Goal: Task Accomplishment & Management: Use online tool/utility

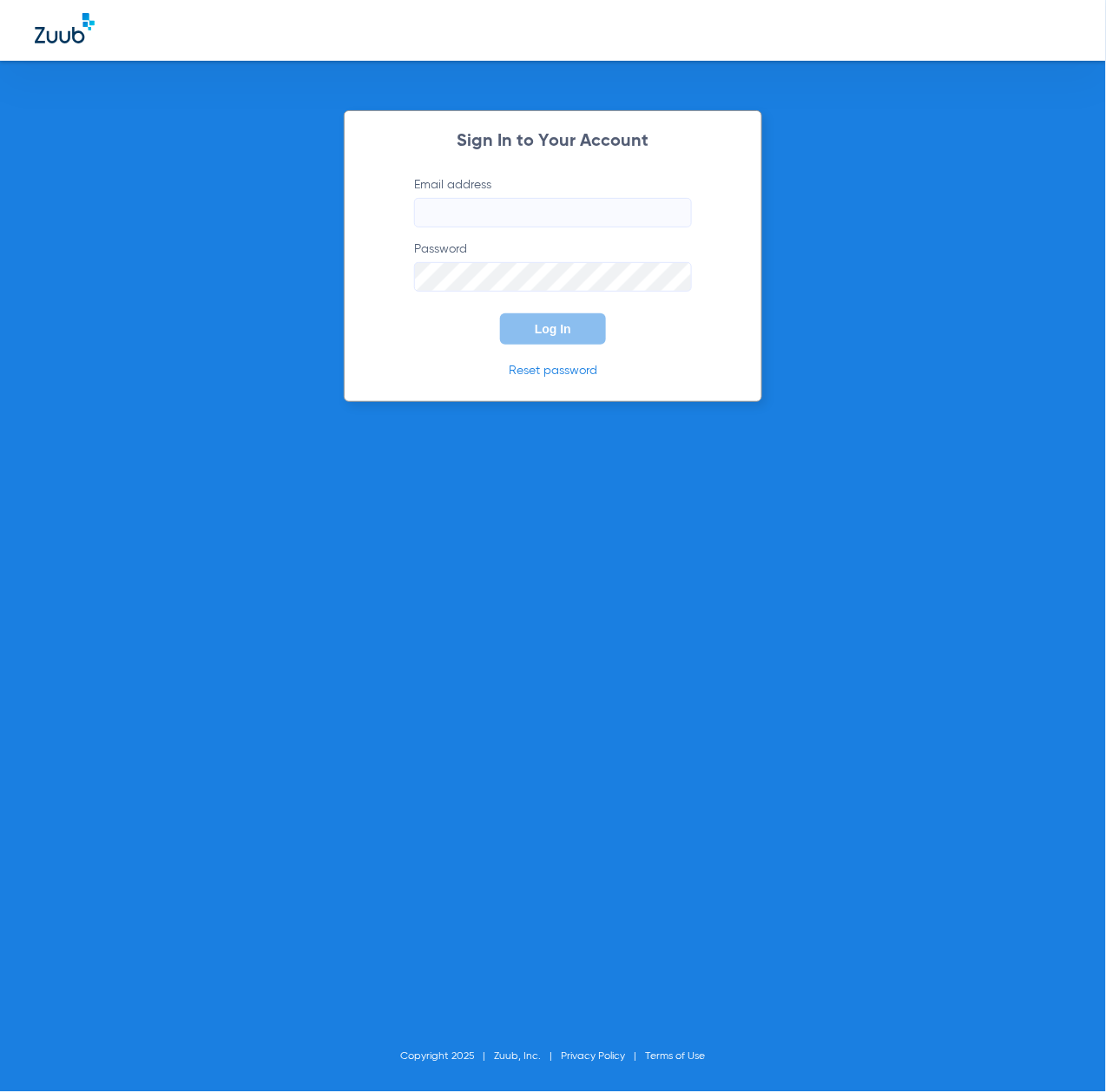
type input "[EMAIL_ADDRESS][DOMAIN_NAME]"
click at [574, 317] on button "Log In" at bounding box center [553, 329] width 106 height 31
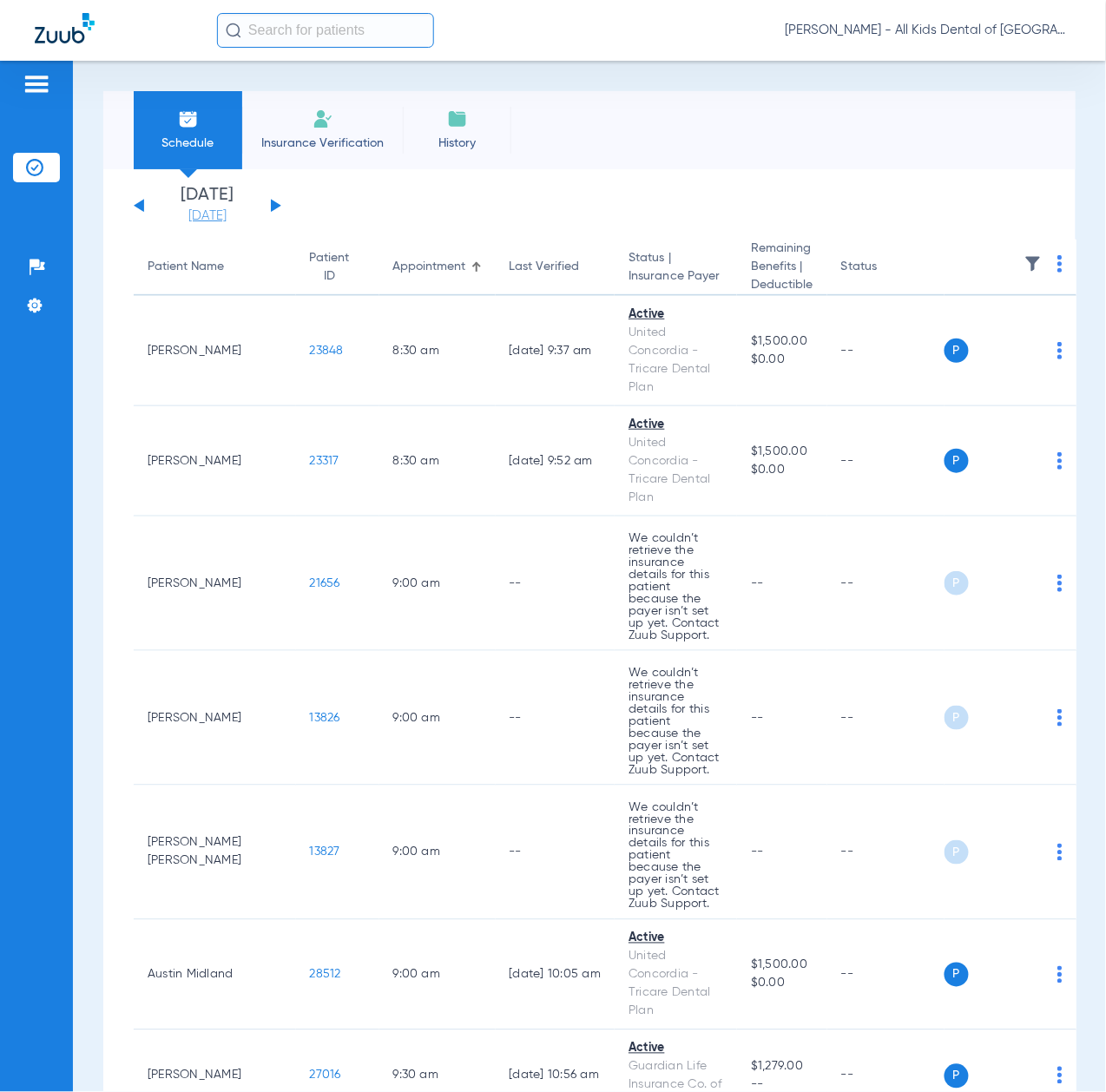
click at [213, 210] on link "[DATE]" at bounding box center [207, 216] width 104 height 17
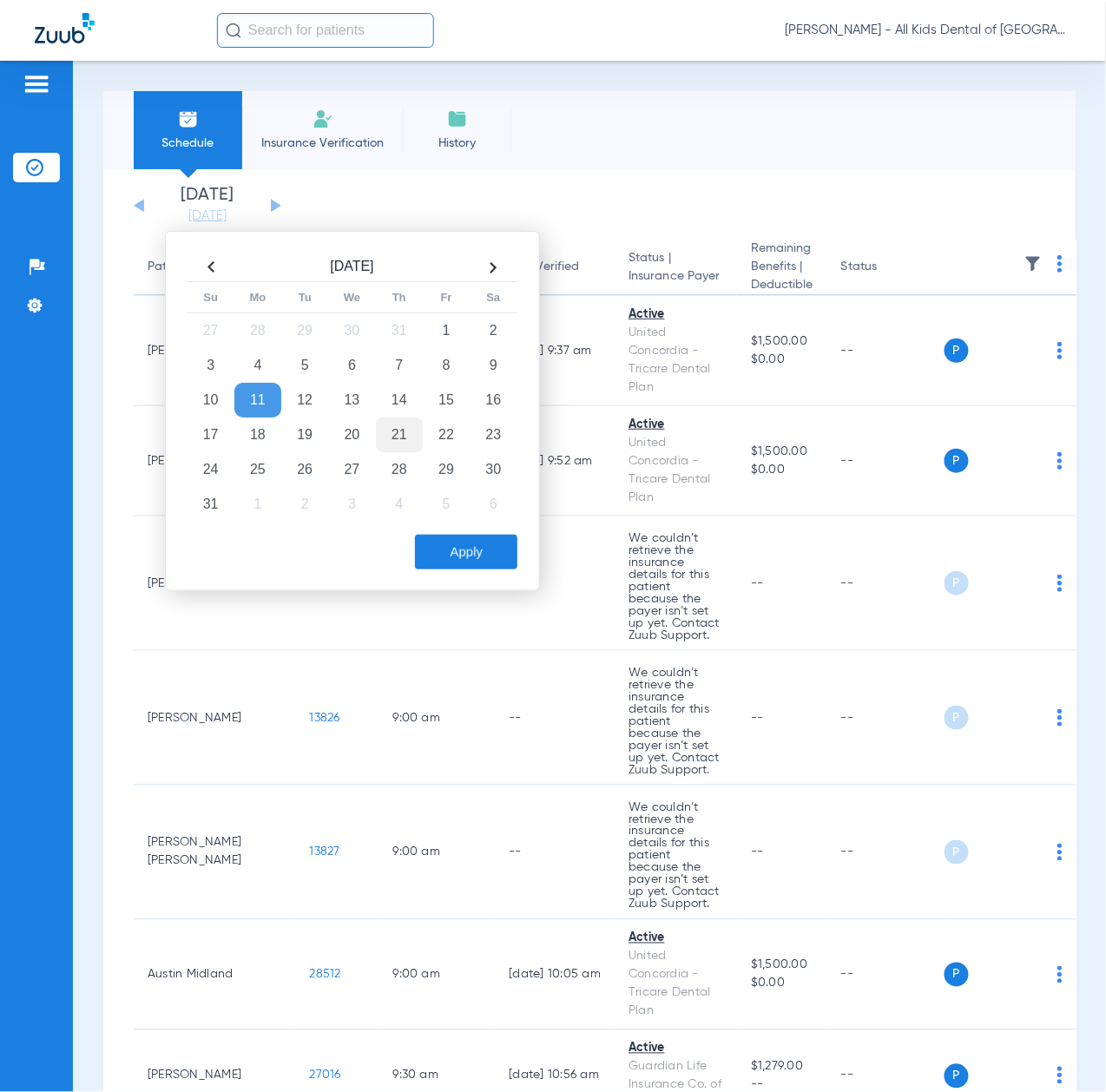
drag, startPoint x: 340, startPoint y: 399, endPoint x: 396, endPoint y: 428, distance: 63.1
click at [341, 397] on td "13" at bounding box center [351, 400] width 47 height 34
click at [449, 551] on button "Apply" at bounding box center [467, 552] width 103 height 34
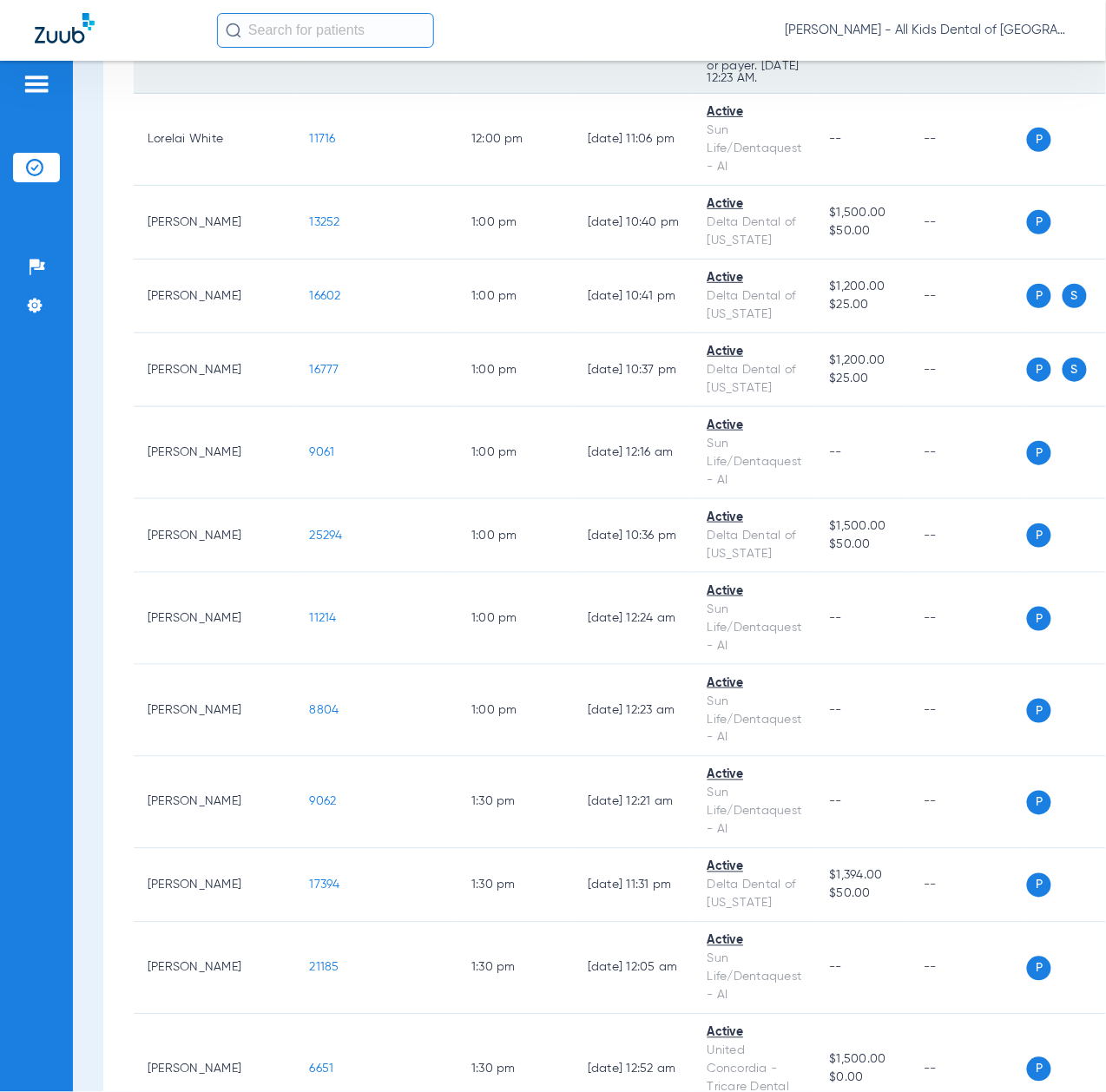
scroll to position [3704, 0]
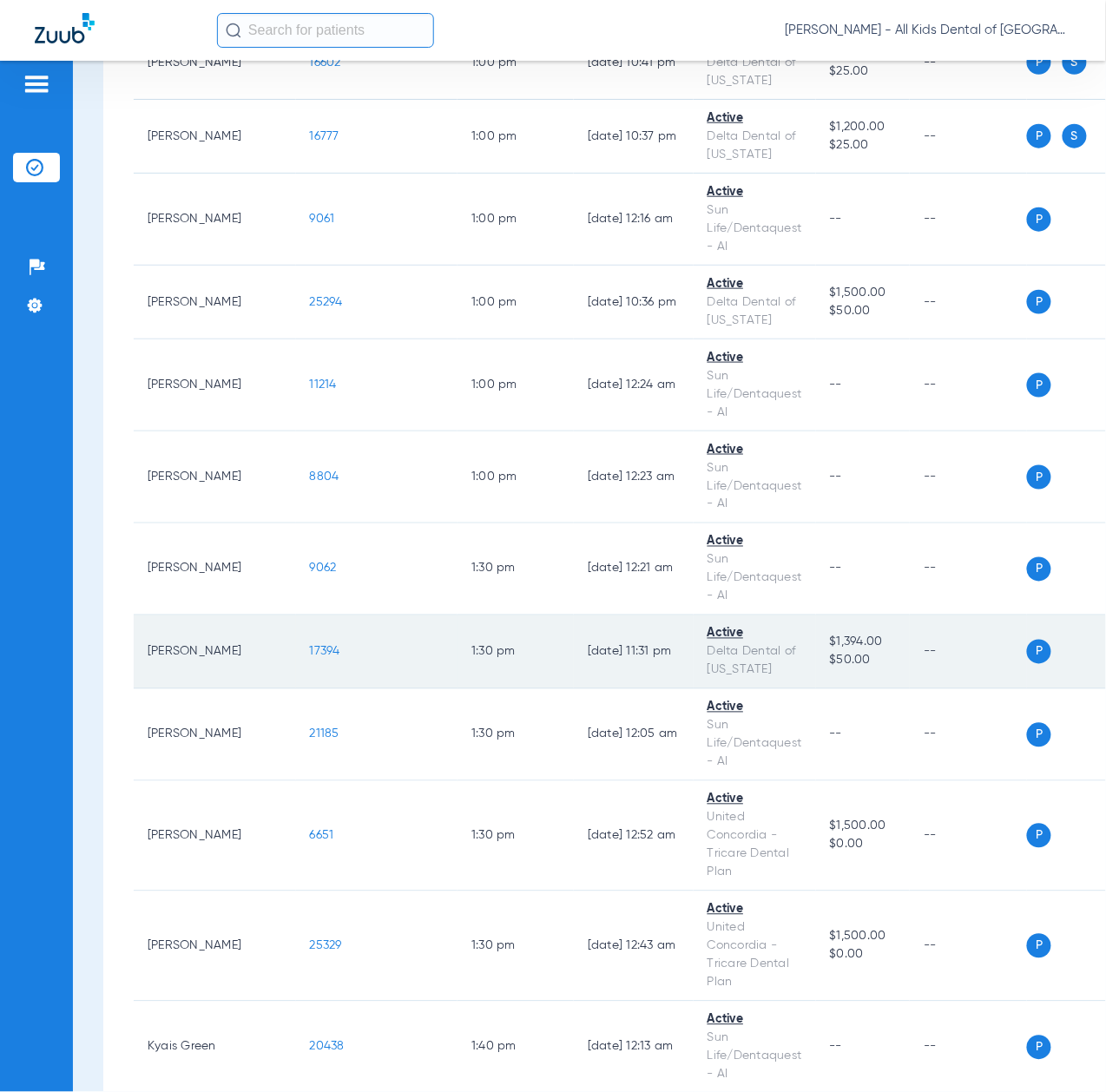
click at [310, 658] on span "17394" at bounding box center [325, 652] width 30 height 12
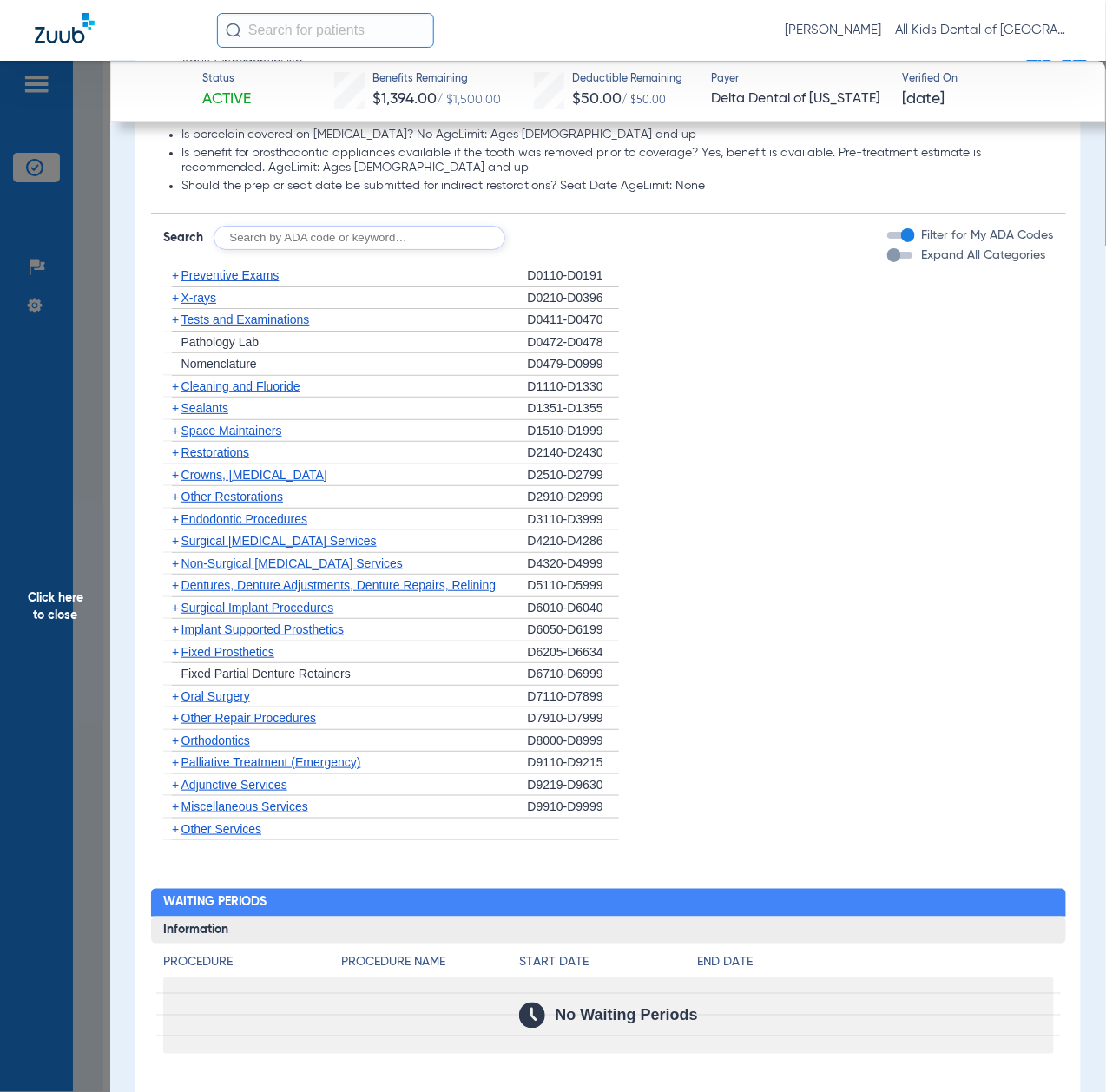
scroll to position [1620, 0]
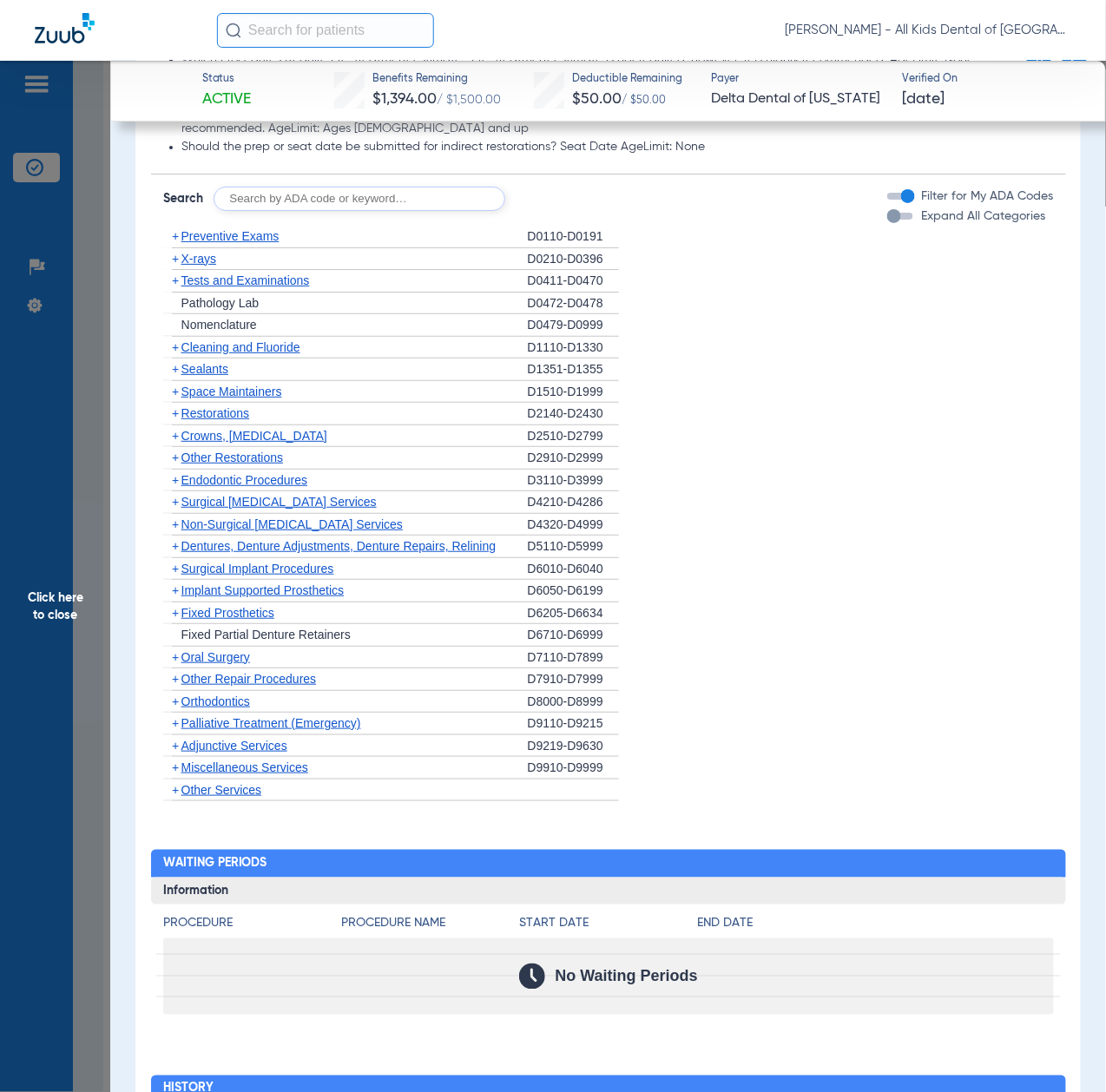
click at [372, 205] on input "text" at bounding box center [359, 199] width 292 height 25
paste input "D1206, D0330, D1351"
type input "D1206, D0330, D1351"
click button "Search" at bounding box center [570, 199] width 69 height 25
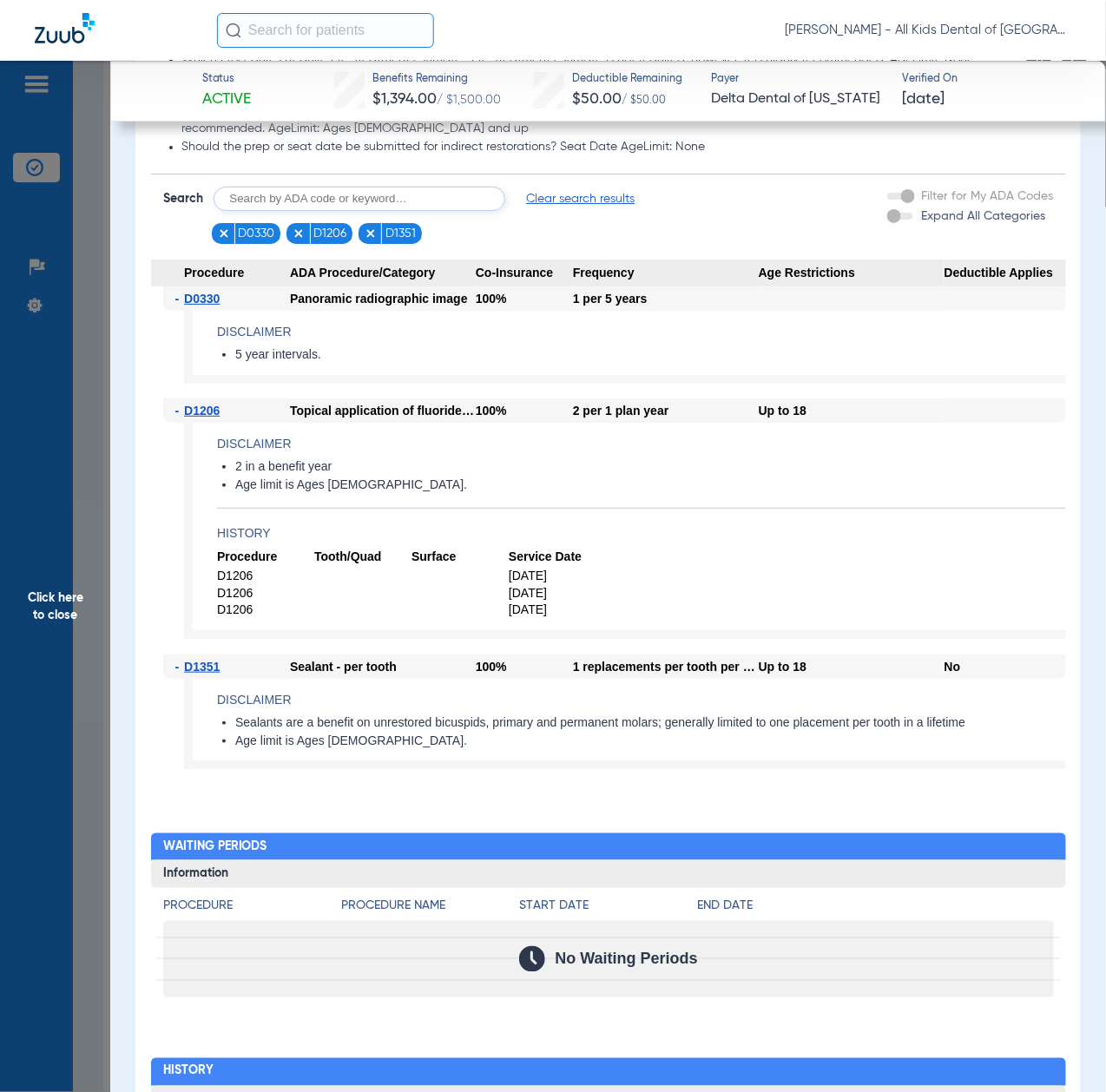
click at [61, 615] on span "Click here to close" at bounding box center [55, 607] width 111 height 1092
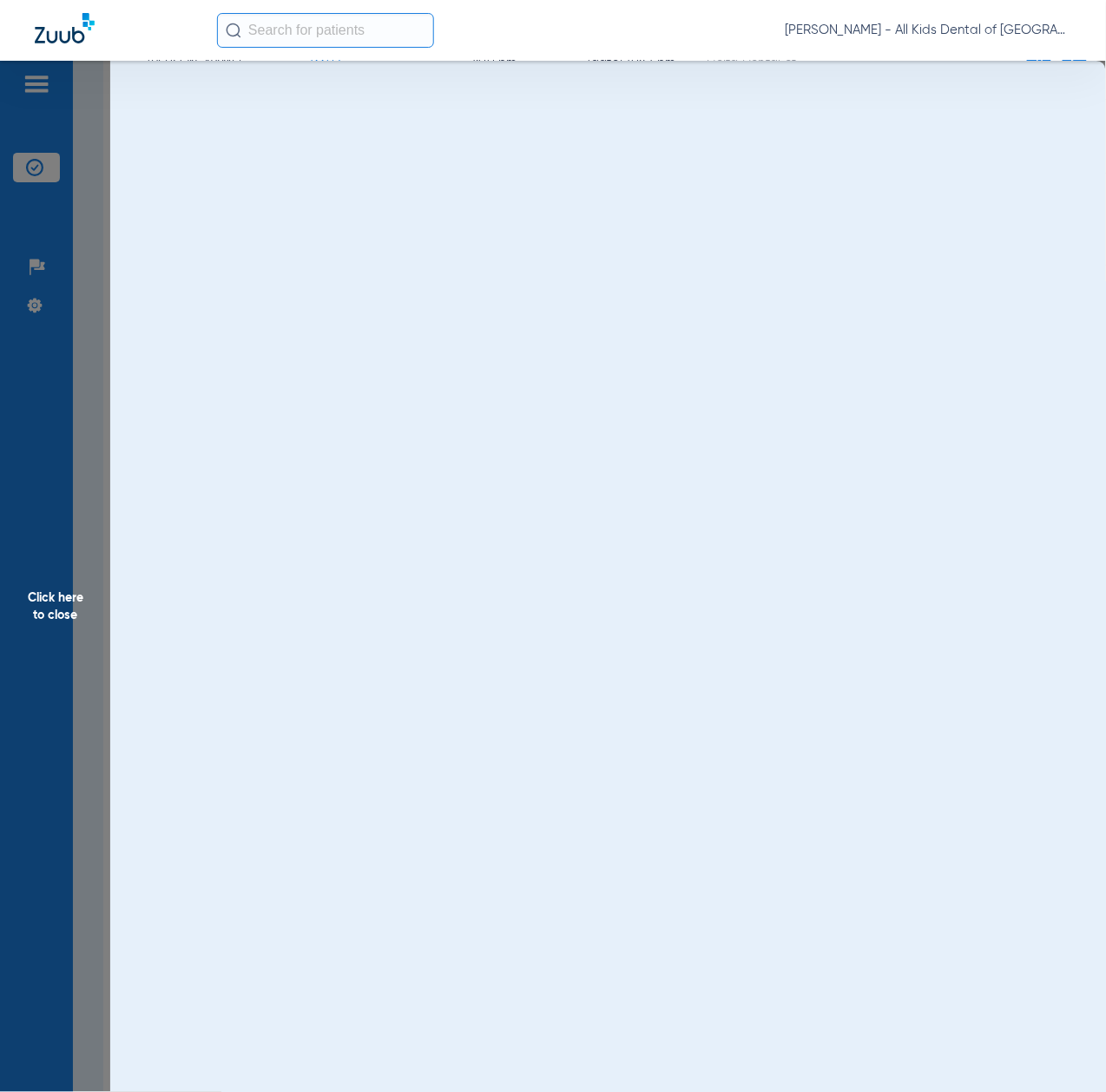
scroll to position [0, 0]
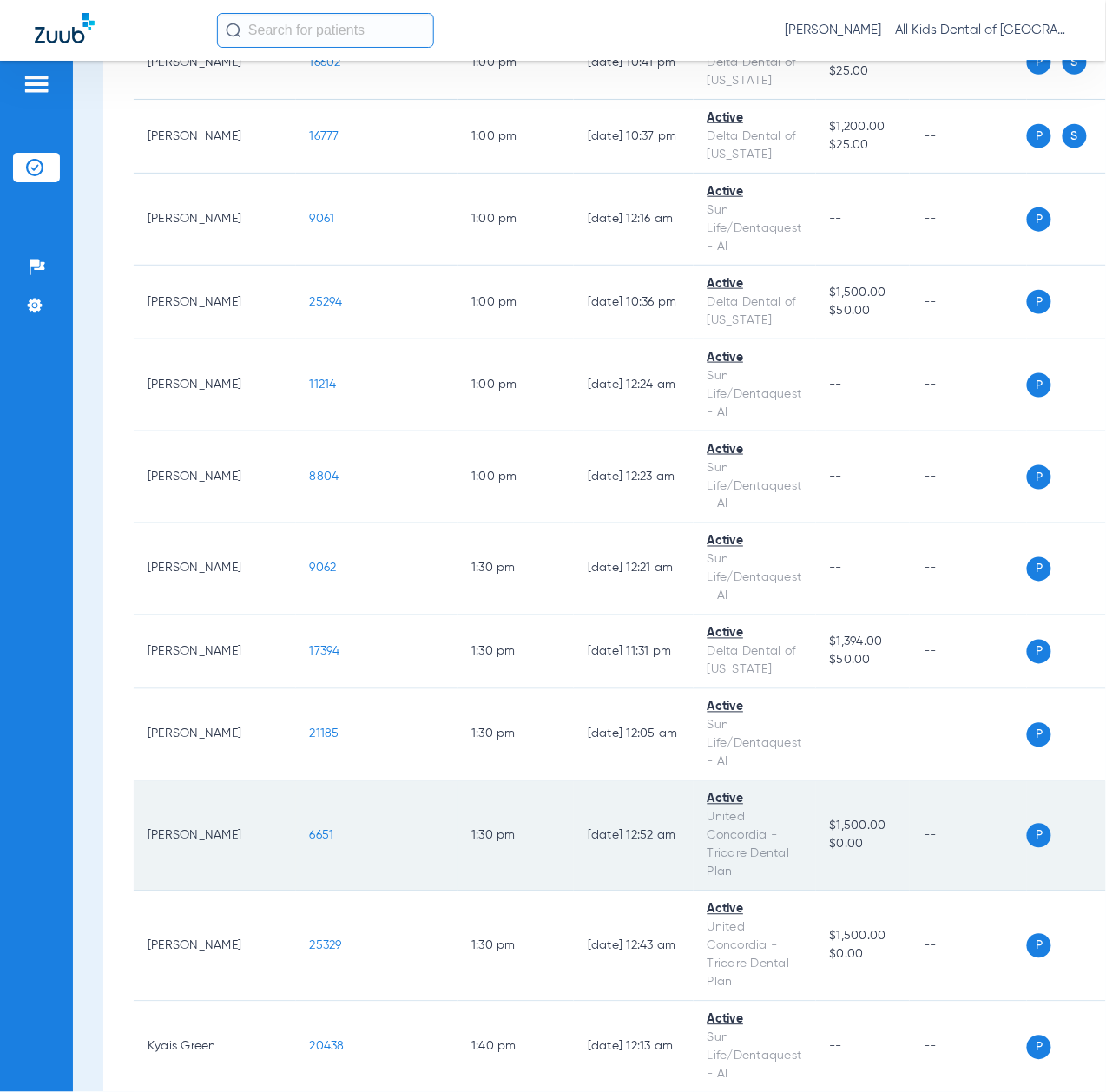
click at [310, 842] on span "6651" at bounding box center [322, 836] width 25 height 12
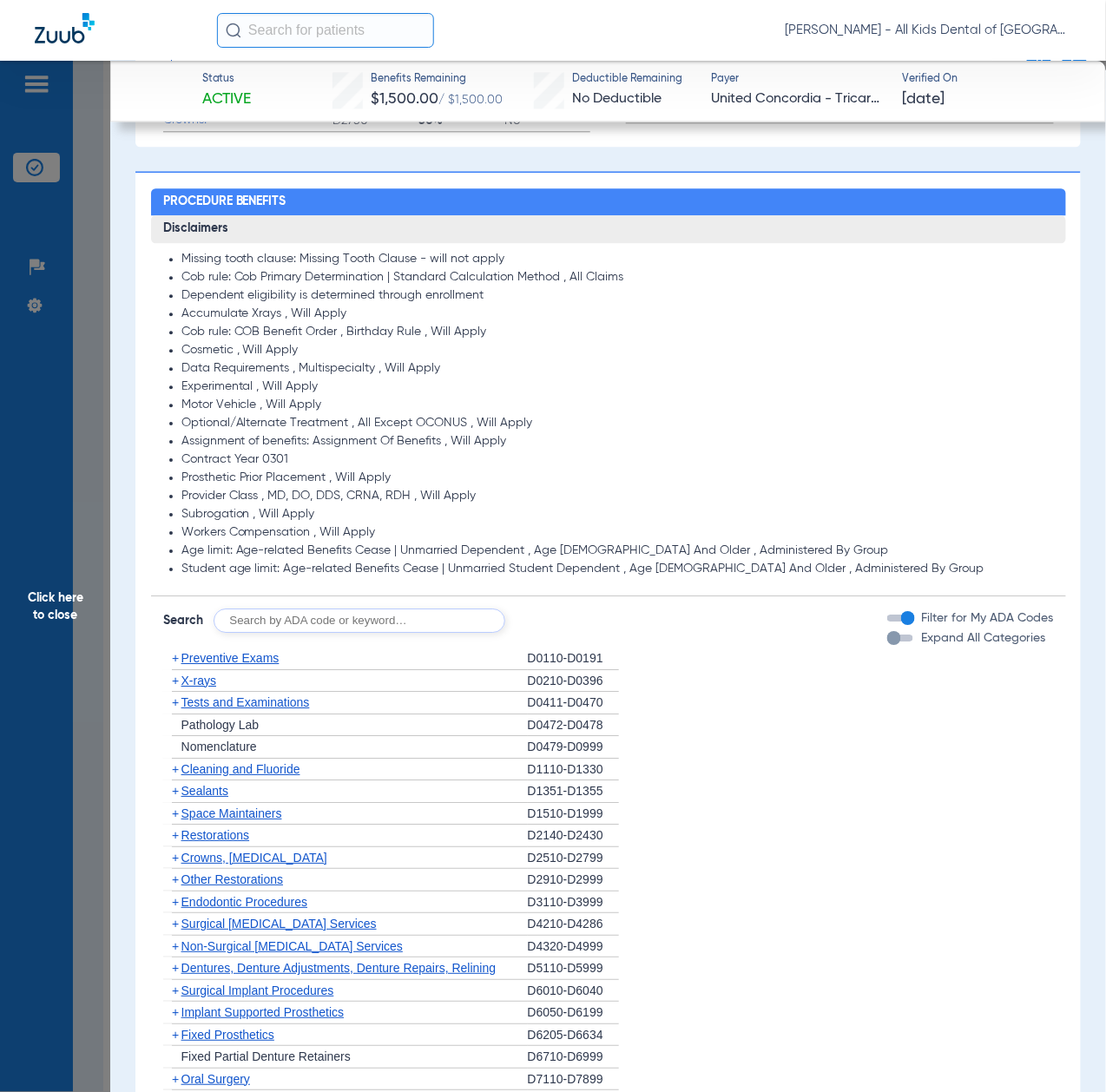
scroll to position [1158, 0]
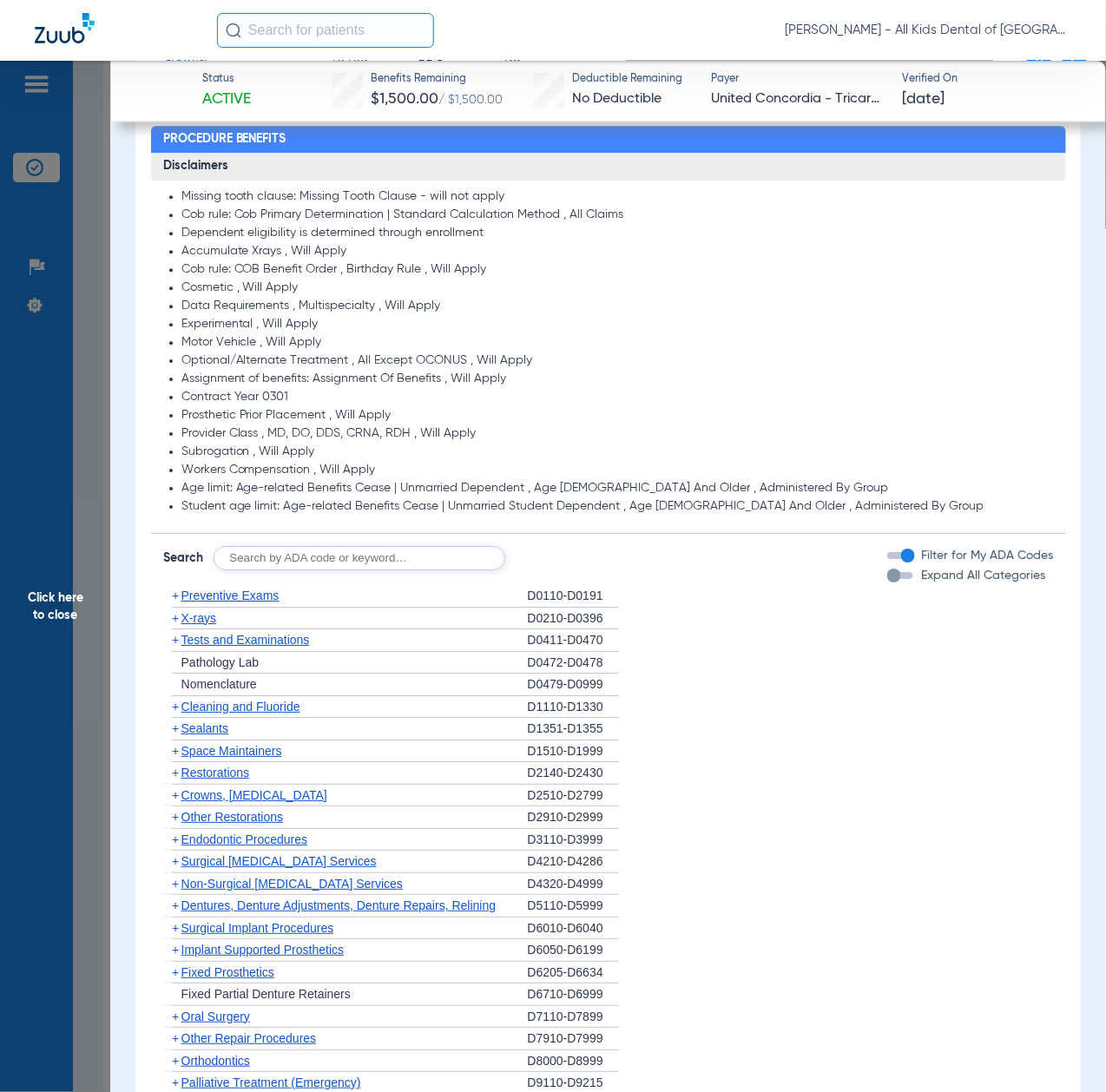
click at [334, 553] on input "text" at bounding box center [359, 558] width 292 height 25
paste input "D1206, D0330, D1351"
type input "D1206, D0330, D1351"
click button "Search" at bounding box center [570, 558] width 69 height 25
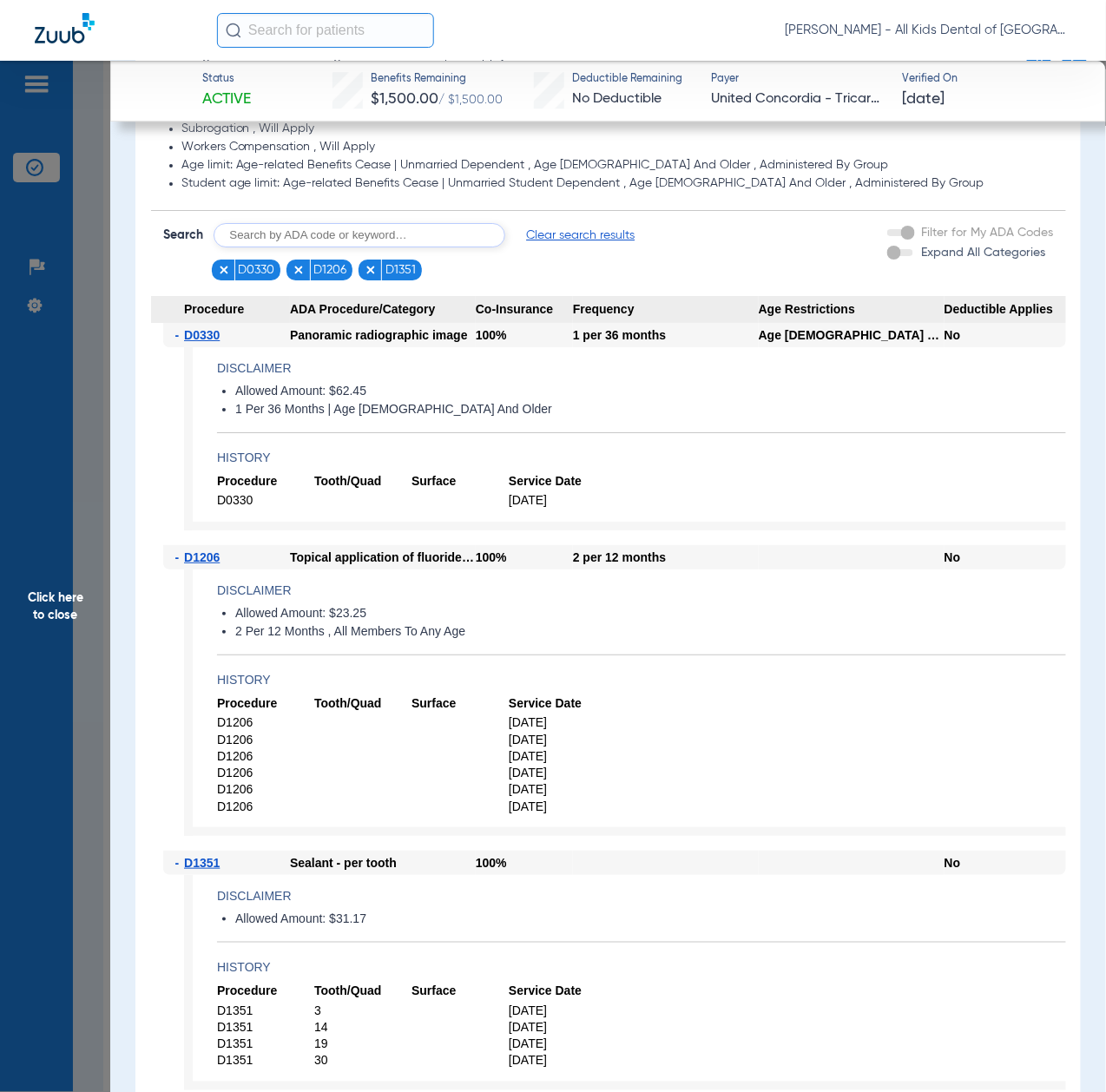
scroll to position [1505, 0]
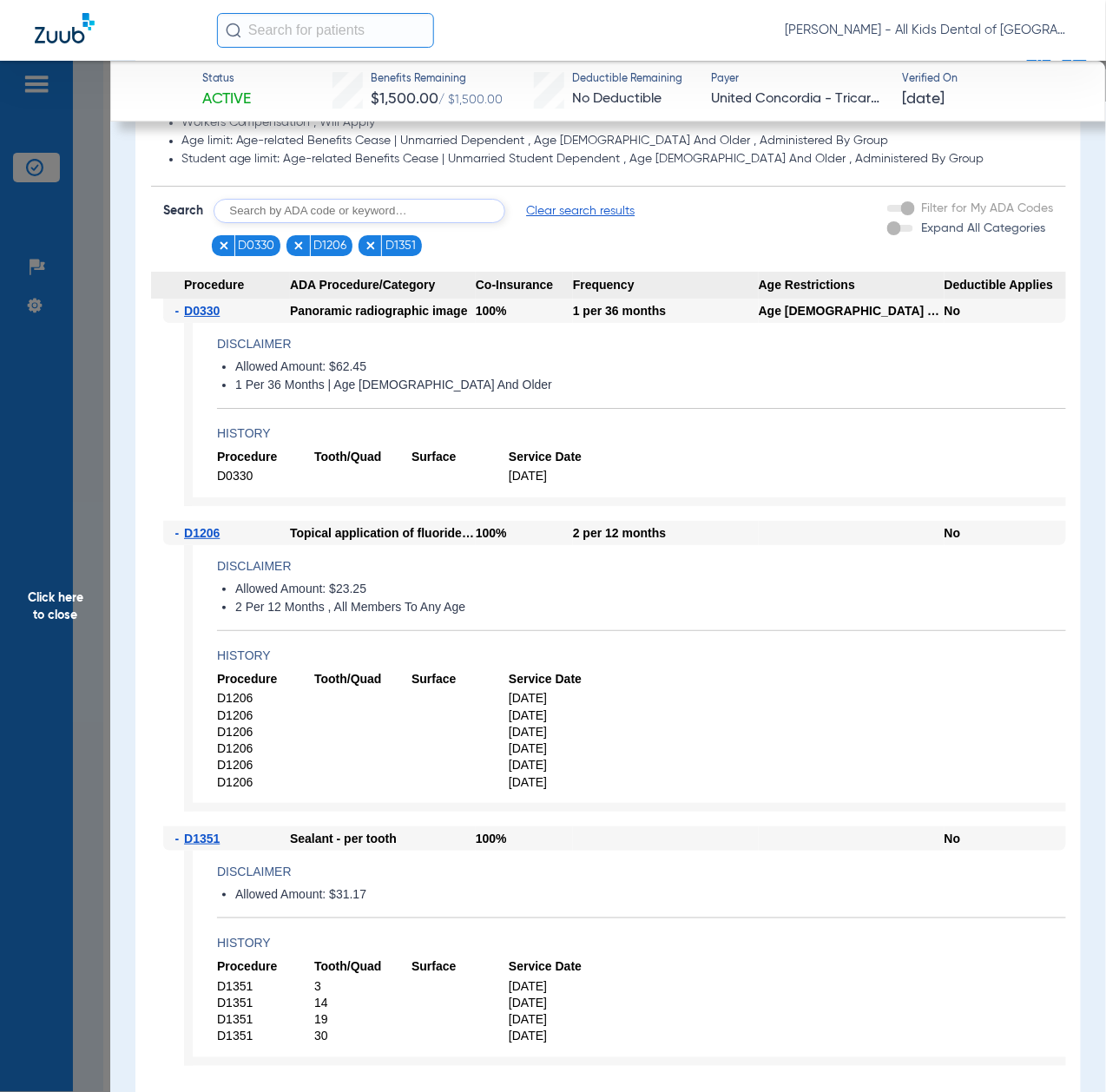
click at [83, 530] on span "Click here to close" at bounding box center [55, 607] width 111 height 1092
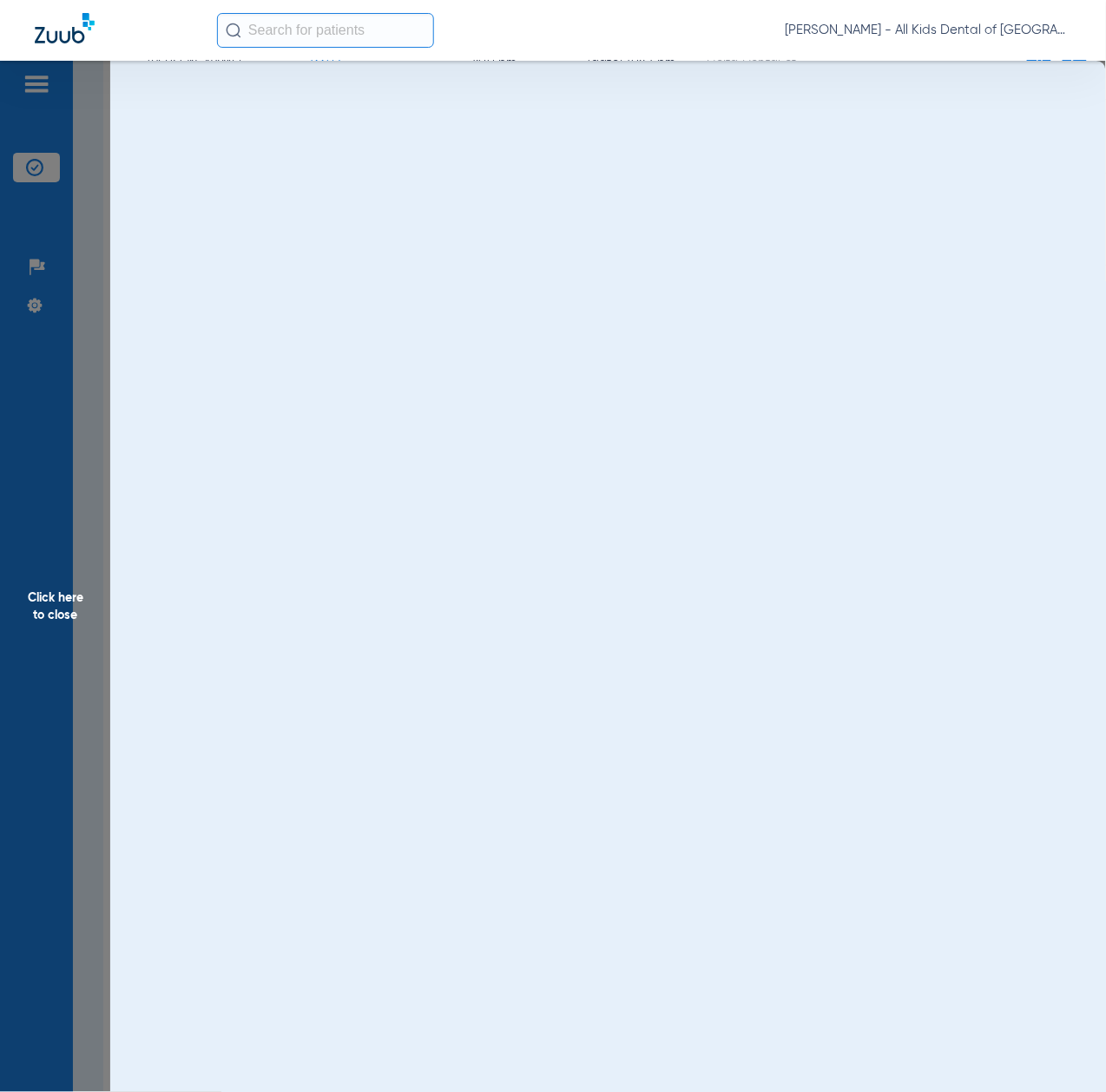
scroll to position [0, 0]
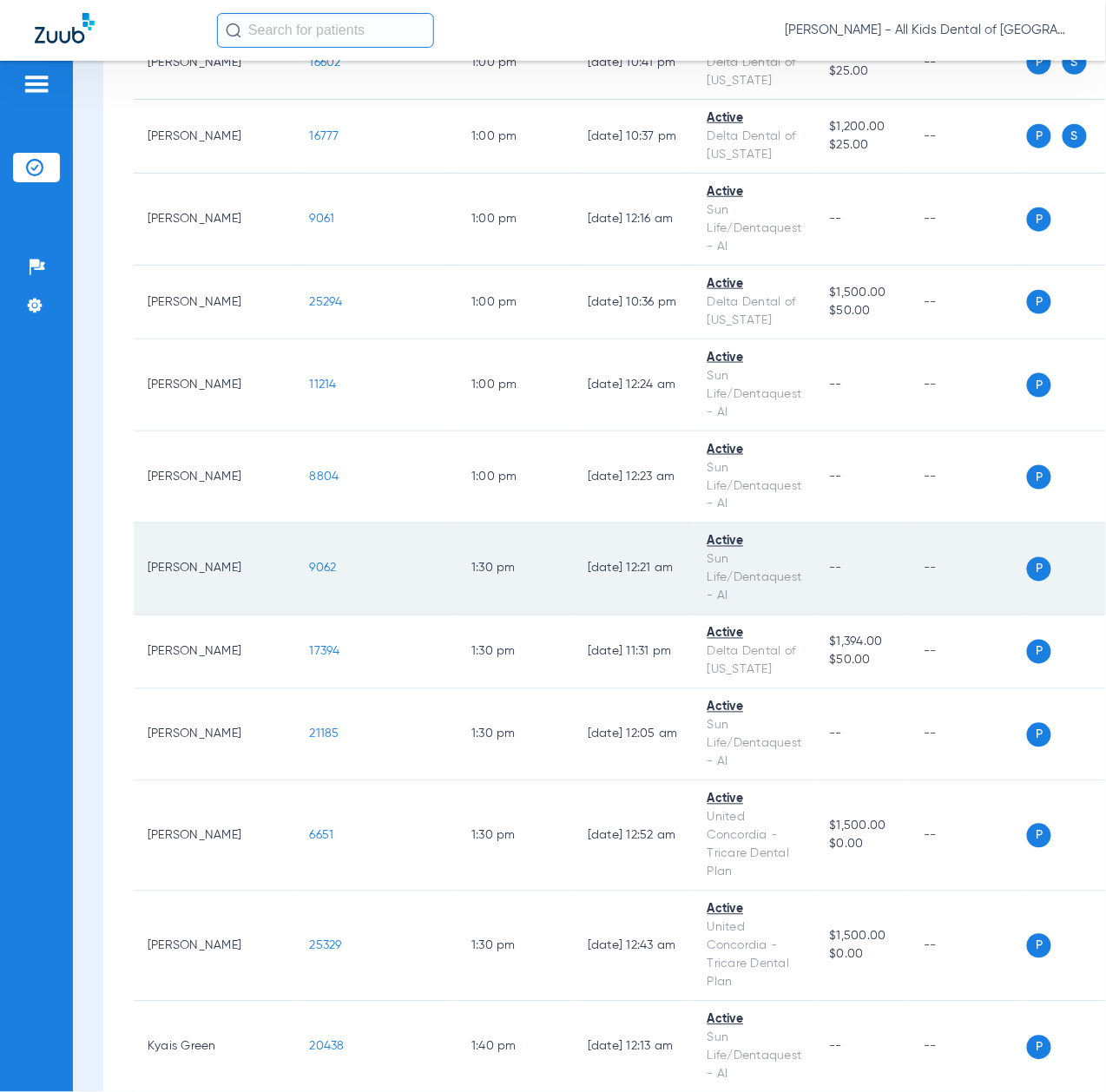
click at [310, 575] on span "9062" at bounding box center [323, 568] width 27 height 12
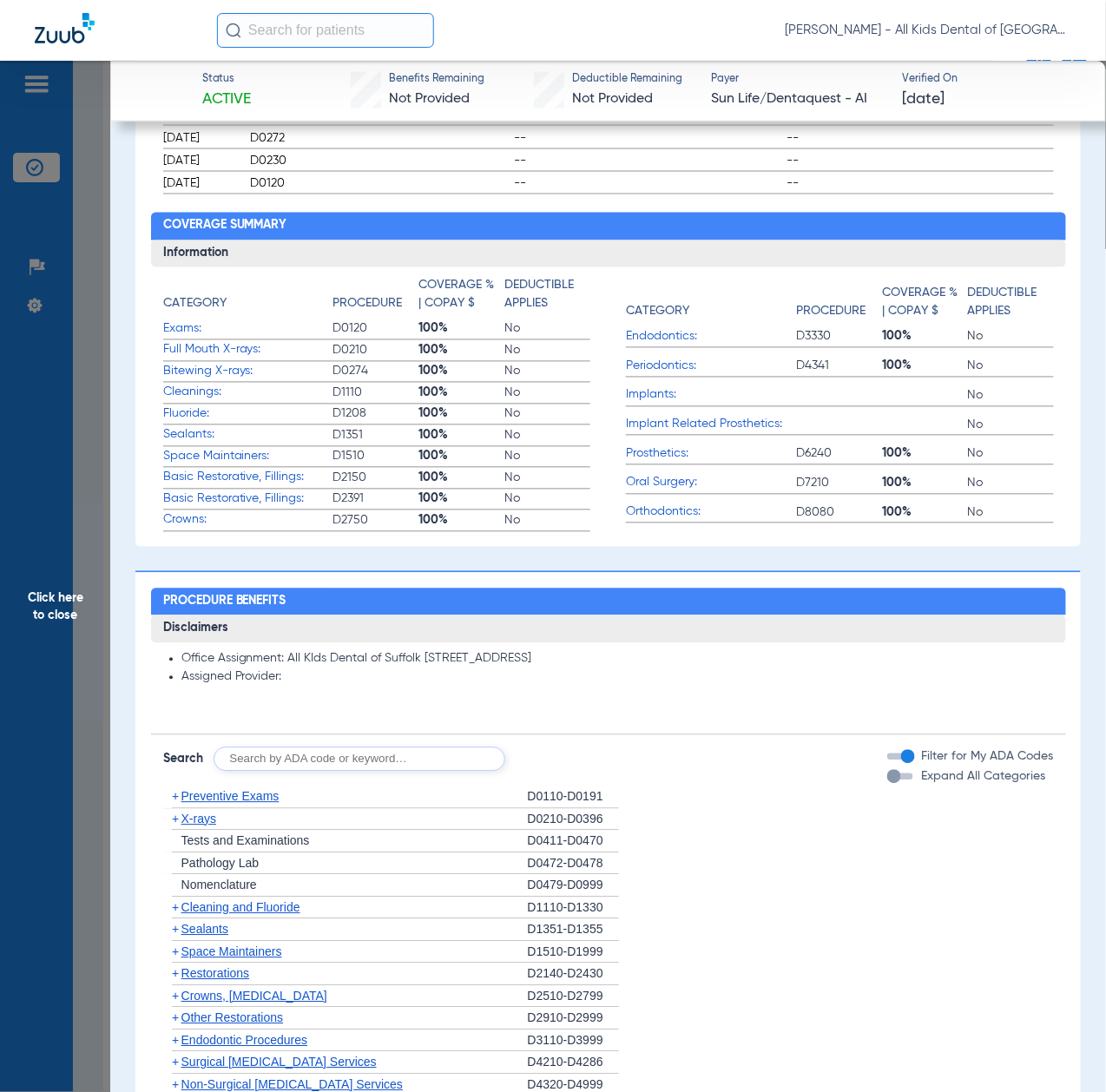
scroll to position [925, 0]
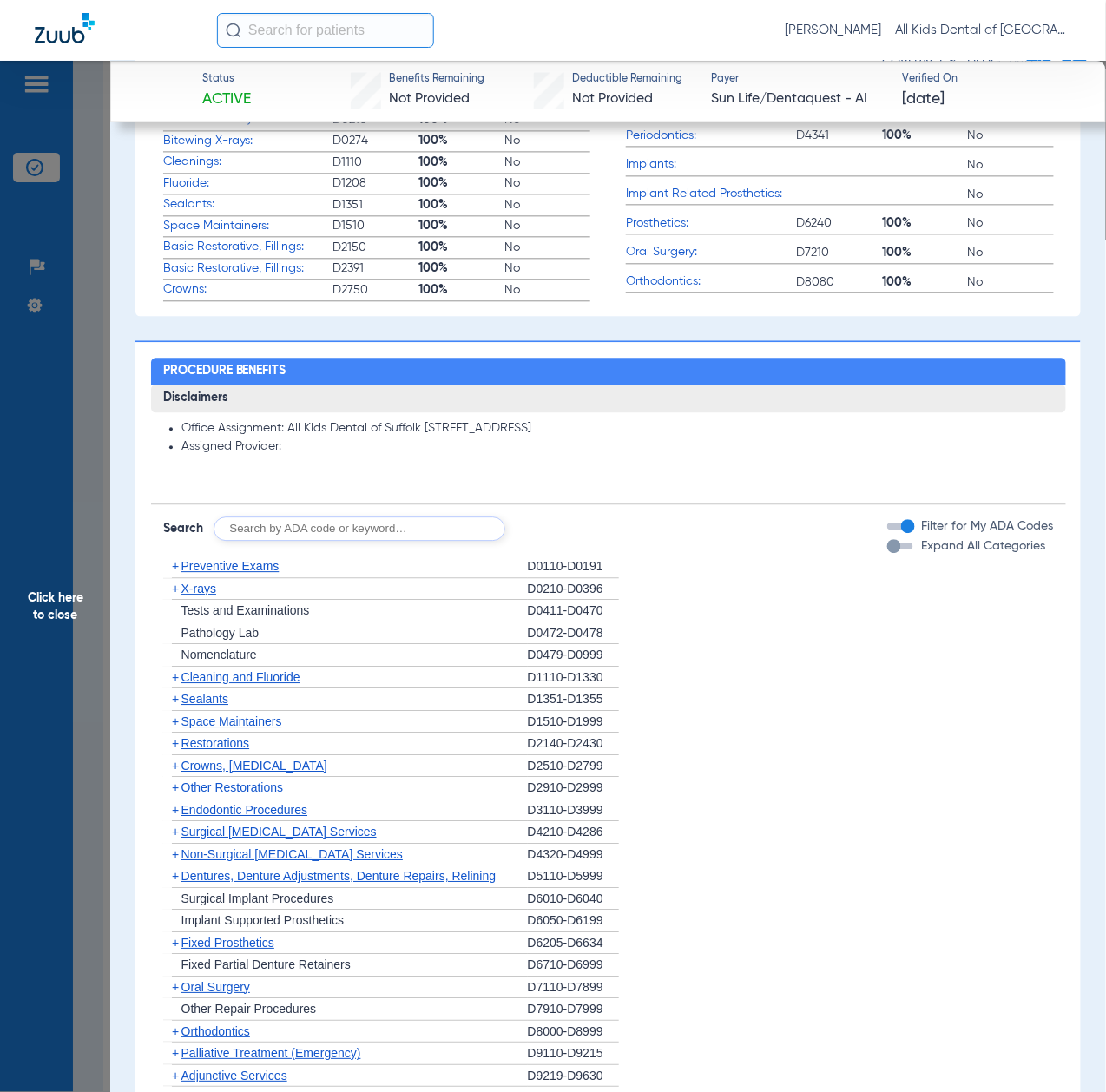
click at [386, 524] on input "text" at bounding box center [359, 529] width 292 height 25
paste input "D1206, D0330, D1351"
type input "D1206, D0330, D1351"
click button "Search" at bounding box center [570, 529] width 69 height 25
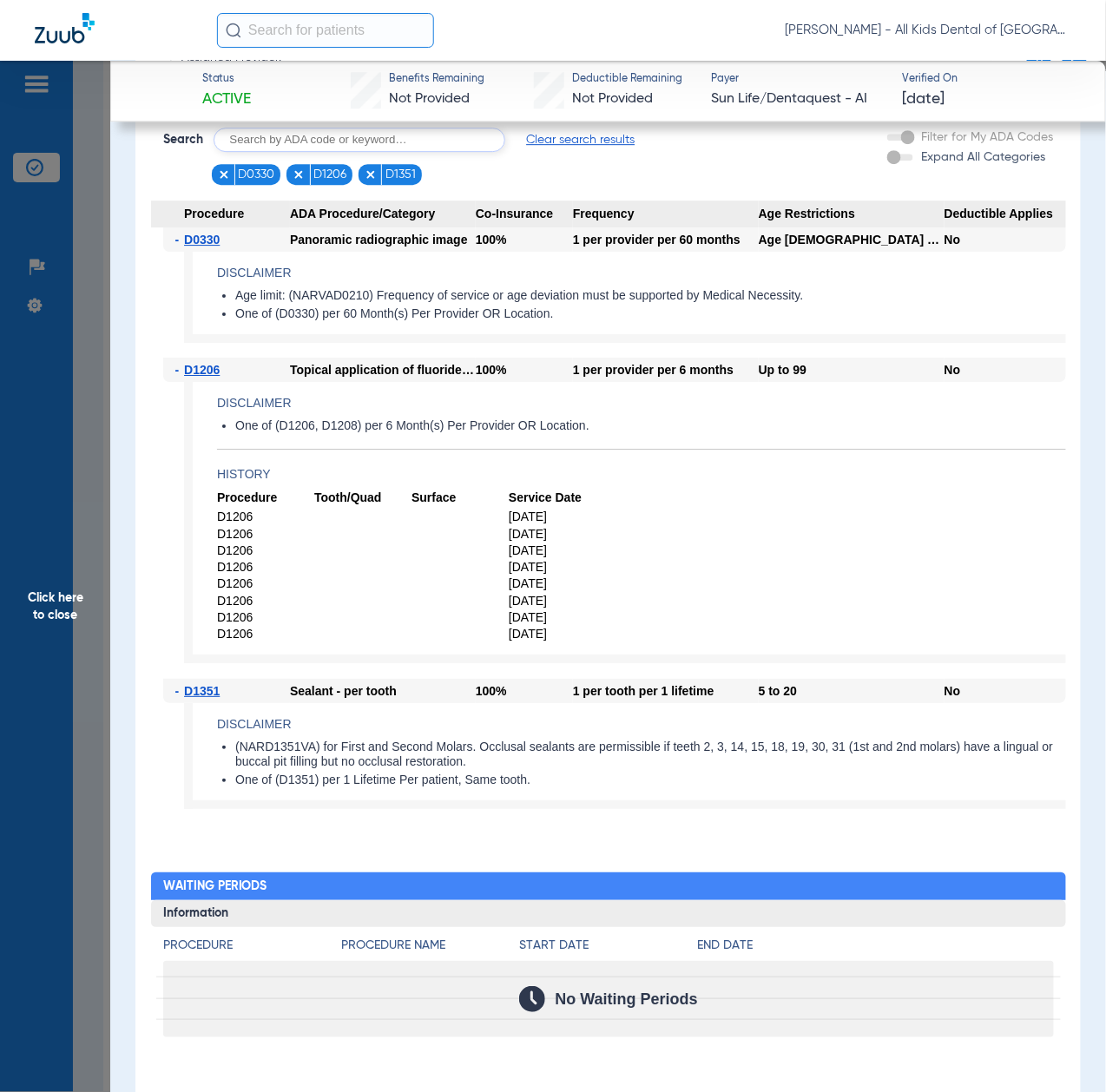
scroll to position [1273, 0]
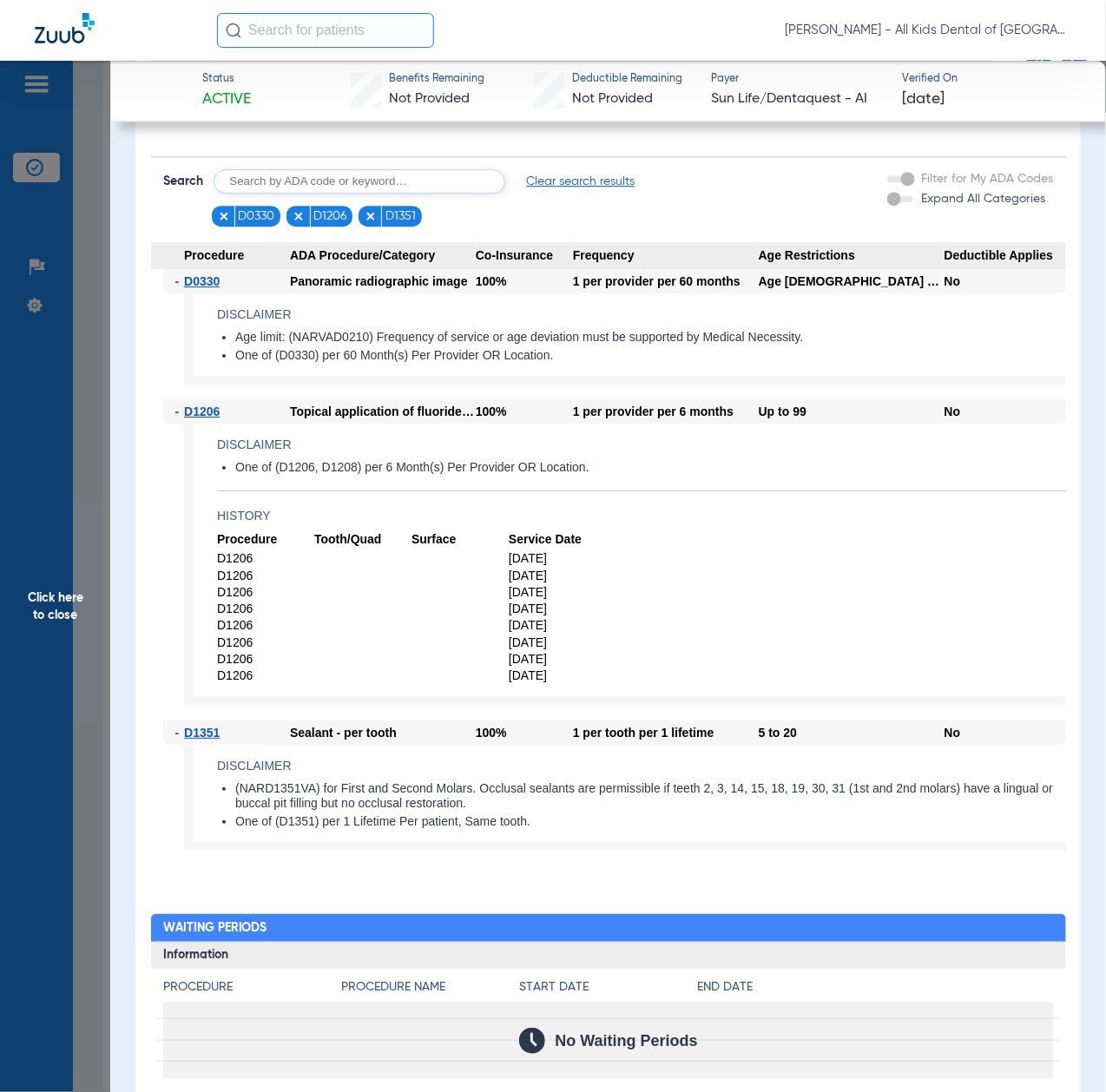
click at [90, 710] on span "Click here to close" at bounding box center [55, 607] width 111 height 1092
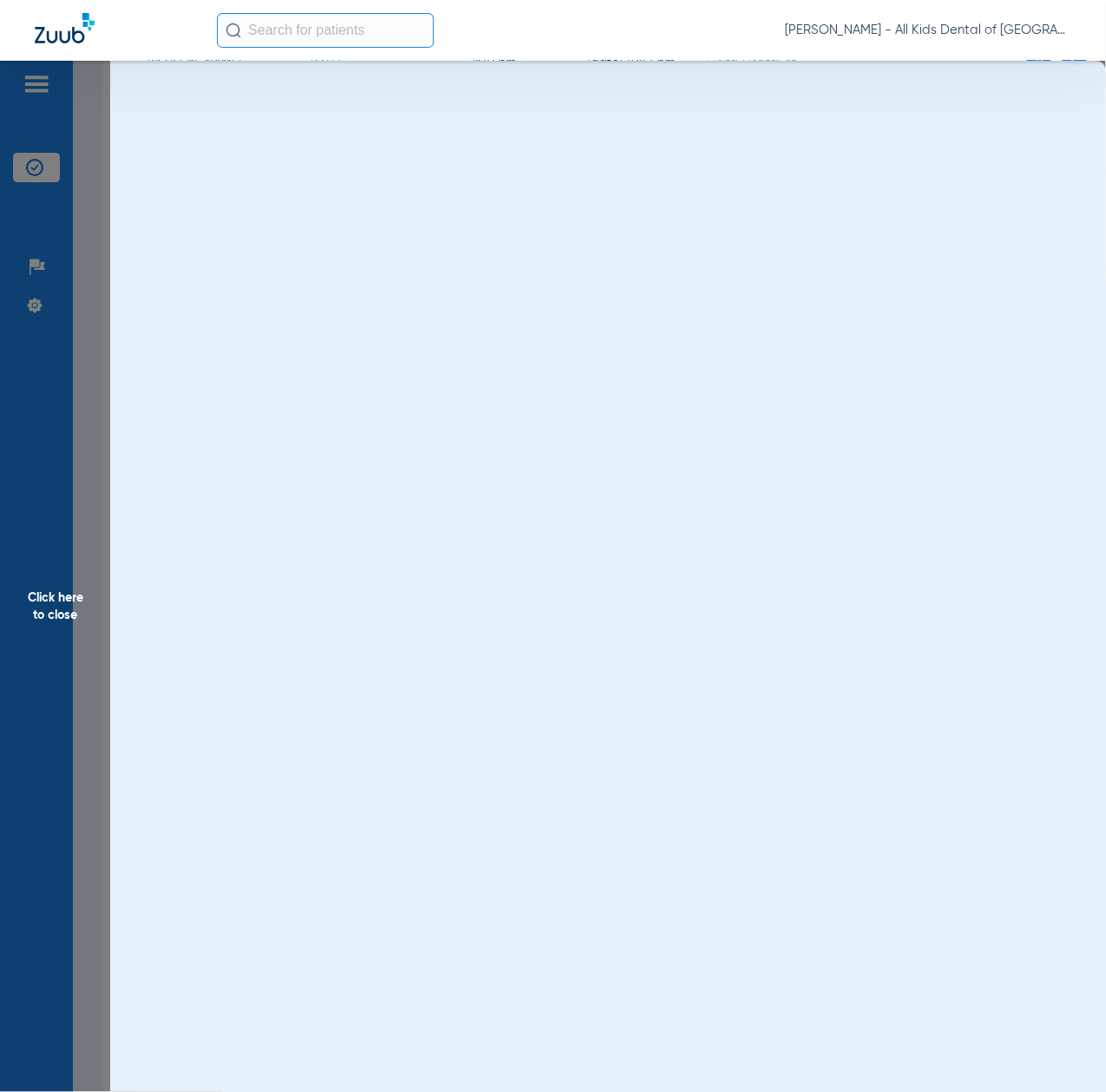
scroll to position [0, 0]
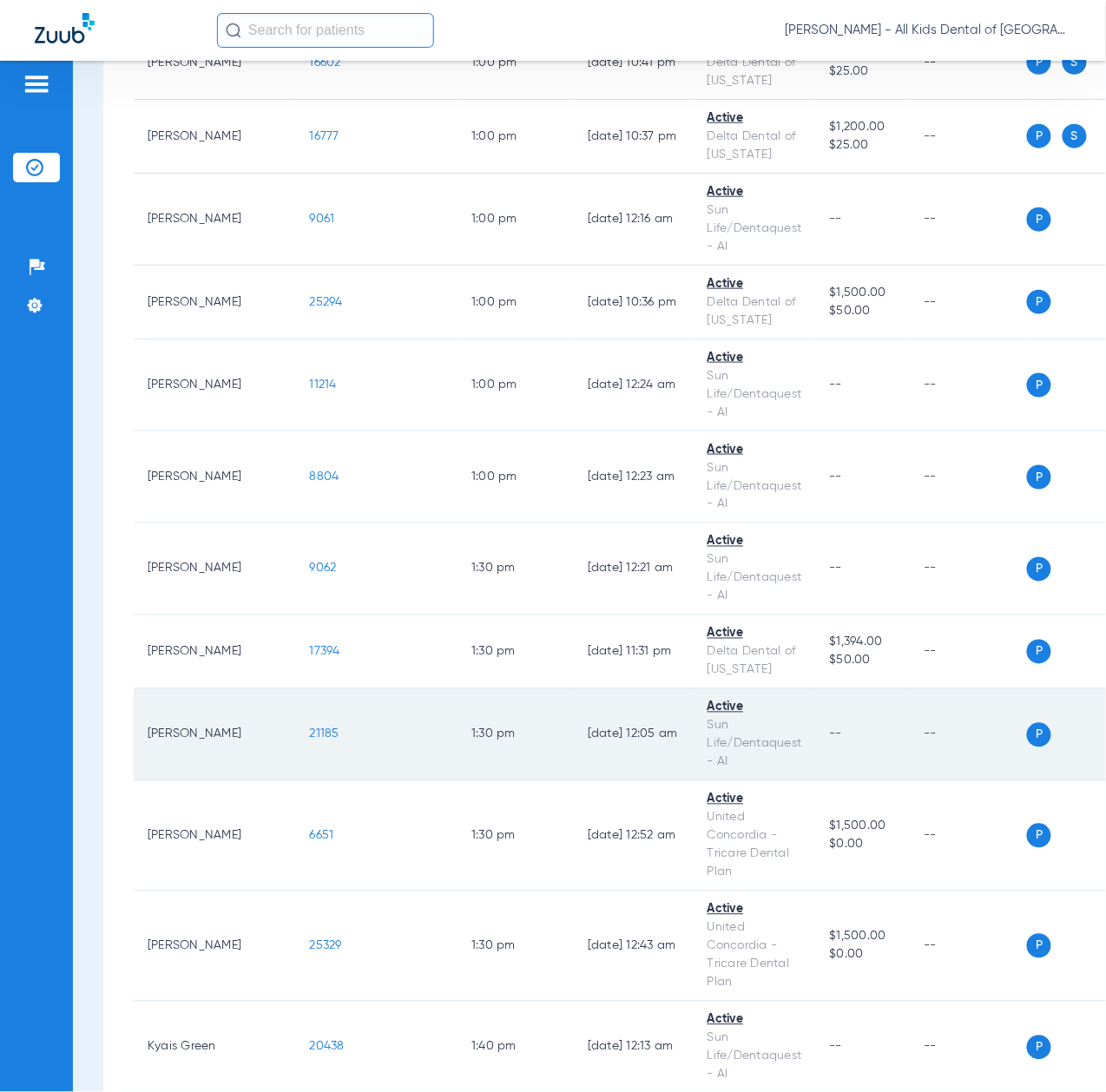
click at [310, 740] on span "21185" at bounding box center [324, 734] width 30 height 12
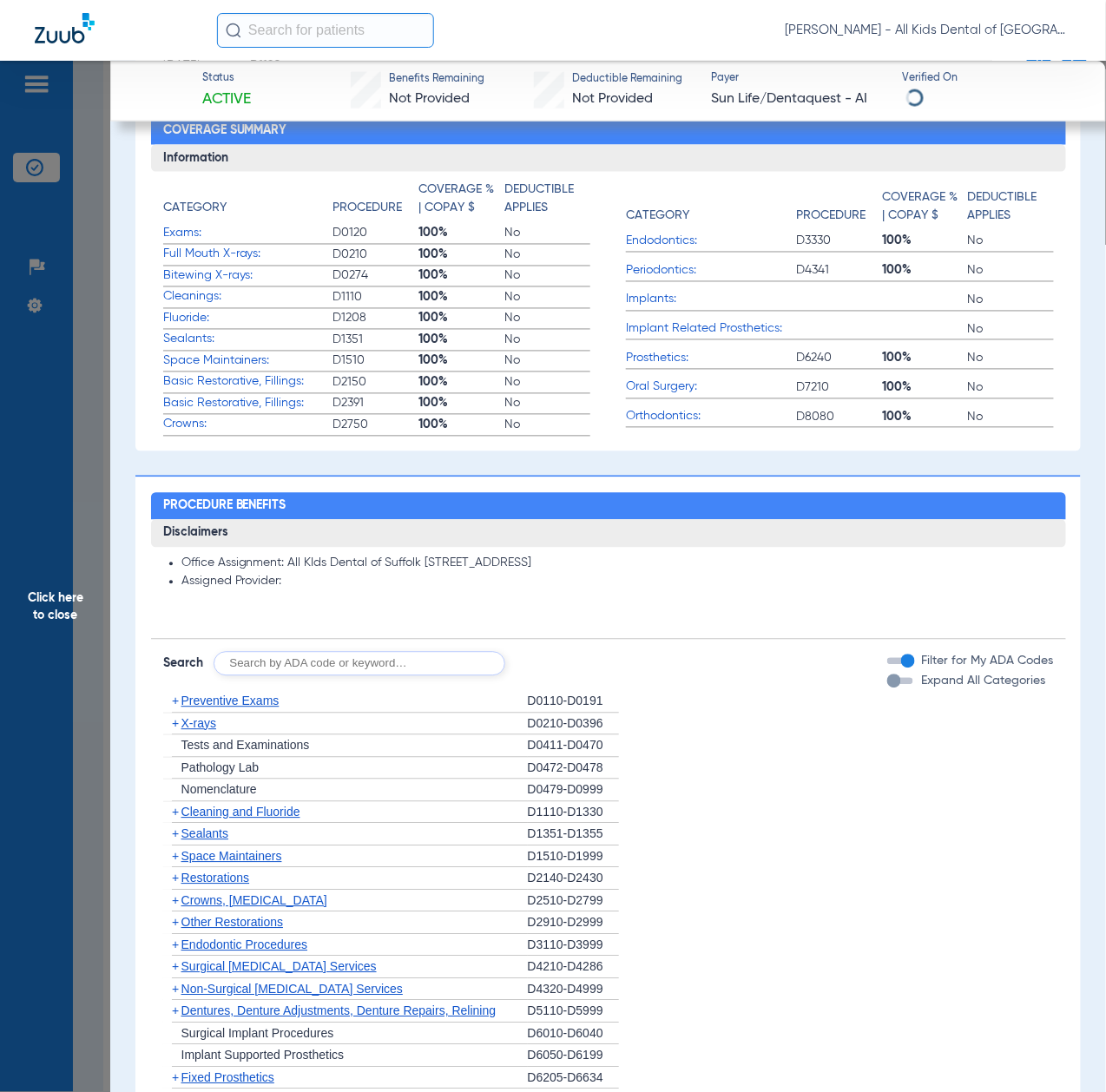
scroll to position [925, 0]
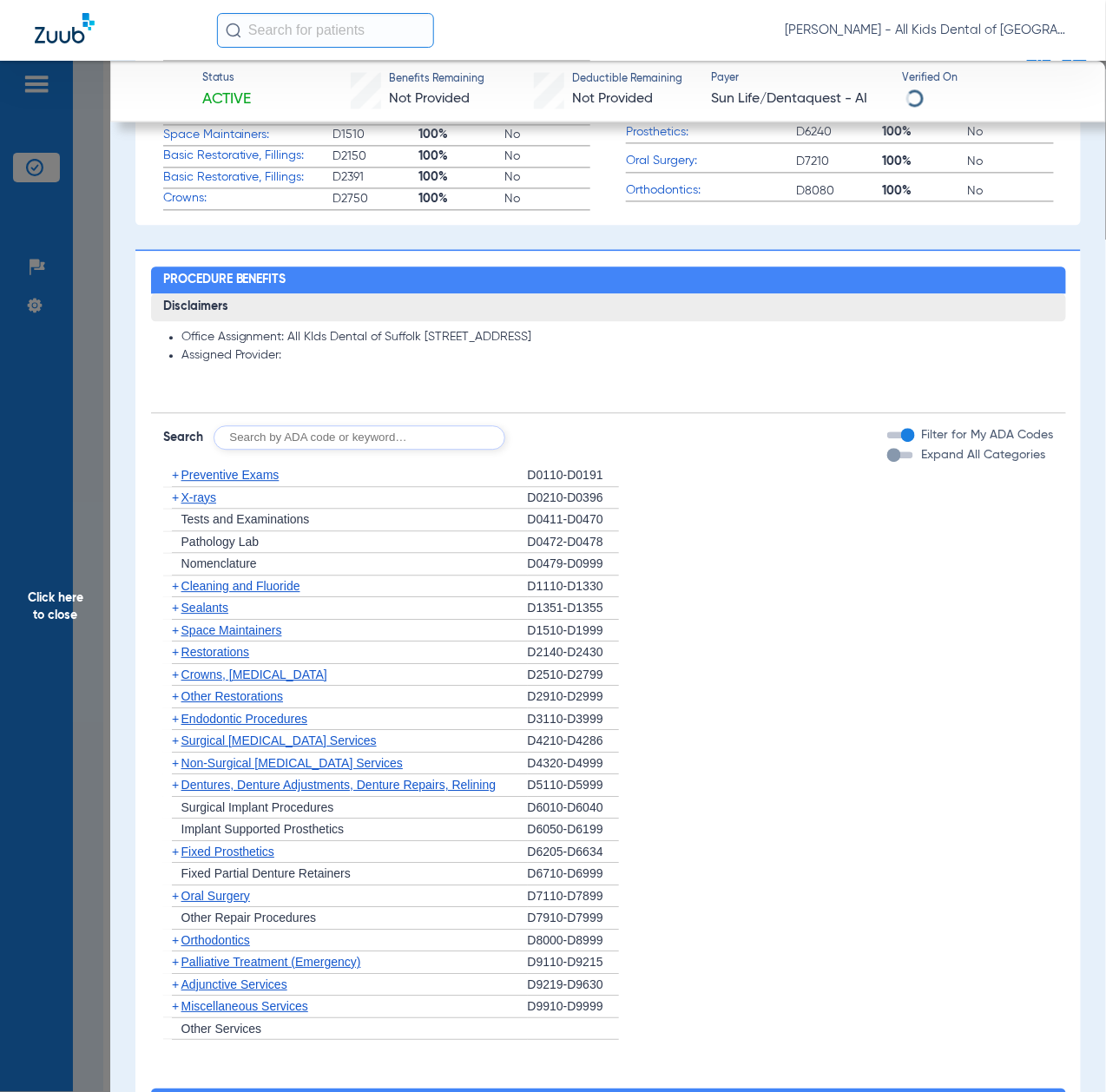
click at [365, 433] on input "text" at bounding box center [359, 437] width 292 height 25
paste input "D1206, D0330, D1351"
type input "D1206, D0330, D1351"
click button "Search" at bounding box center [570, 437] width 69 height 25
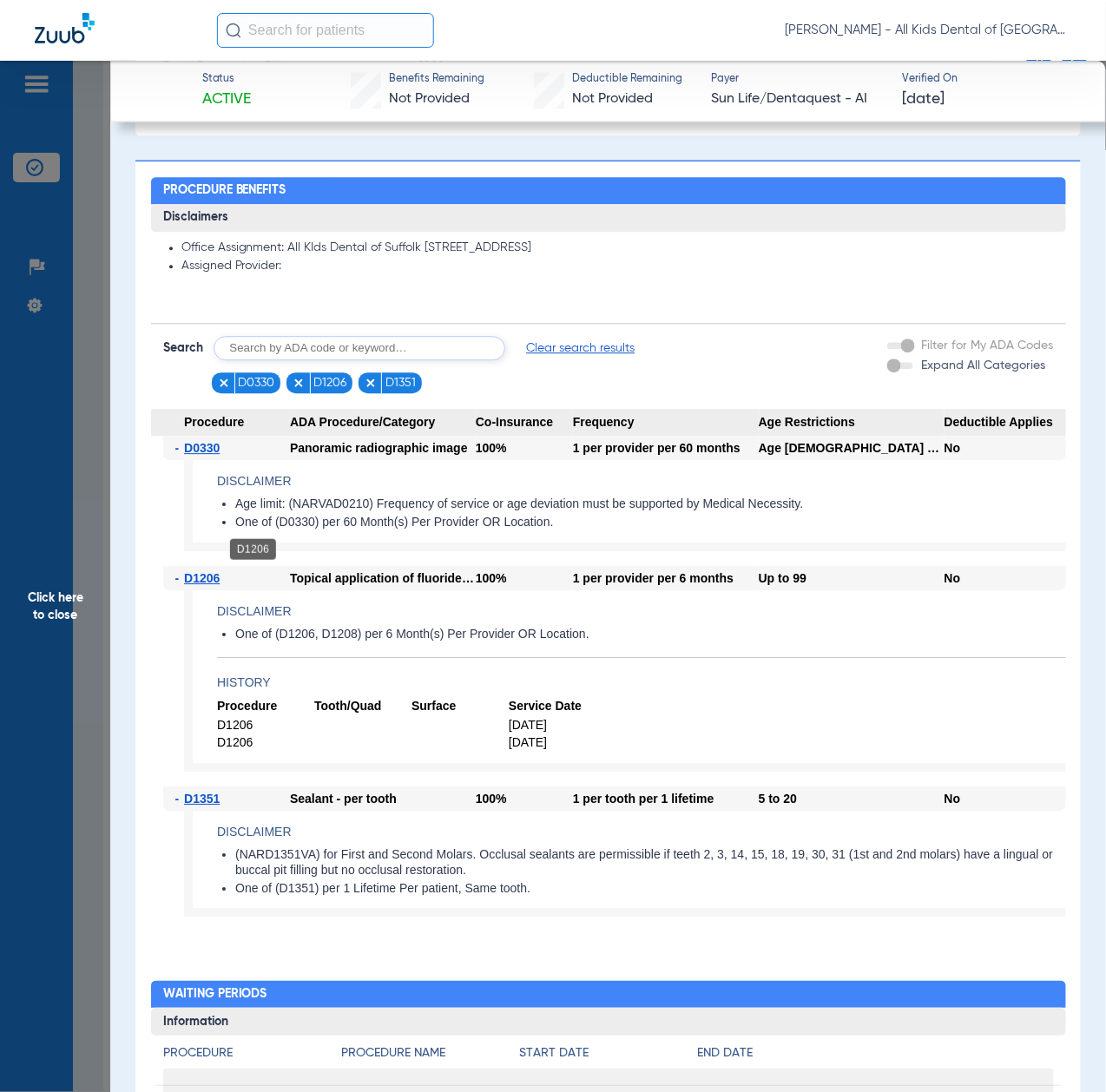
scroll to position [1041, 0]
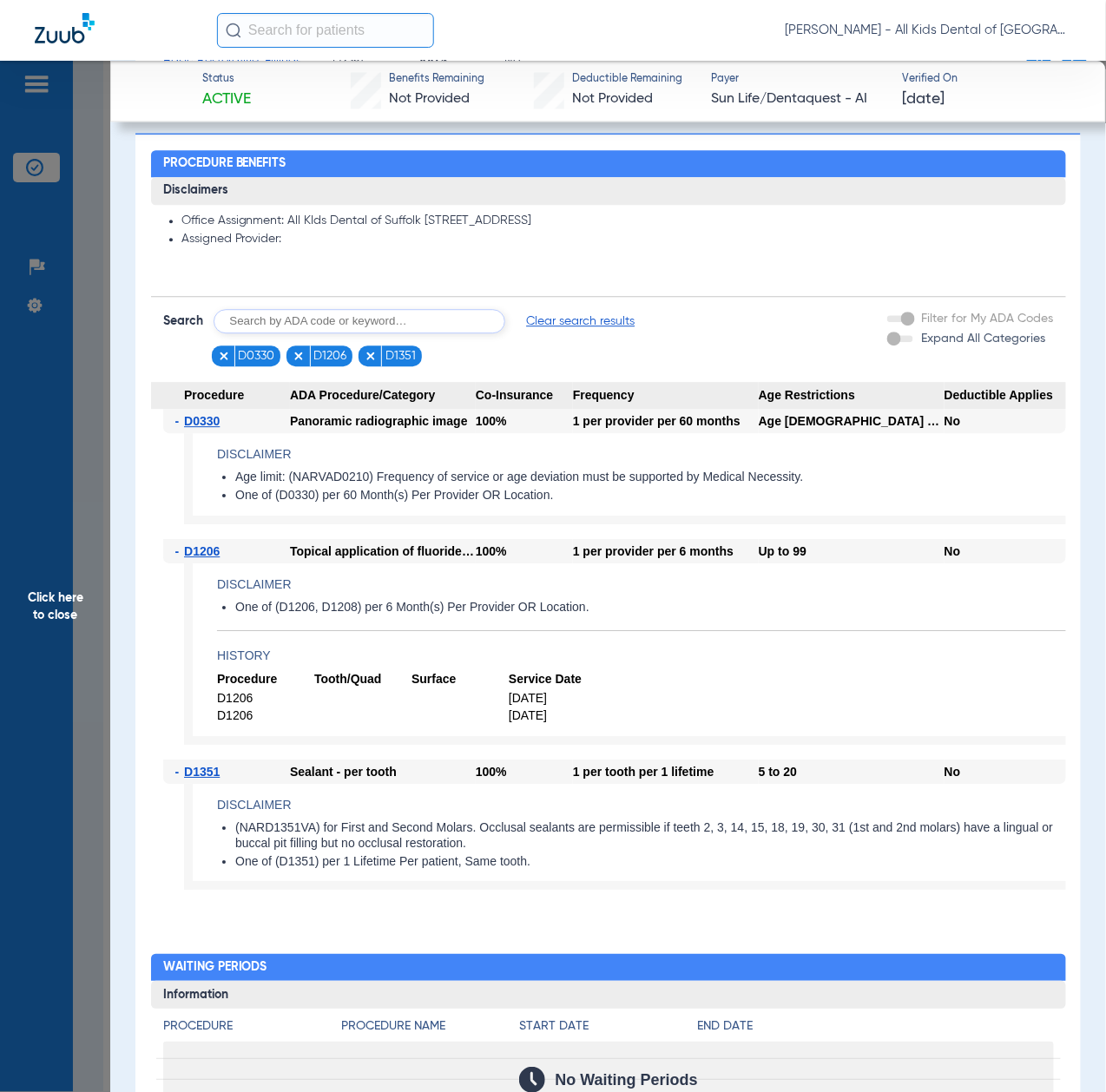
click at [71, 651] on span "Click here to close" at bounding box center [55, 607] width 111 height 1092
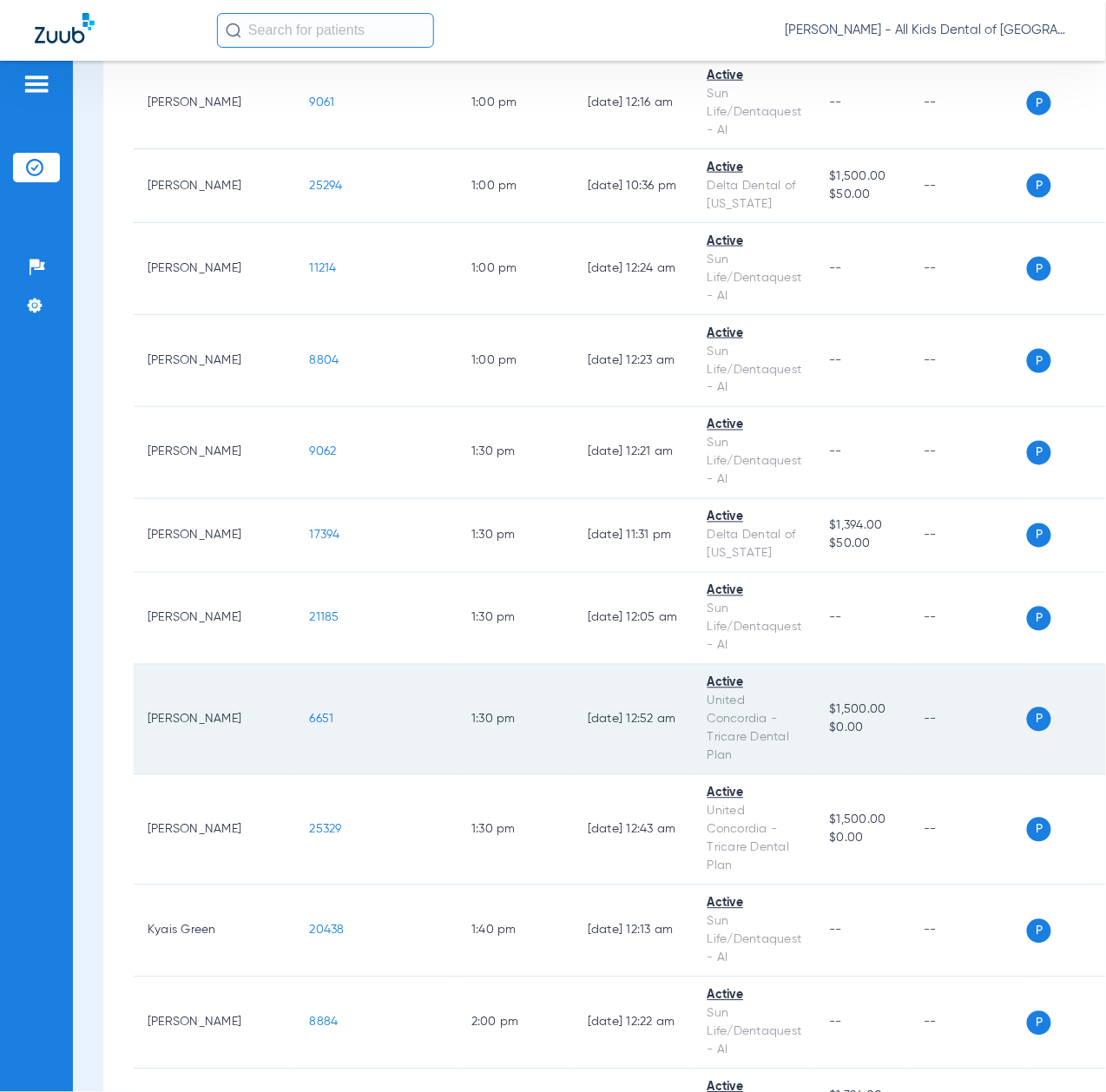
scroll to position [3935, 0]
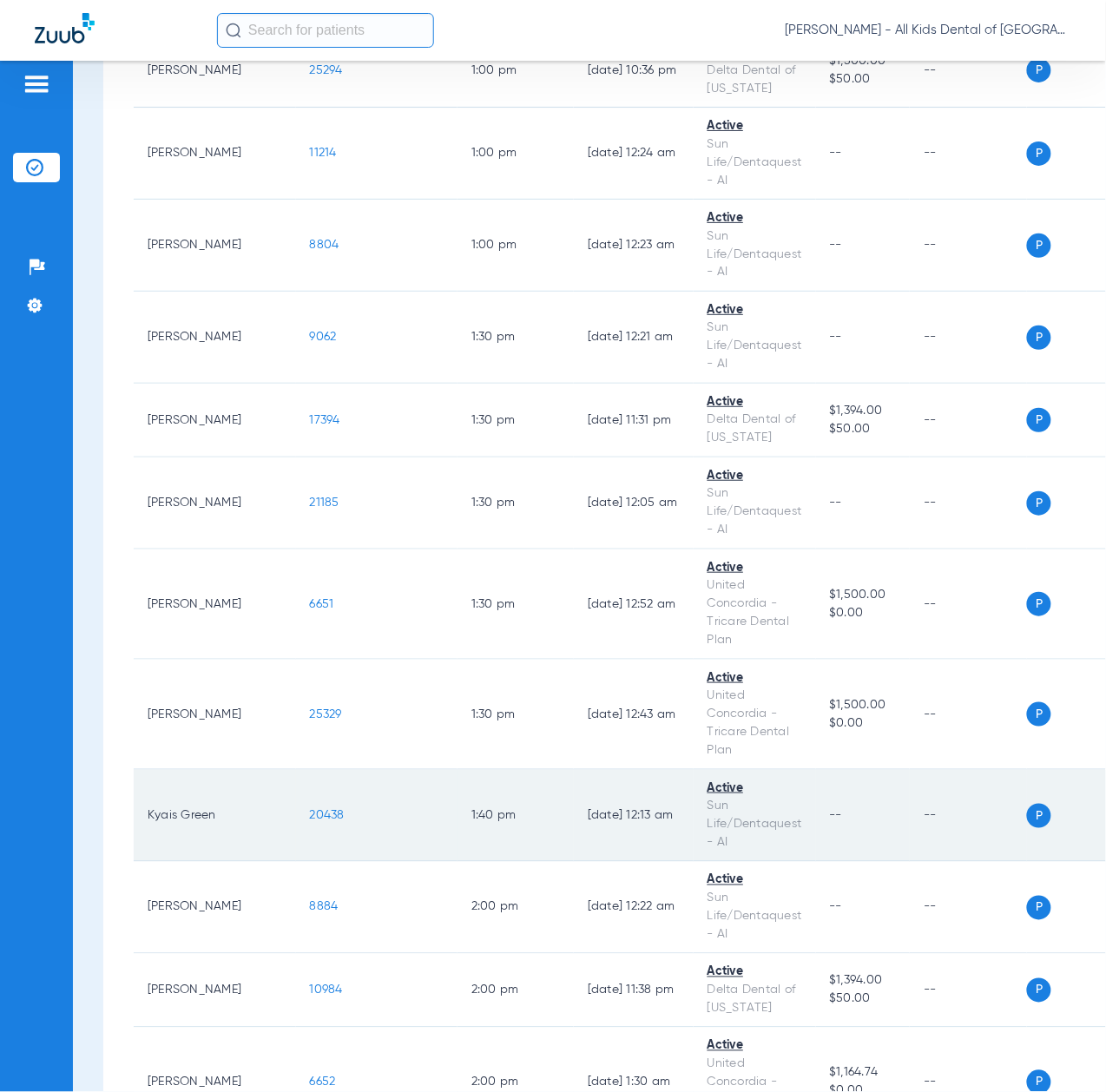
click at [310, 821] on span "20438" at bounding box center [327, 815] width 34 height 12
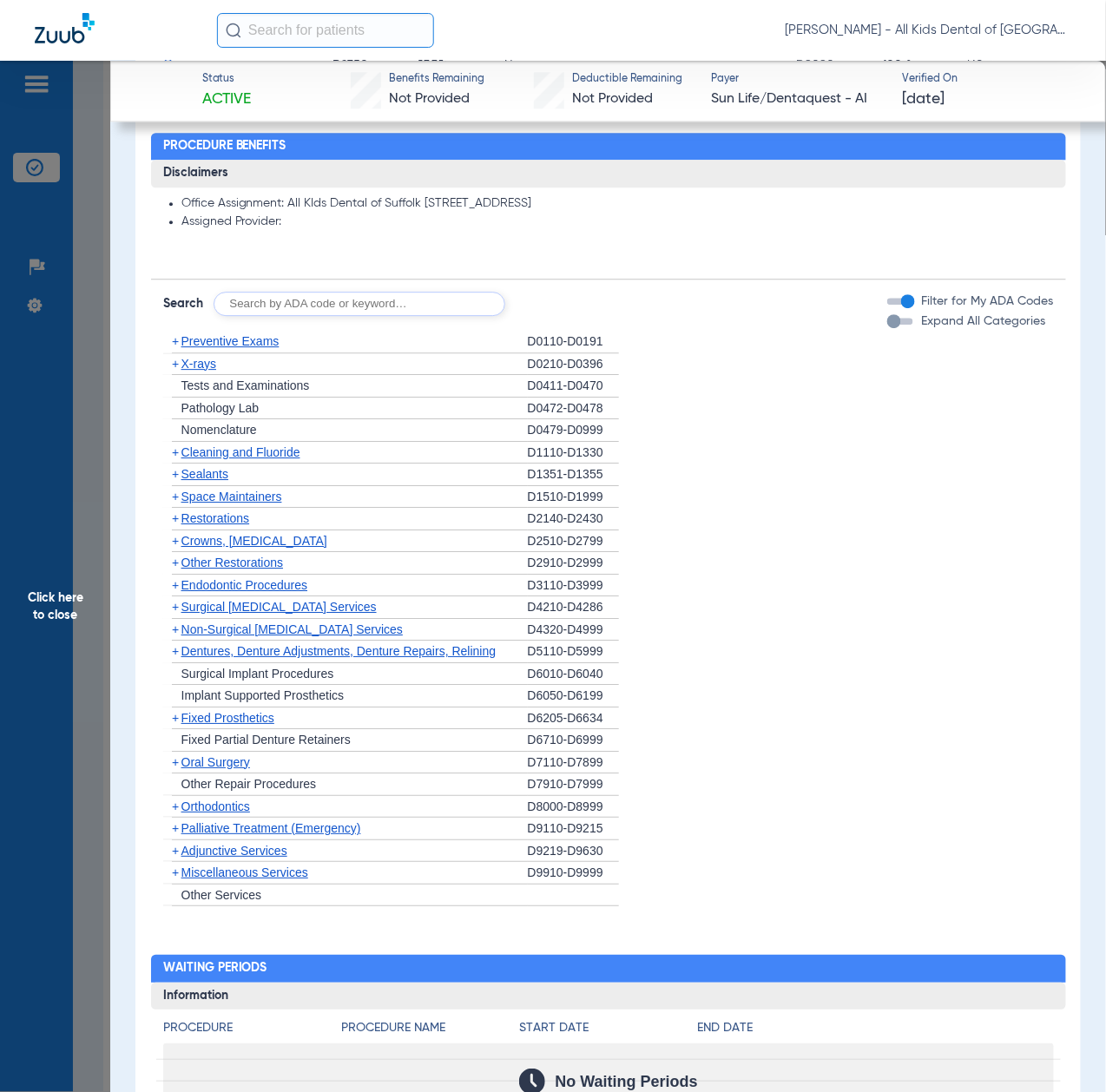
scroll to position [1158, 0]
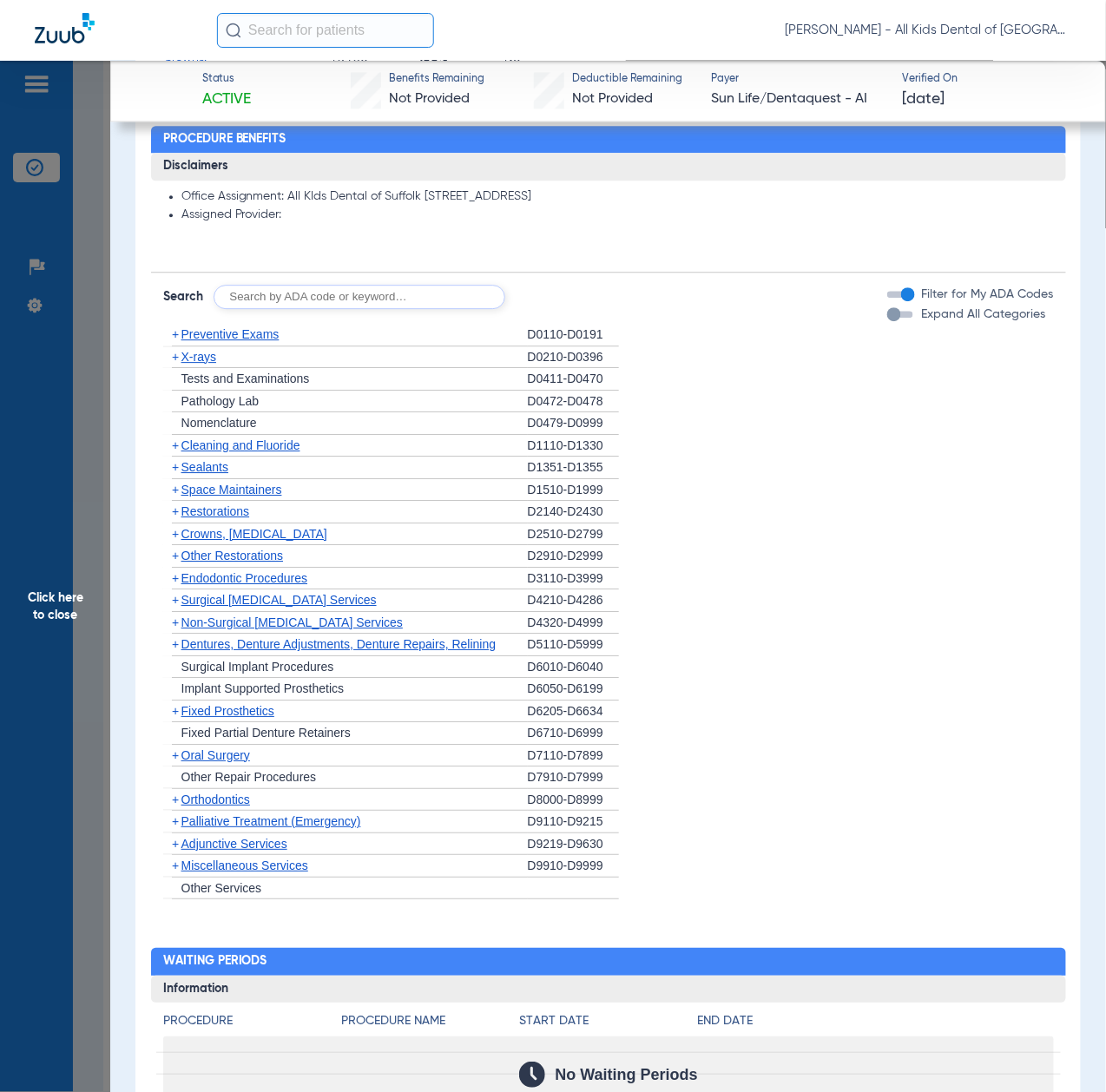
click at [365, 299] on input "text" at bounding box center [359, 297] width 292 height 25
paste input "D1206, D0330, D1351"
type input "D1206, D0330, D1351"
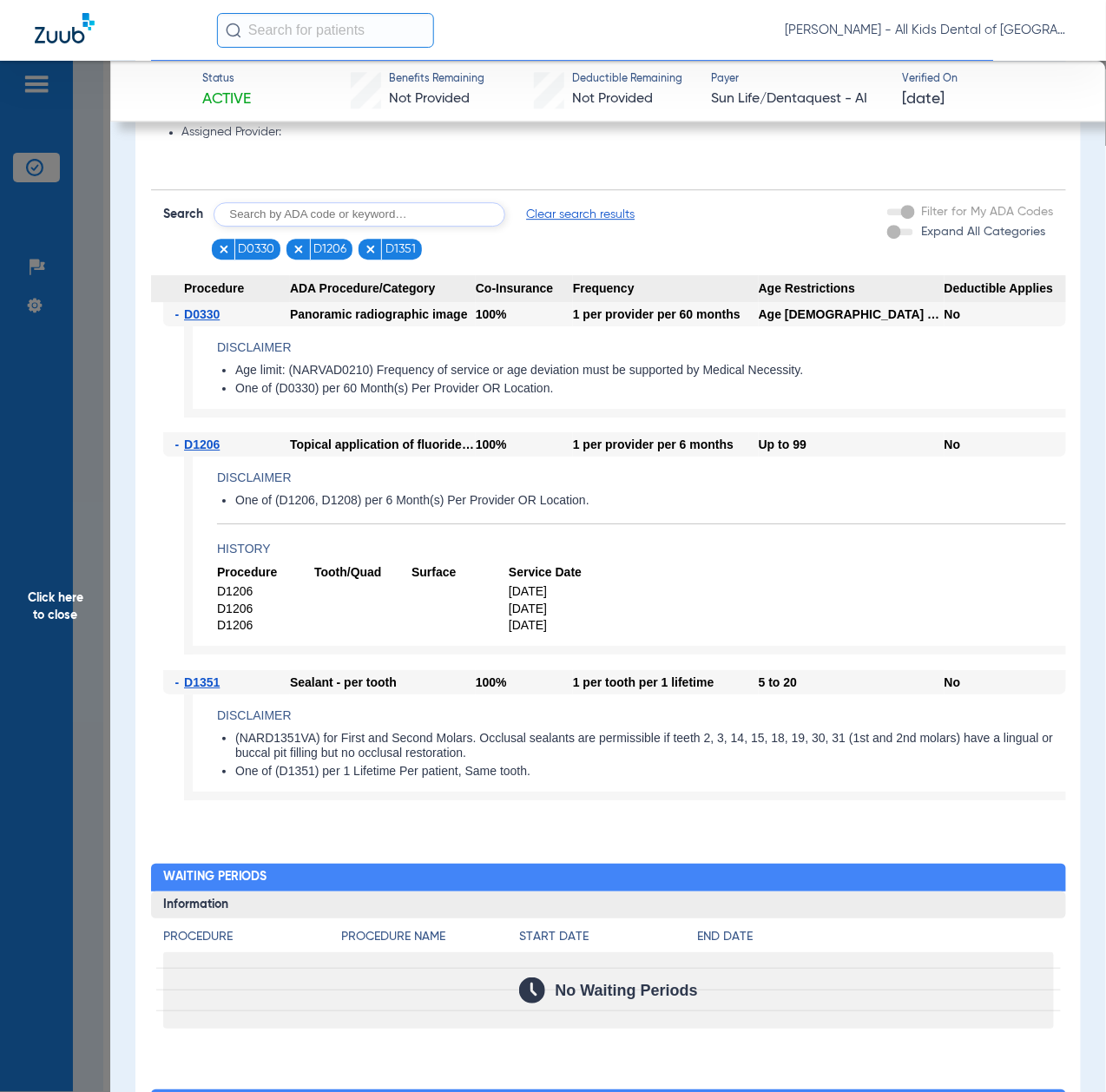
scroll to position [1273, 0]
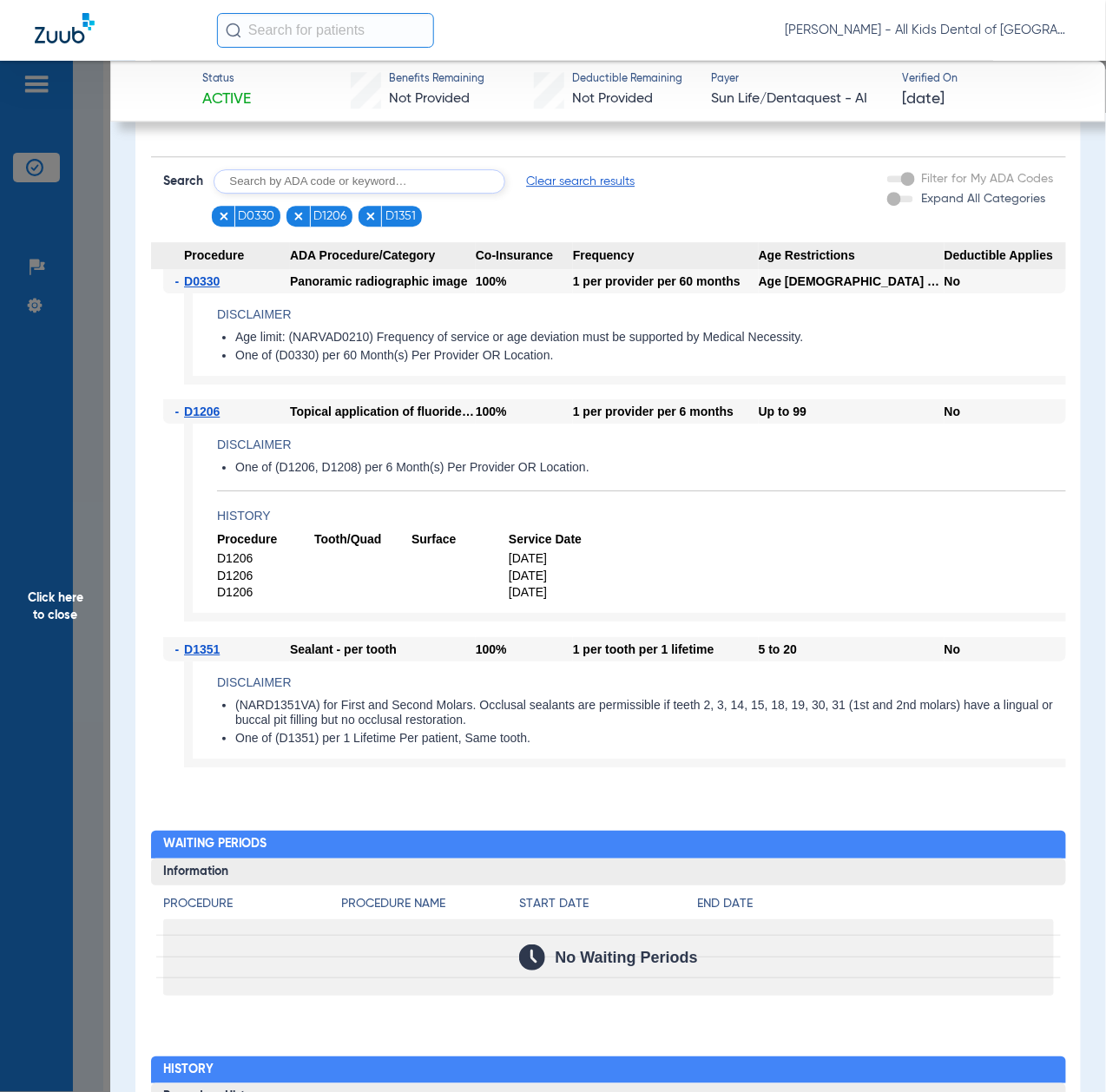
click at [98, 623] on span "Click here to close" at bounding box center [55, 607] width 111 height 1092
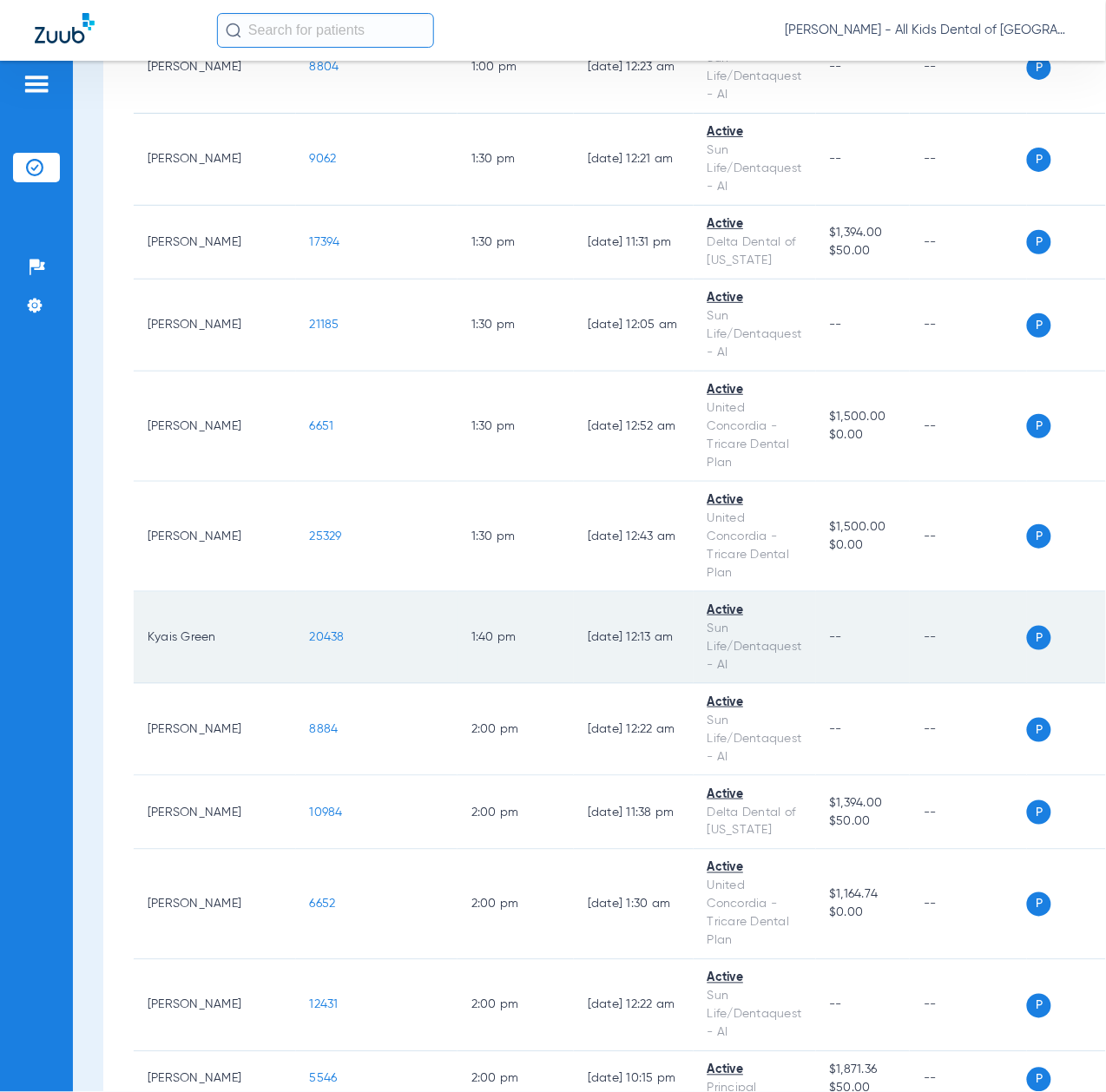
scroll to position [4168, 0]
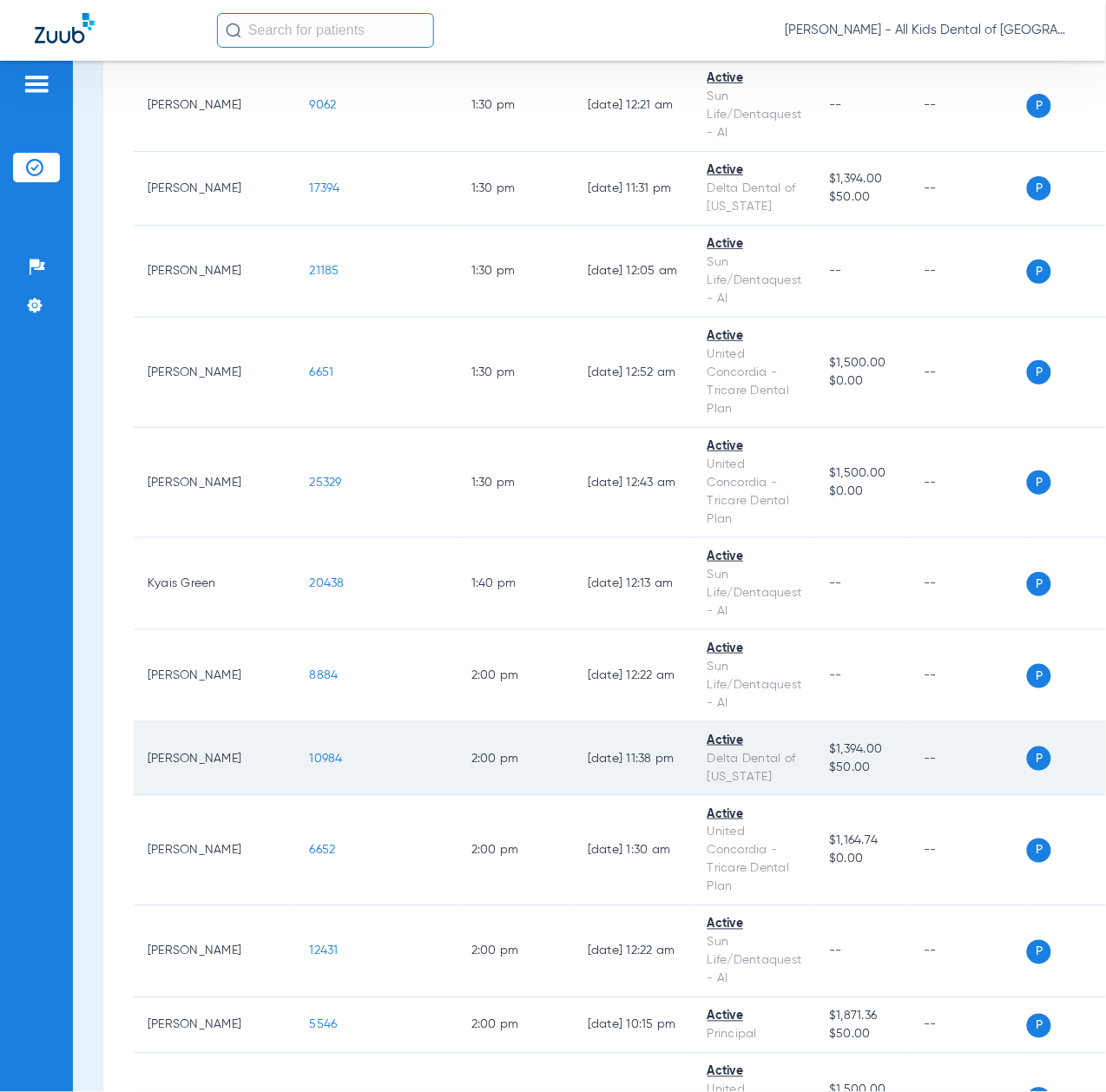
click at [310, 765] on span "10984" at bounding box center [326, 758] width 33 height 12
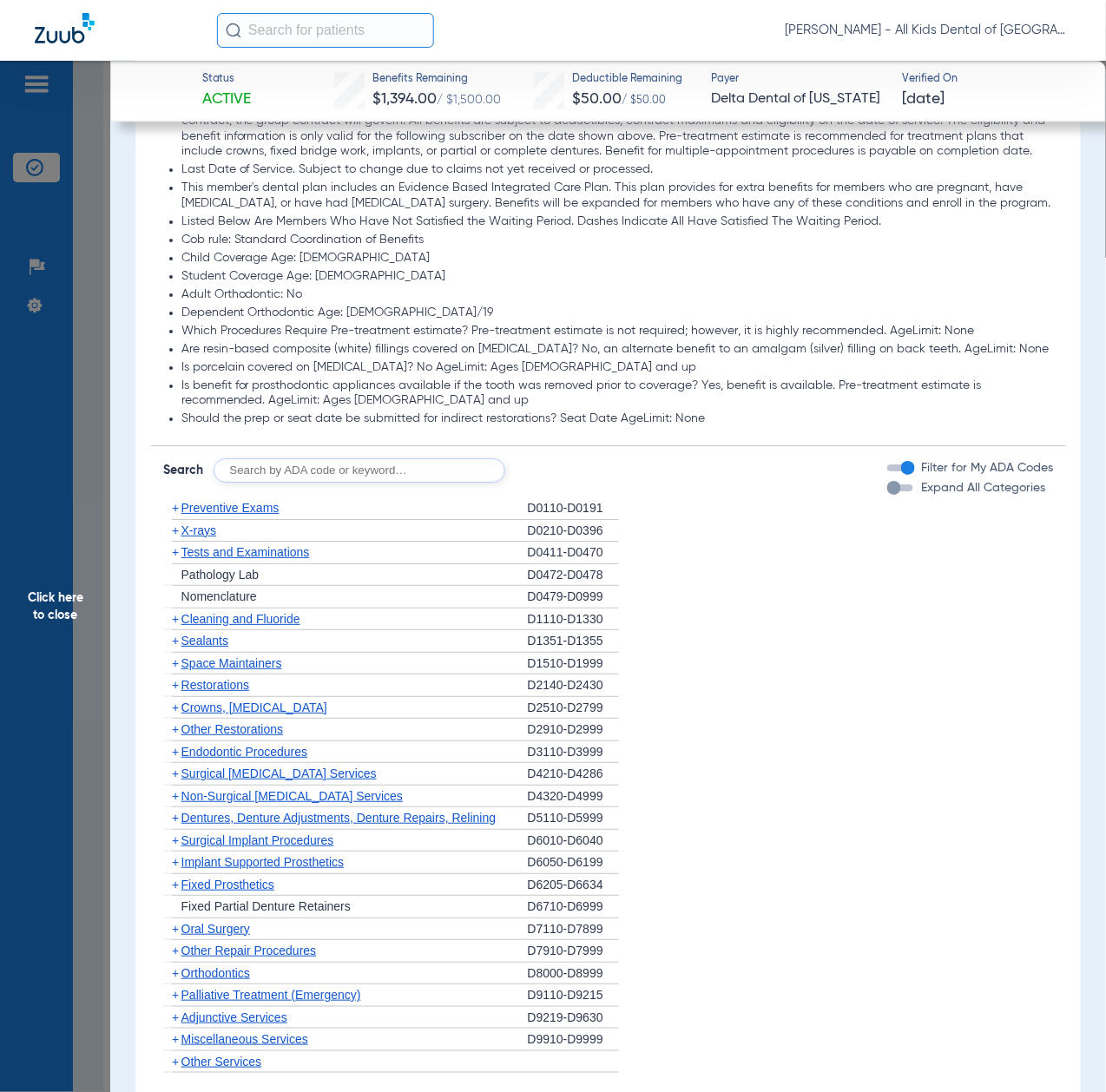
scroll to position [1505, 0]
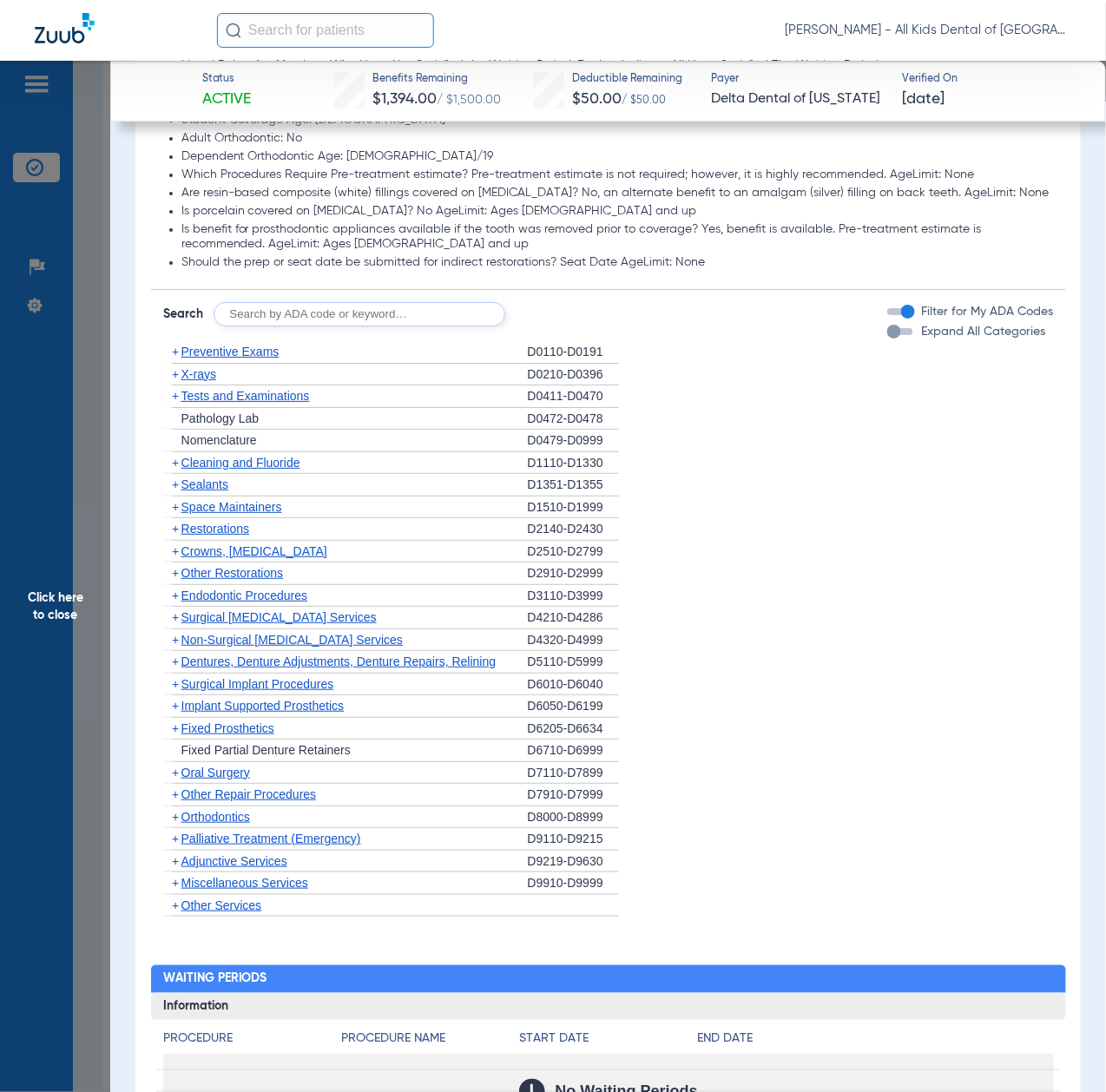
click at [340, 327] on input "text" at bounding box center [359, 314] width 292 height 25
paste input "D1206, D0330, D1351"
type input "D1206, D0330, D1351"
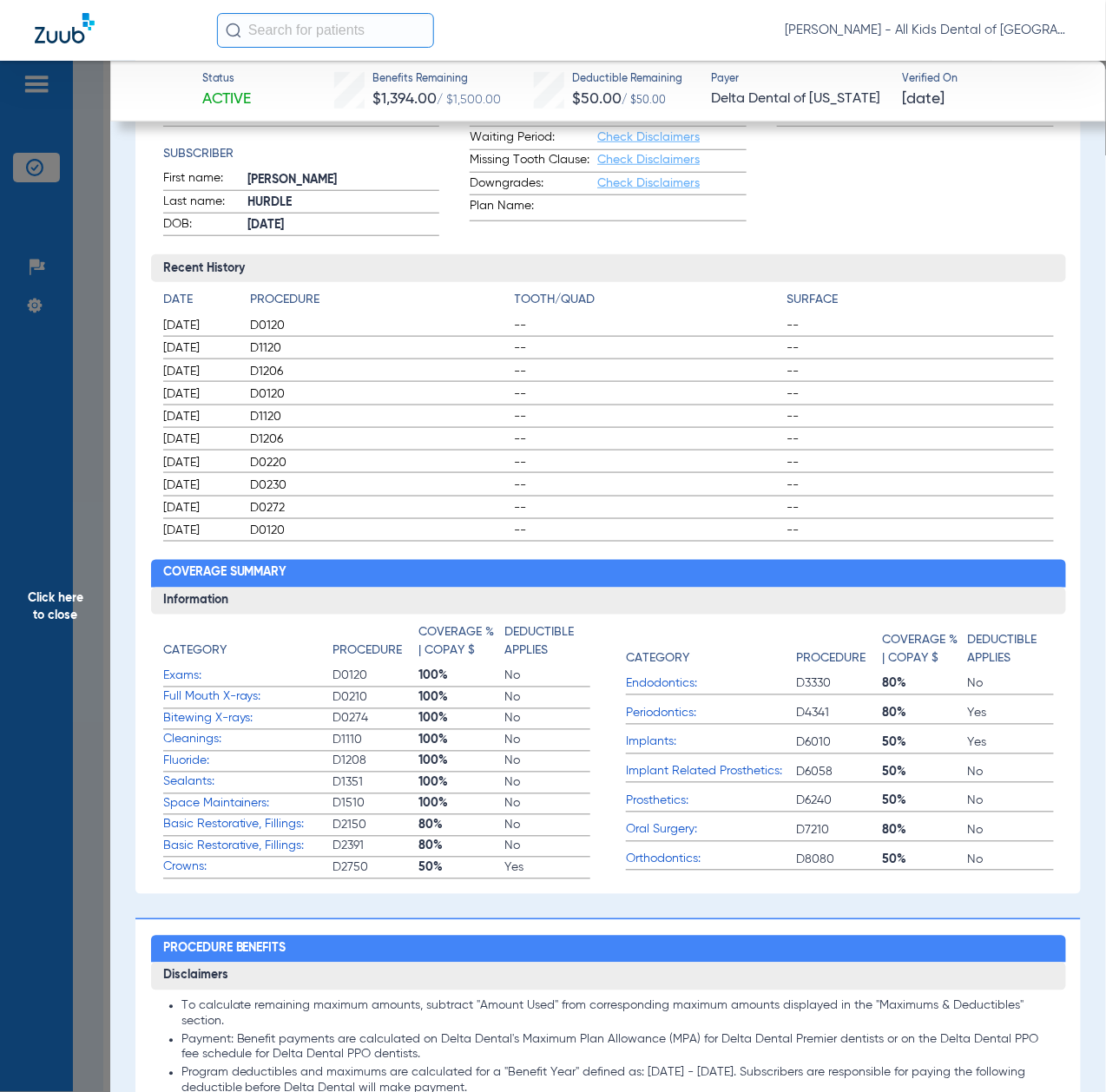
scroll to position [0, 0]
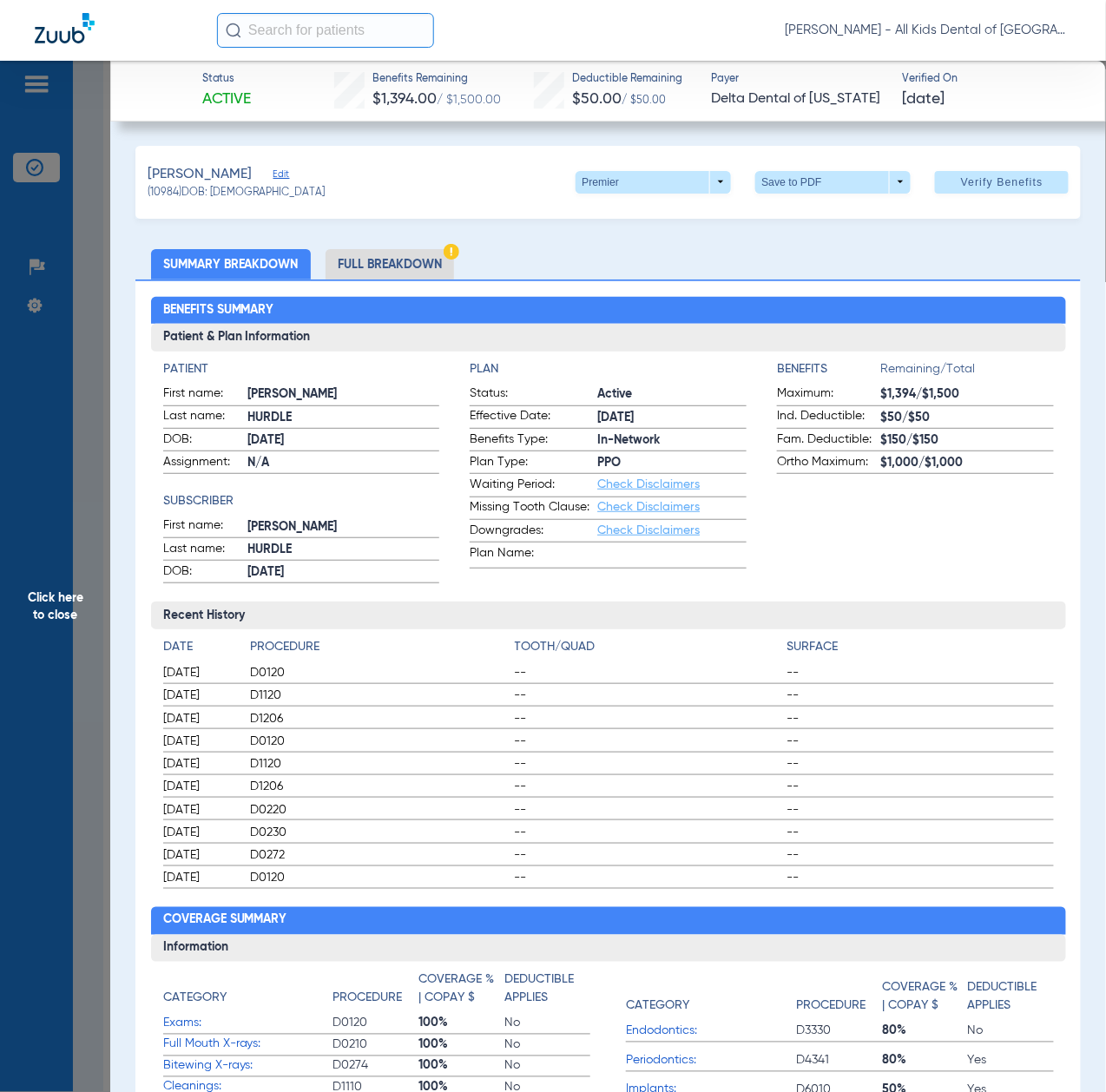
click at [88, 591] on span "Click here to close" at bounding box center [55, 607] width 111 height 1092
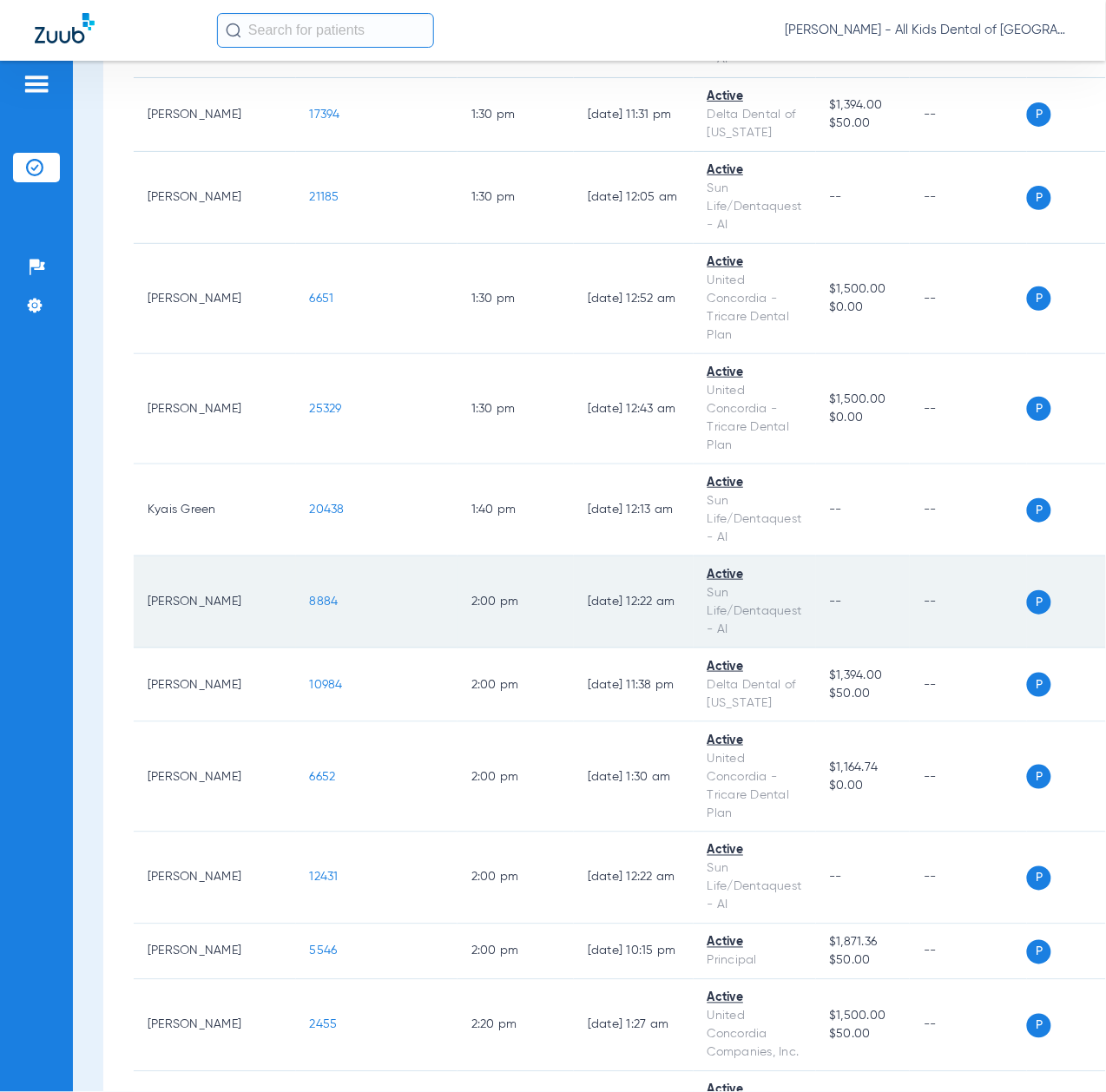
scroll to position [4283, 0]
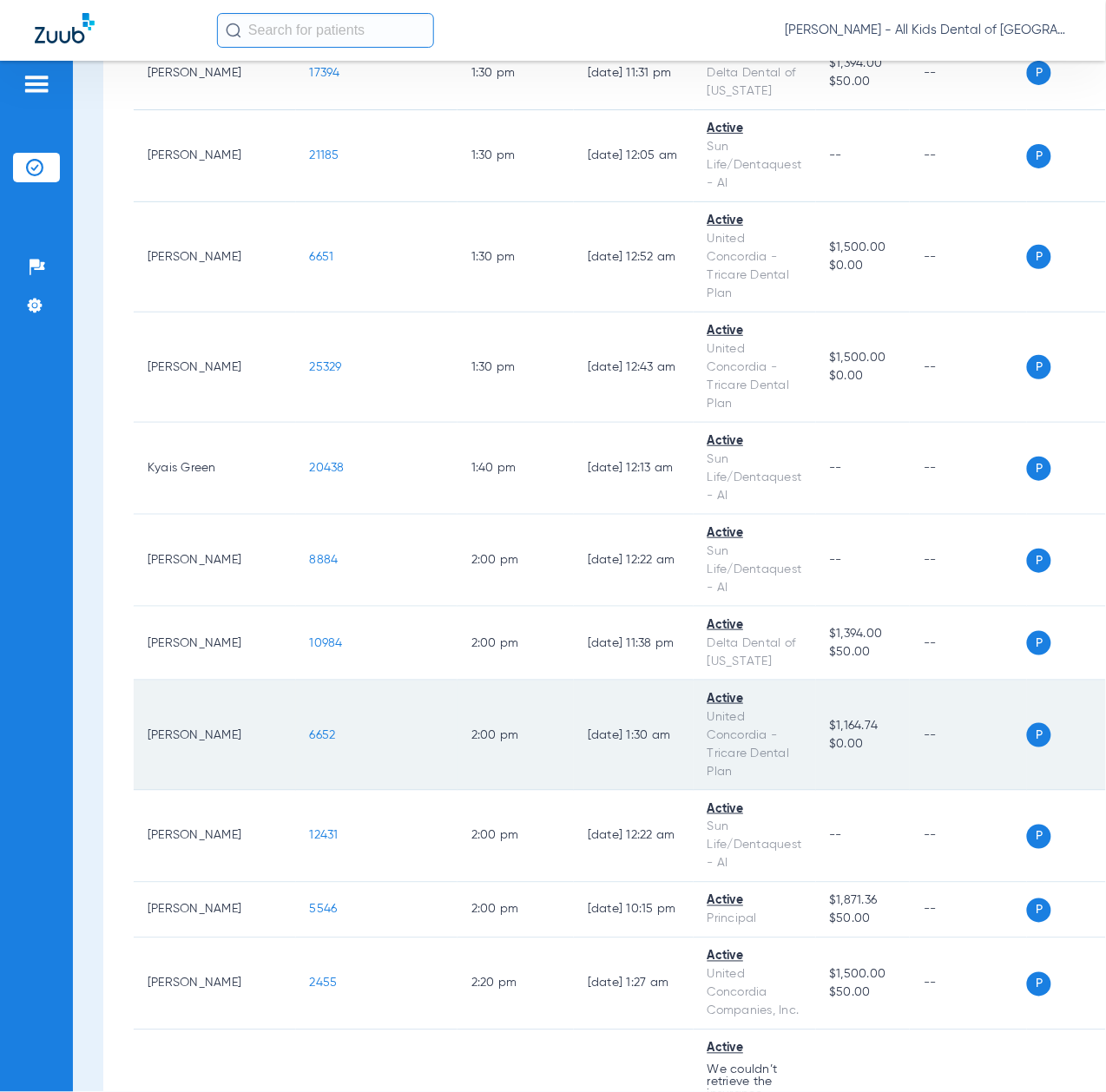
click at [310, 741] on span "6652" at bounding box center [322, 735] width 26 height 12
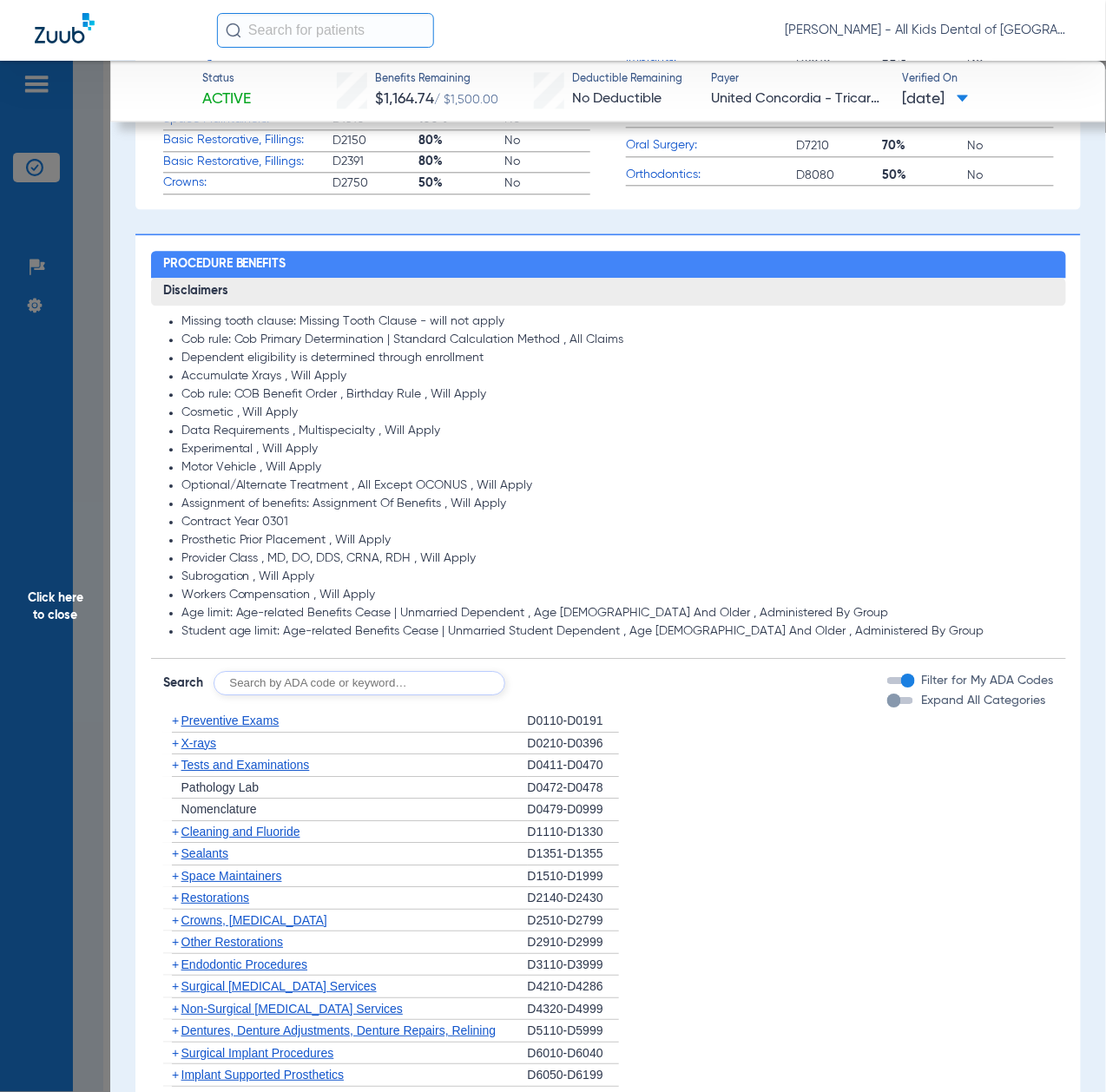
scroll to position [1041, 0]
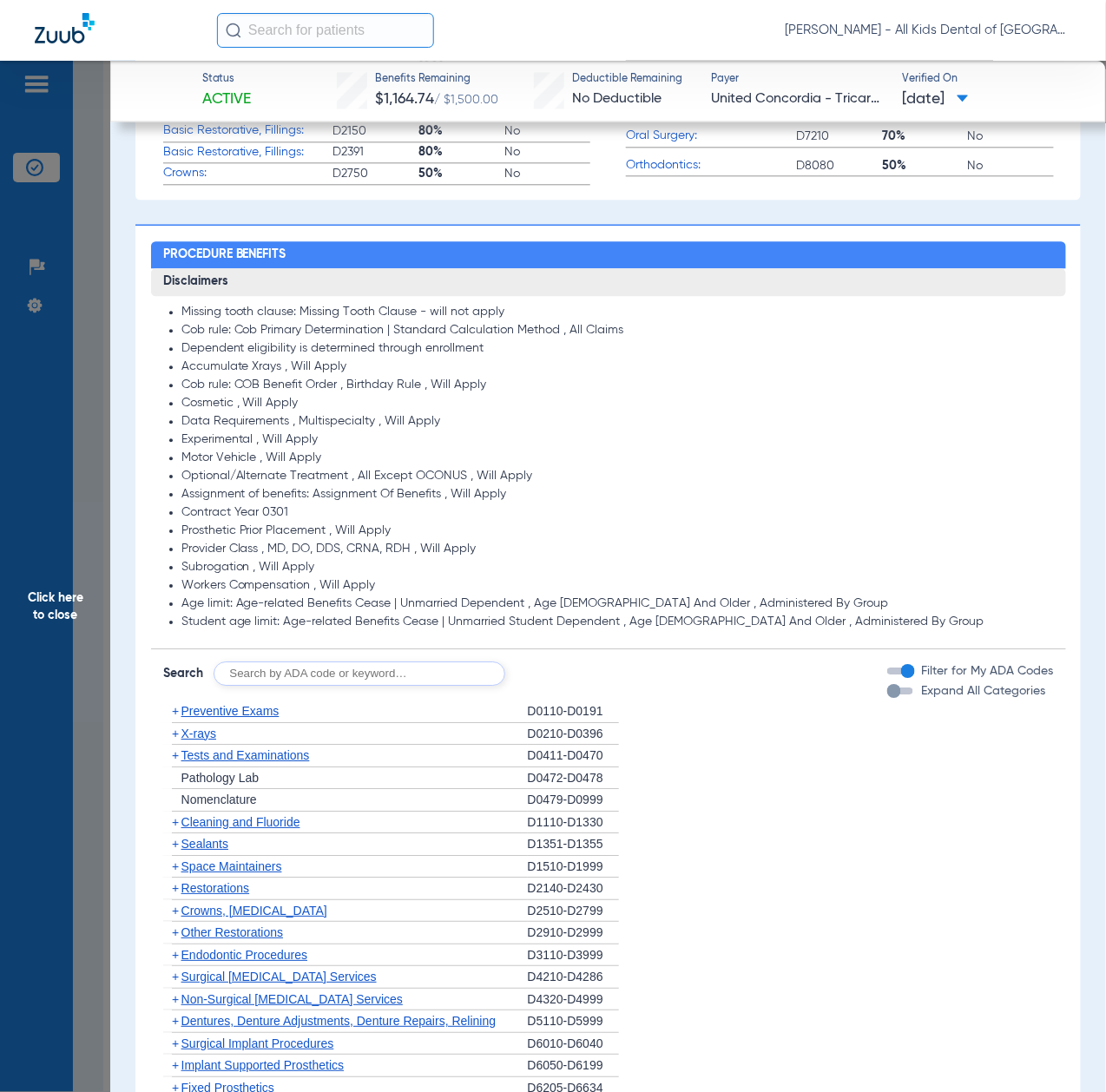
click at [327, 684] on input "text" at bounding box center [359, 674] width 292 height 25
paste input "D1206, D0330, D1351"
type input "D1206, D0330, D1351"
click button "Search" at bounding box center [570, 674] width 69 height 25
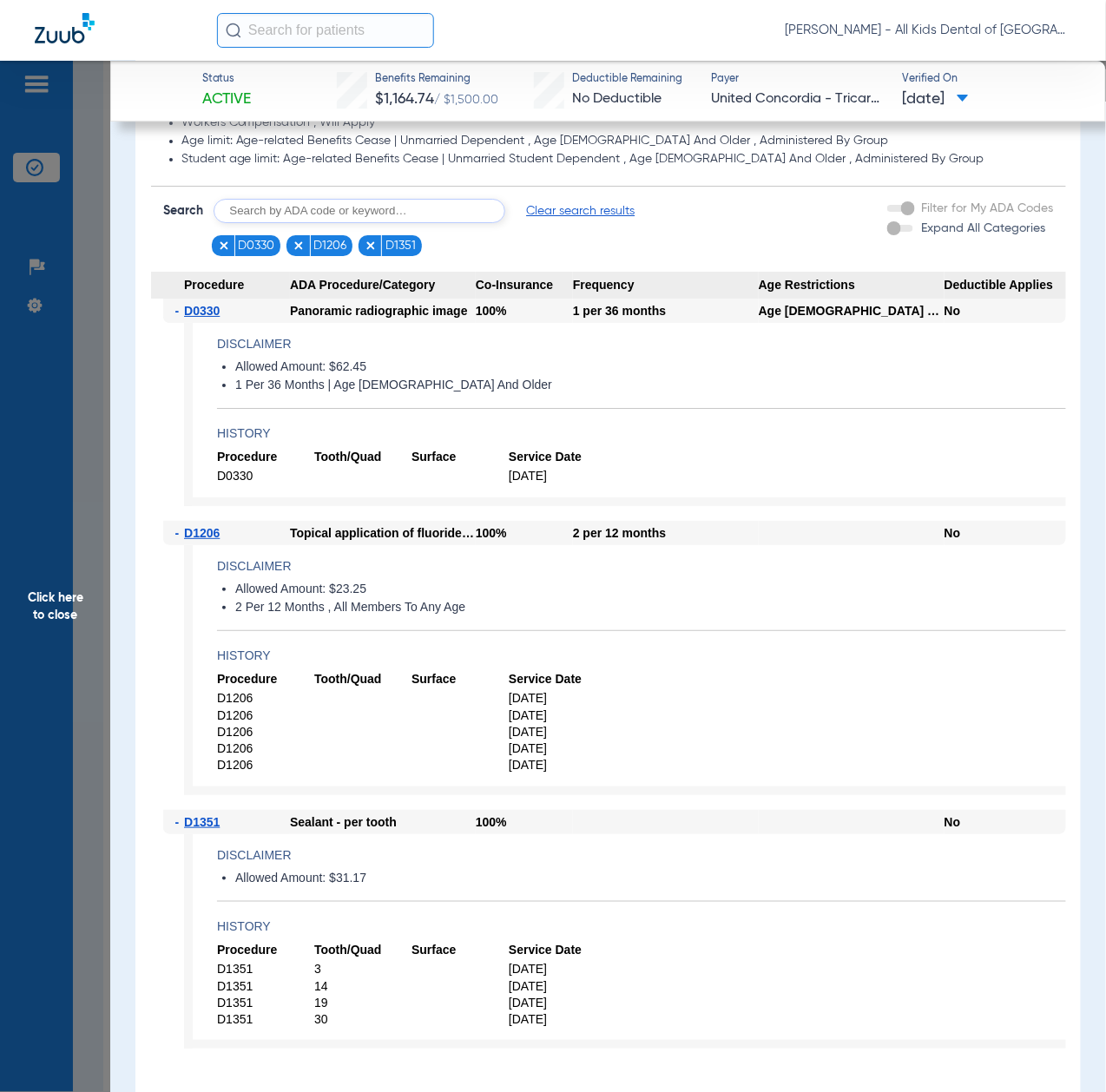
scroll to position [1620, 0]
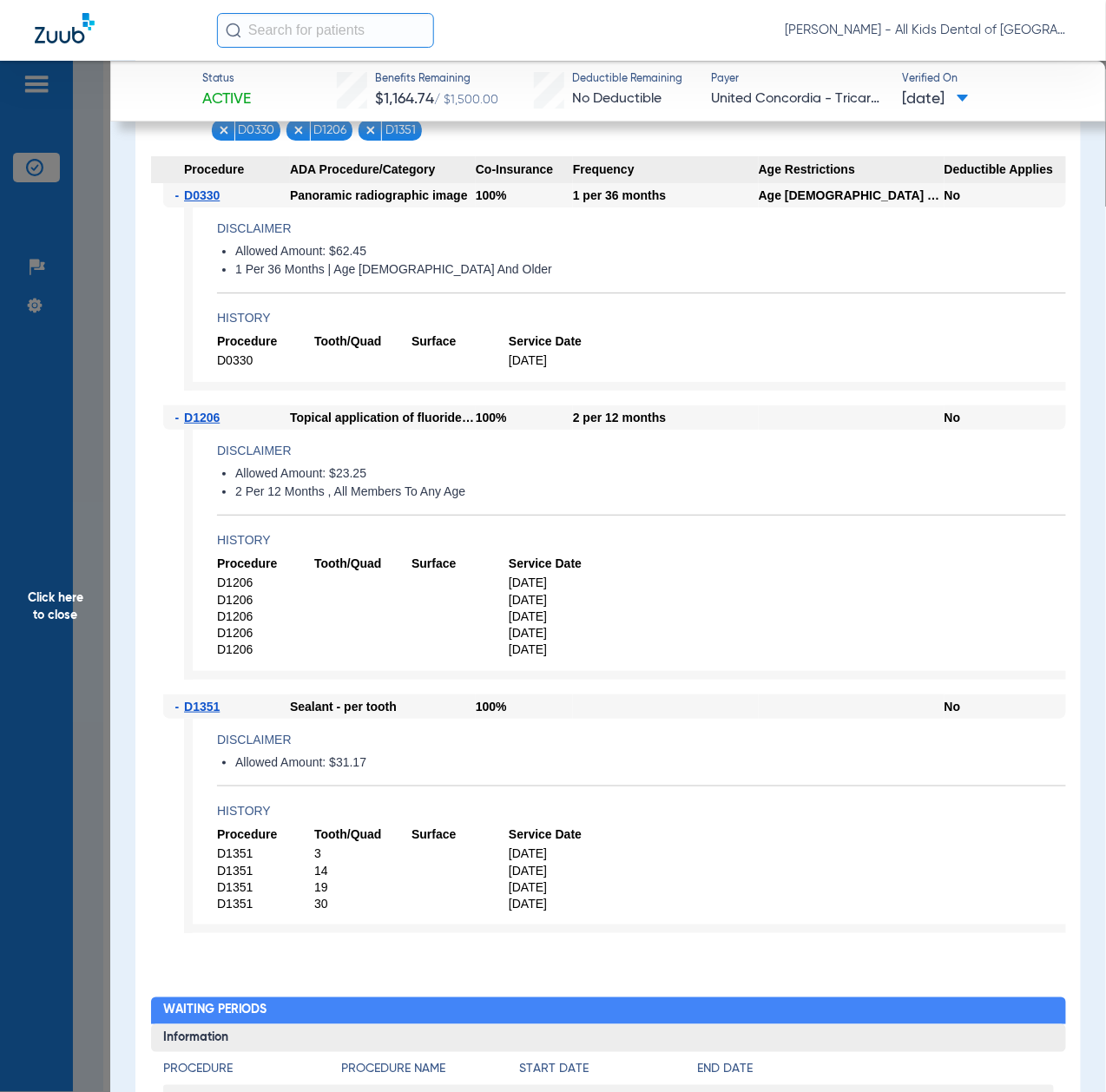
drag, startPoint x: 64, startPoint y: 644, endPoint x: 94, endPoint y: 664, distance: 36.1
click at [66, 644] on span "Click here to close" at bounding box center [55, 607] width 111 height 1092
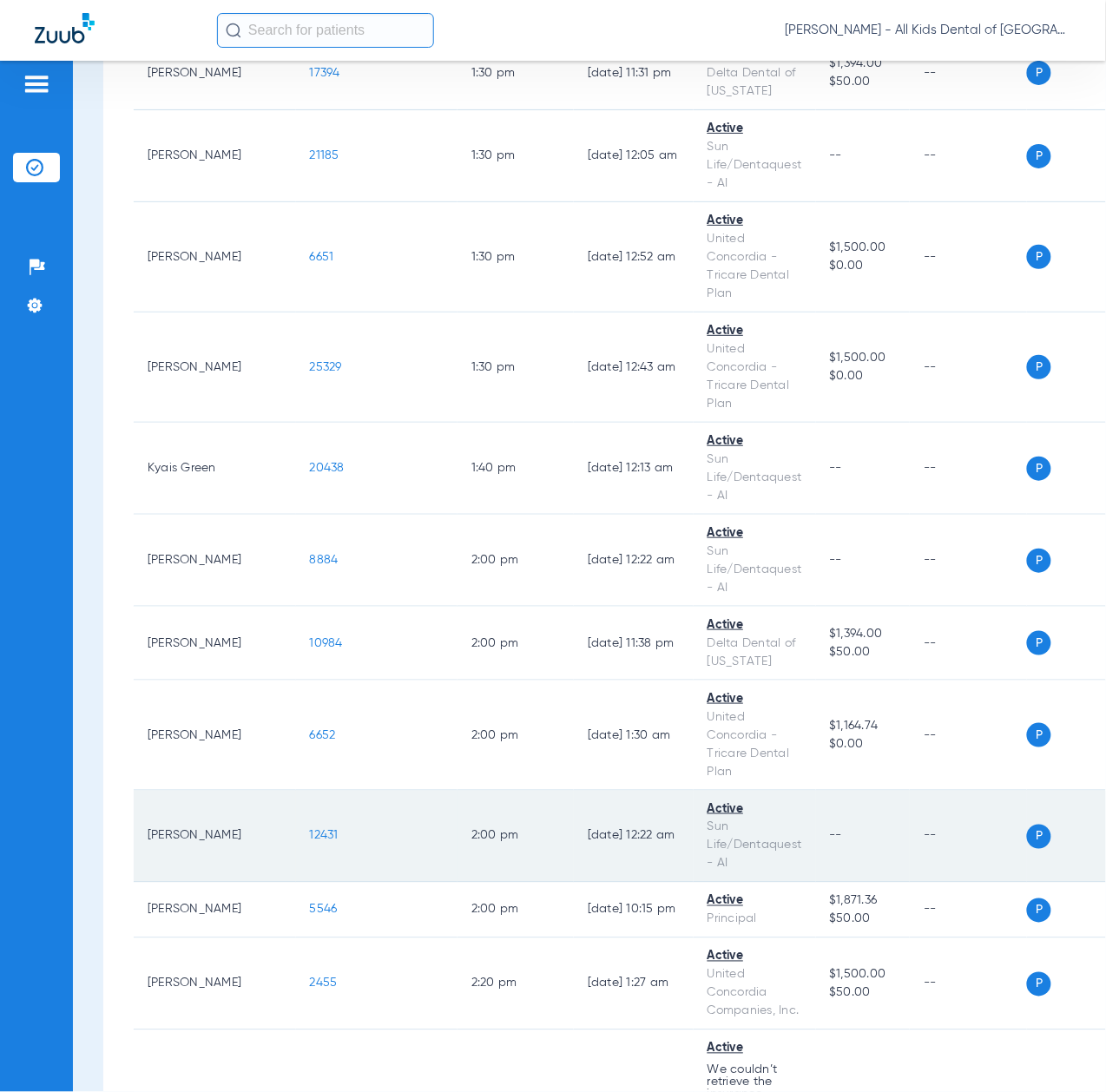
scroll to position [4398, 0]
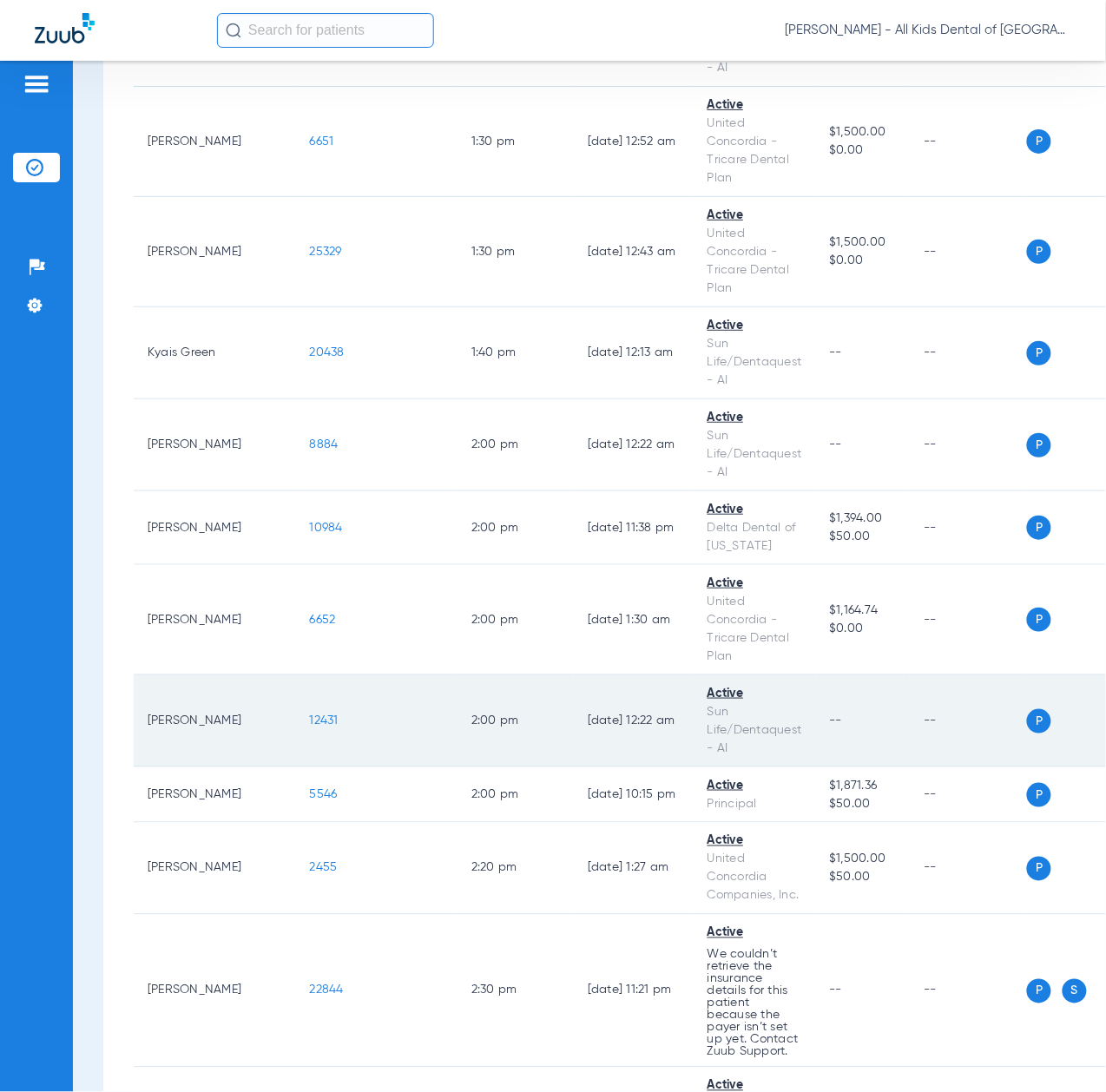
click at [310, 727] on span "12431" at bounding box center [324, 720] width 29 height 12
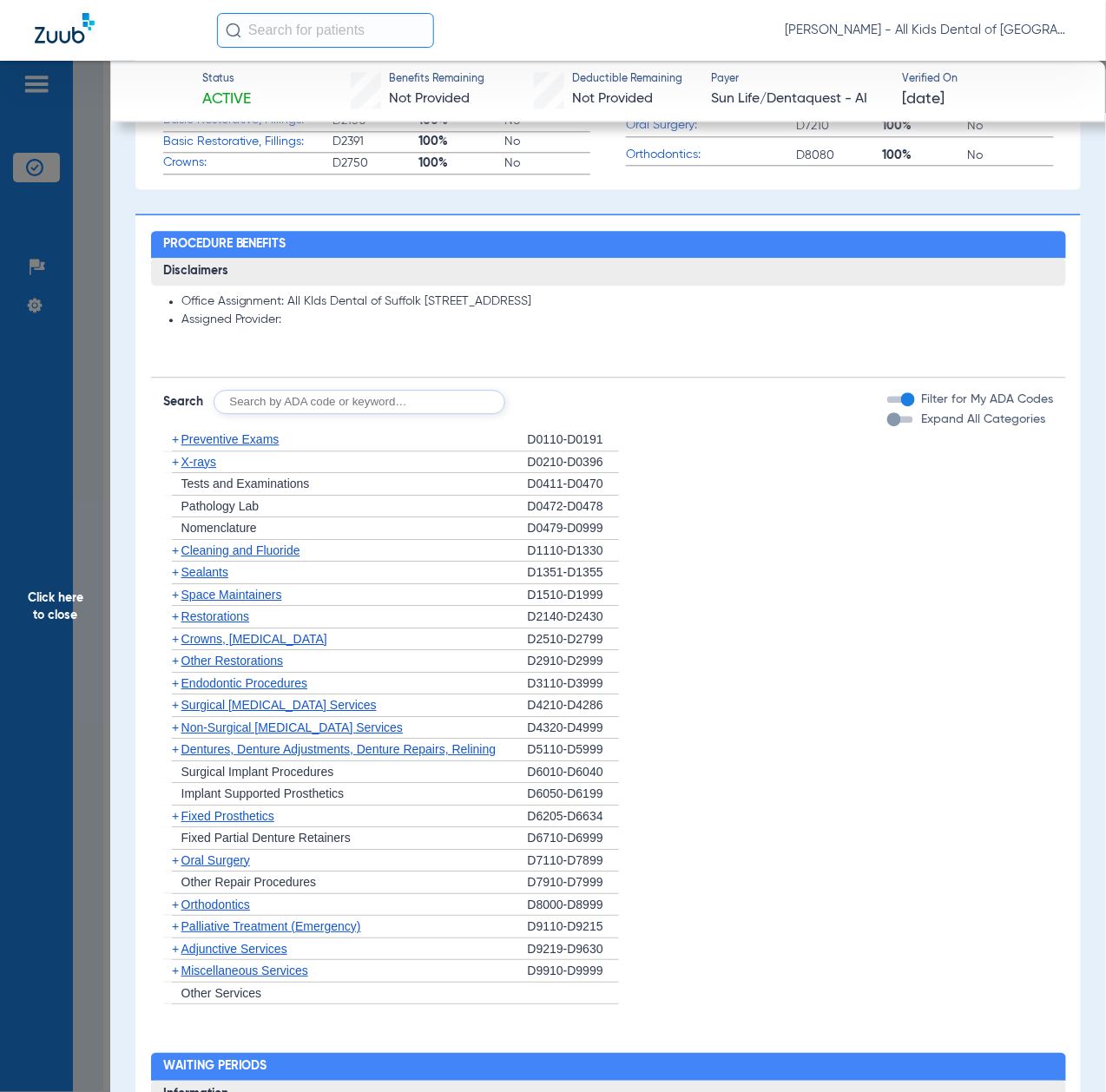
scroll to position [1158, 0]
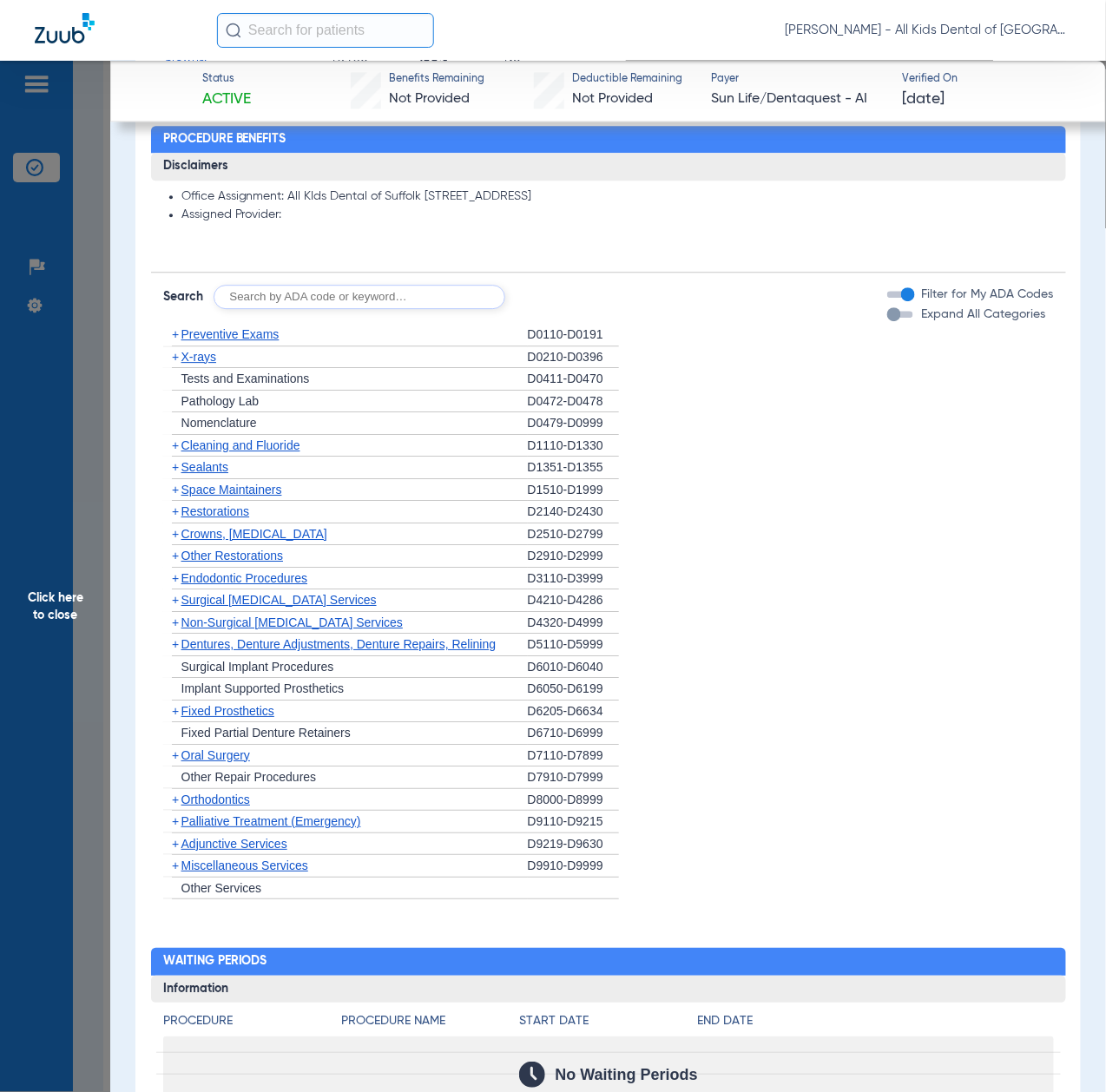
click at [397, 297] on input "text" at bounding box center [359, 297] width 292 height 25
paste input "D1206, D0330, D1351"
type input "D1206, D0330, D1351"
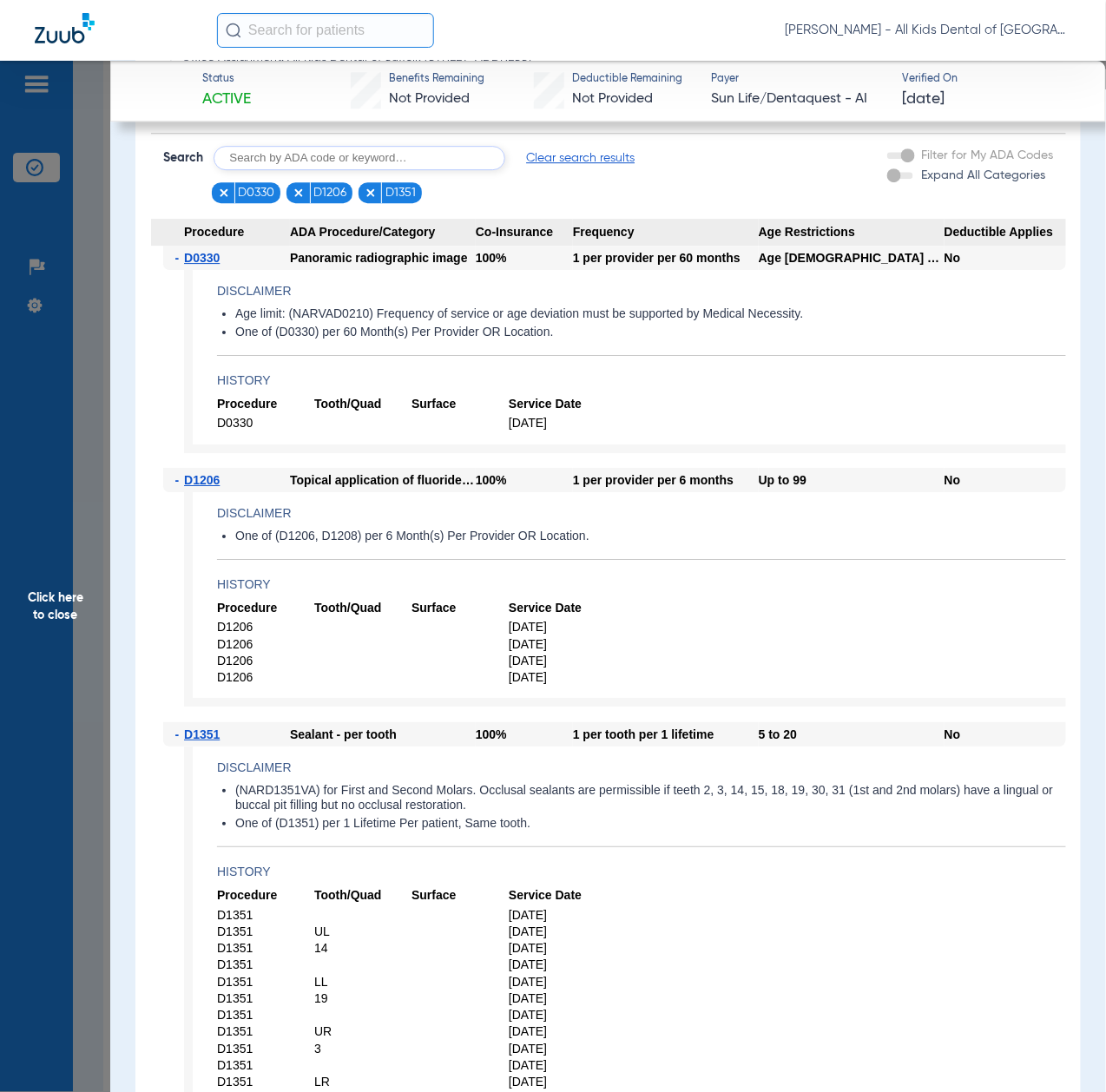
scroll to position [1389, 0]
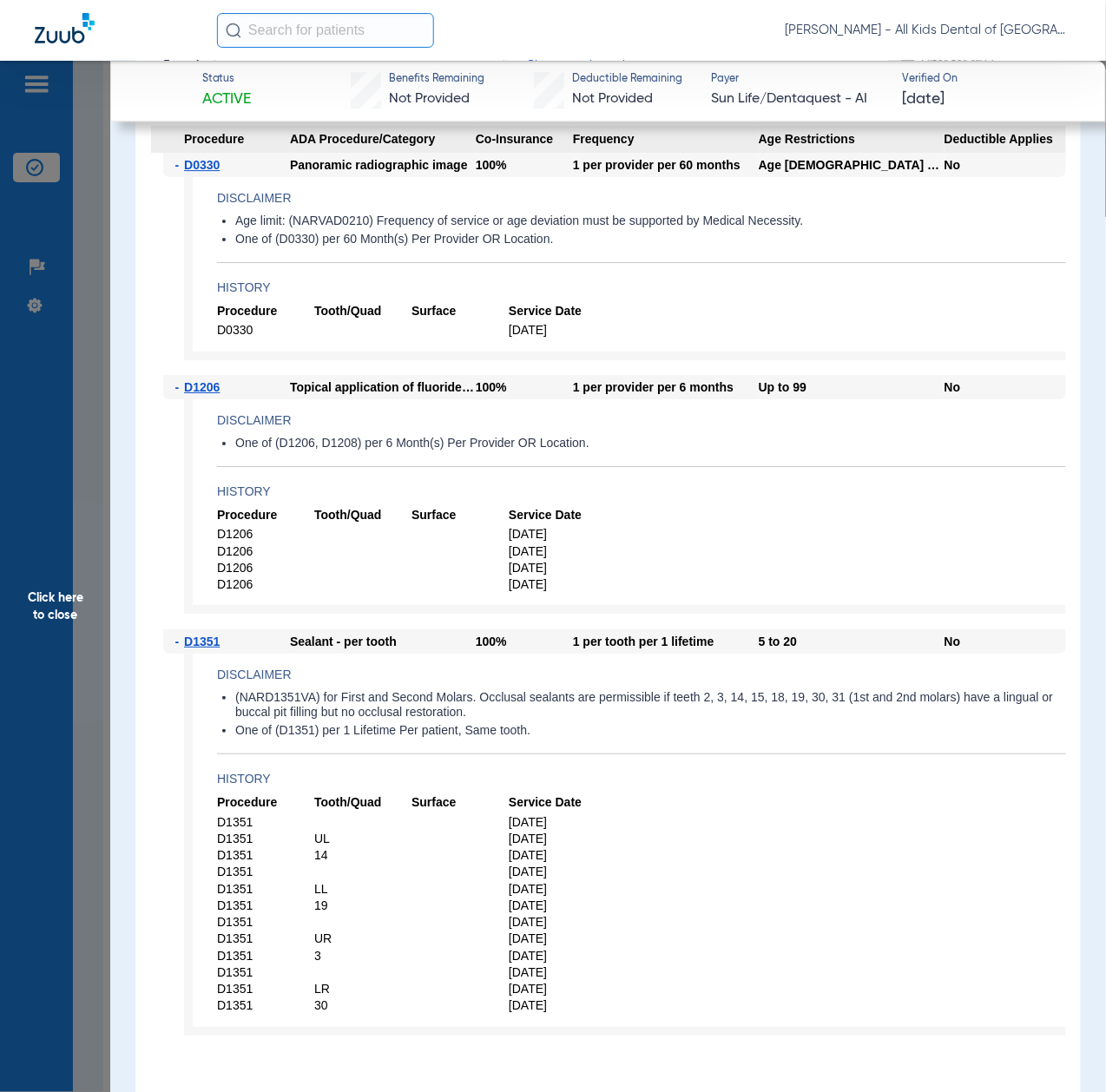
drag, startPoint x: 46, startPoint y: 626, endPoint x: 60, endPoint y: 630, distance: 14.6
click at [46, 625] on span "Click here to close" at bounding box center [55, 607] width 111 height 1092
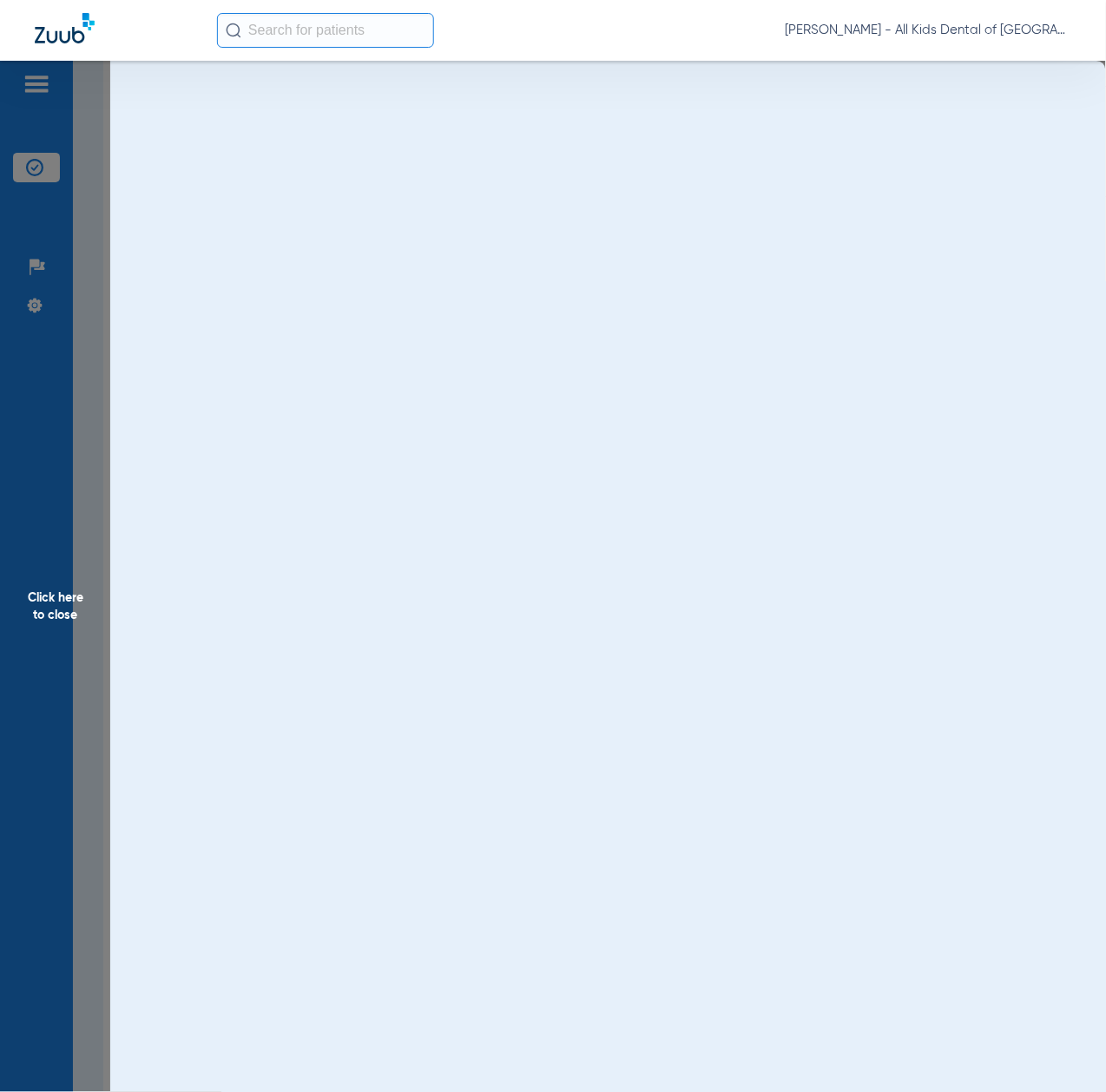
scroll to position [0, 0]
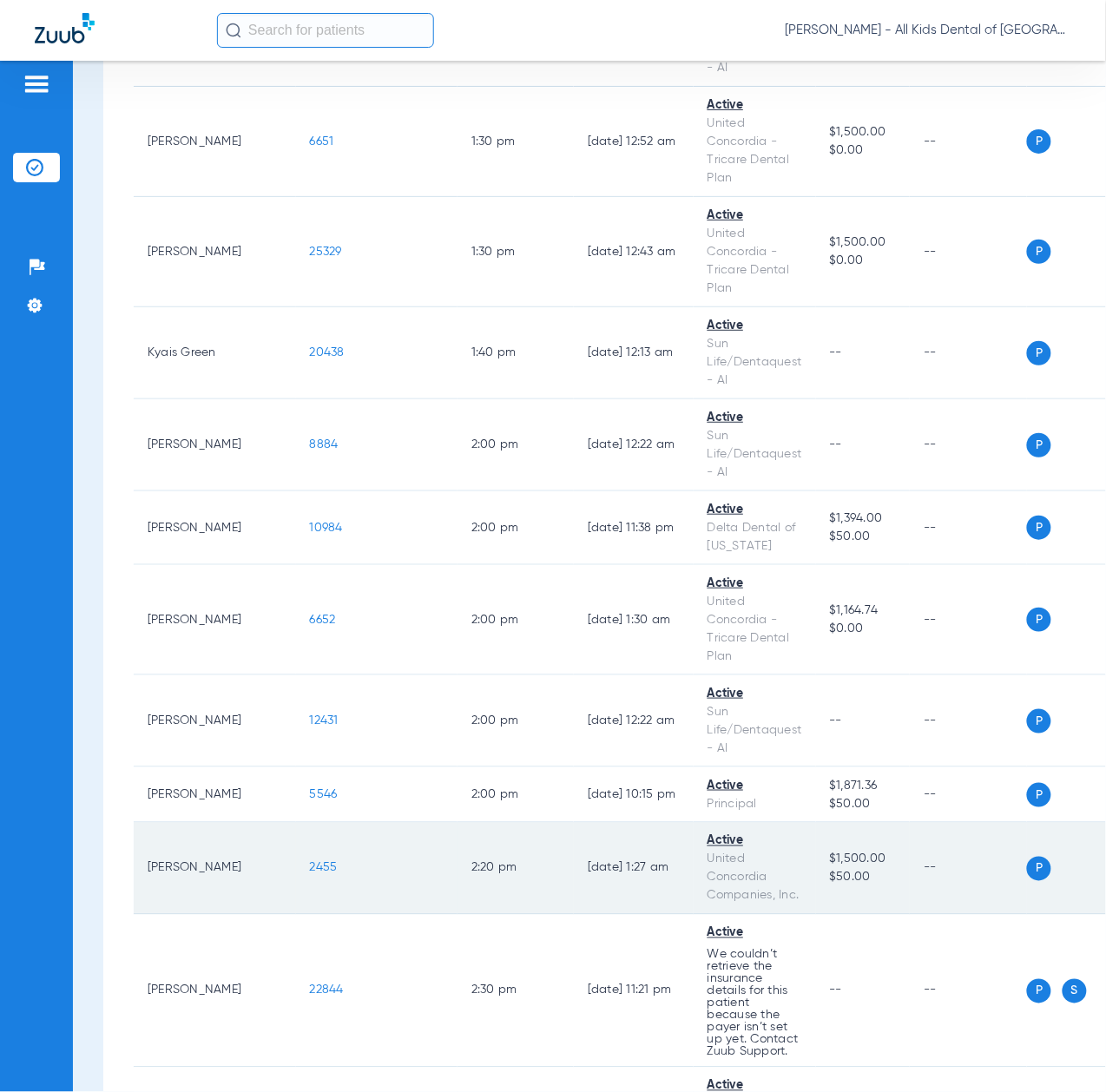
click at [310, 875] on span "2455" at bounding box center [323, 868] width 28 height 12
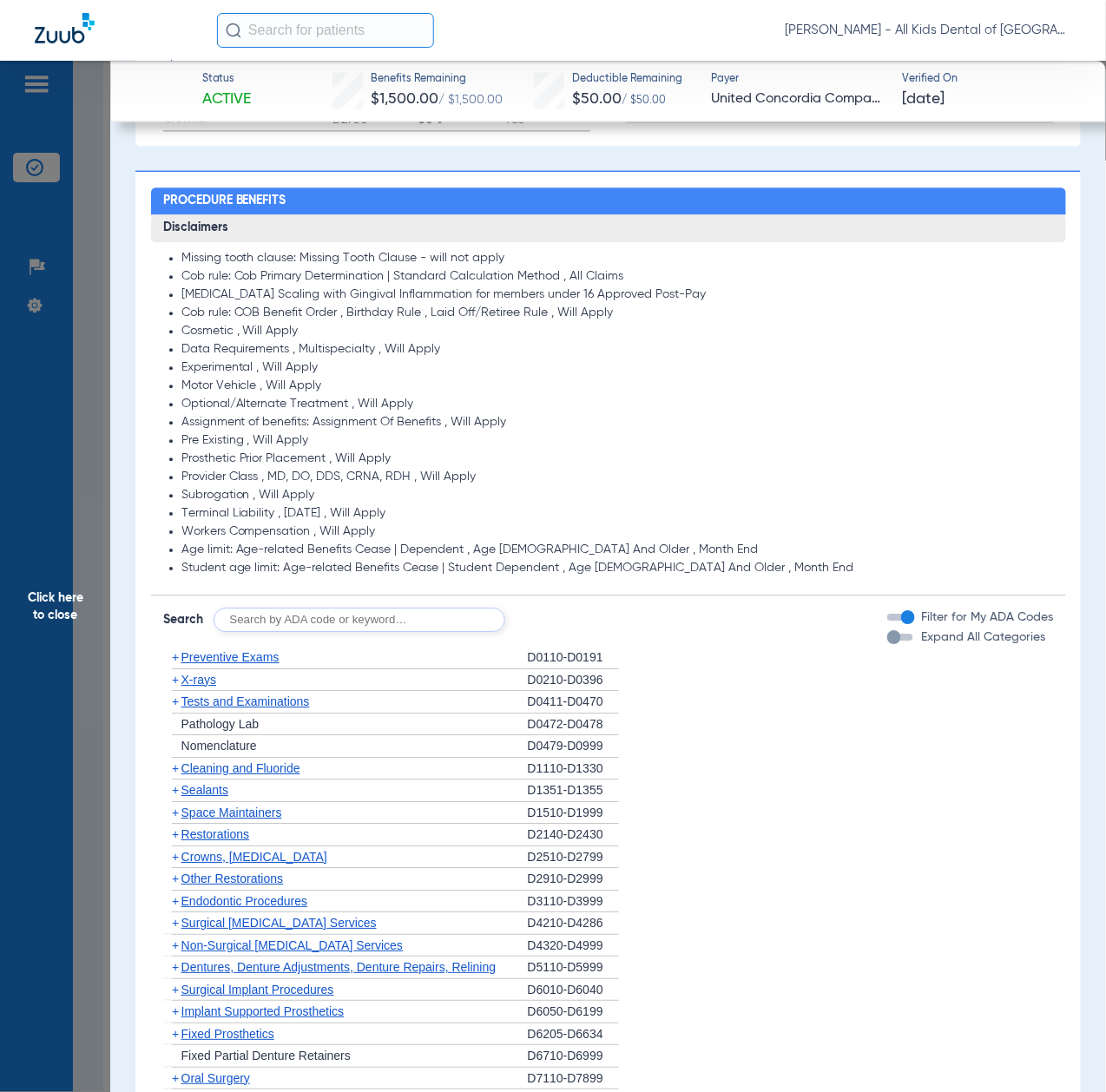
scroll to position [1158, 0]
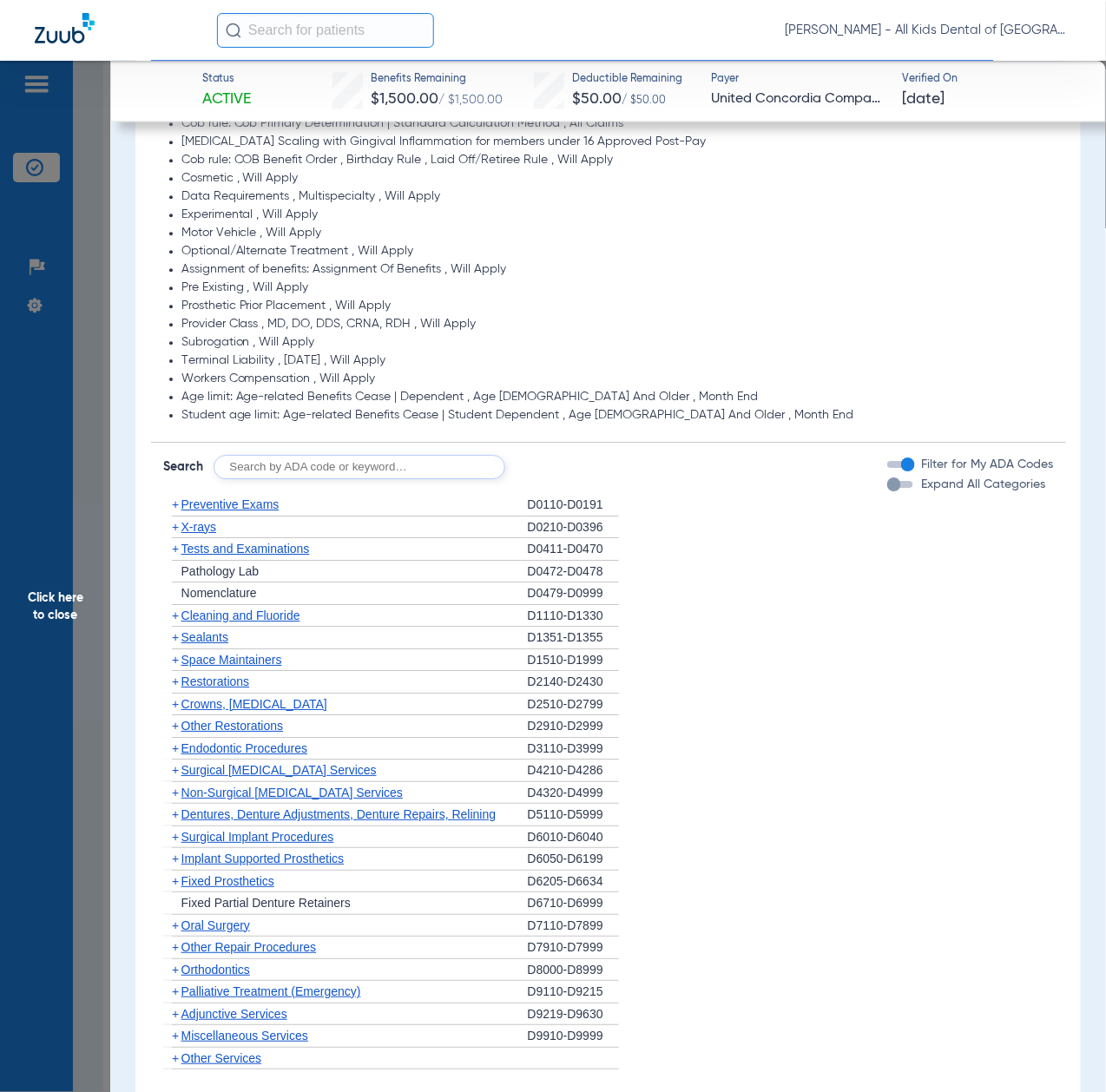
click at [321, 470] on input "text" at bounding box center [359, 467] width 292 height 25
paste input "D1206, D0330, D1351"
type input "D1206, D0330, D1351"
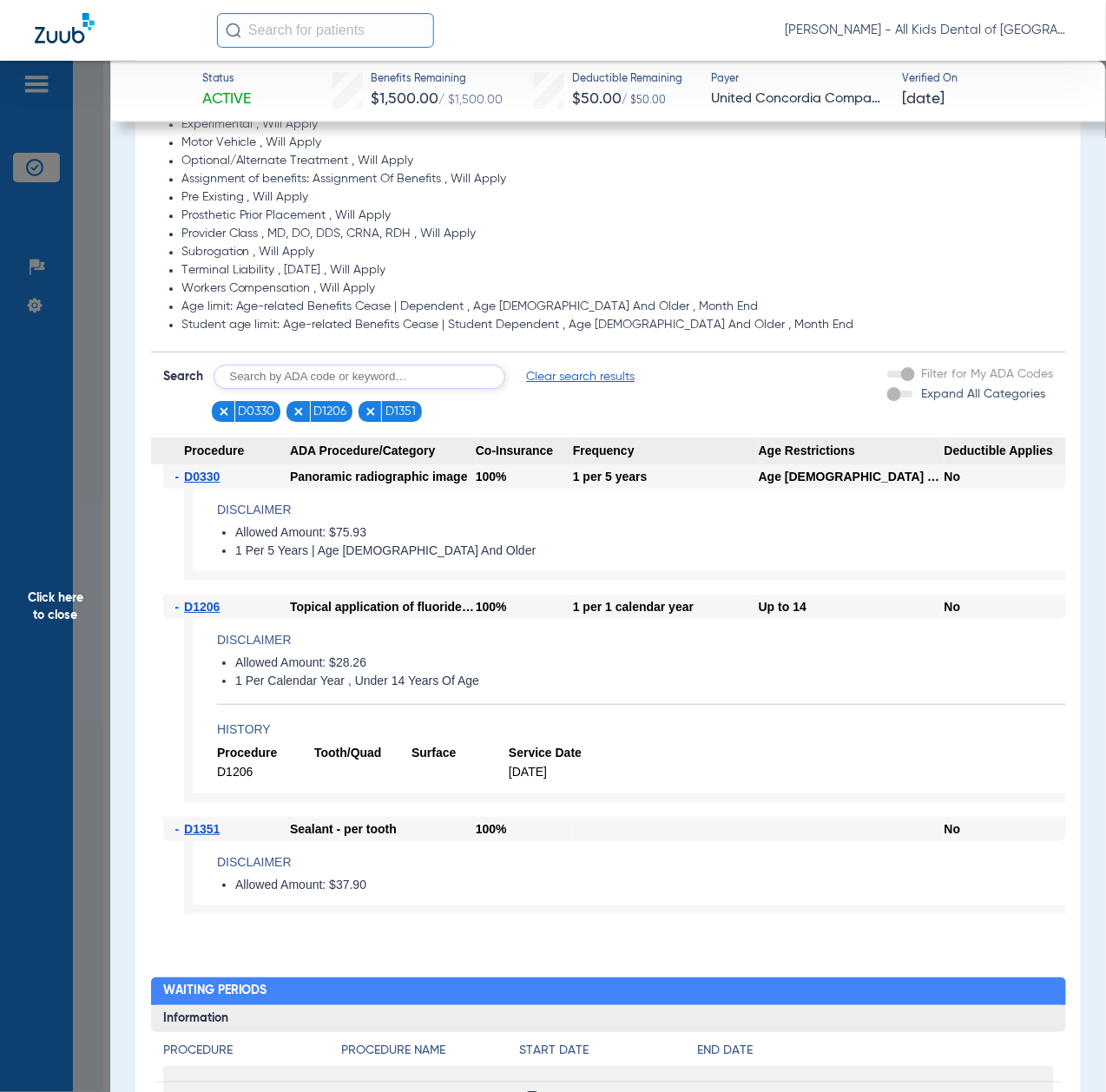
scroll to position [1273, 0]
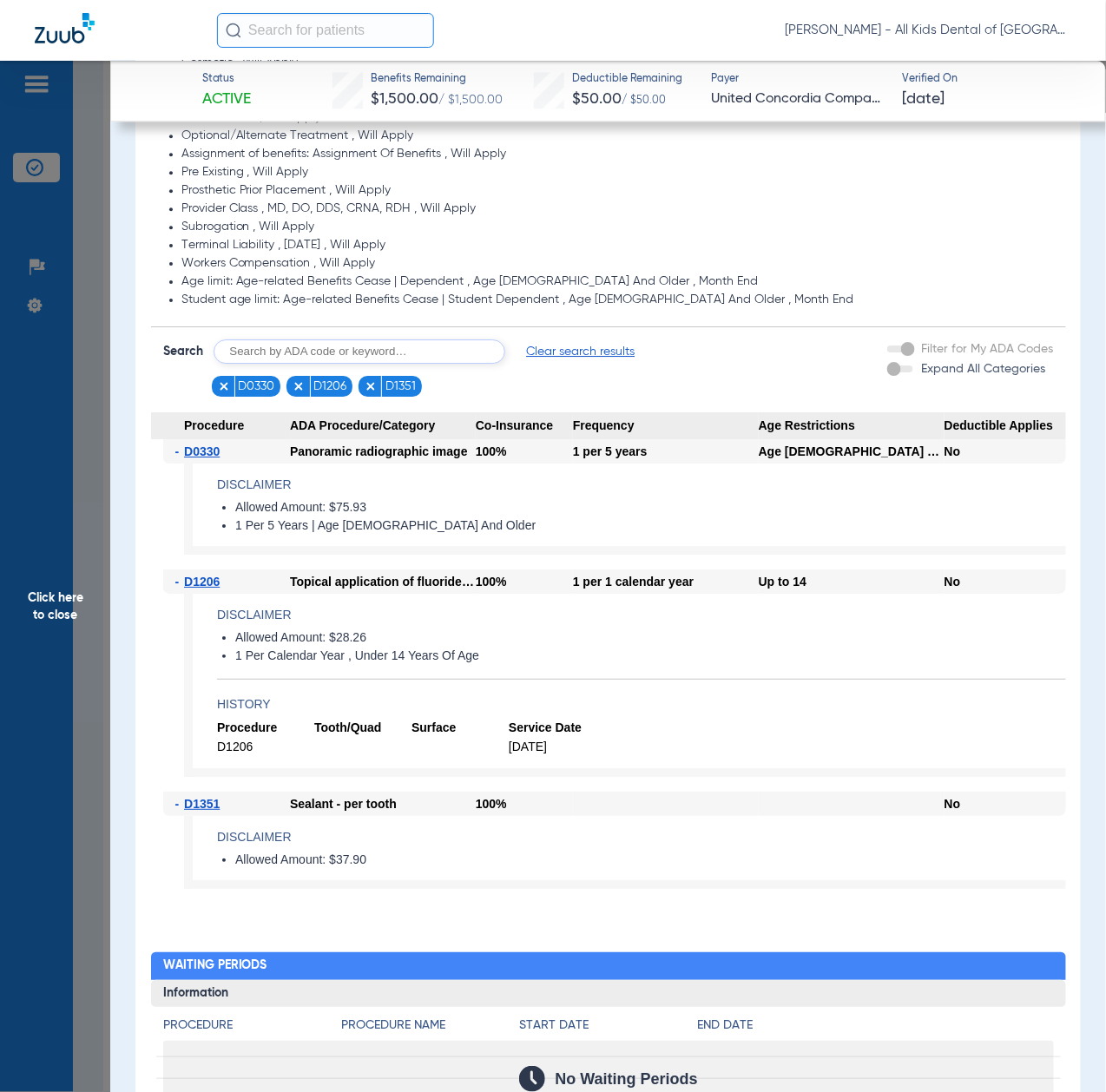
drag, startPoint x: 80, startPoint y: 648, endPoint x: 87, endPoint y: 661, distance: 14.8
click at [80, 648] on span "Click here to close" at bounding box center [55, 607] width 111 height 1092
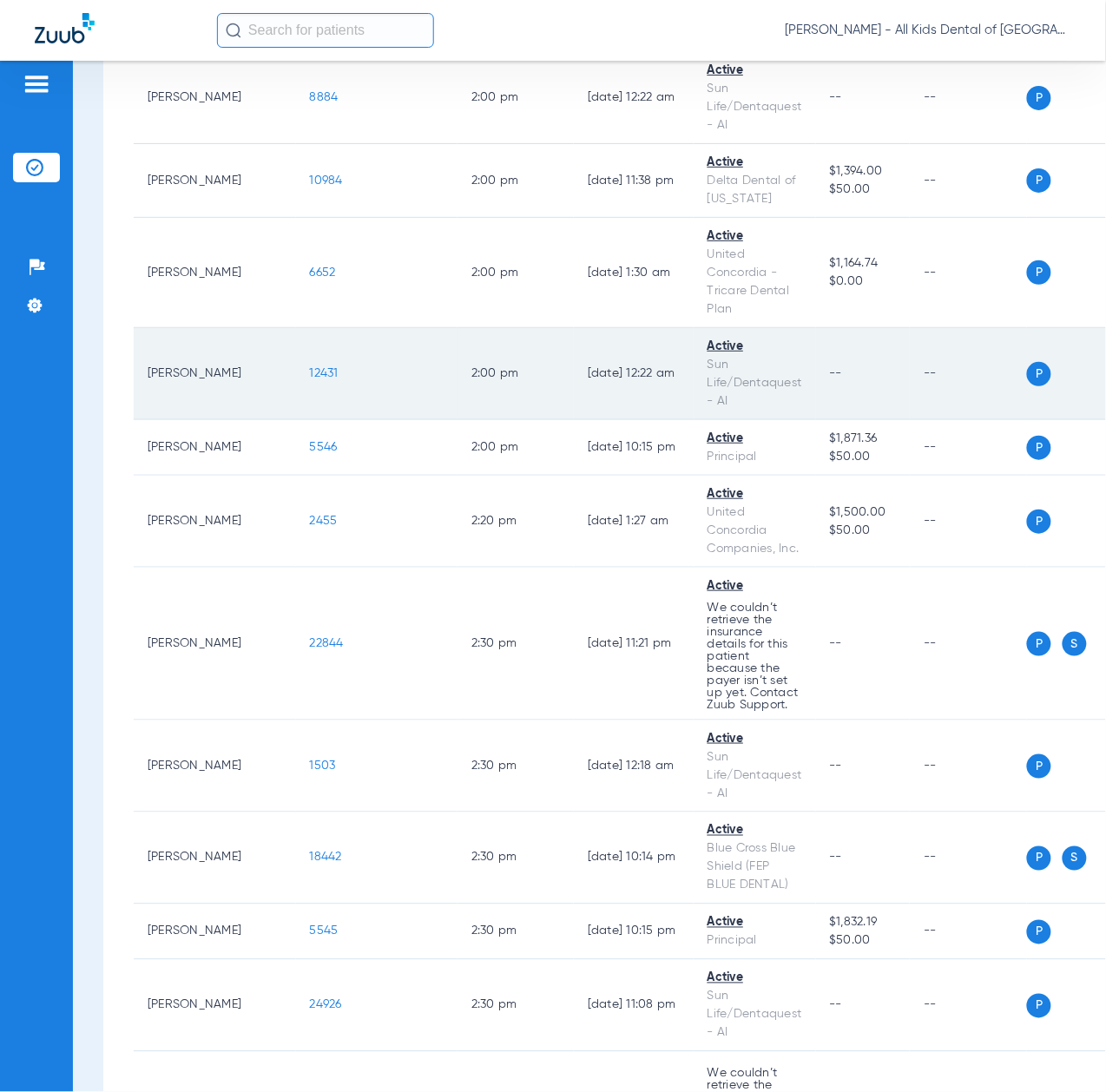
scroll to position [4978, 0]
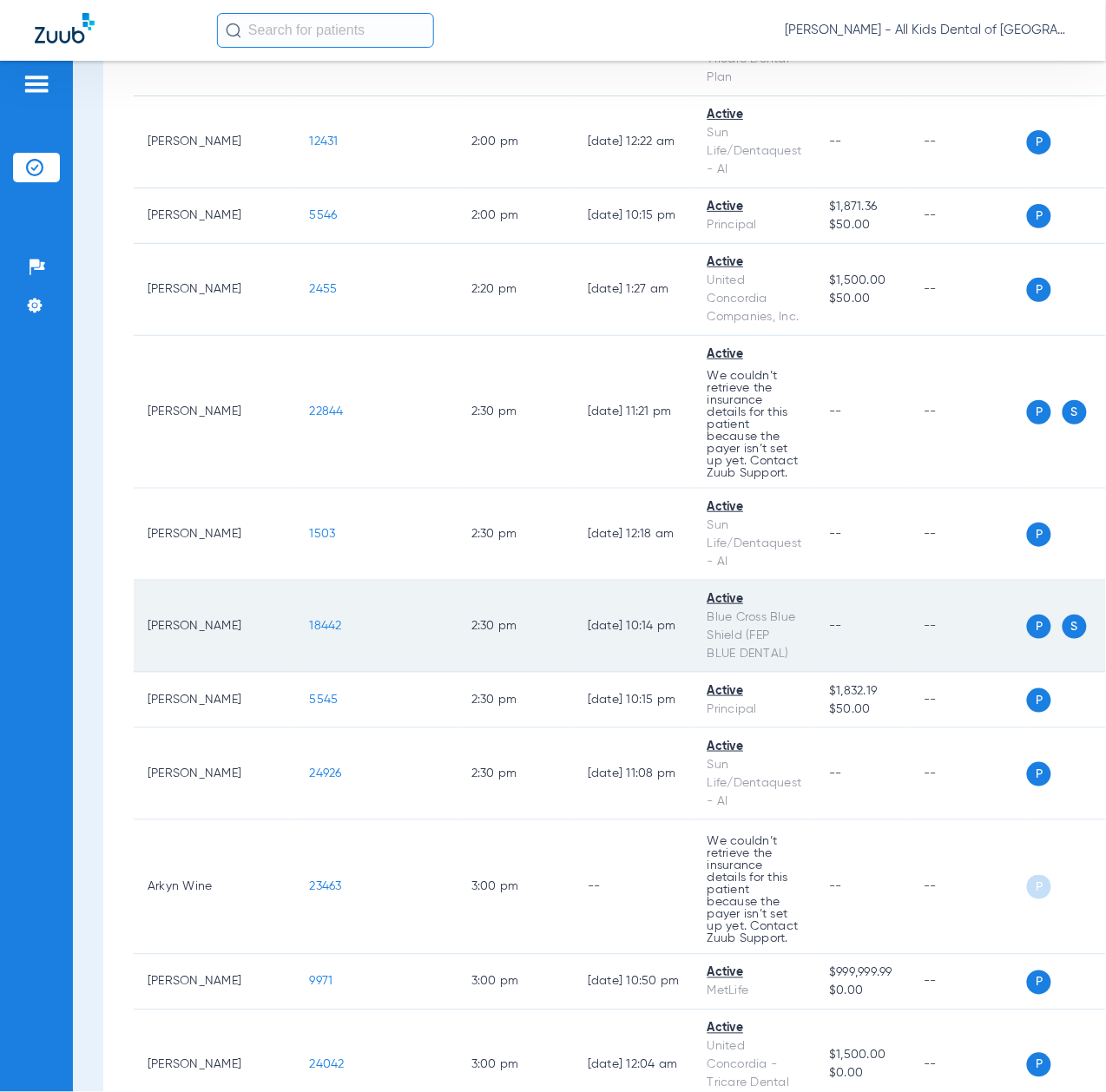
click at [310, 632] on span "18442" at bounding box center [326, 626] width 32 height 12
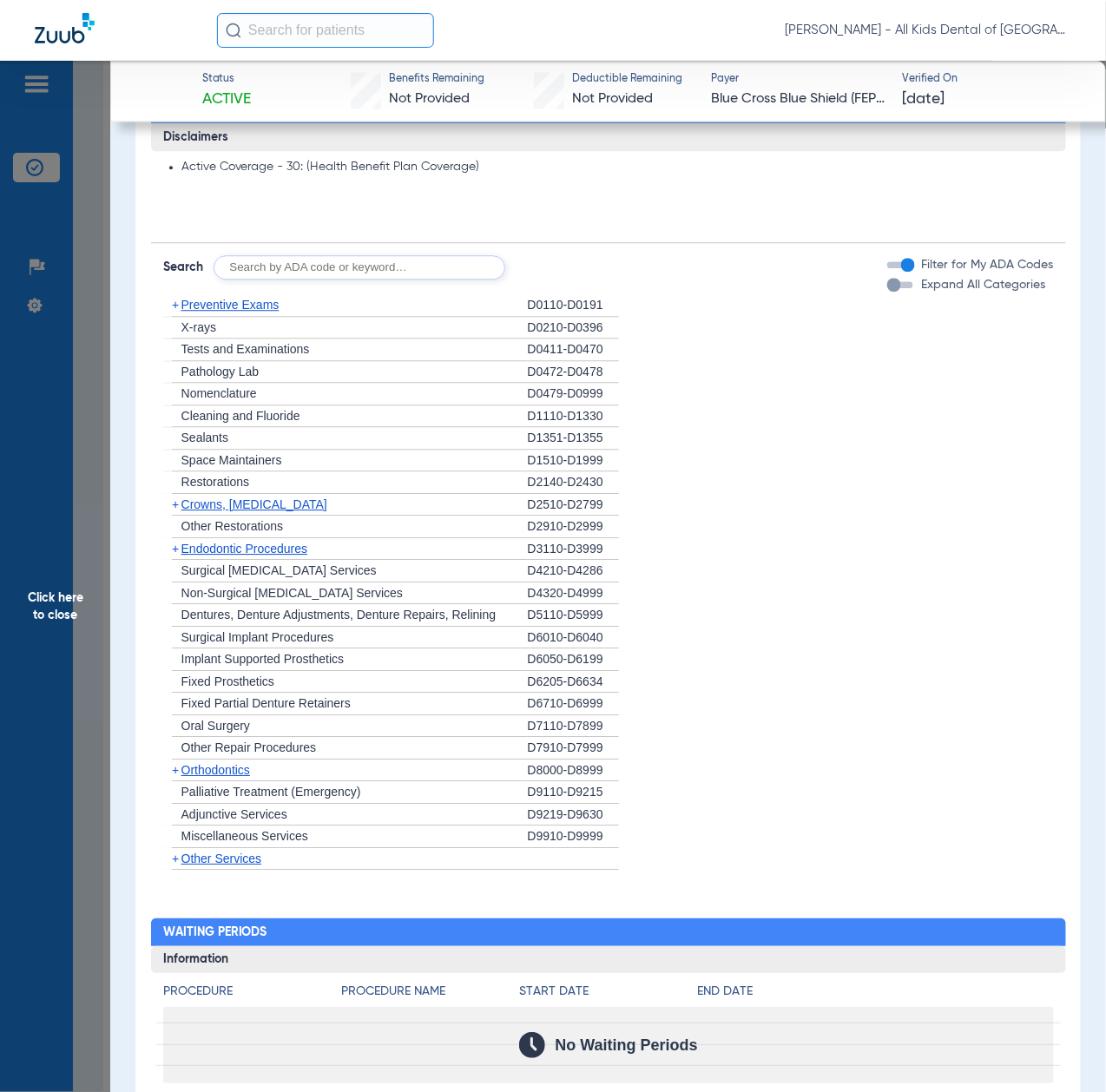
scroll to position [1041, 0]
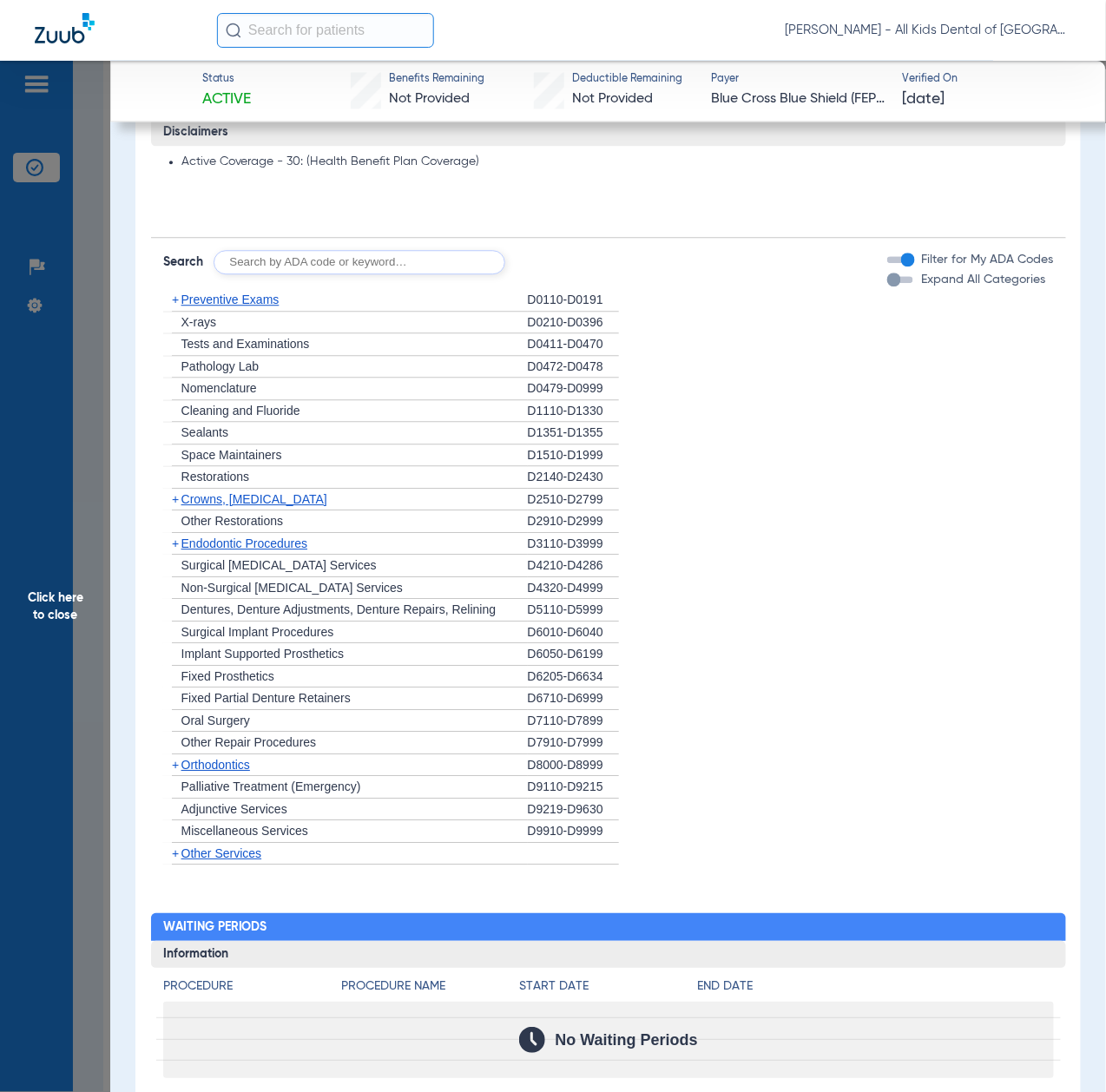
click at [308, 250] on input "text" at bounding box center [359, 262] width 292 height 25
paste input "D1206, D0330, D1351"
type input "D1206, D0330, D1351"
click button "Search" at bounding box center [570, 262] width 69 height 25
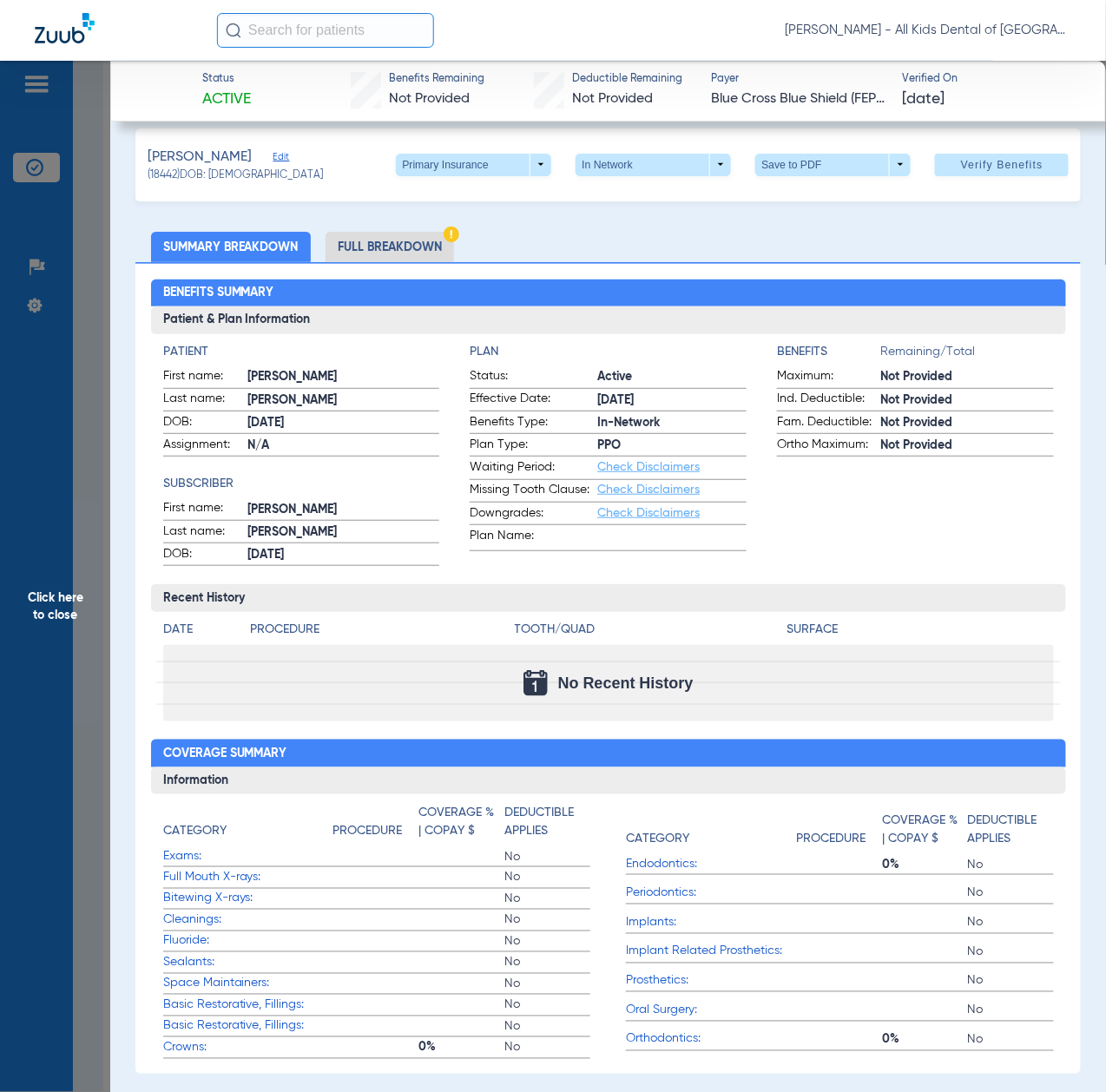
scroll to position [0, 0]
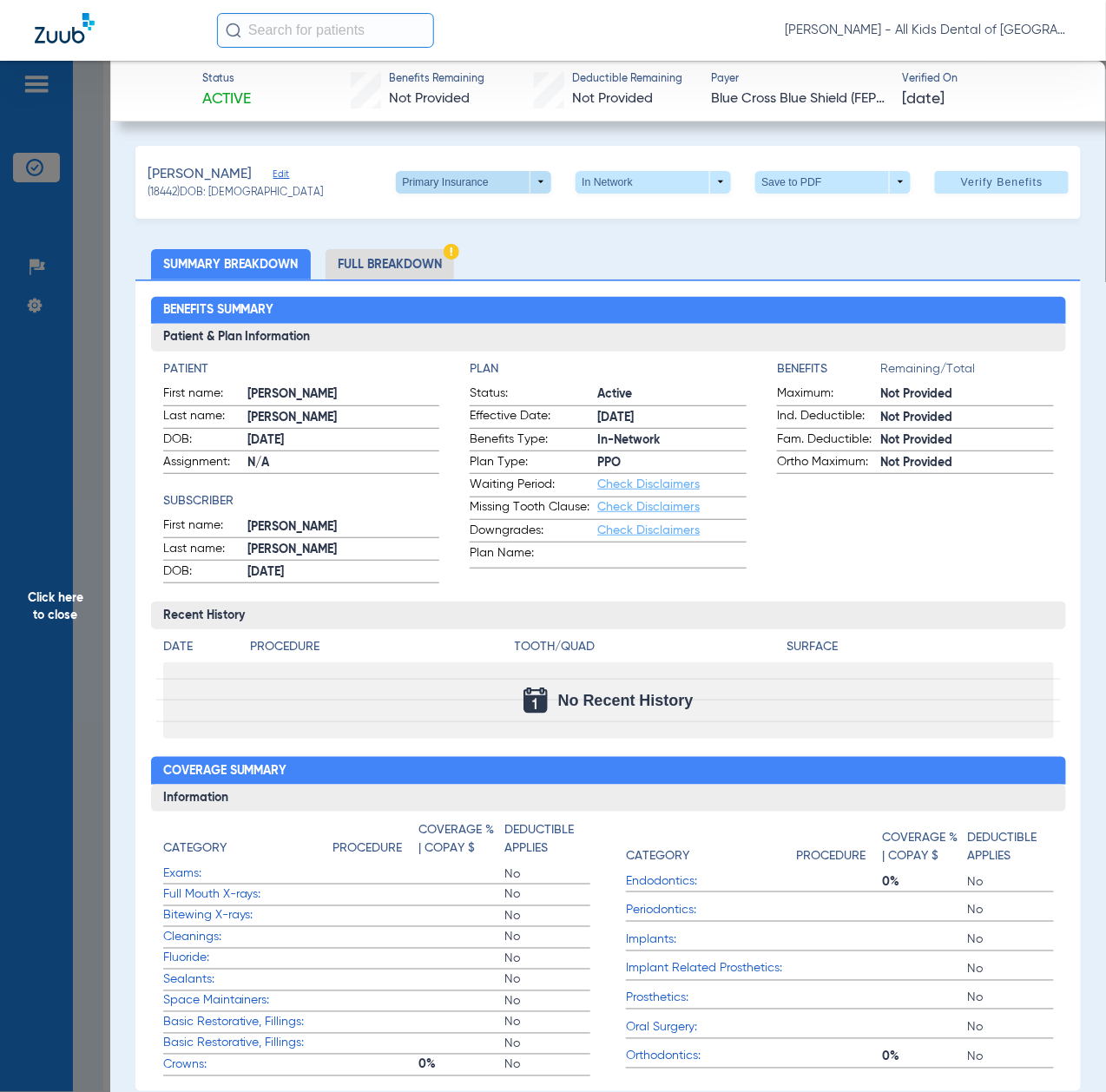
click at [467, 190] on span at bounding box center [474, 182] width 42 height 42
drag, startPoint x: 445, startPoint y: 254, endPoint x: 453, endPoint y: 300, distance: 46.7
click at [445, 253] on span "Secondary Insurance" at bounding box center [452, 251] width 114 height 12
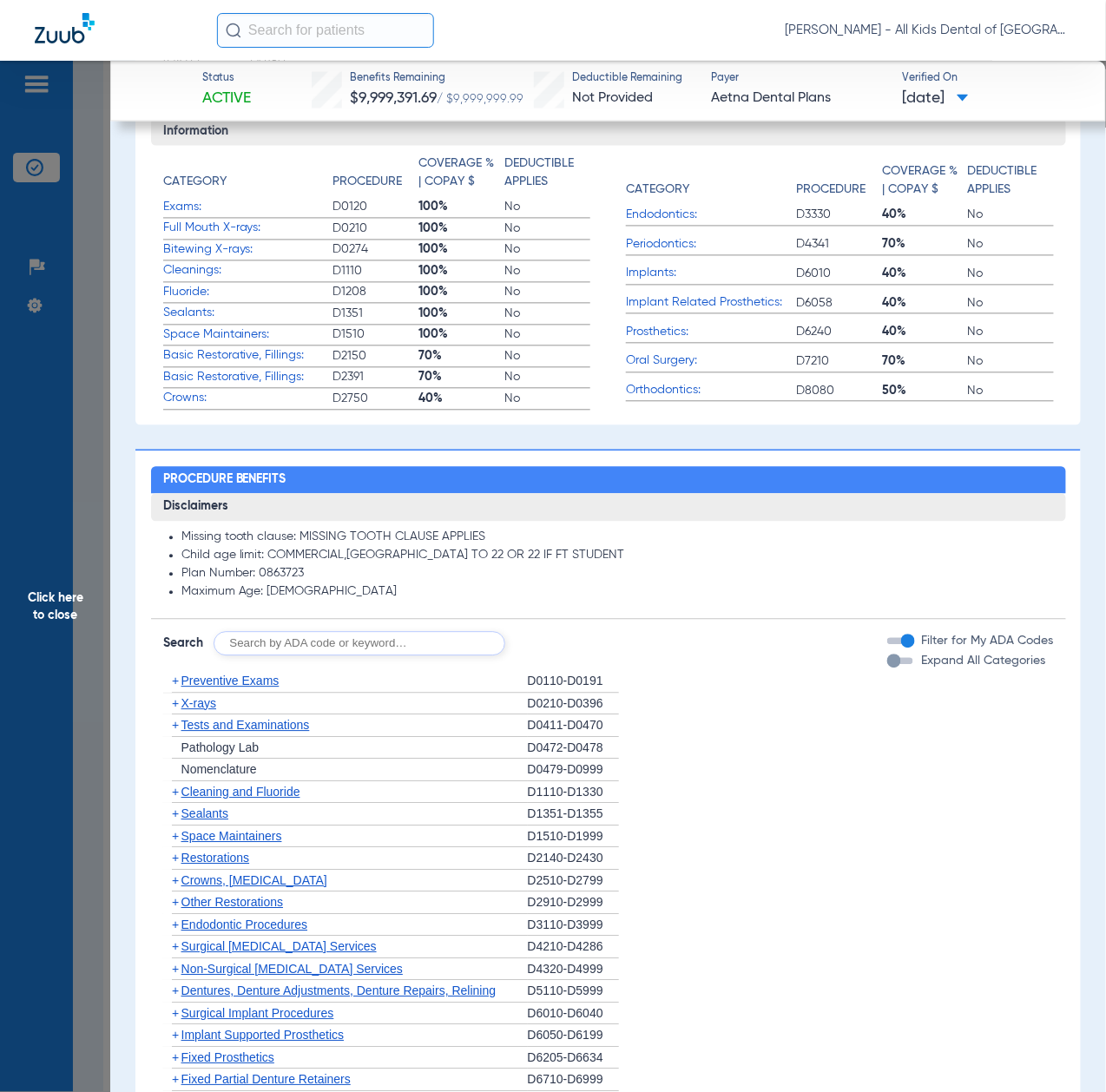
scroll to position [925, 0]
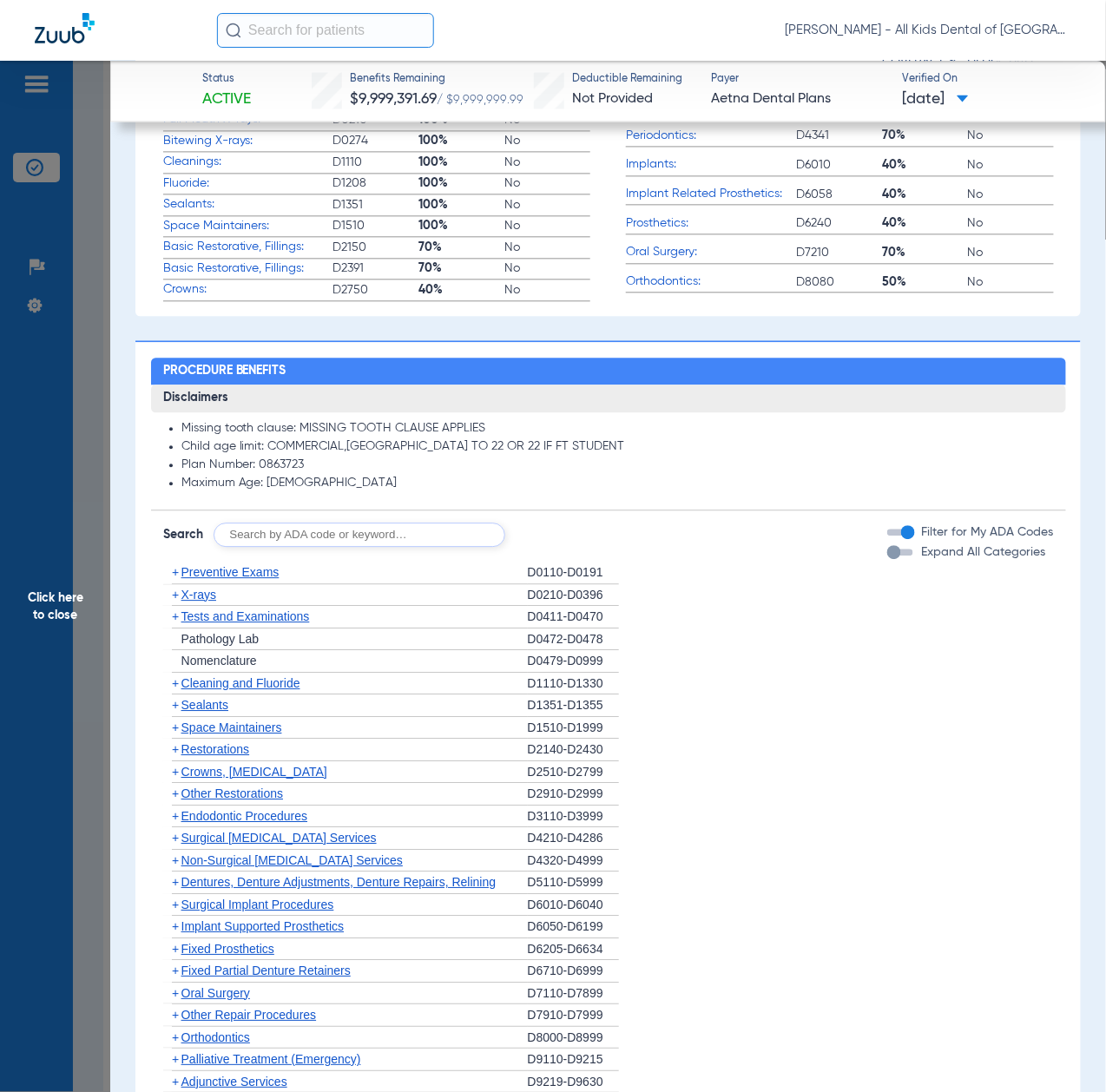
click at [306, 523] on input "text" at bounding box center [359, 536] width 292 height 25
paste input "D1206, D0330, D1351"
type input "D1206, D0330, D1351"
click button "Search" at bounding box center [570, 536] width 69 height 25
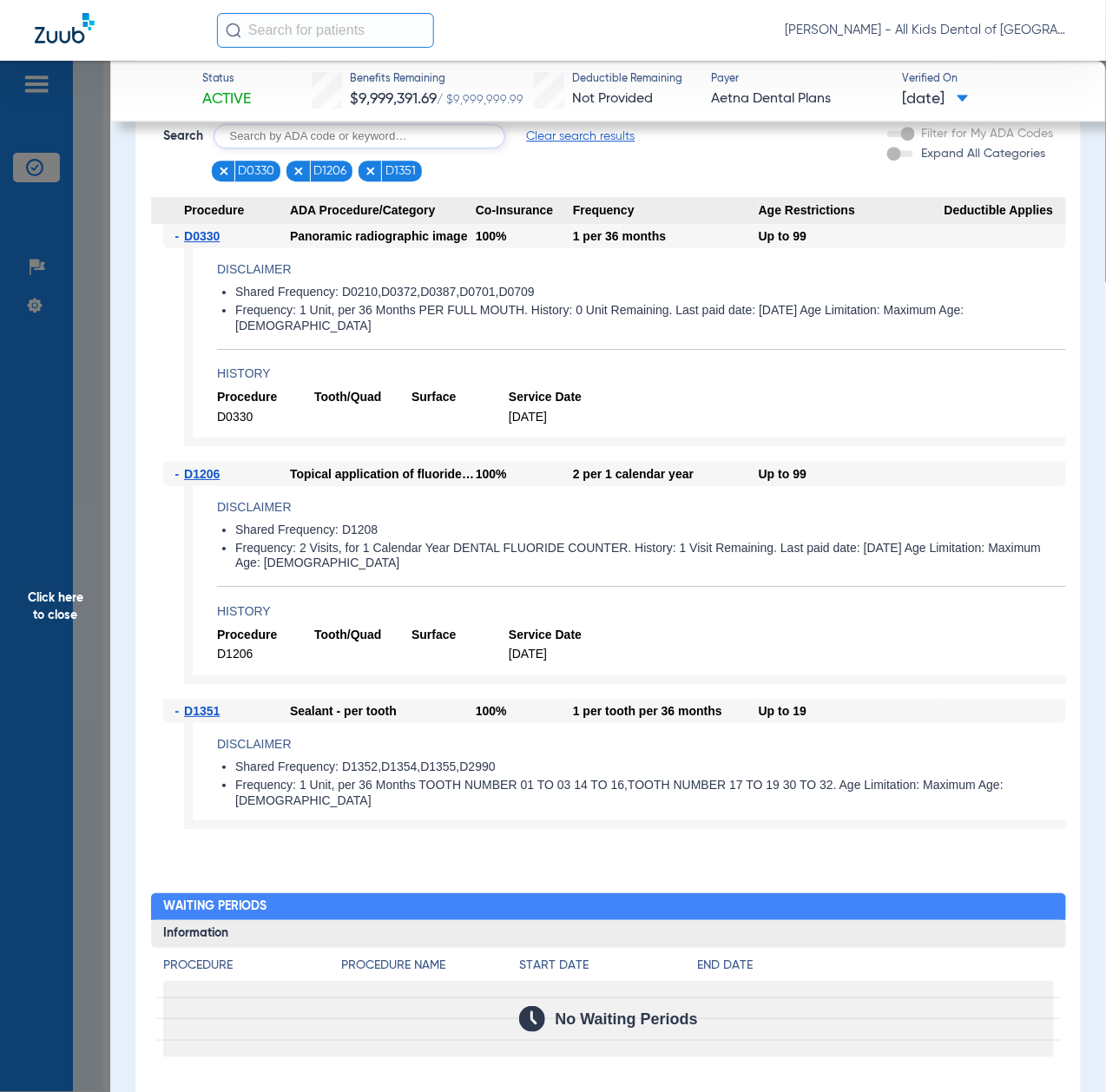
scroll to position [1273, 0]
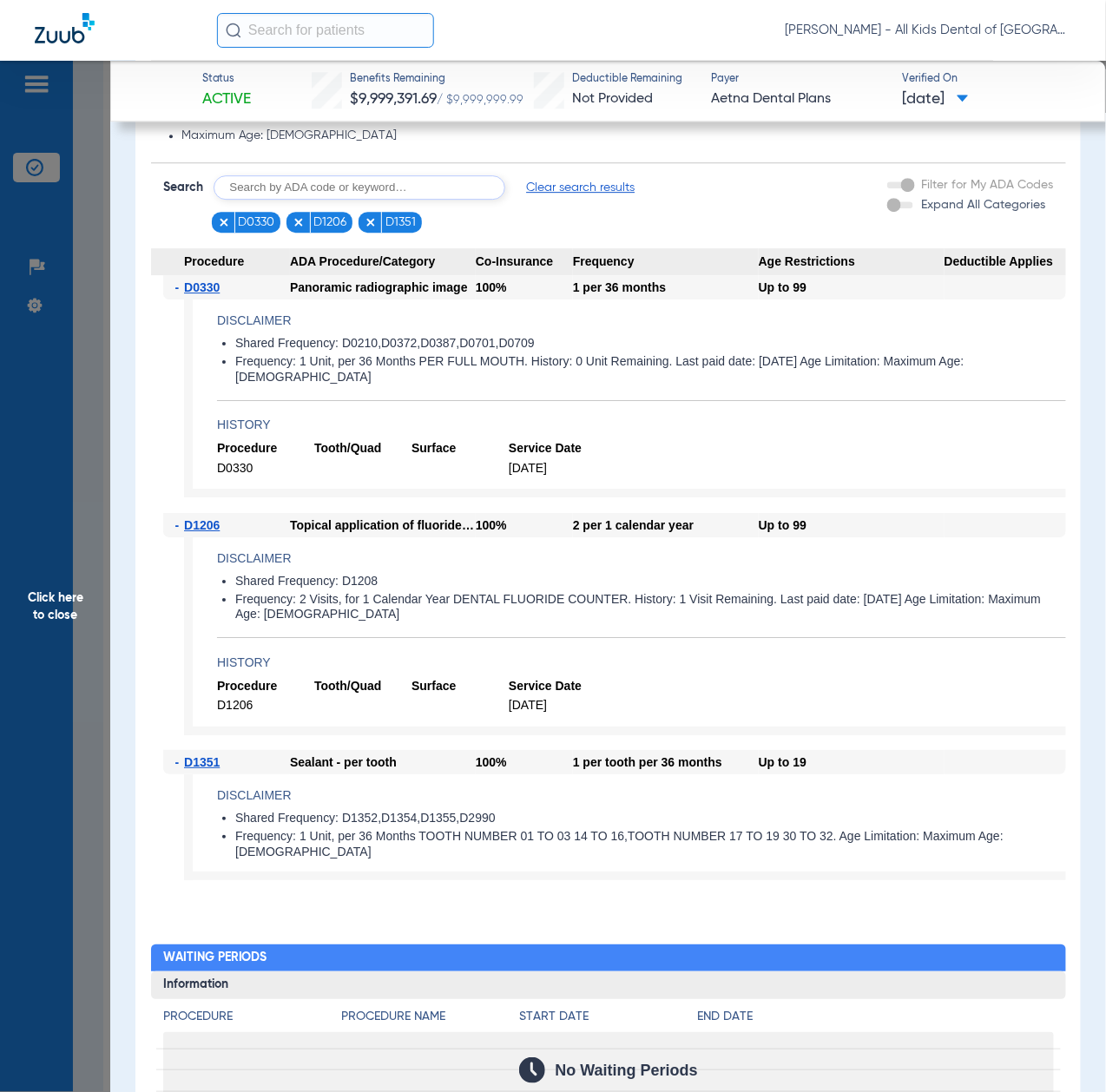
click at [77, 602] on span "Click here to close" at bounding box center [55, 607] width 111 height 1092
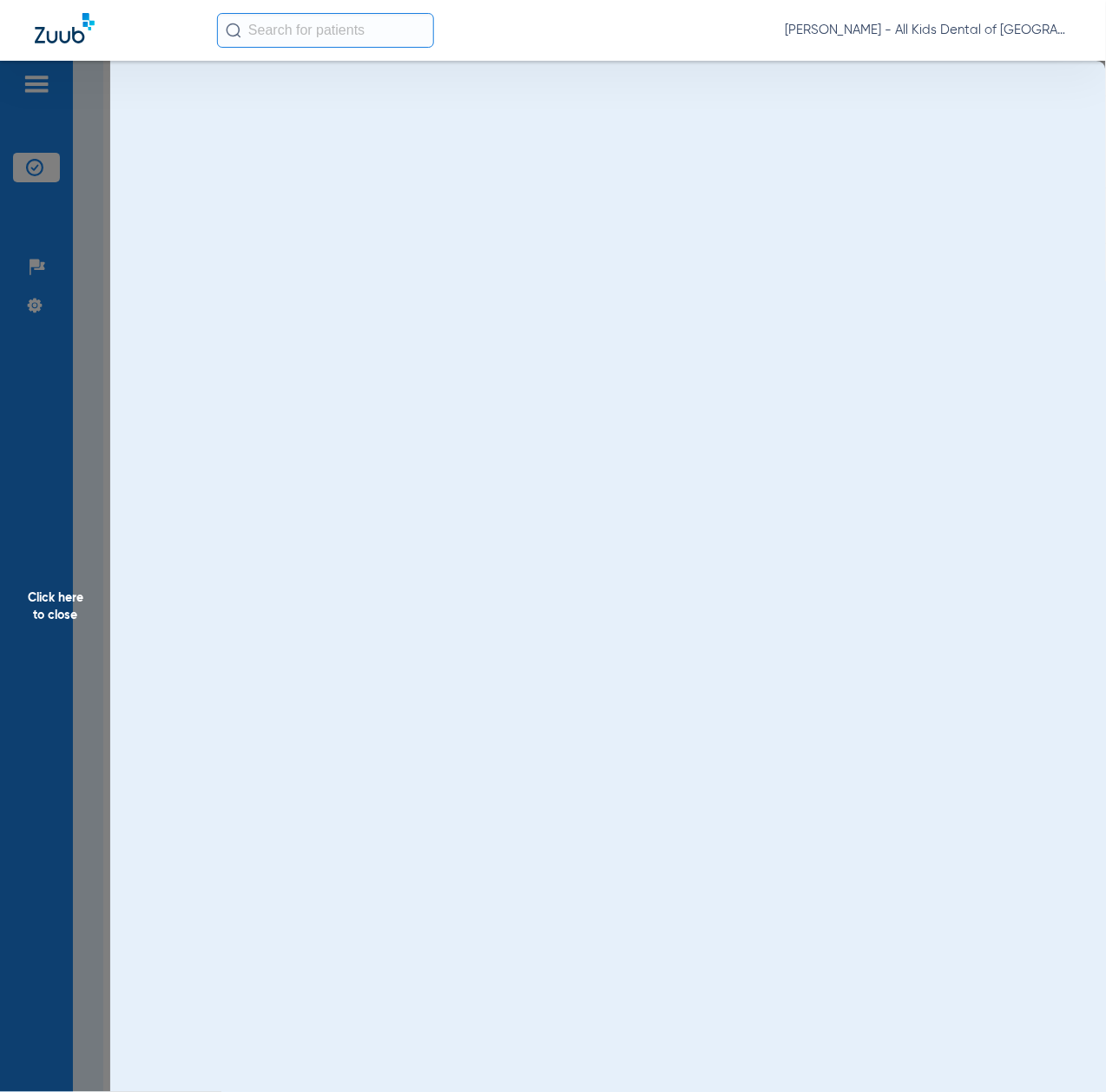
scroll to position [0, 0]
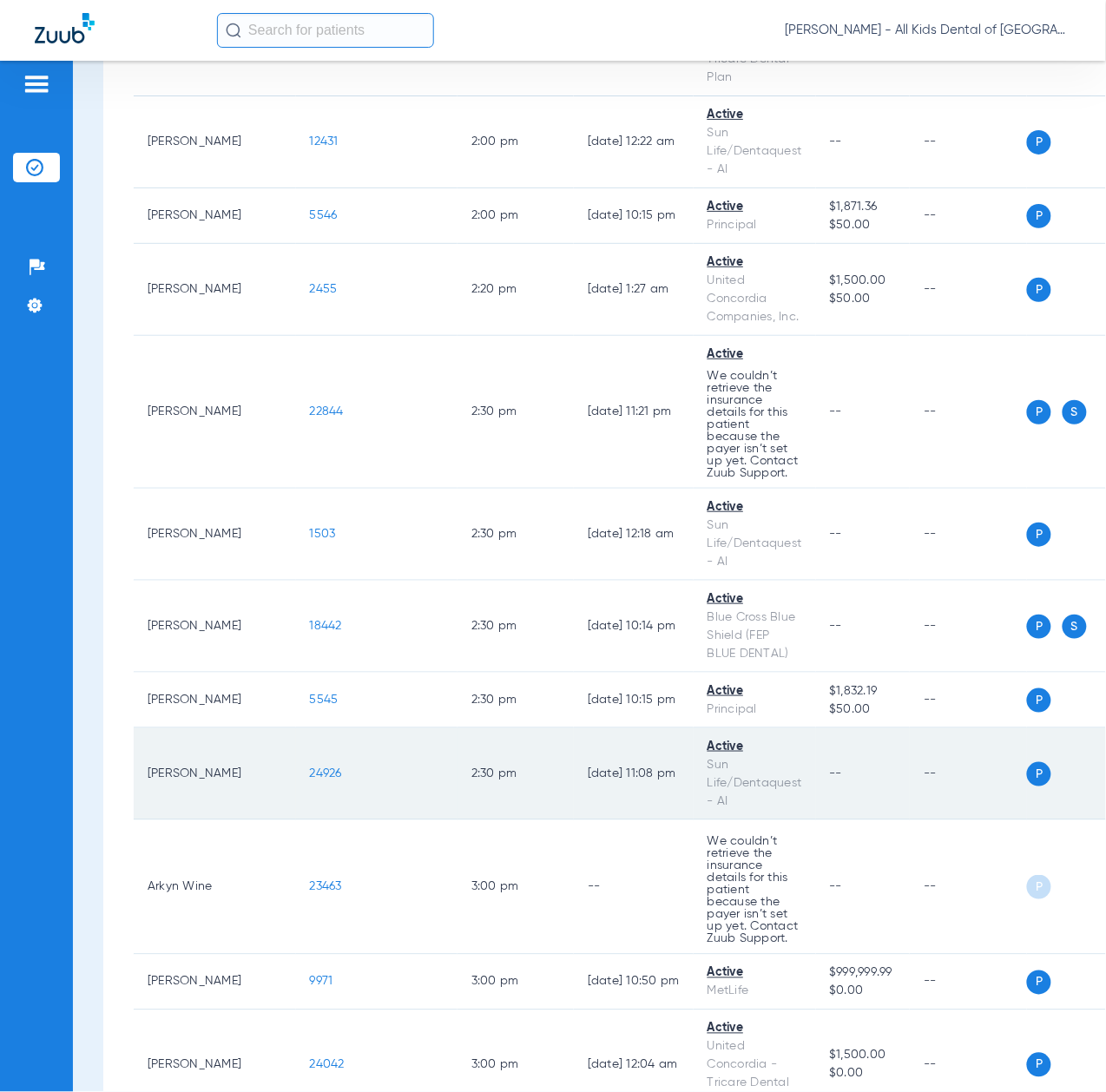
click at [310, 779] on span "24926" at bounding box center [326, 773] width 32 height 12
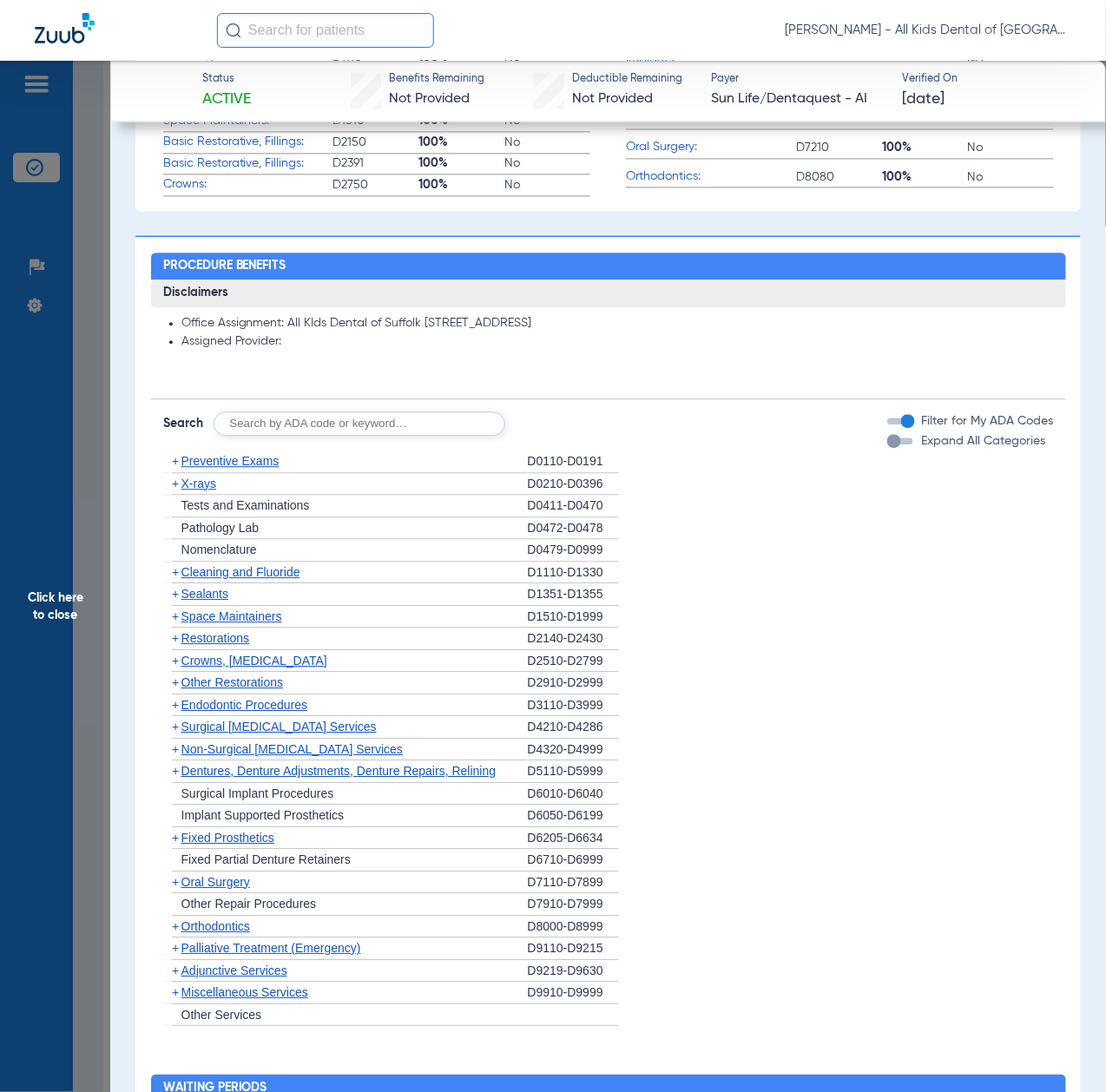
scroll to position [925, 0]
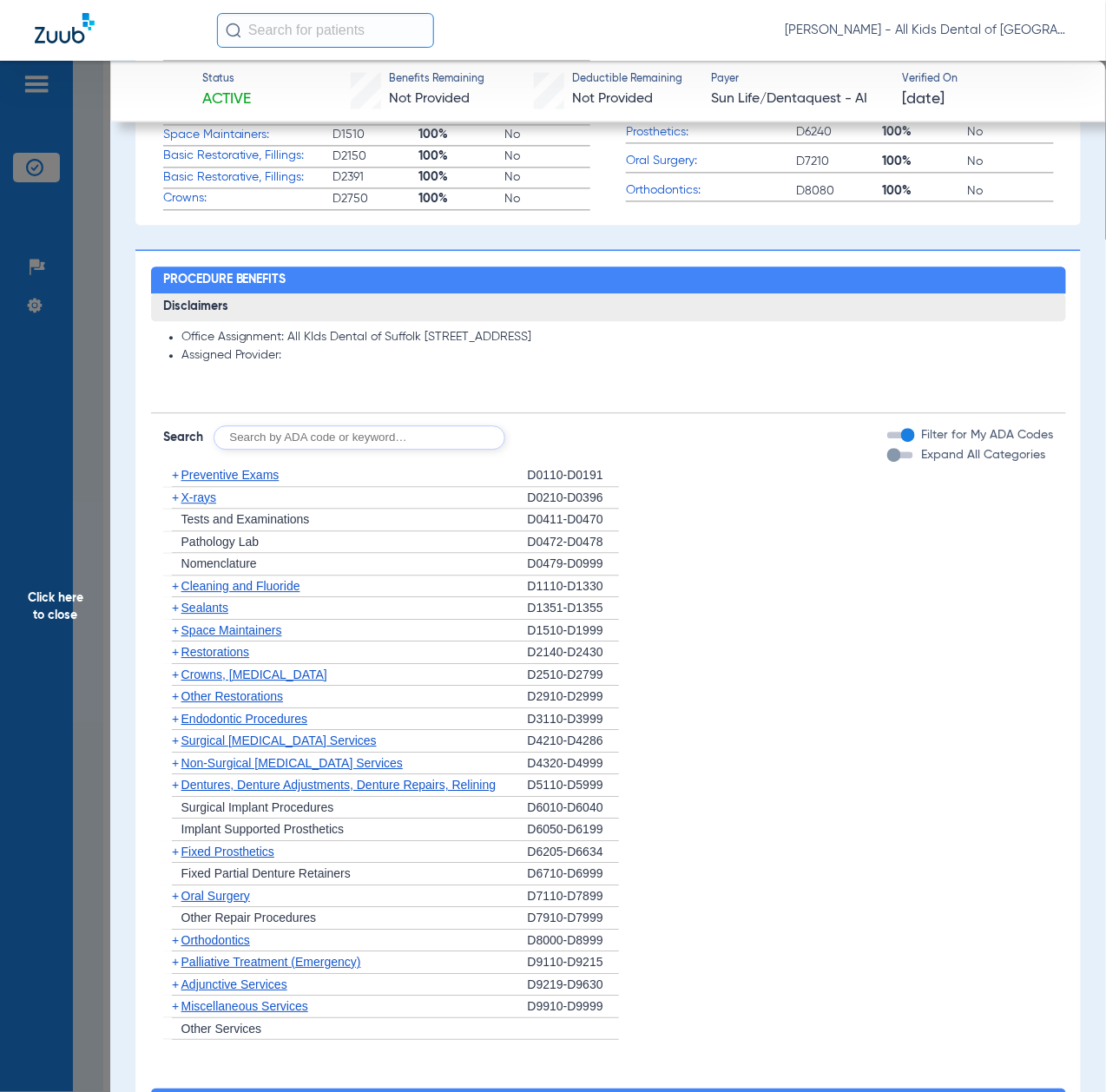
click at [413, 438] on input "text" at bounding box center [359, 437] width 292 height 25
paste input "D1206, D0330, D1351"
type input "D1206, D0330, D1351"
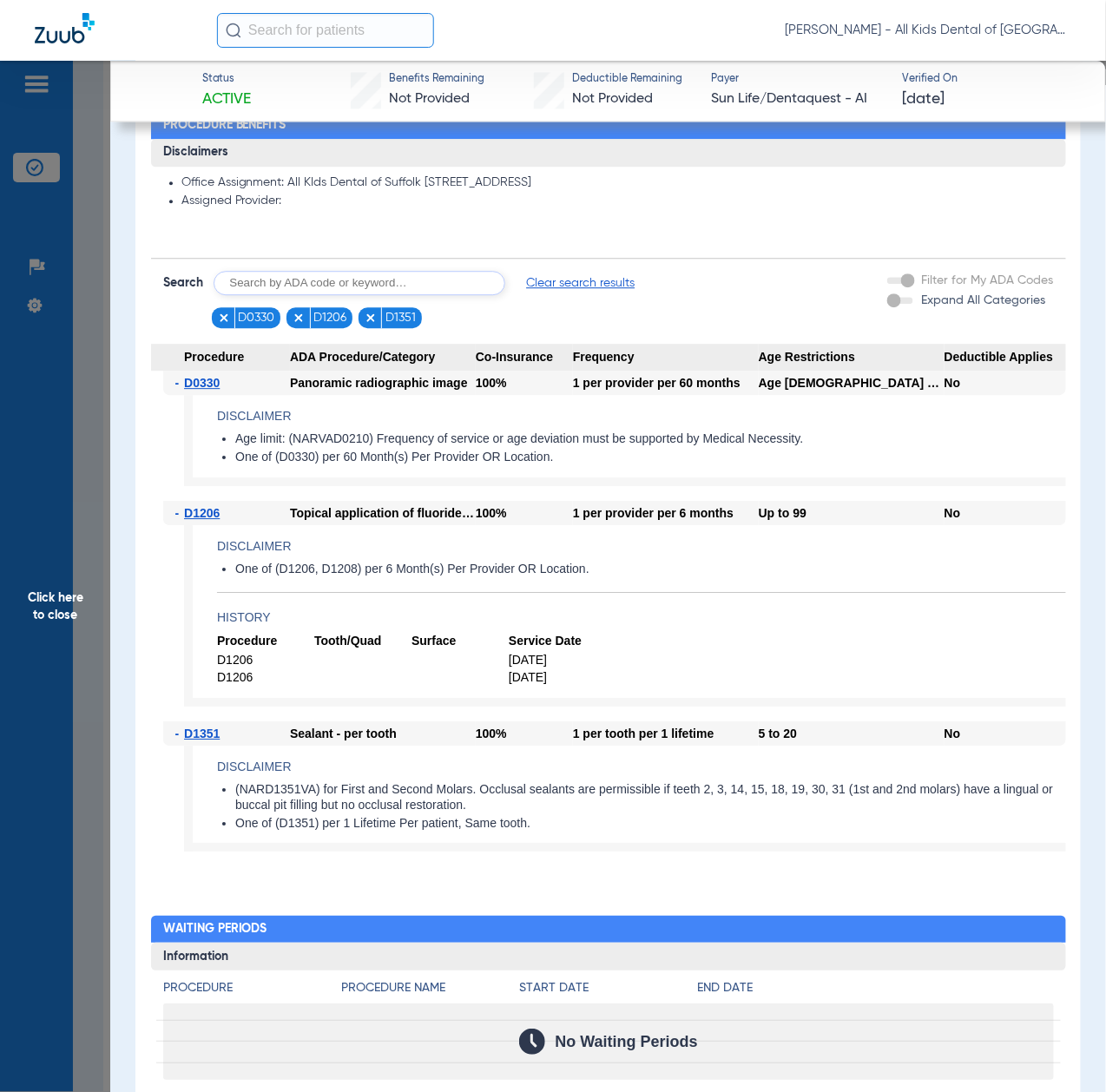
scroll to position [1041, 0]
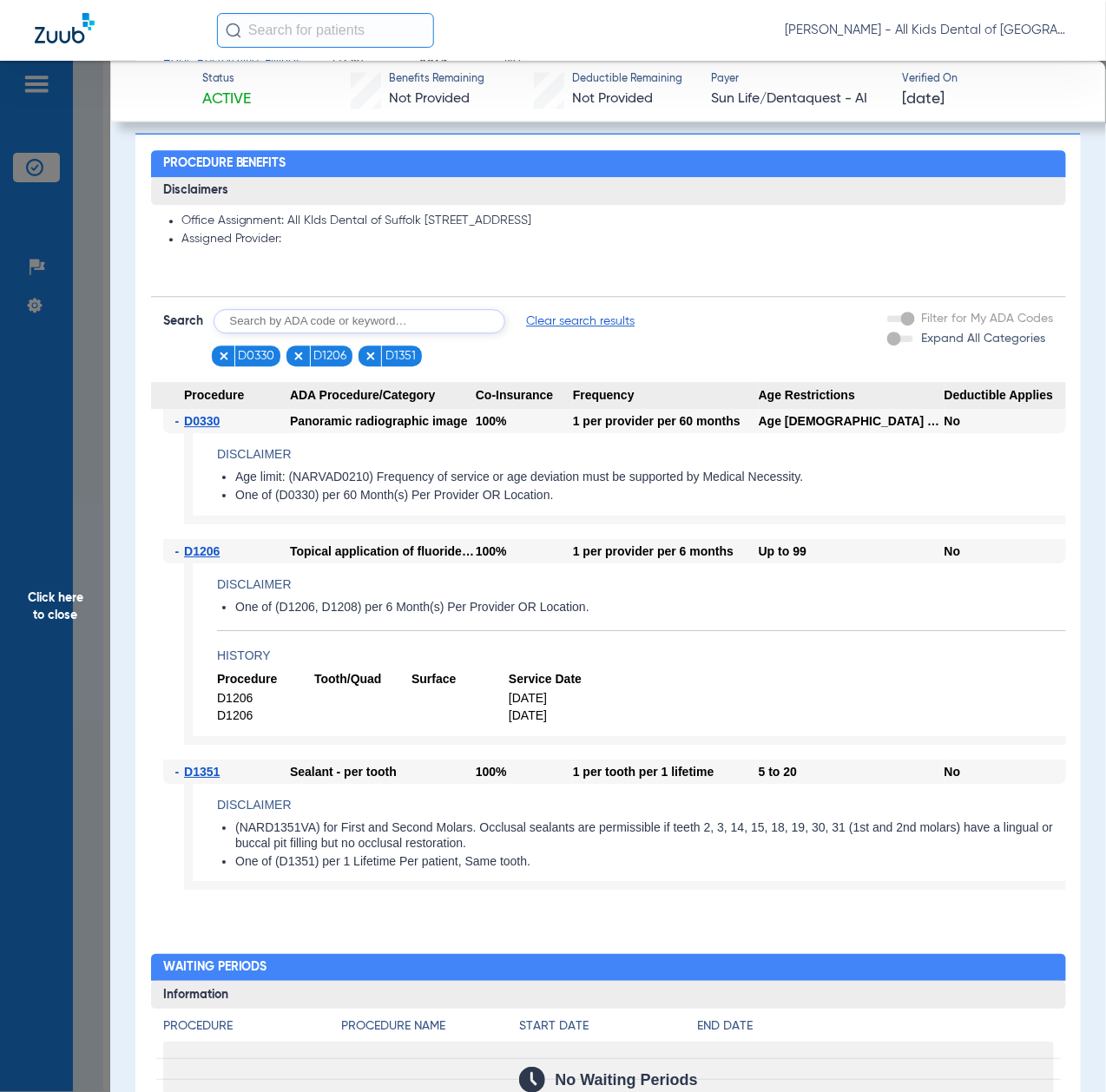
click at [92, 650] on span "Click here to close" at bounding box center [55, 607] width 111 height 1092
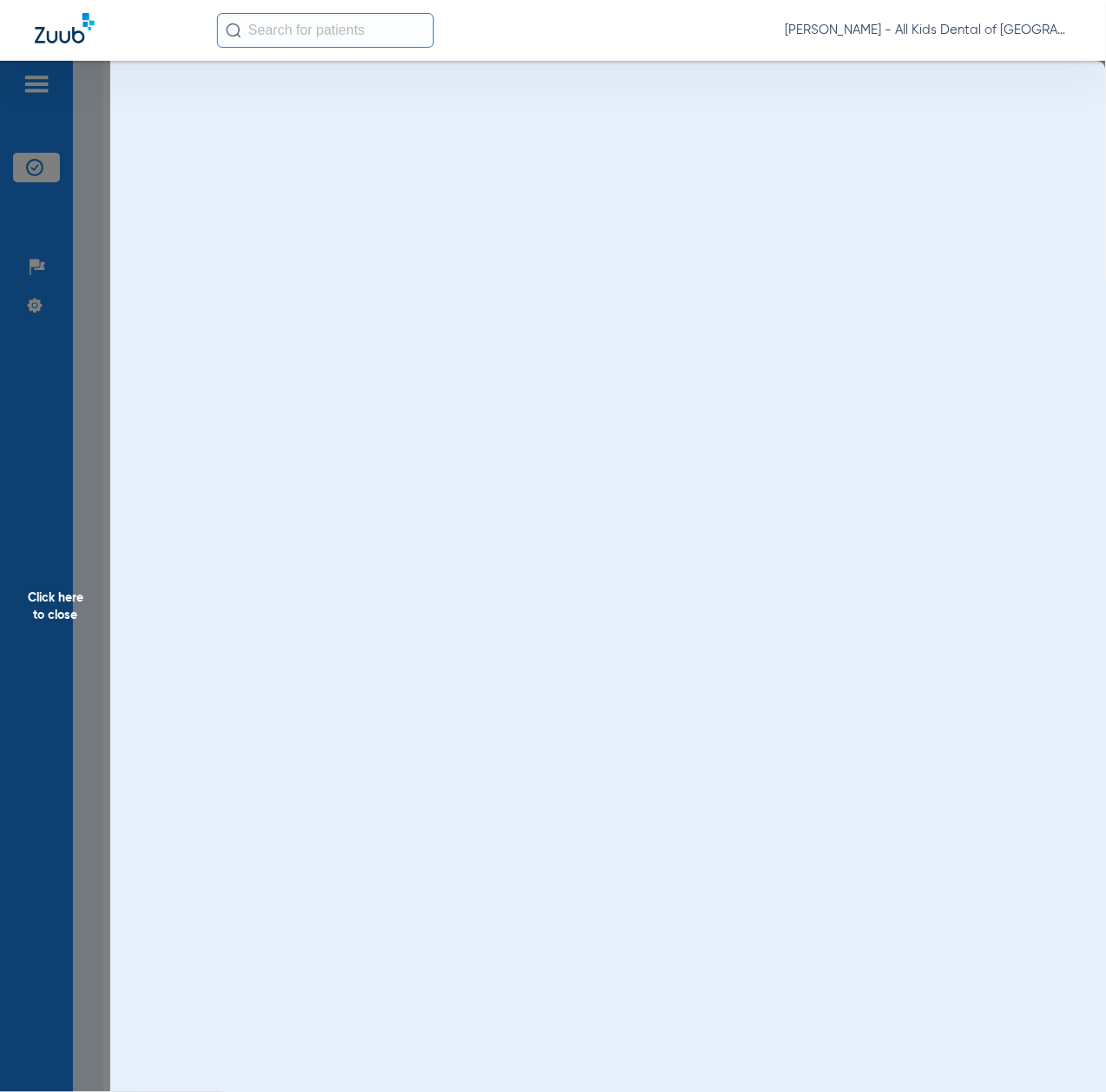
scroll to position [0, 0]
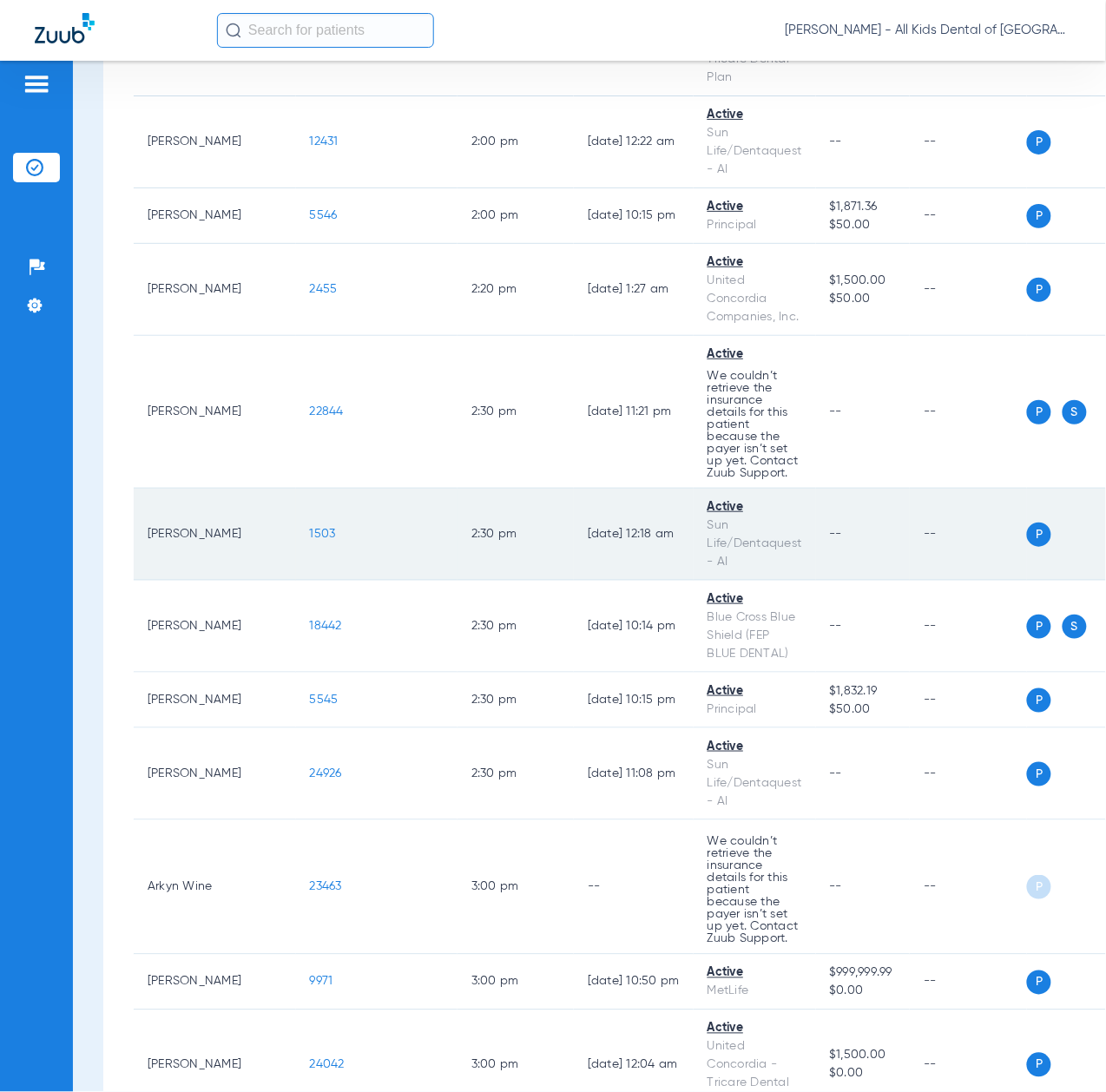
click at [310, 540] on span "1503" at bounding box center [322, 534] width 26 height 12
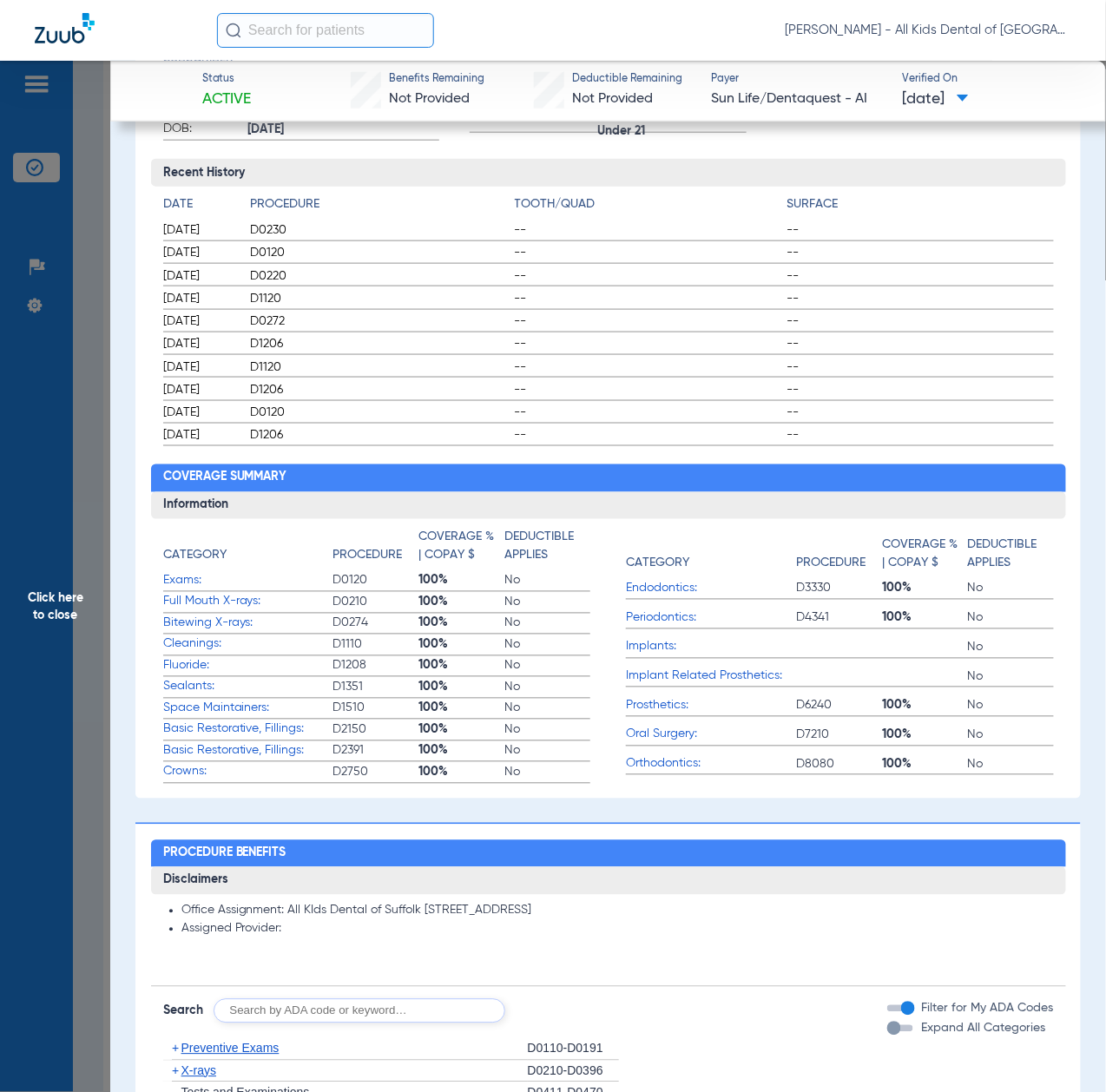
scroll to position [810, 0]
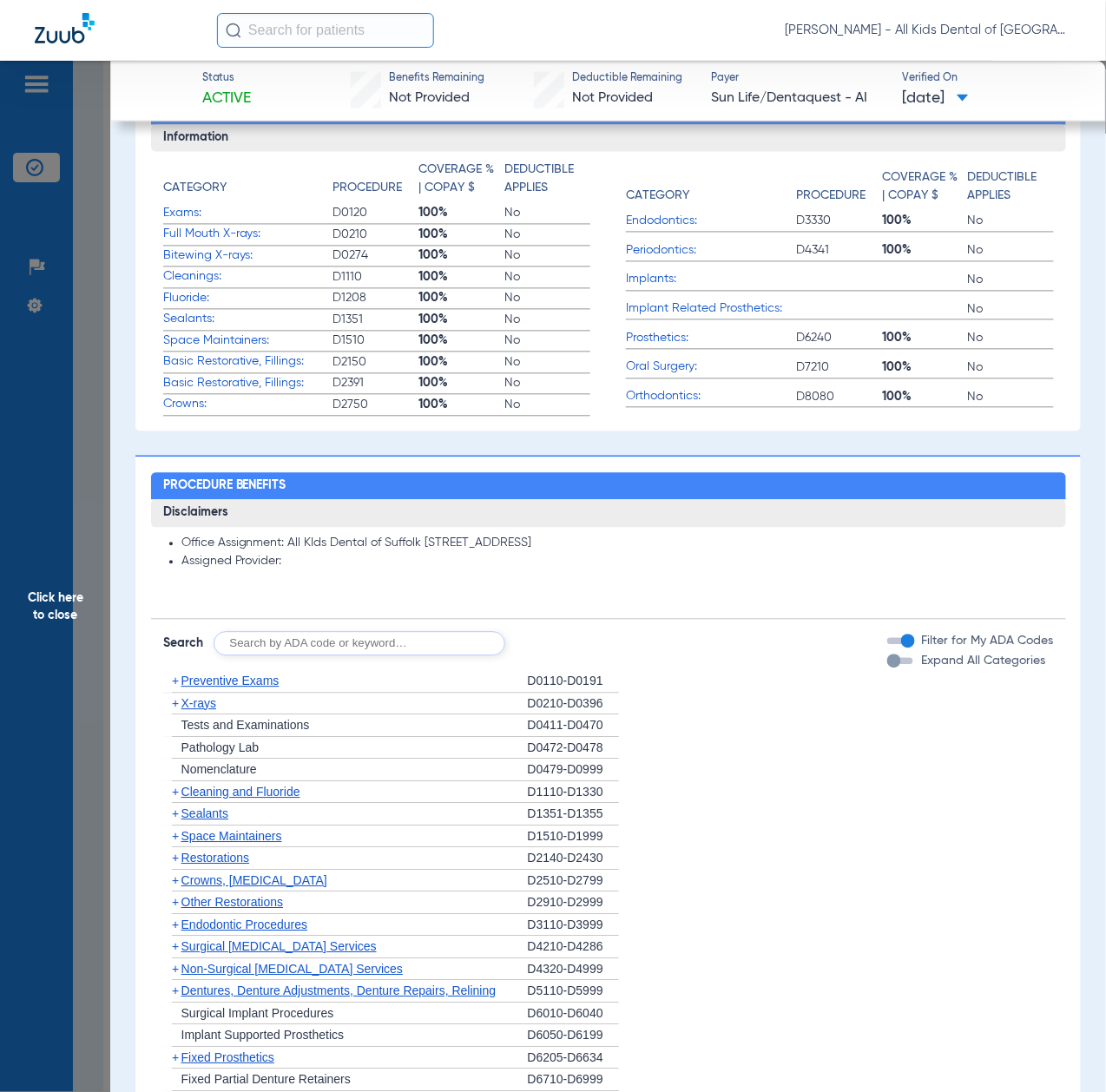
click at [303, 632] on input "text" at bounding box center [359, 644] width 292 height 25
paste input "D1206, D0330, D1351"
type input "D1206, D0330, D1351"
click button "Search" at bounding box center [570, 644] width 69 height 25
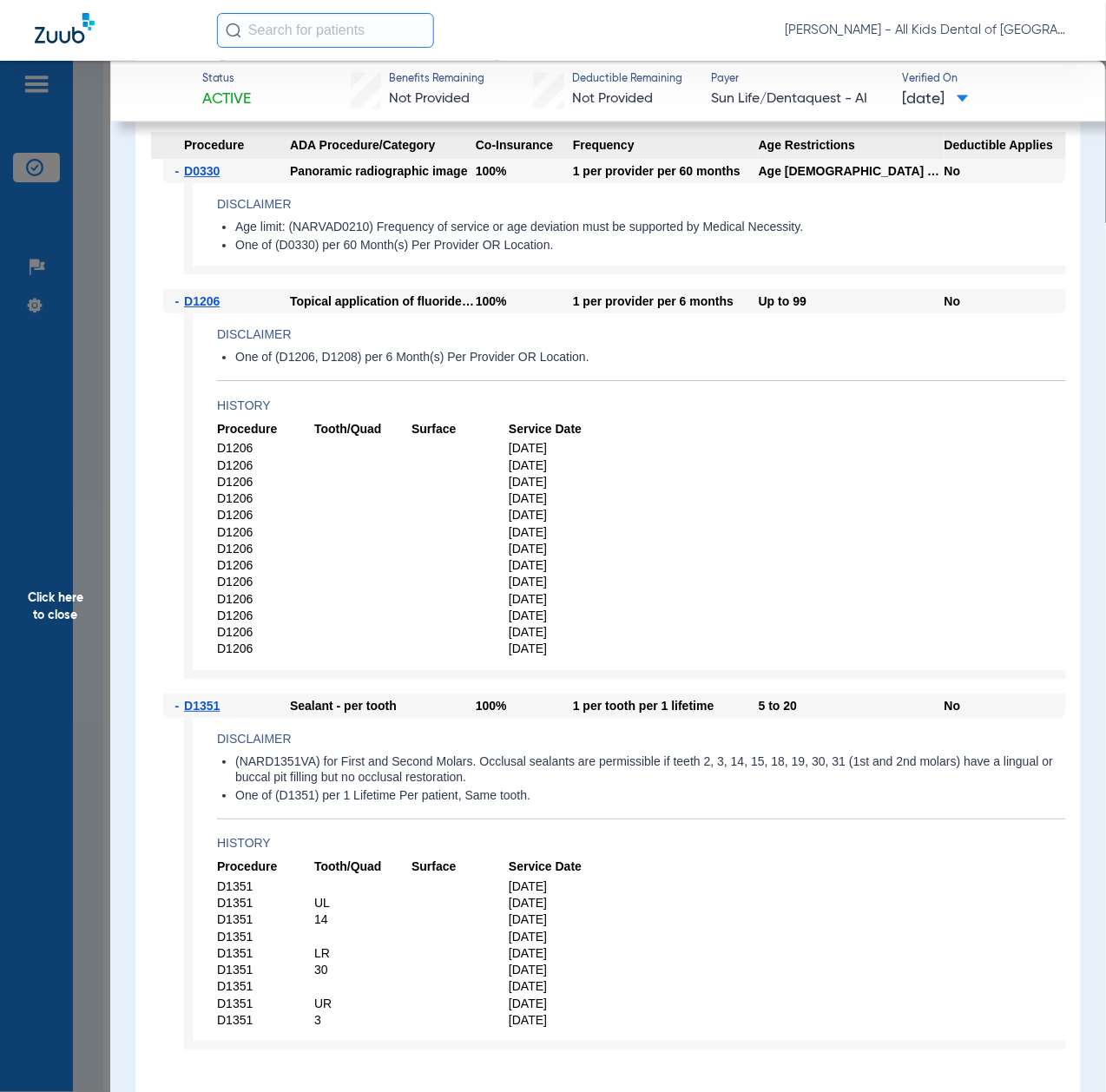
scroll to position [1505, 0]
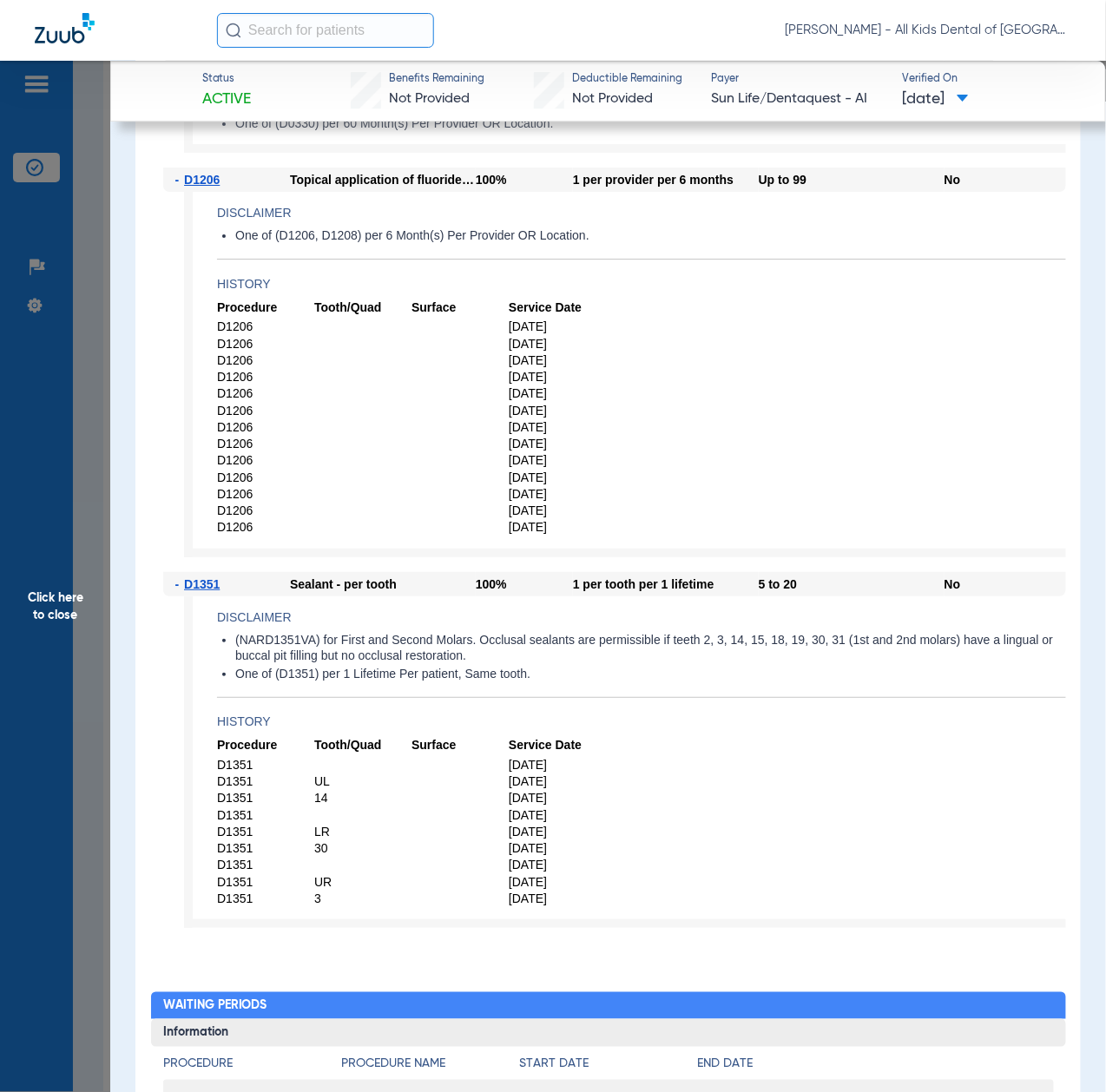
drag, startPoint x: 70, startPoint y: 623, endPoint x: 56, endPoint y: 610, distance: 19.1
click at [70, 623] on span "Click here to close" at bounding box center [55, 607] width 111 height 1092
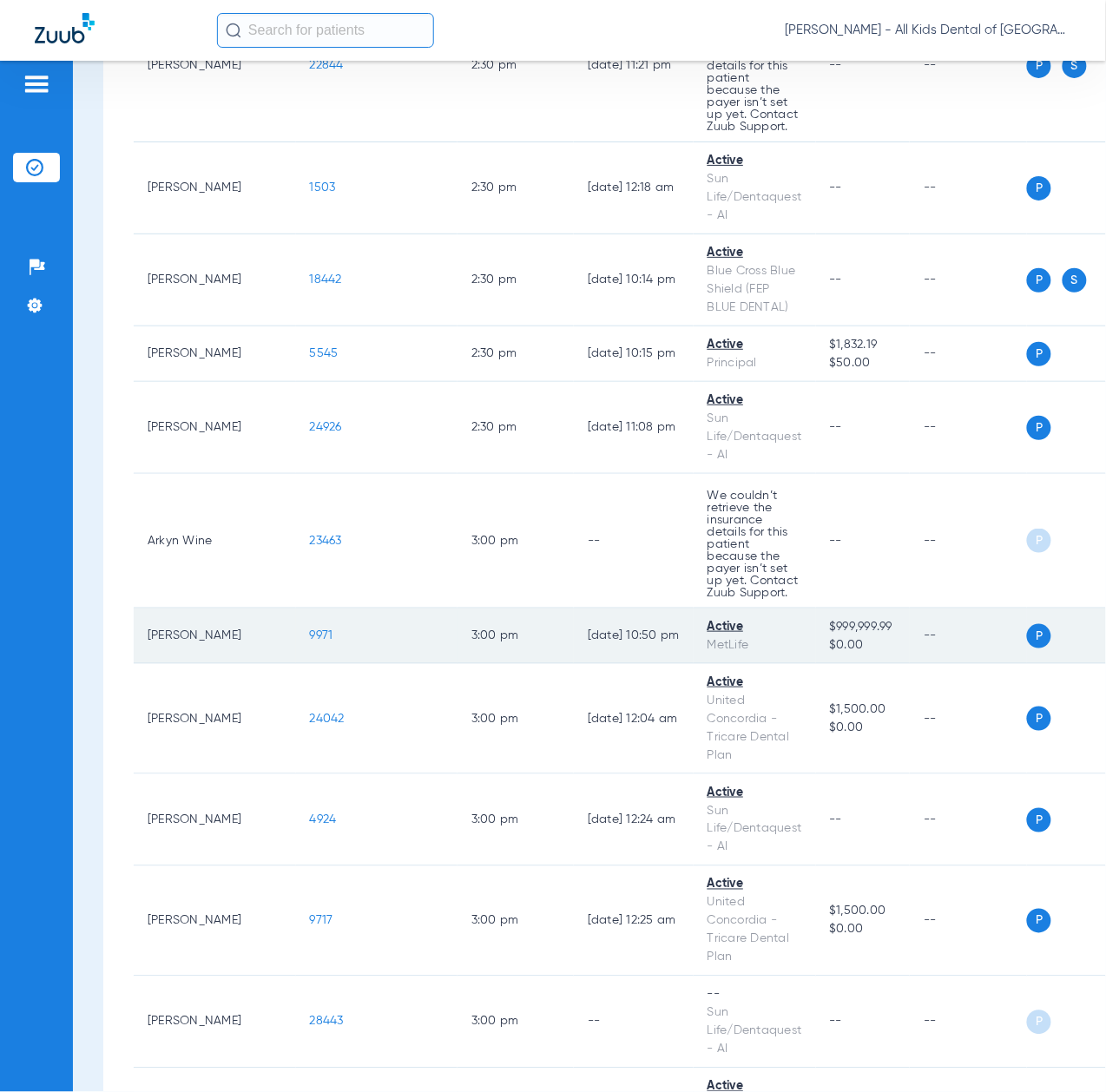
scroll to position [5325, 0]
click at [310, 640] on span "9971" at bounding box center [321, 635] width 24 height 12
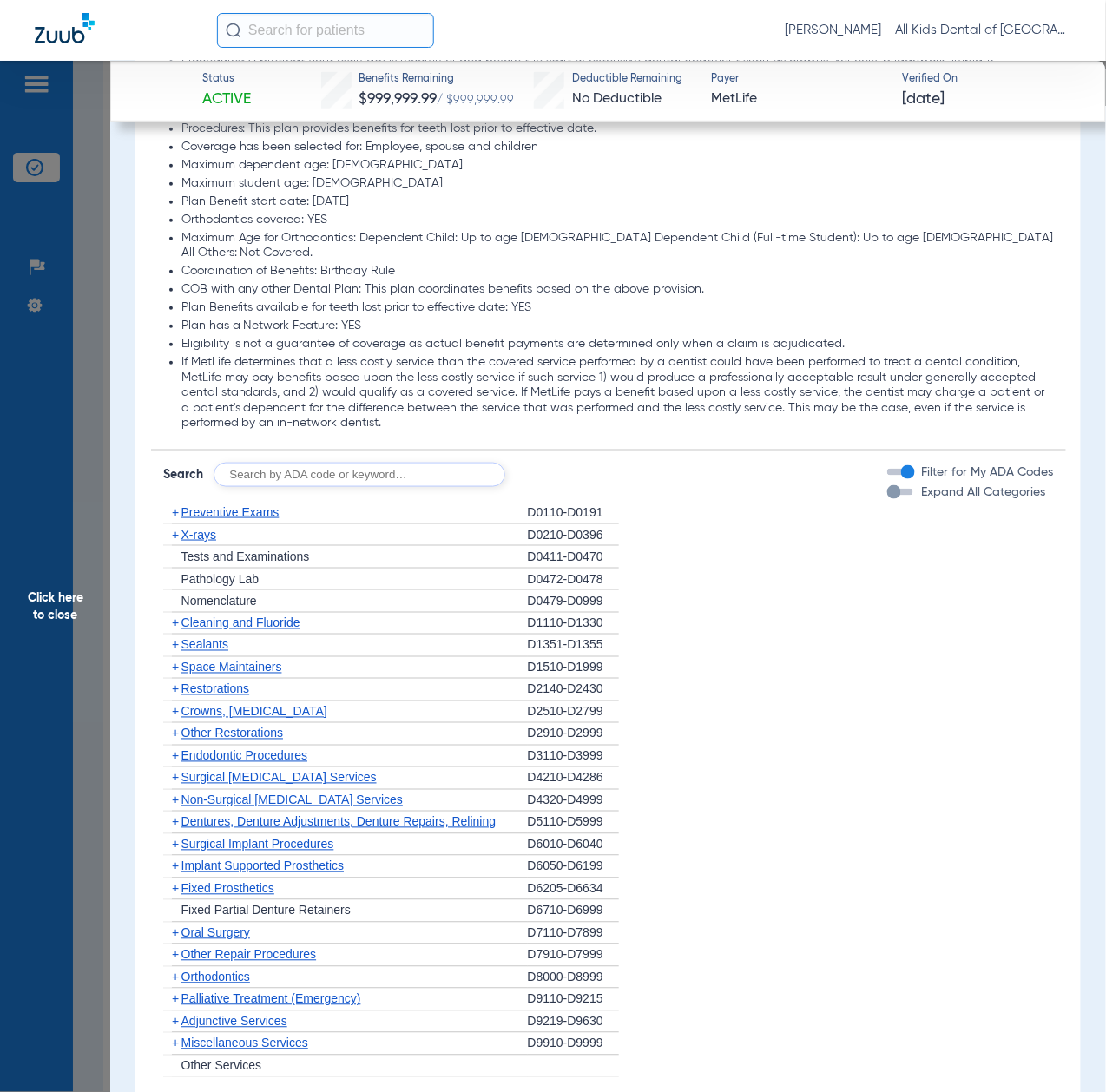
scroll to position [1968, 0]
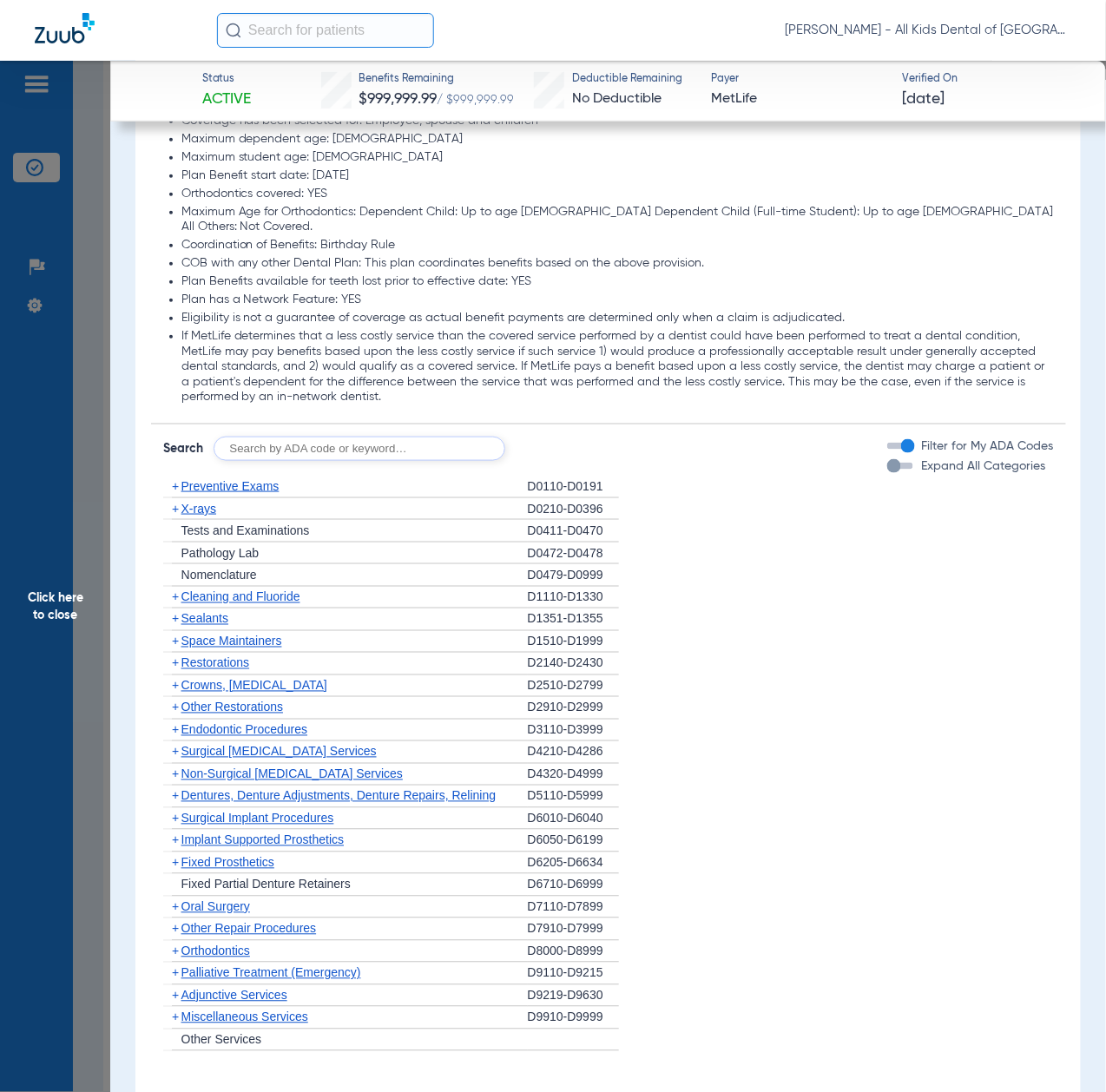
click at [346, 436] on input "text" at bounding box center [359, 449] width 292 height 25
paste input "D1206, D0330, D1351"
type input "D1206, D0330, D1351"
click button "Search" at bounding box center [570, 449] width 69 height 25
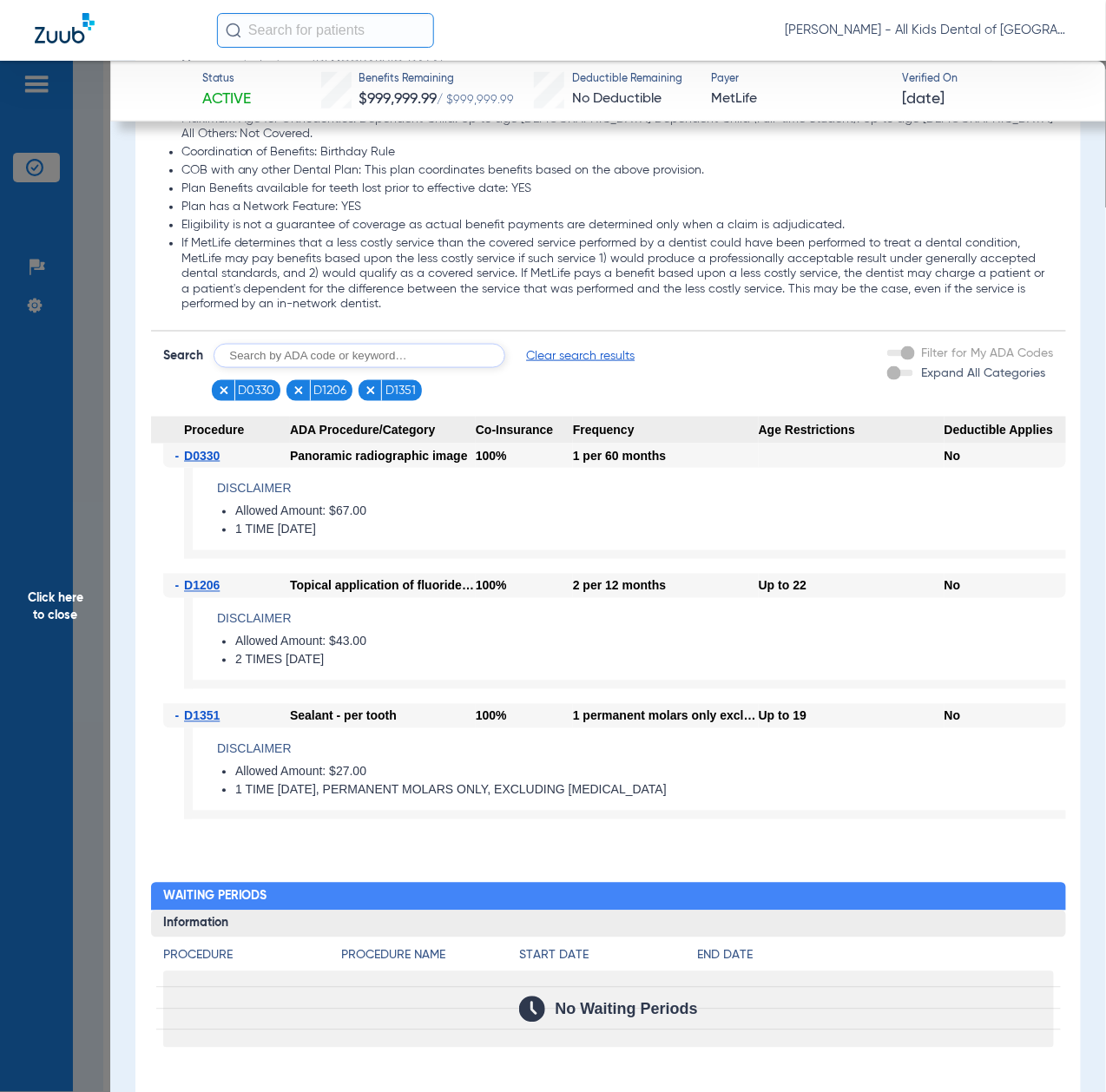
scroll to position [2084, 0]
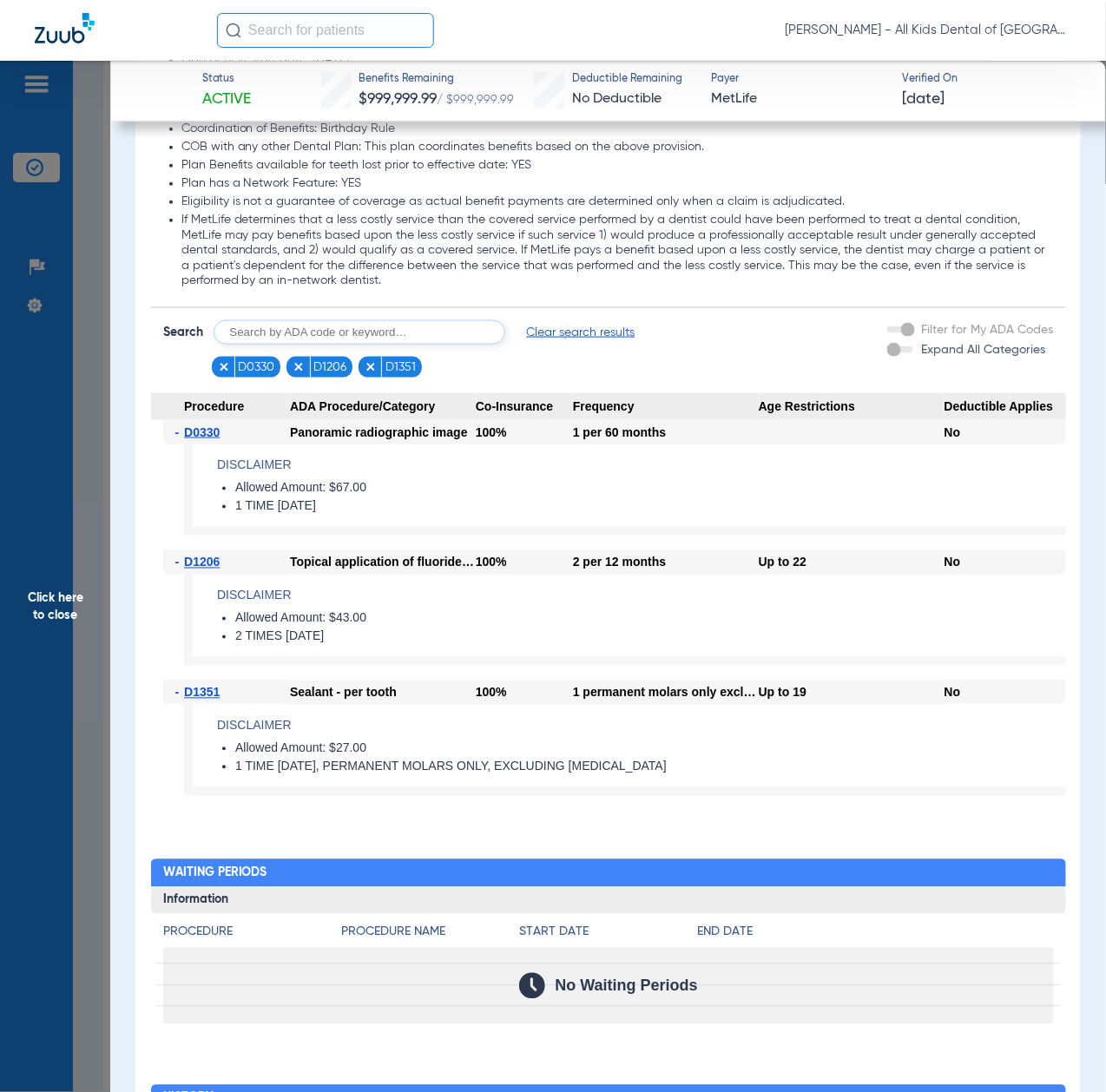
click at [50, 615] on span "Click here to close" at bounding box center [55, 607] width 111 height 1092
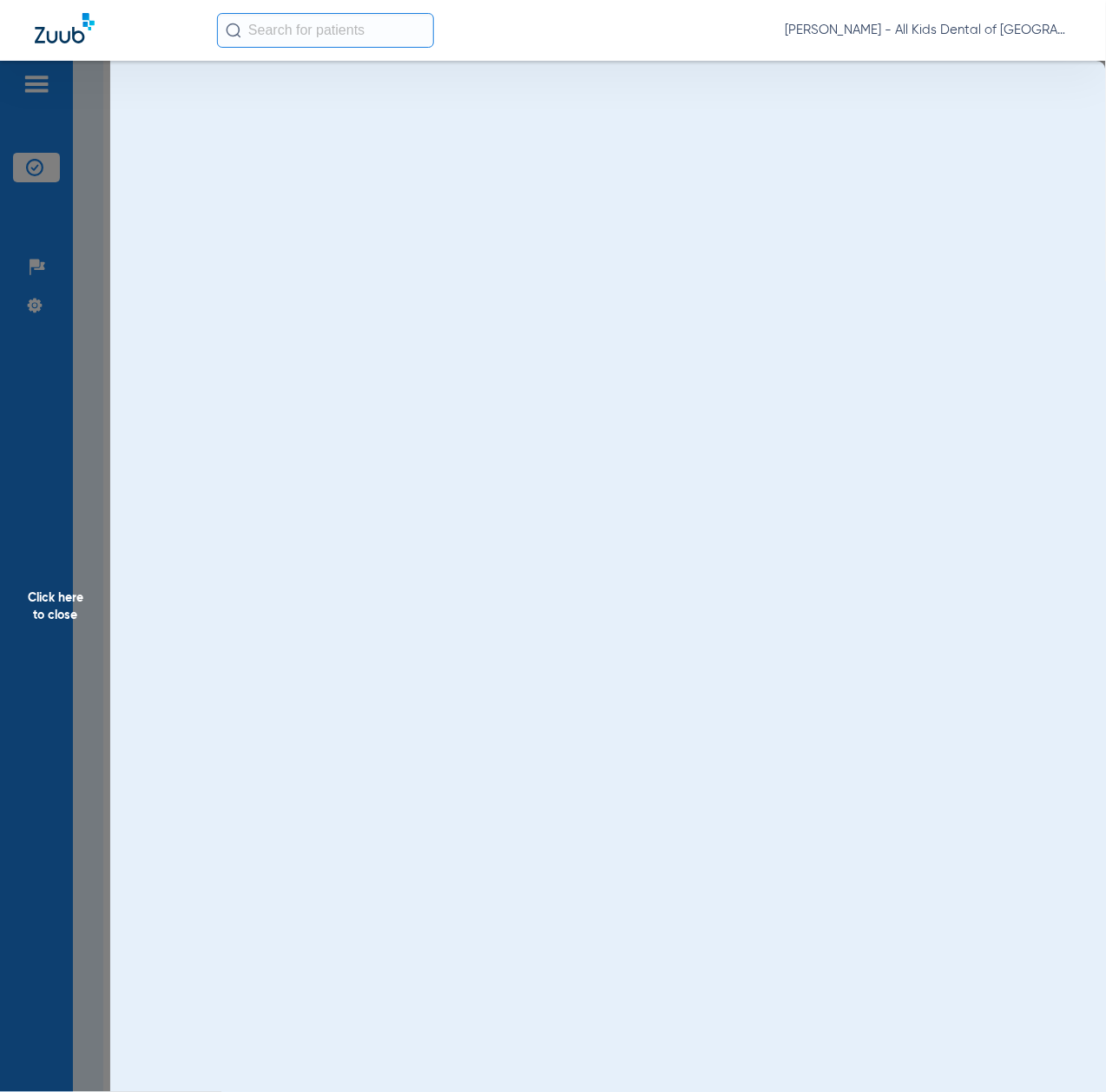
scroll to position [0, 0]
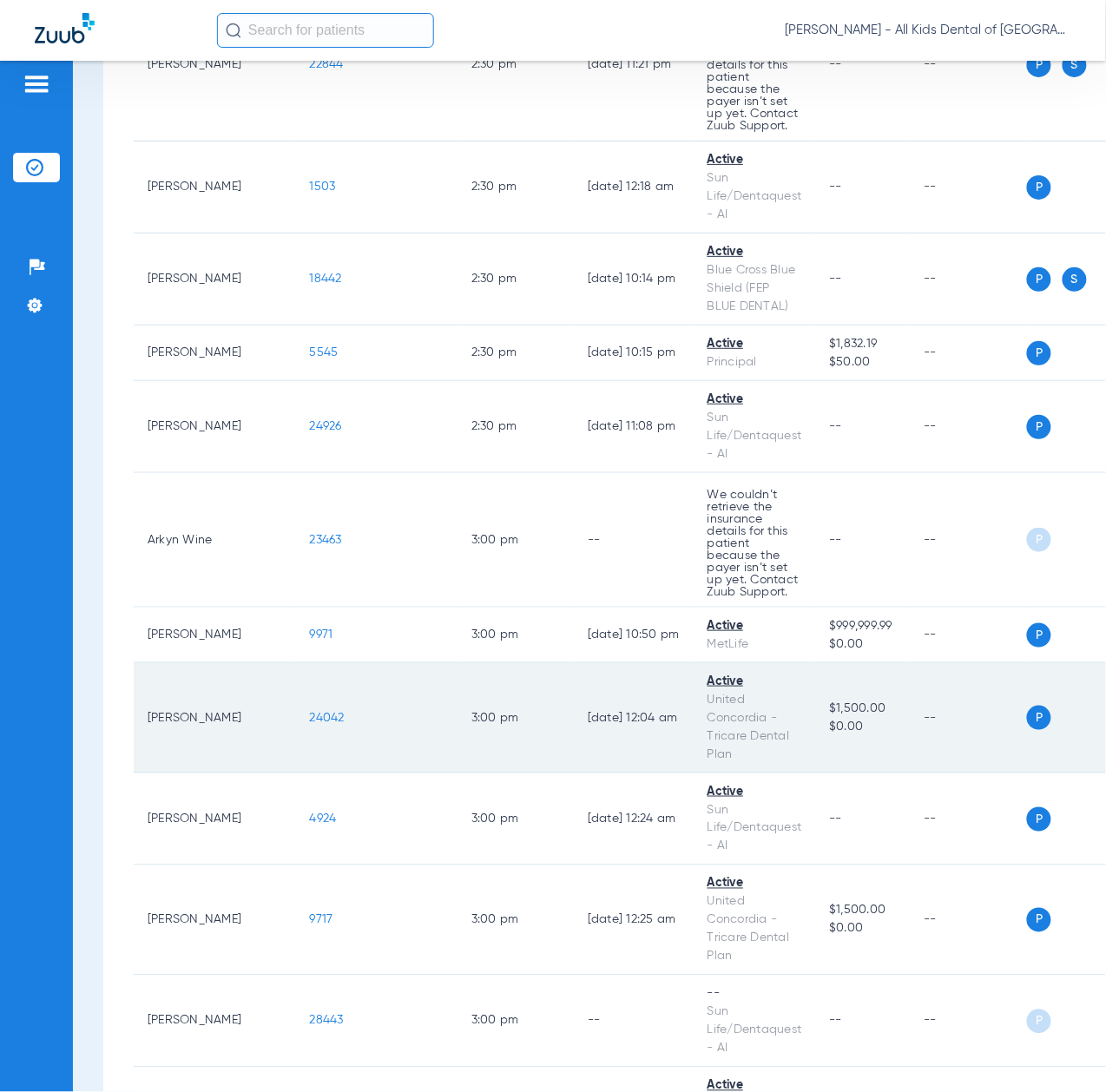
click at [310, 724] on span "24042" at bounding box center [327, 718] width 34 height 12
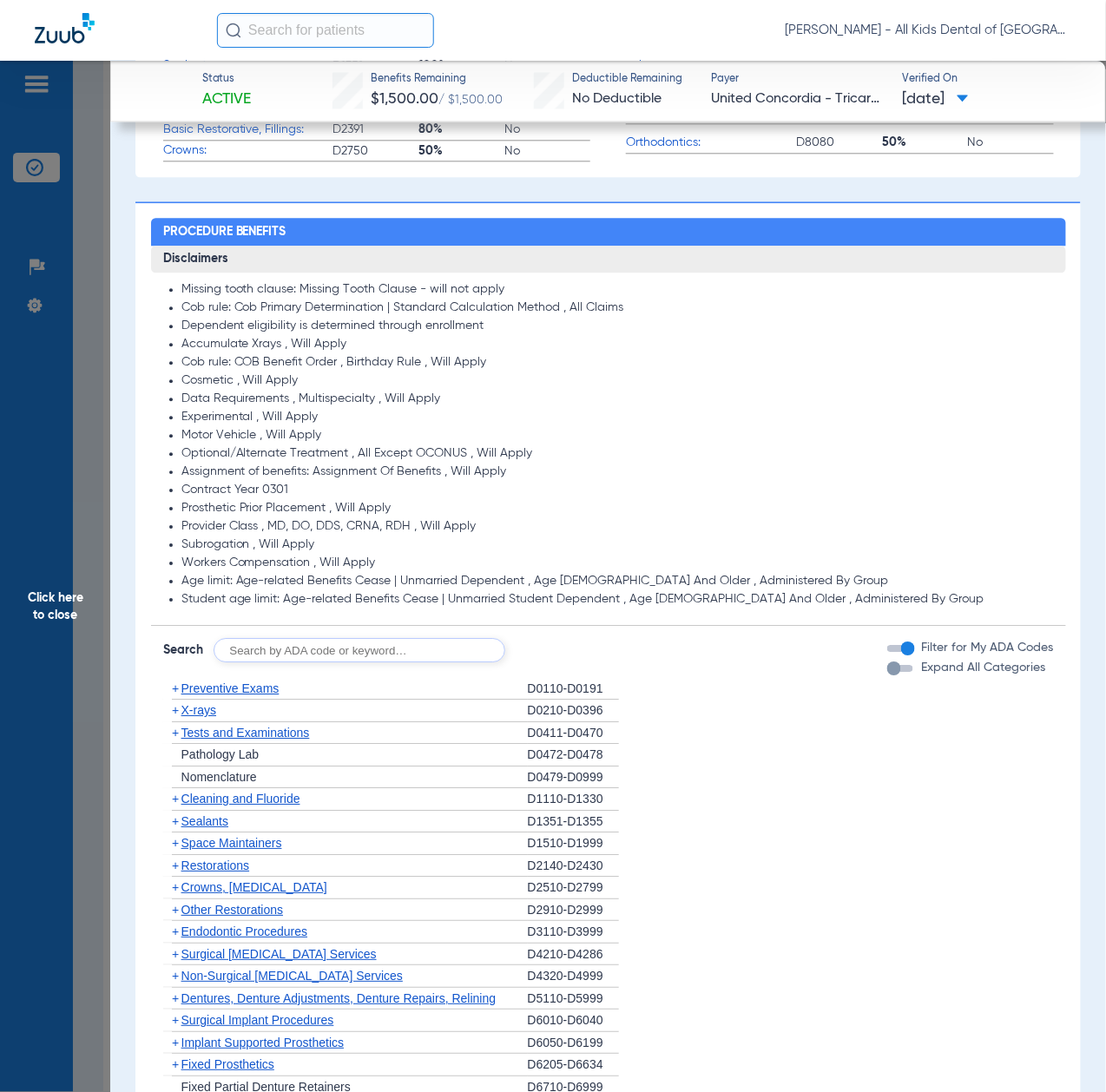
scroll to position [1273, 0]
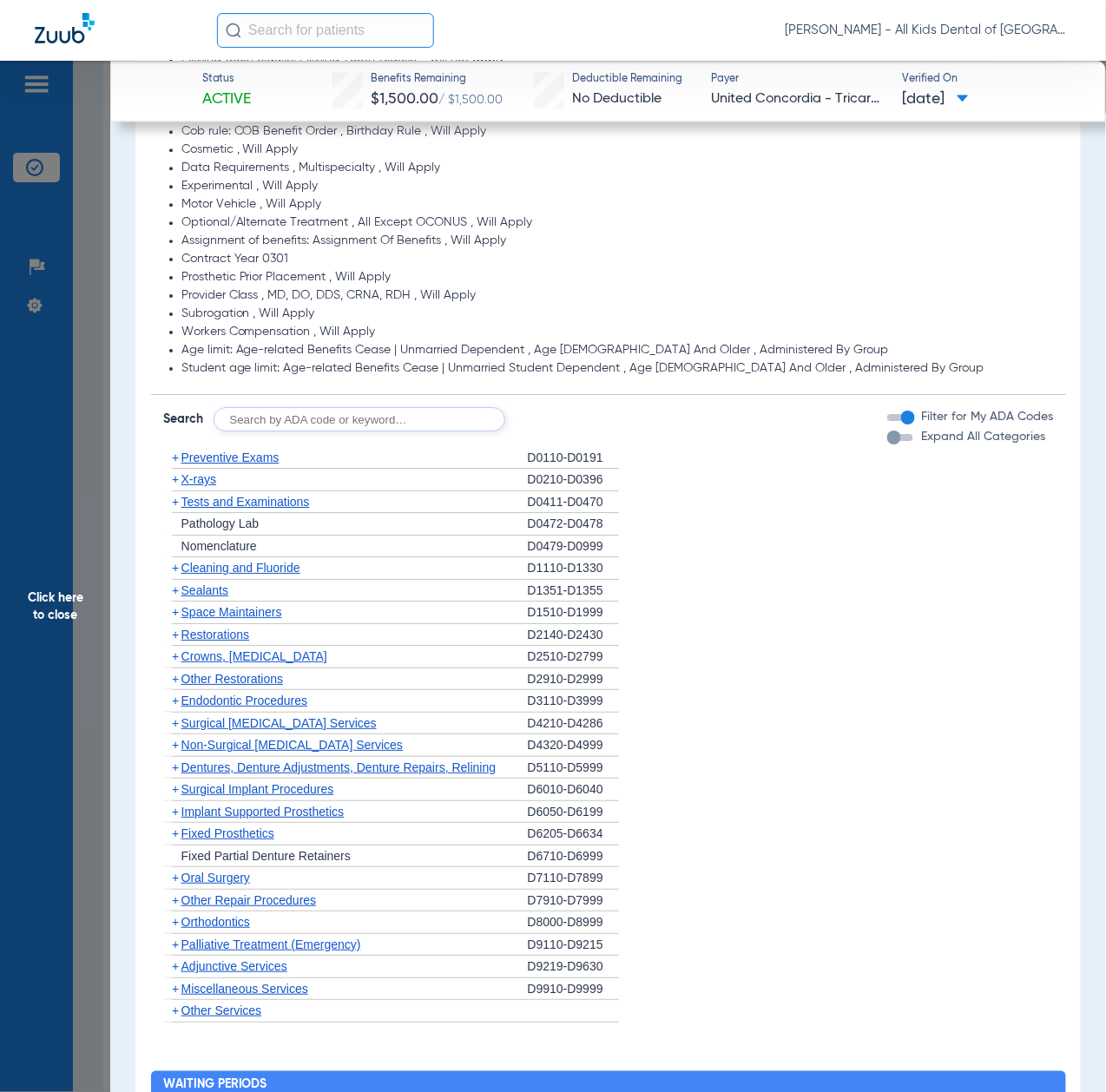
click at [320, 407] on input "text" at bounding box center [359, 419] width 292 height 25
paste input "D1206, D0330, D1351"
type input "D1206, D0330, D1351"
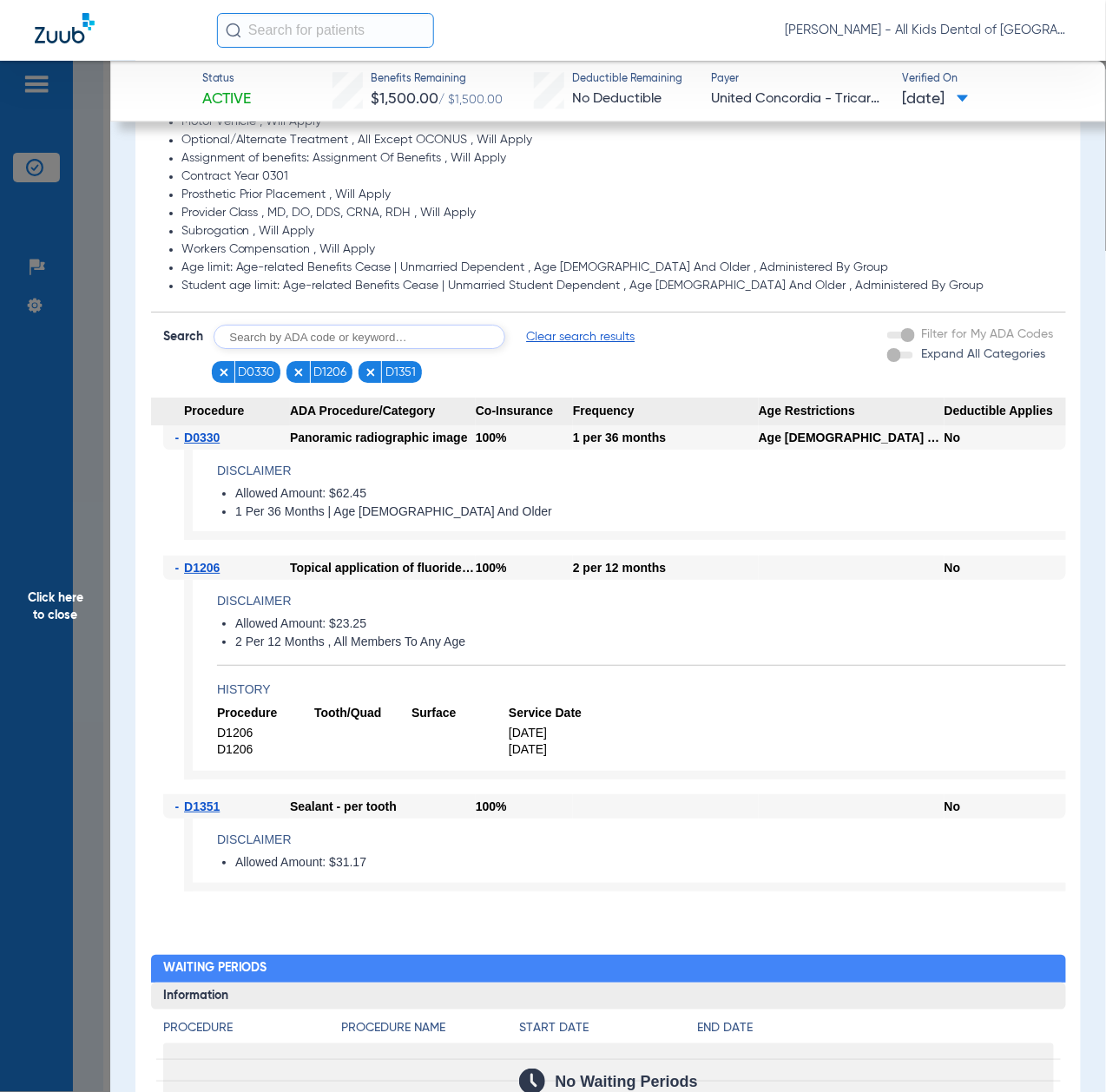
scroll to position [1389, 0]
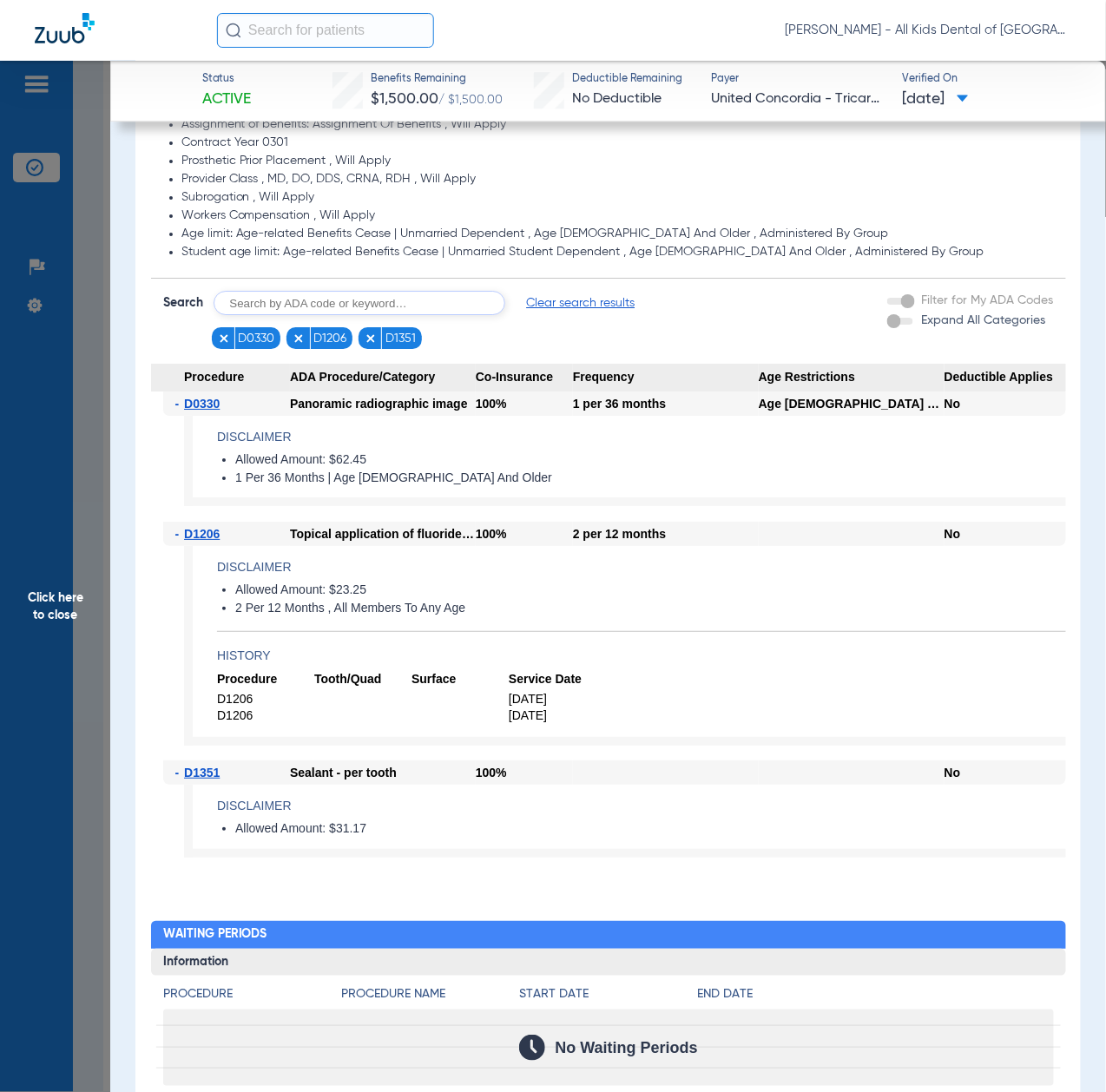
click at [57, 648] on span "Click here to close" at bounding box center [55, 607] width 111 height 1092
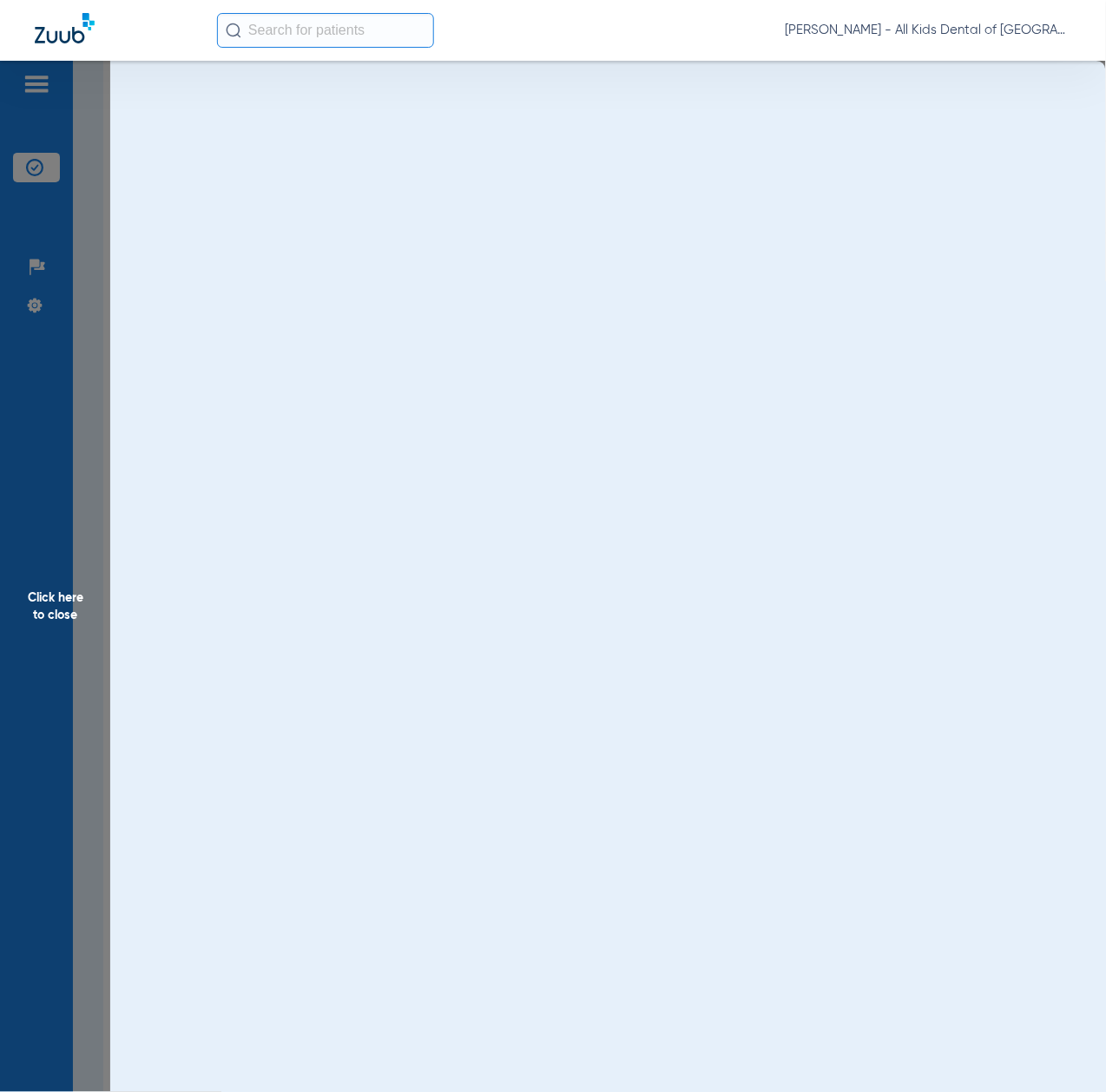
scroll to position [0, 0]
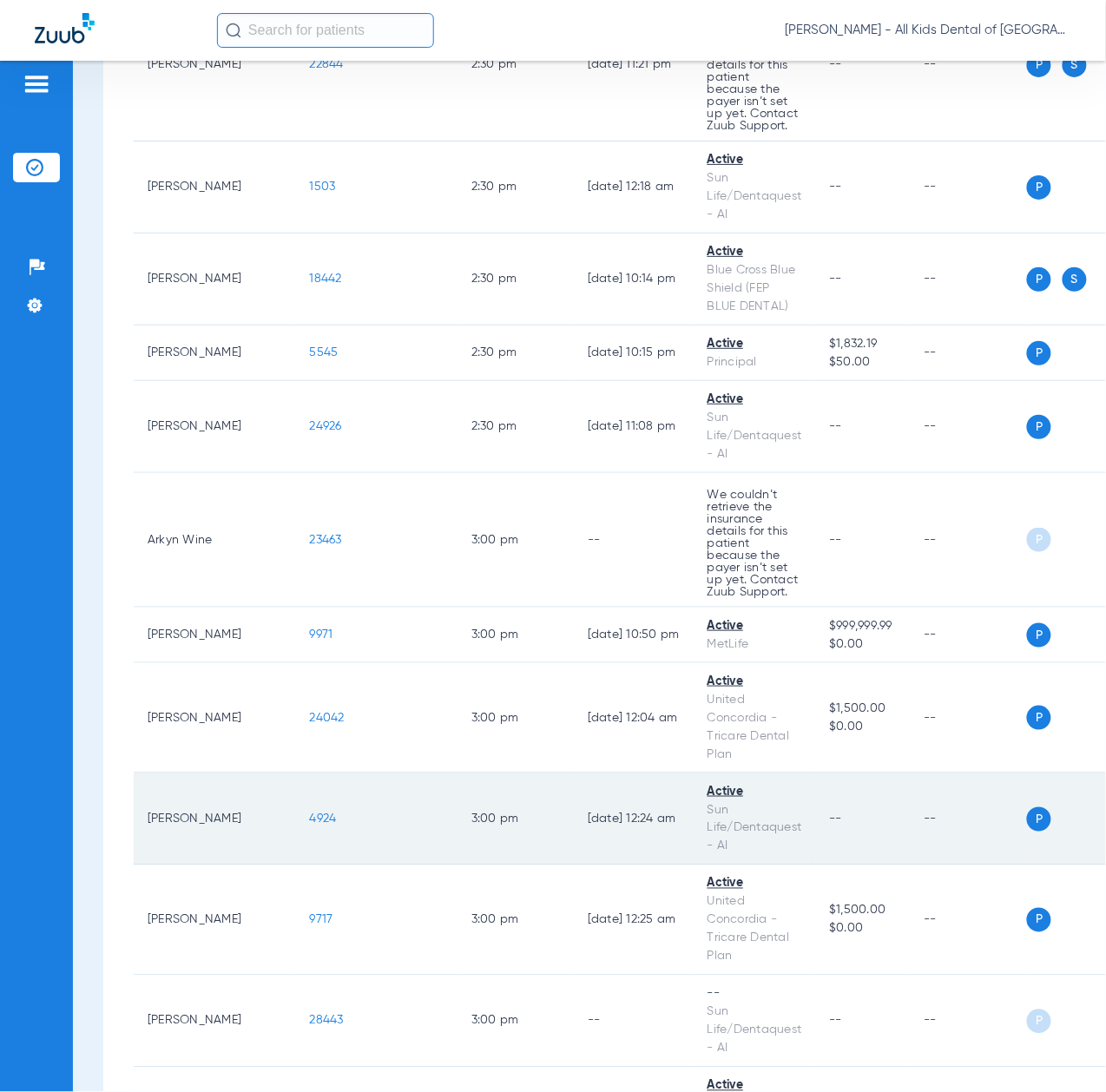
click at [310, 825] on span "4924" at bounding box center [323, 819] width 27 height 12
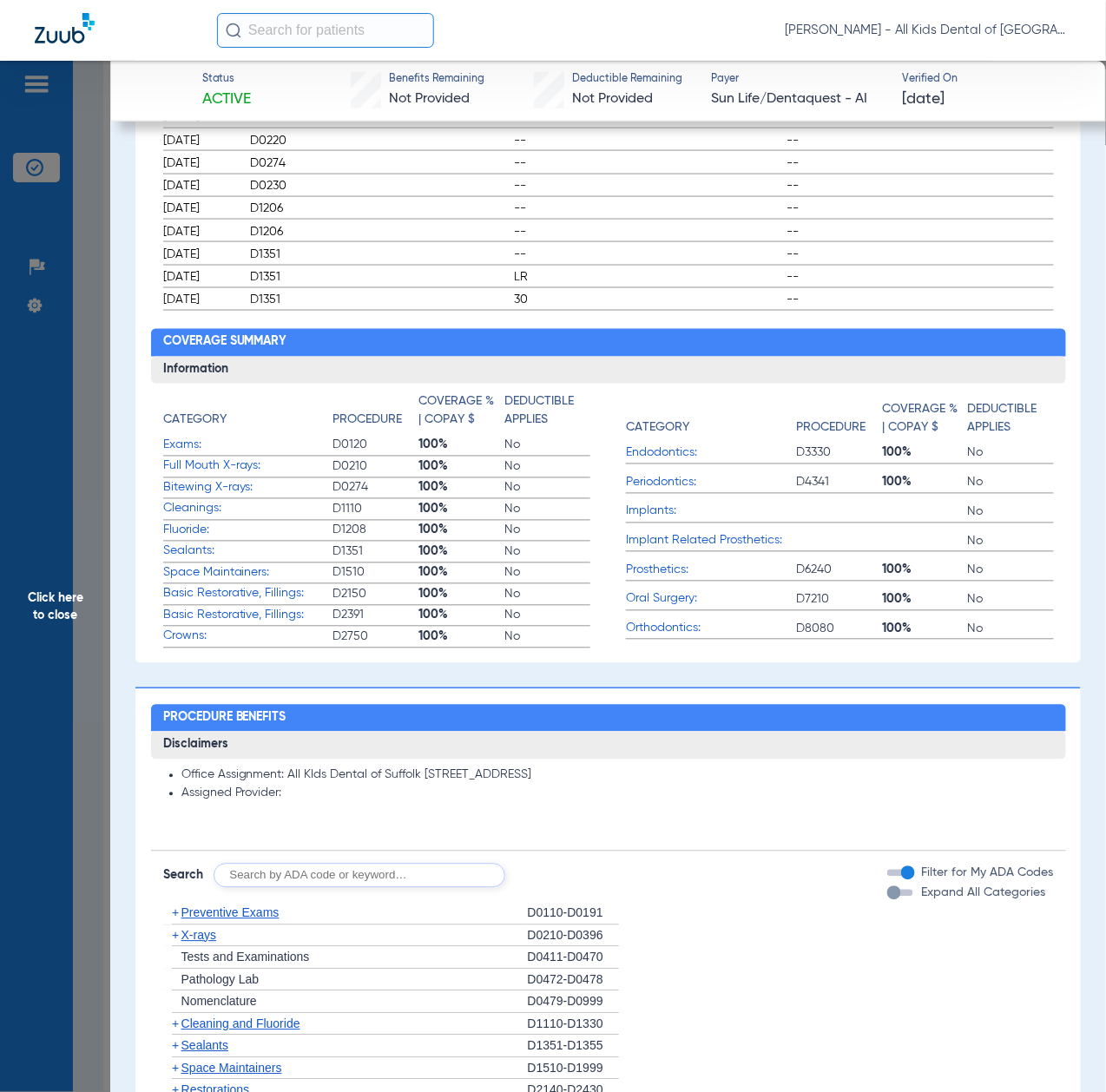
scroll to position [925, 0]
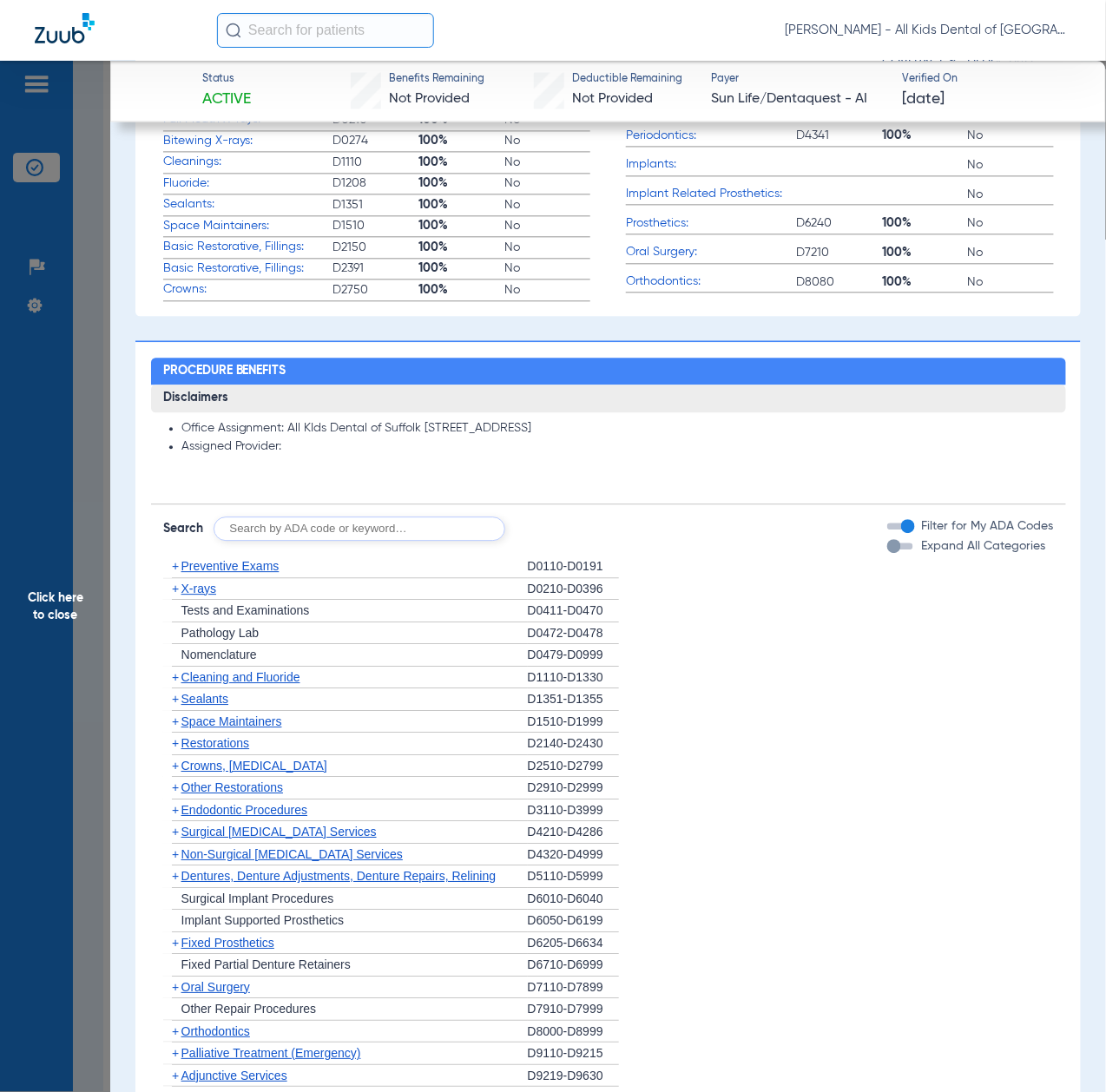
click at [359, 529] on input "text" at bounding box center [359, 529] width 292 height 25
paste input "D1206, D0330, D1351"
type input "D1206, D0330, D1351"
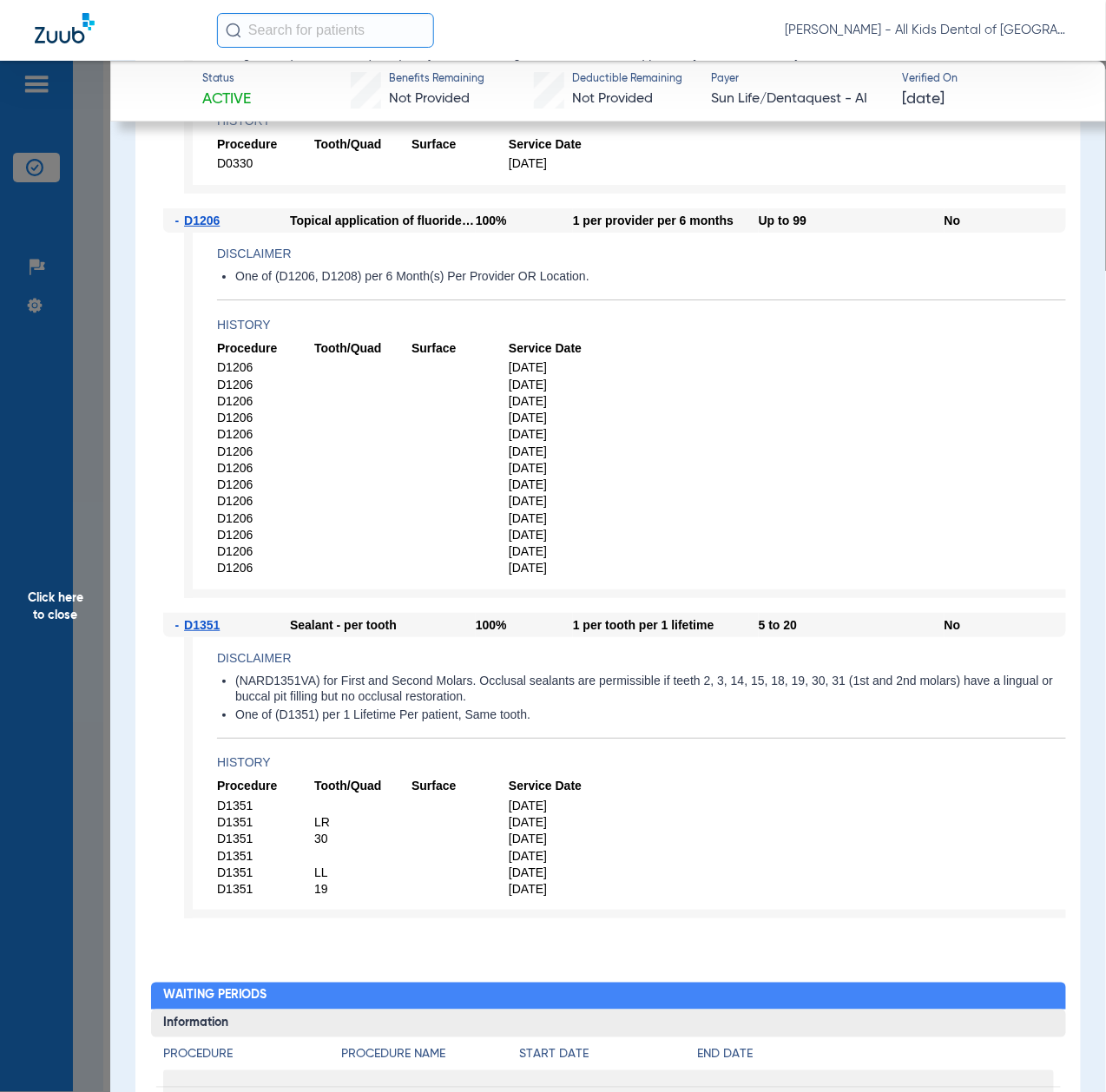
scroll to position [1620, 0]
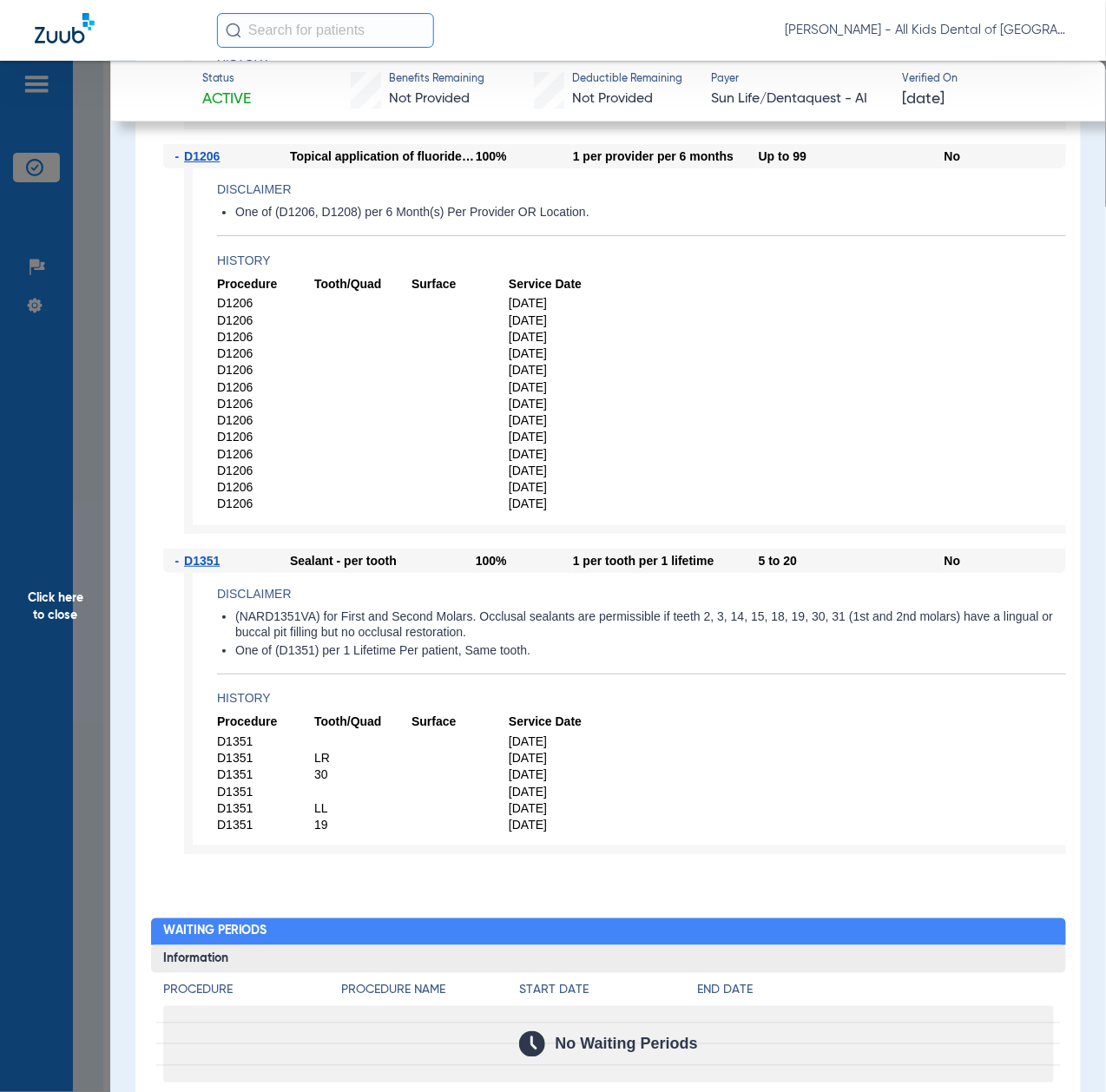
drag, startPoint x: 50, startPoint y: 588, endPoint x: 148, endPoint y: 612, distance: 100.9
click at [50, 587] on span "Click here to close" at bounding box center [55, 607] width 111 height 1092
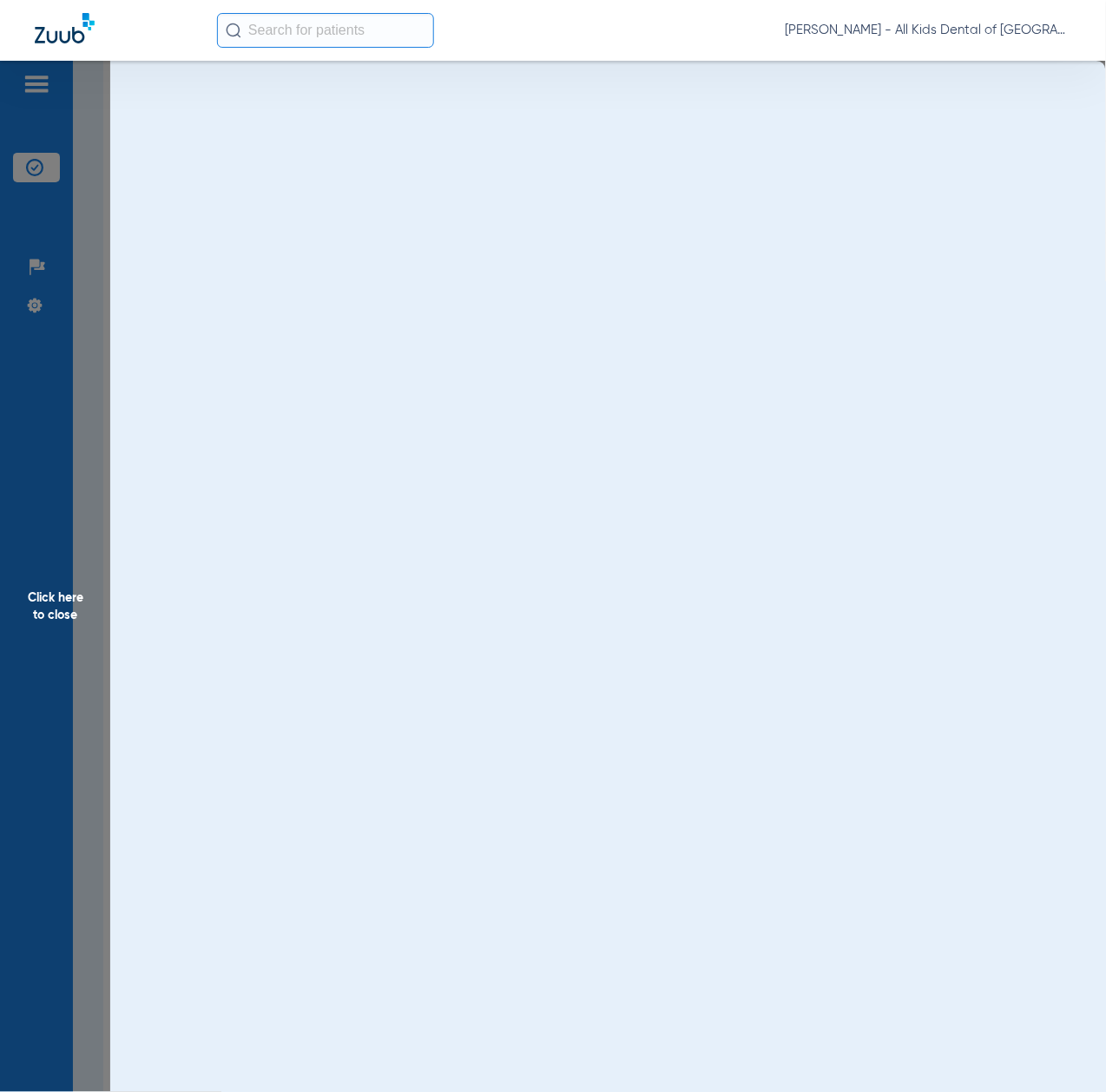
scroll to position [0, 0]
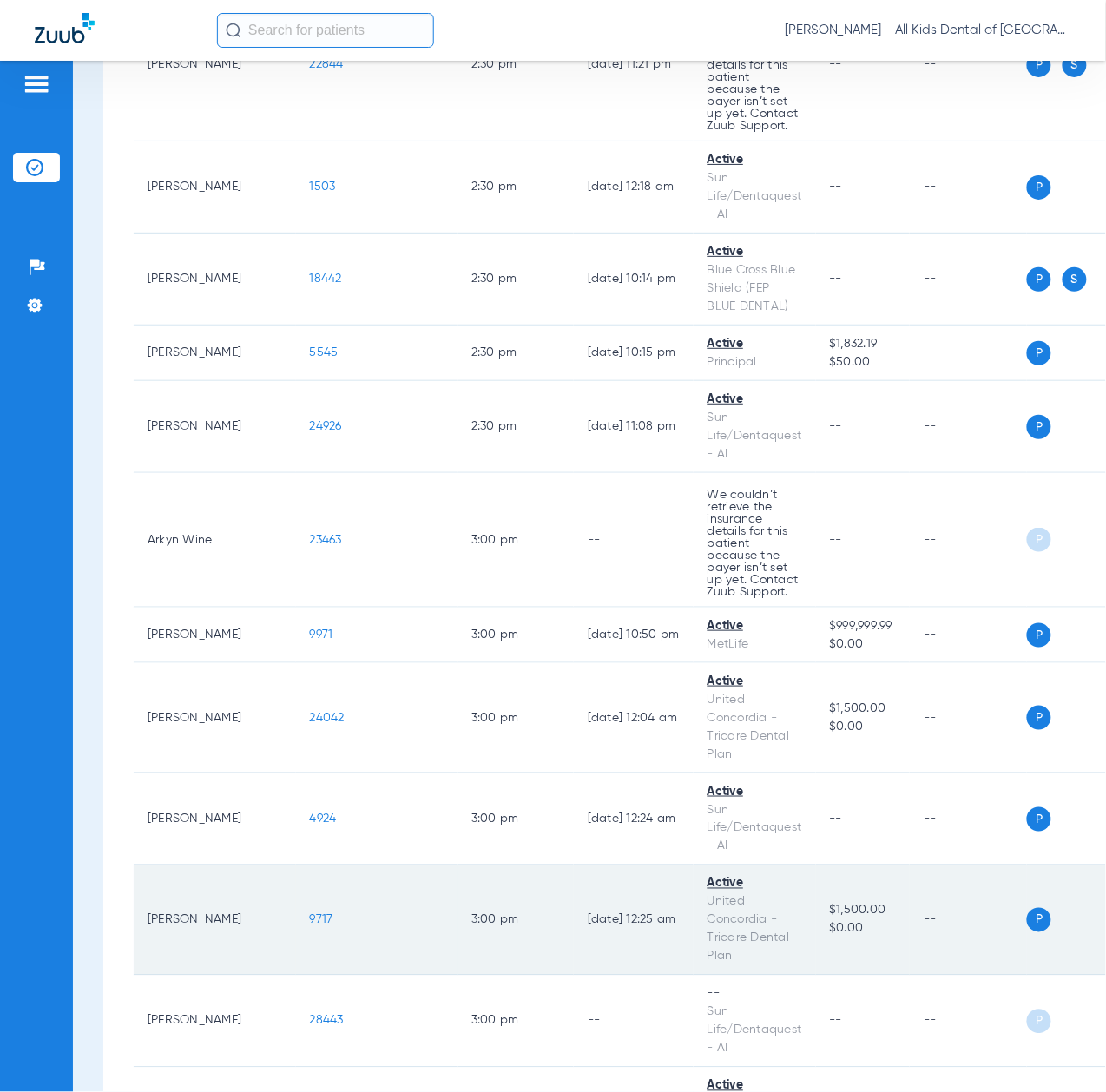
click at [310, 926] on span "9717" at bounding box center [321, 920] width 24 height 12
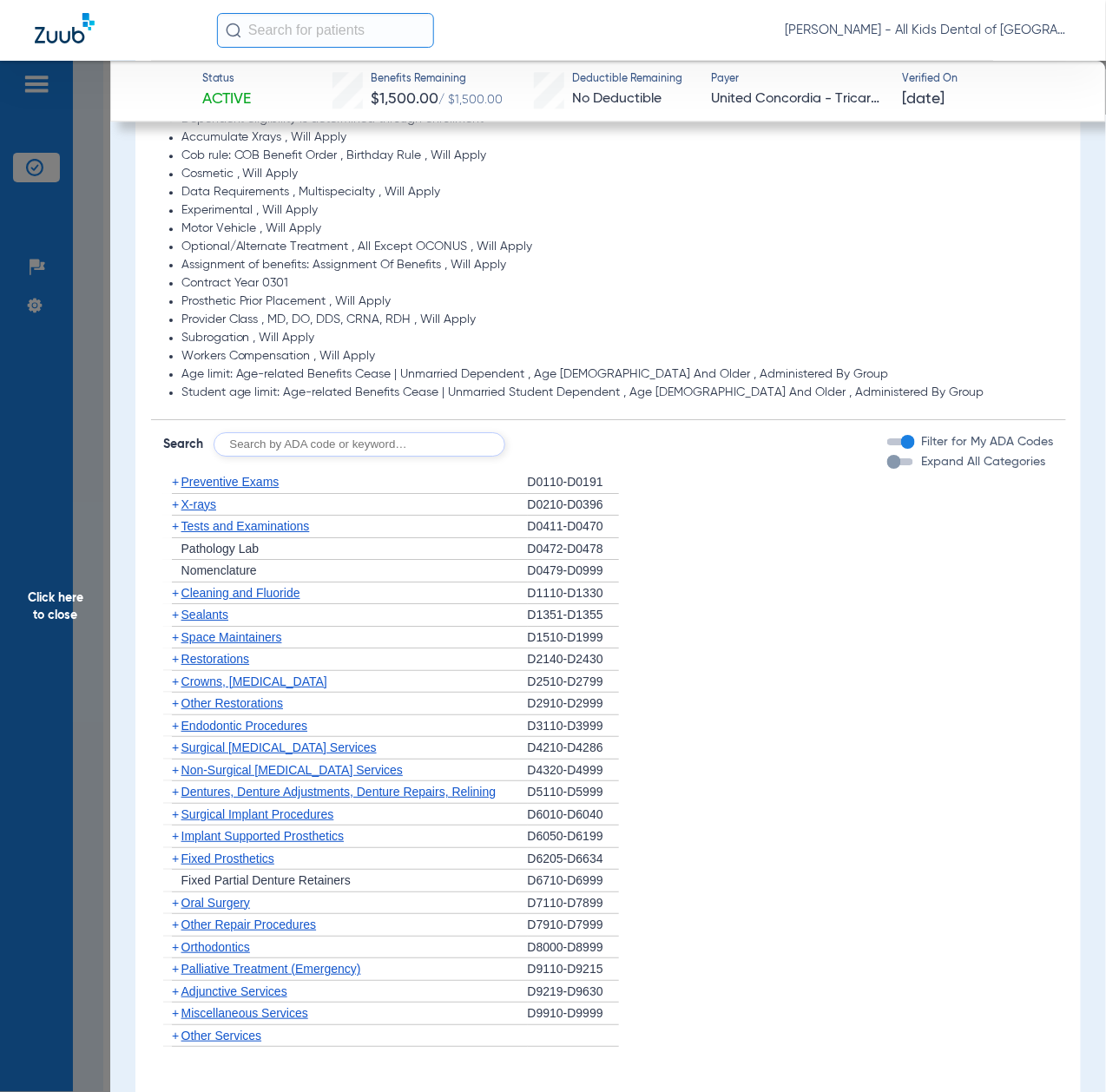
scroll to position [1273, 0]
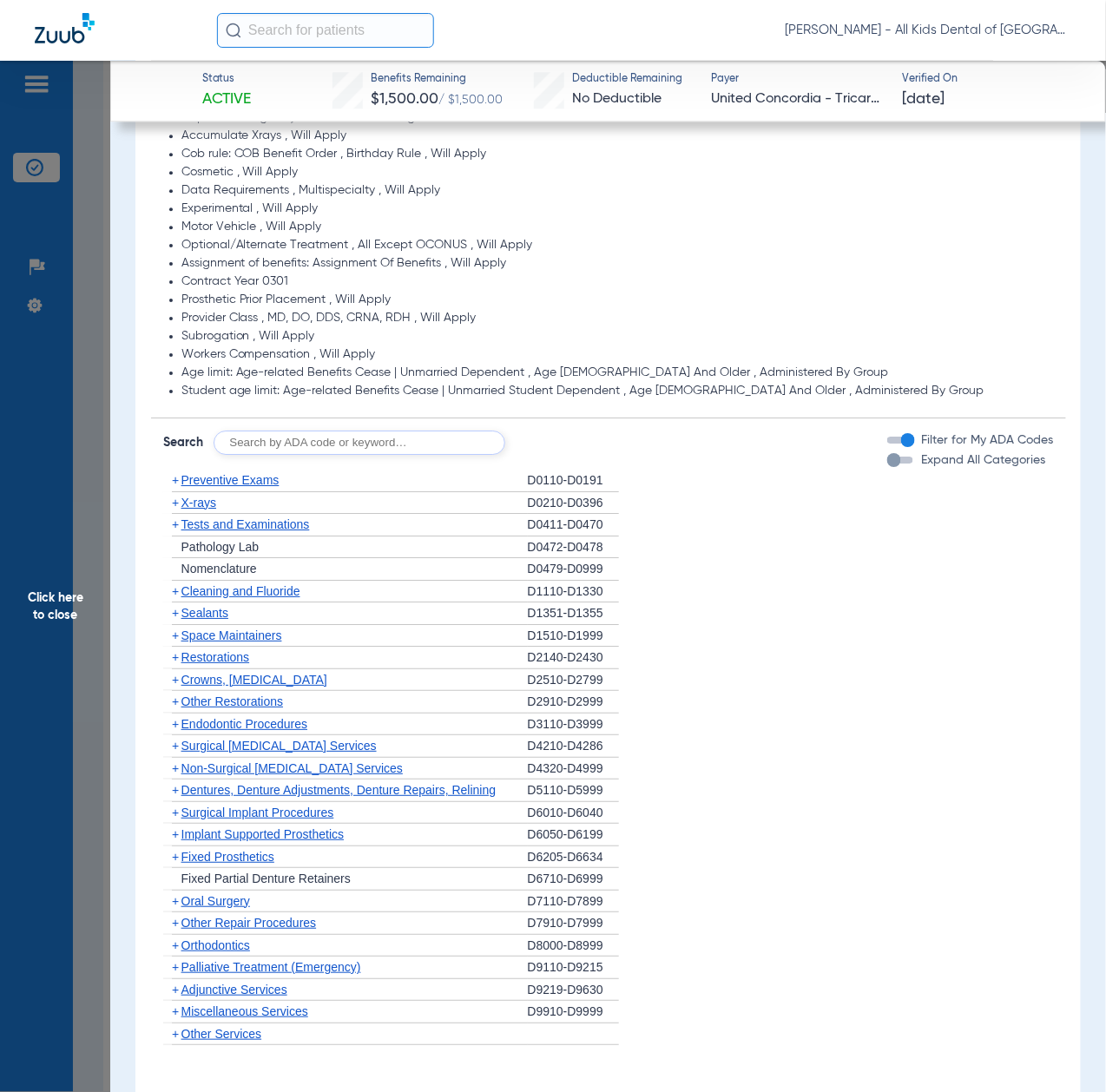
click at [366, 443] on input "text" at bounding box center [359, 443] width 292 height 25
paste input "D1206, D0330, D1351"
type input "D1206, D0330, D1351"
click button "Search" at bounding box center [570, 443] width 69 height 25
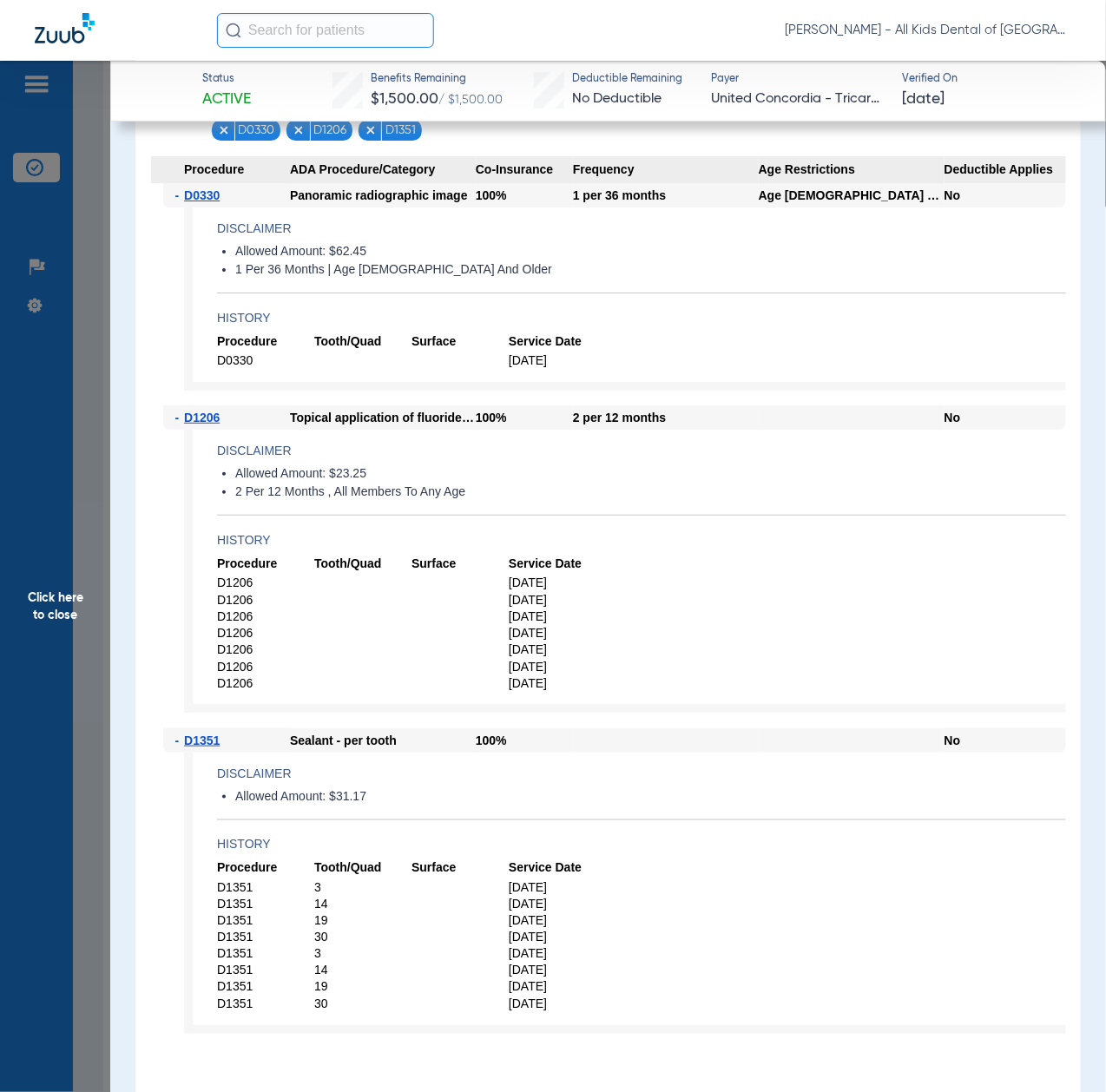
scroll to position [1736, 0]
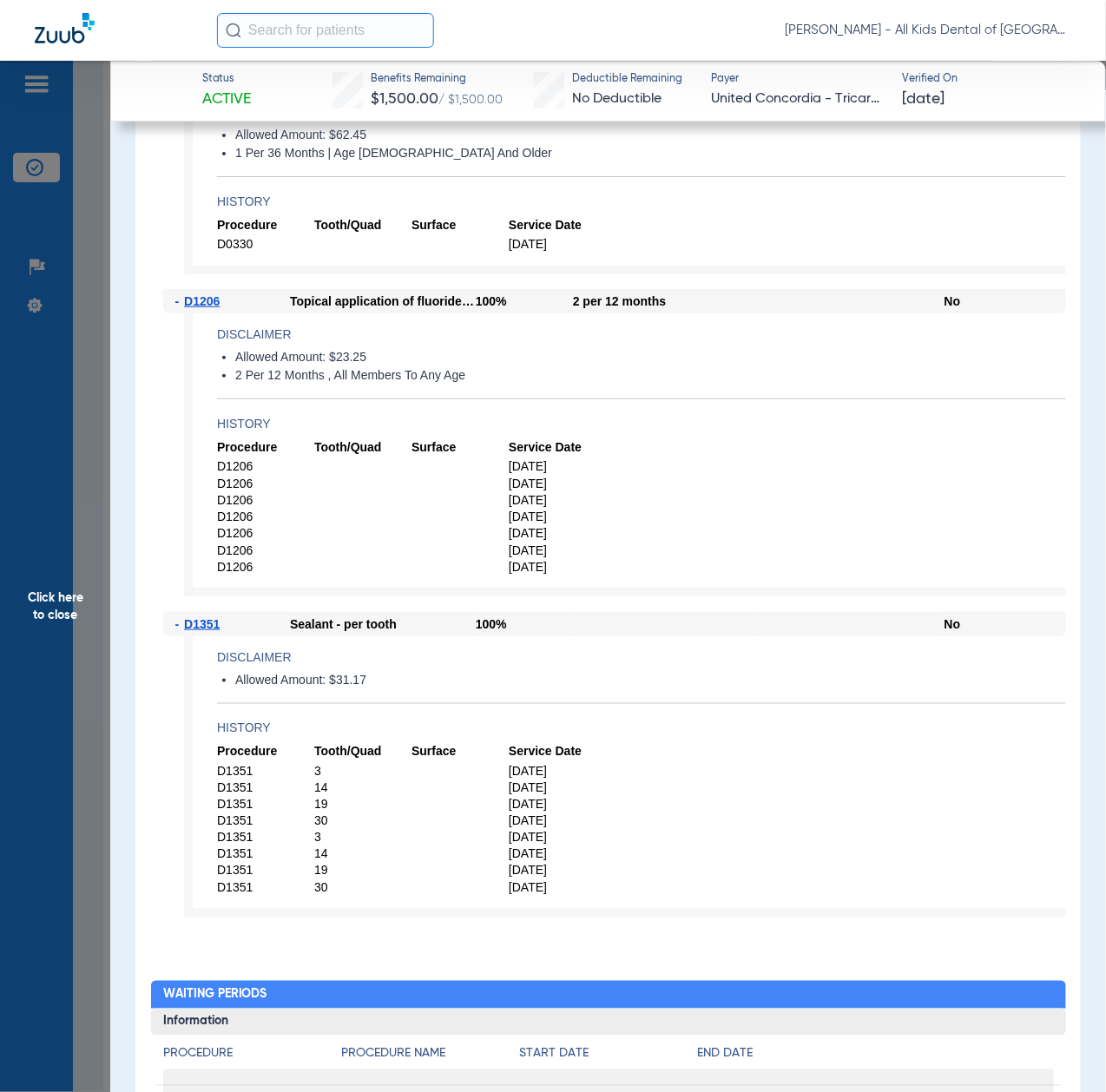
drag, startPoint x: 74, startPoint y: 587, endPoint x: 105, endPoint y: 623, distance: 47.5
click at [74, 587] on span "Click here to close" at bounding box center [55, 607] width 111 height 1092
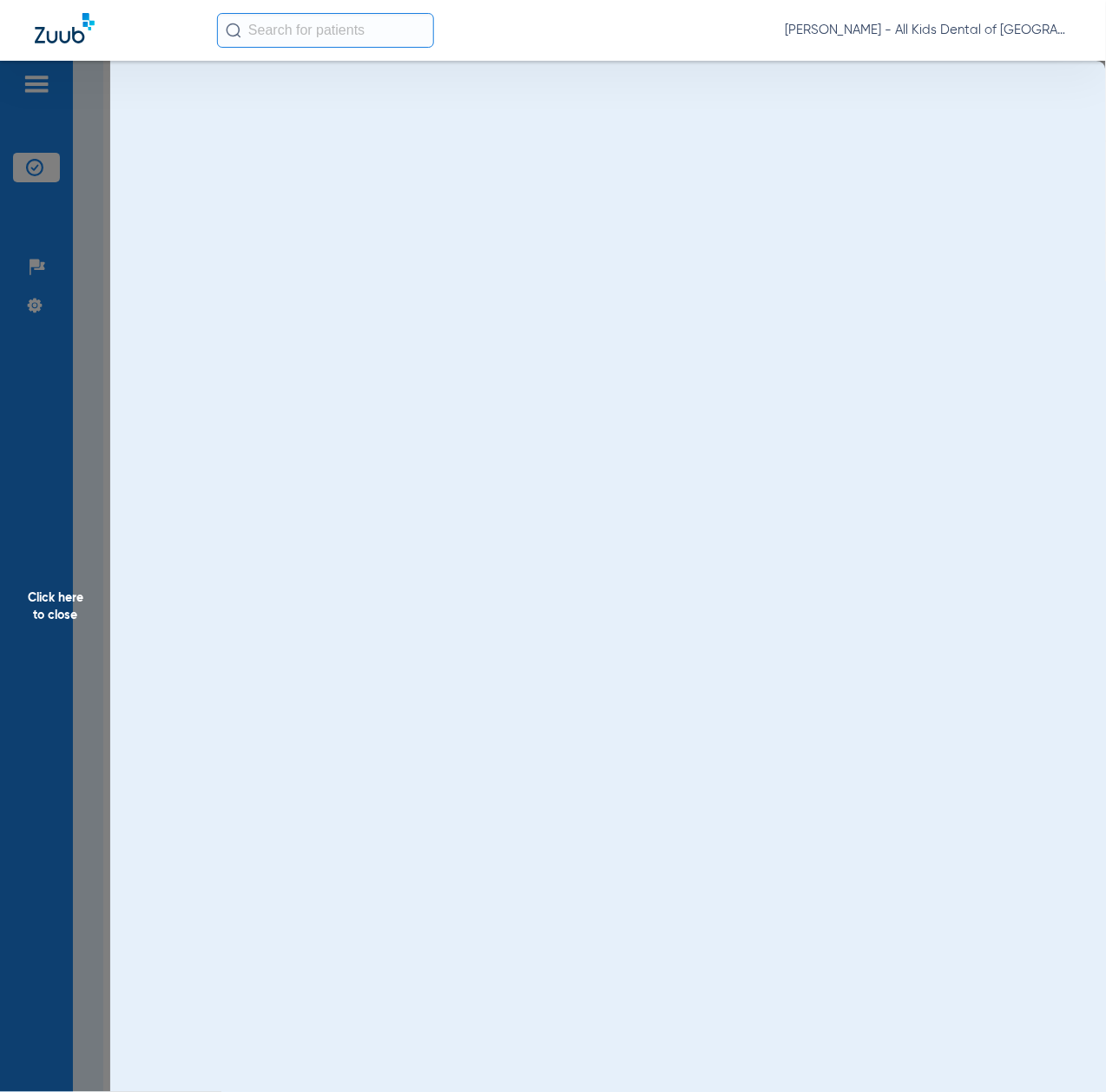
scroll to position [0, 0]
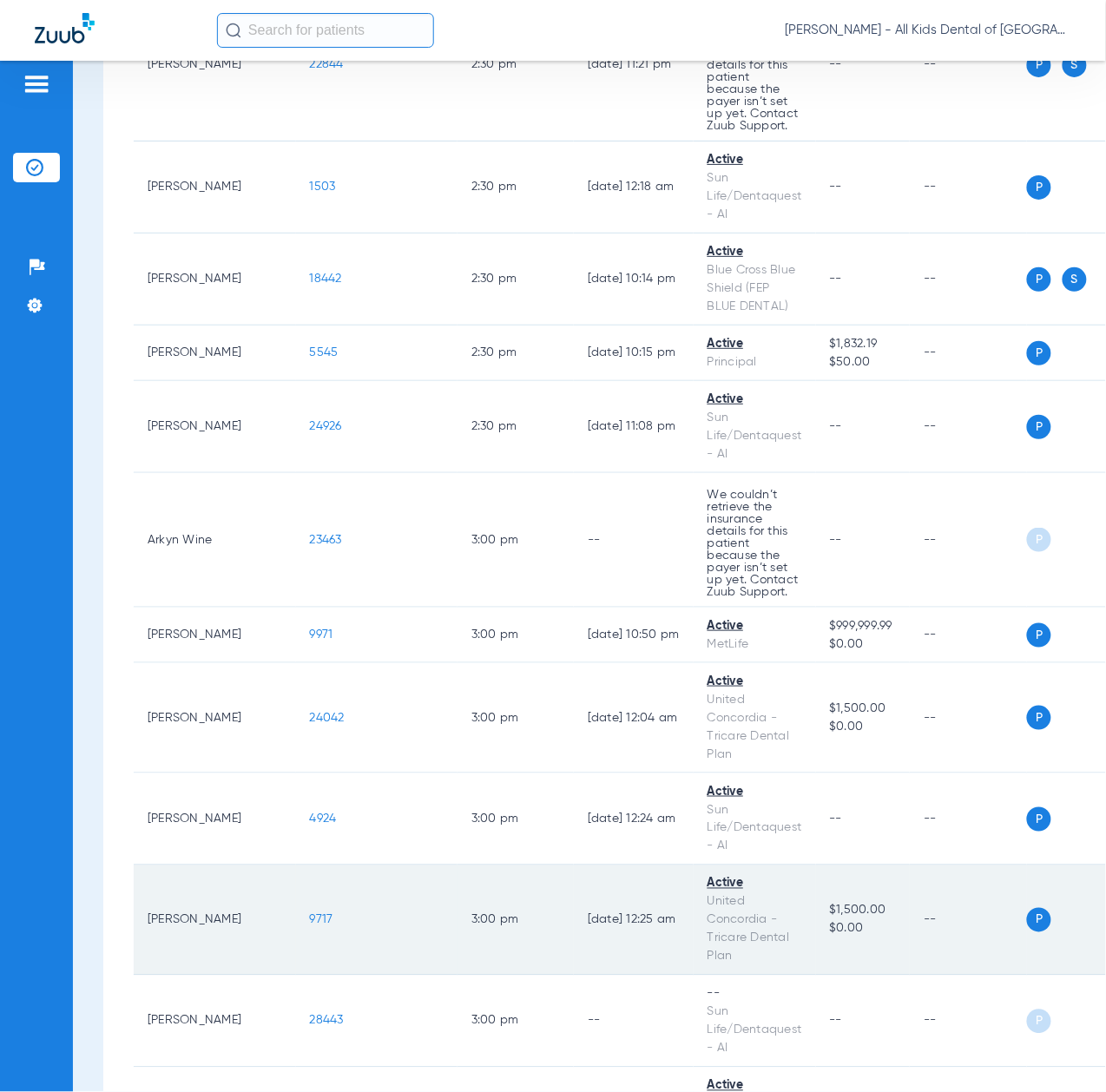
click at [310, 926] on span "9717" at bounding box center [321, 920] width 24 height 12
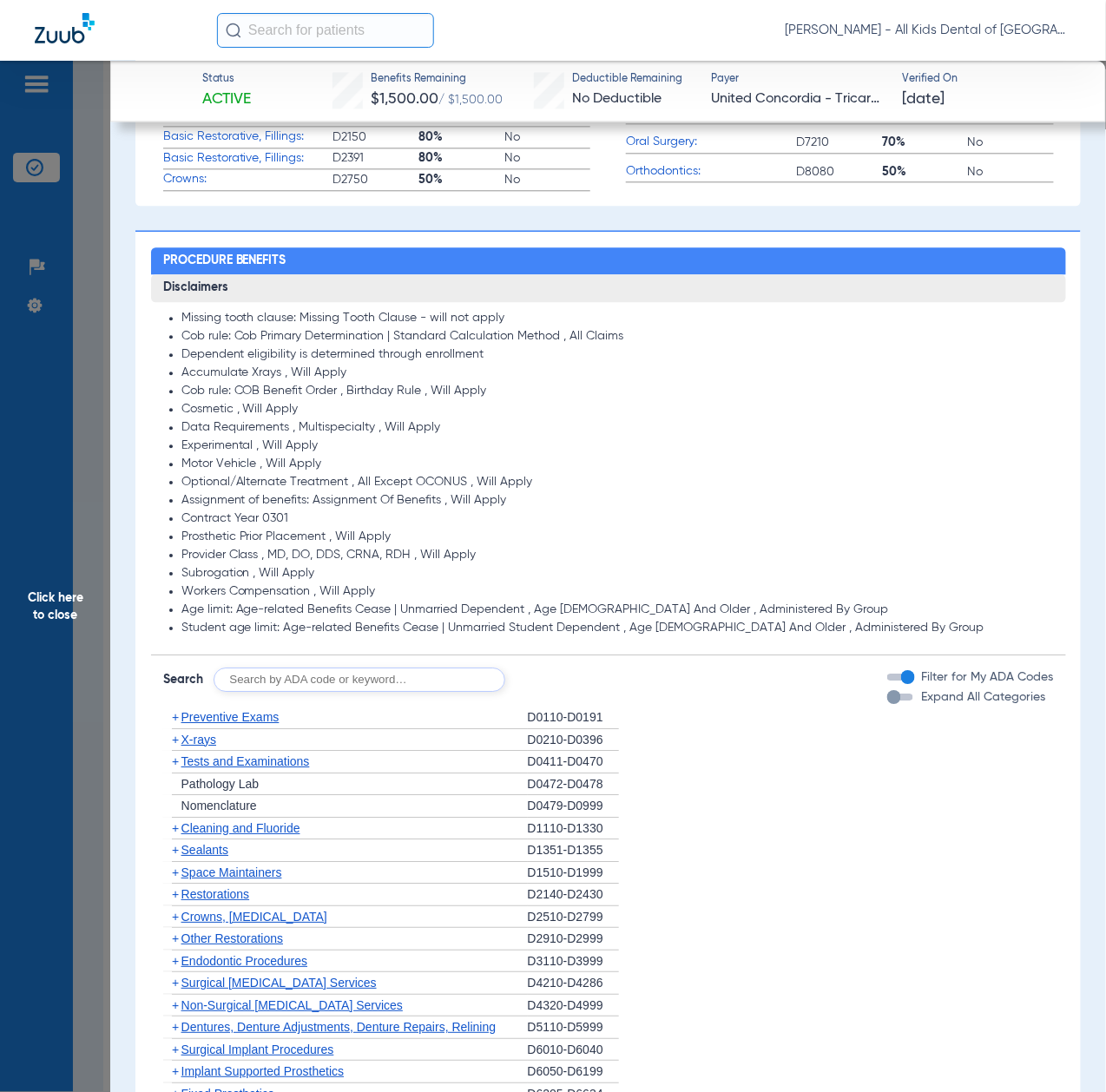
scroll to position [1041, 0]
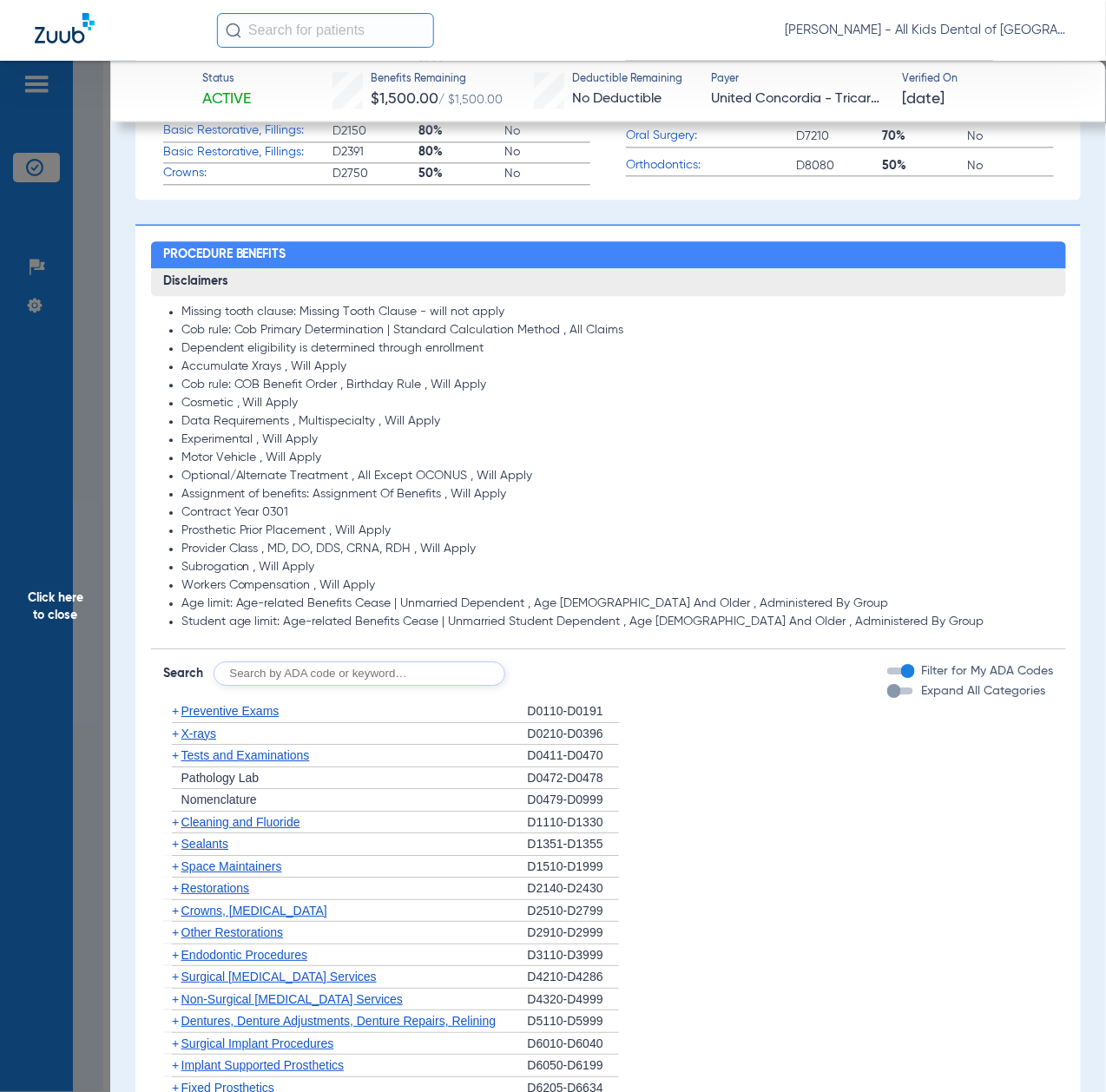
click at [349, 670] on input "text" at bounding box center [359, 674] width 292 height 25
paste input "D1206, D0330, D1351"
type input "D1206, D0330, D1351"
click button "Search" at bounding box center [570, 674] width 69 height 25
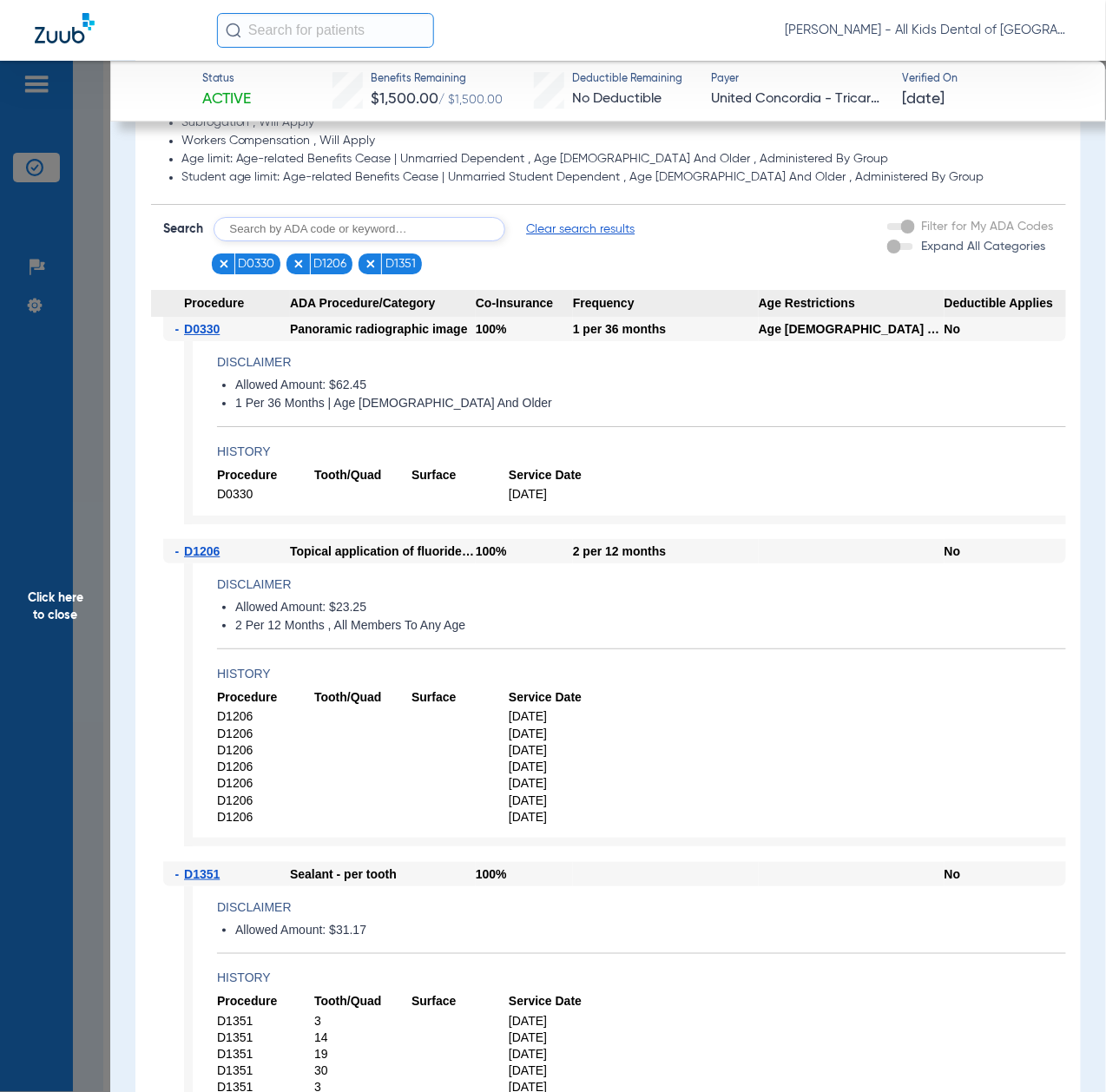
scroll to position [1620, 0]
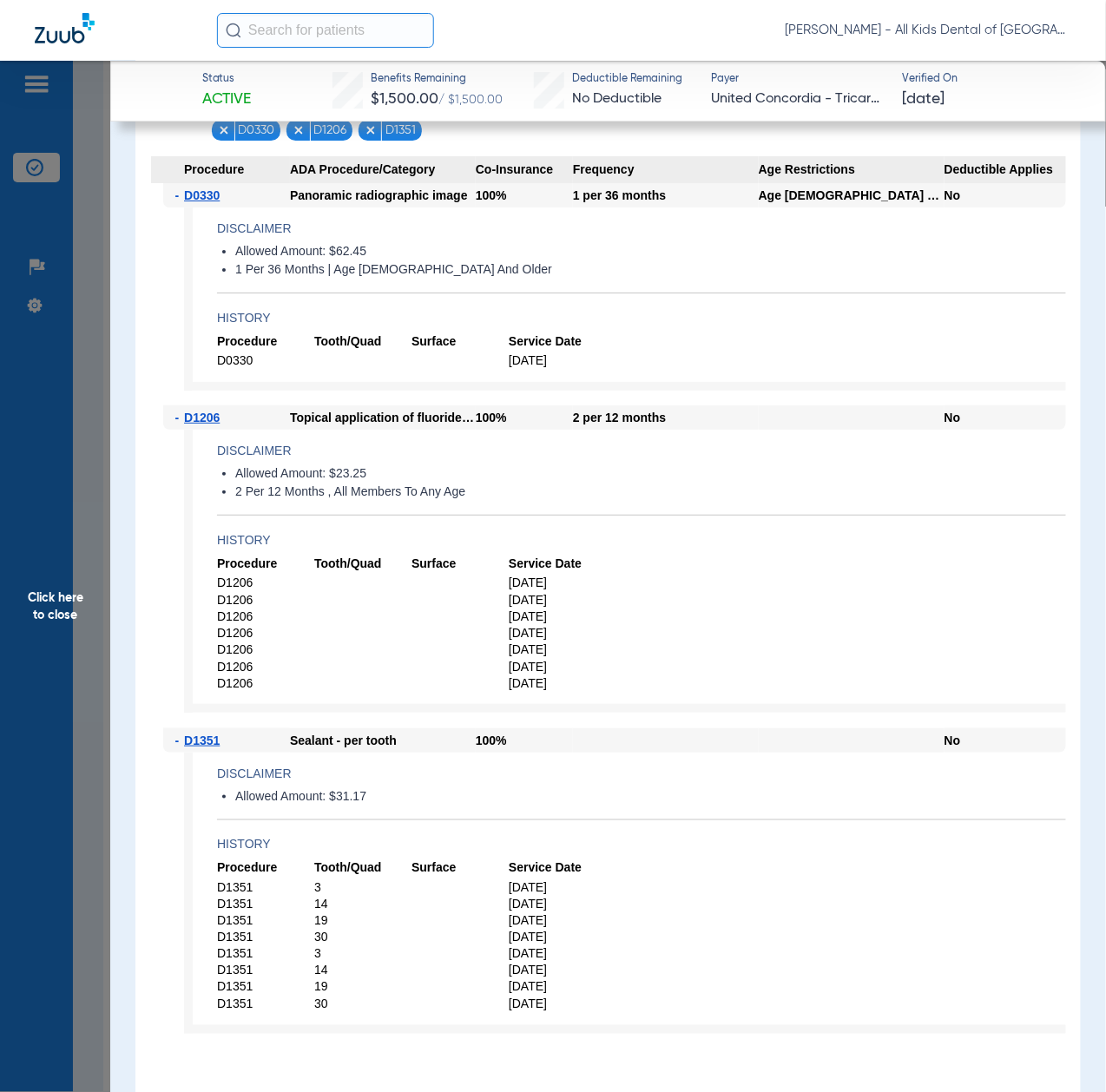
drag, startPoint x: 46, startPoint y: 615, endPoint x: 56, endPoint y: 615, distance: 10.0
click at [46, 615] on span "Click here to close" at bounding box center [55, 607] width 111 height 1092
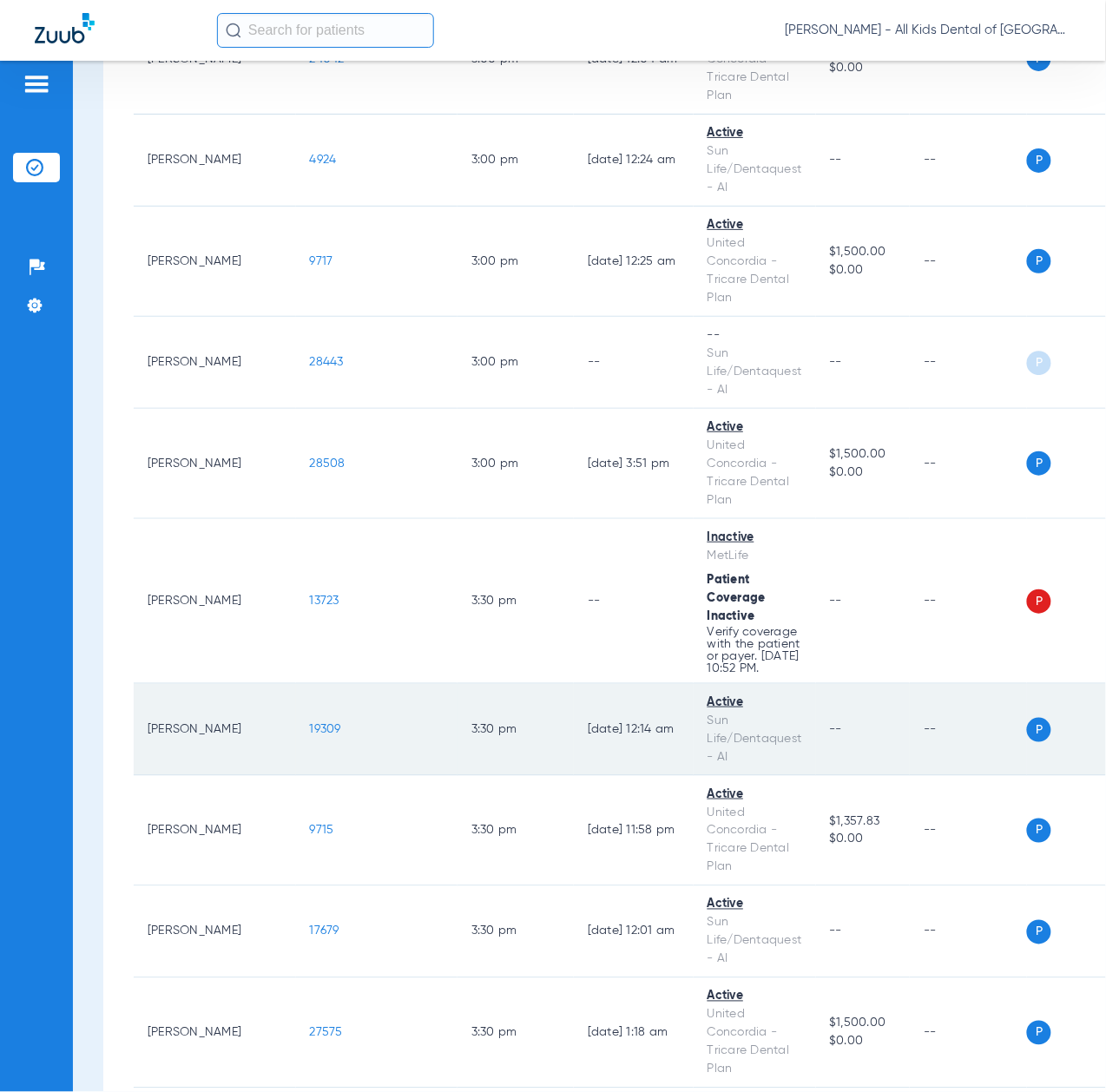
scroll to position [6019, 0]
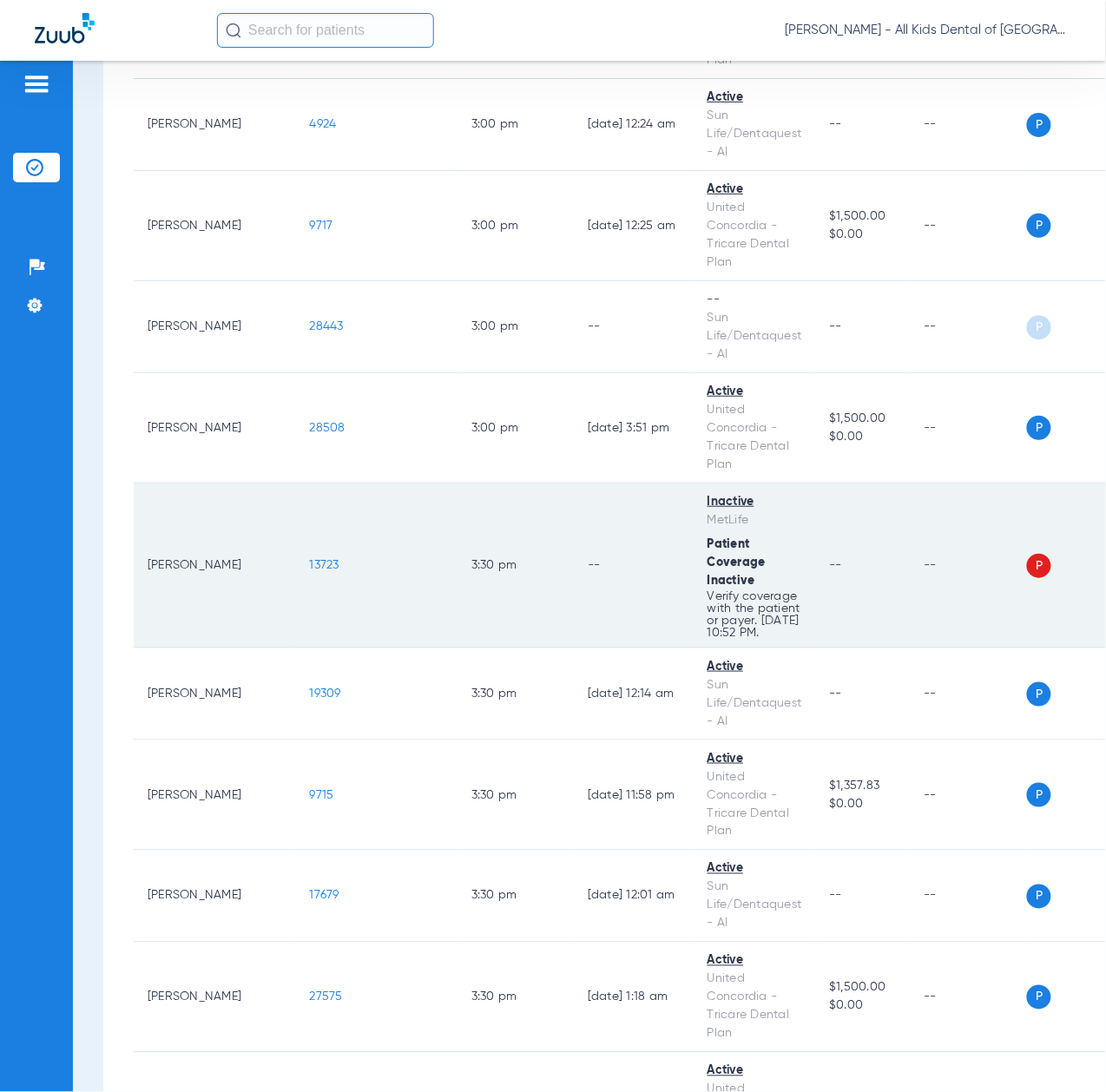
click at [310, 572] on span "13723" at bounding box center [324, 565] width 30 height 12
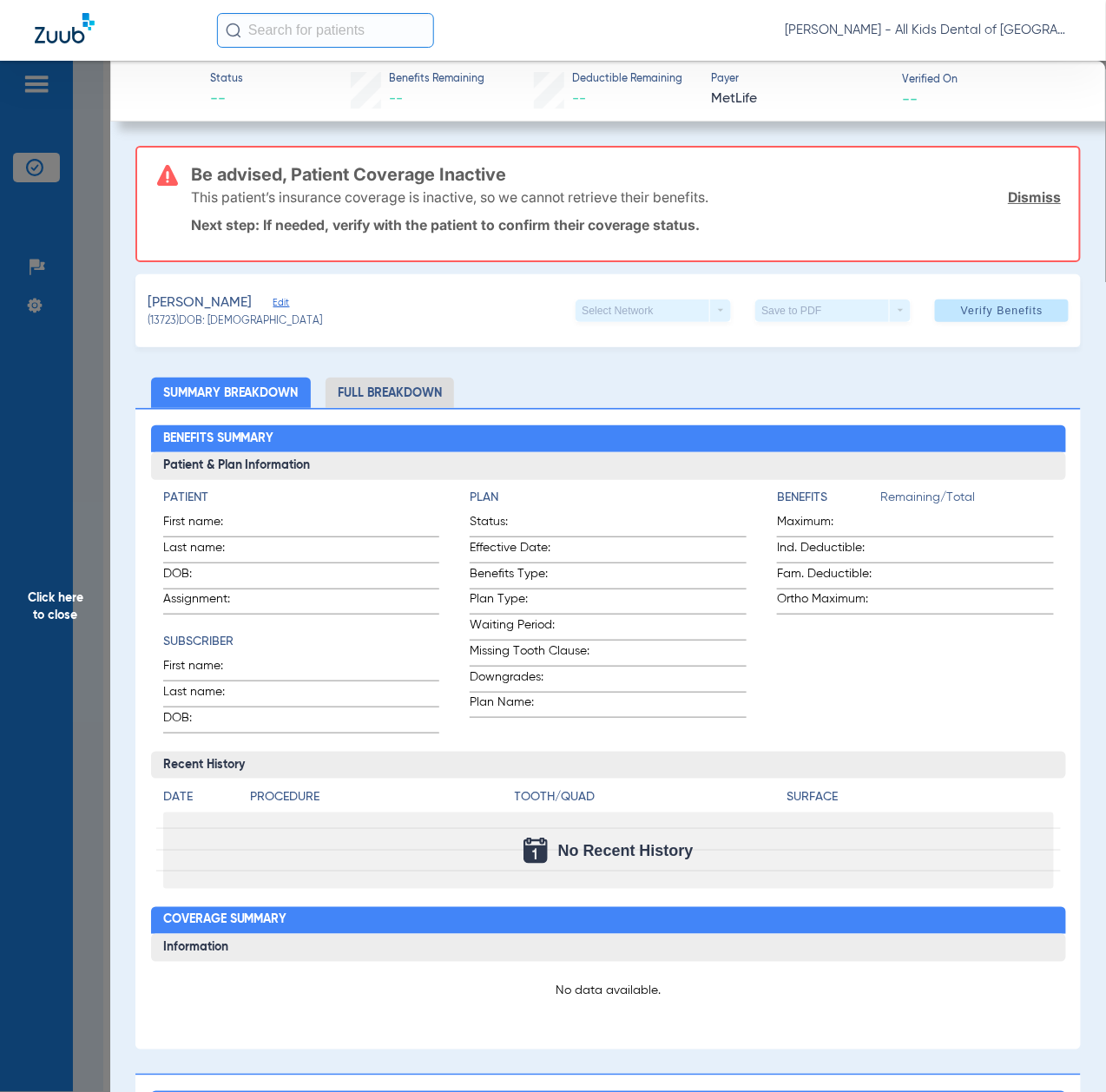
click at [67, 613] on span "Click here to close" at bounding box center [55, 607] width 111 height 1092
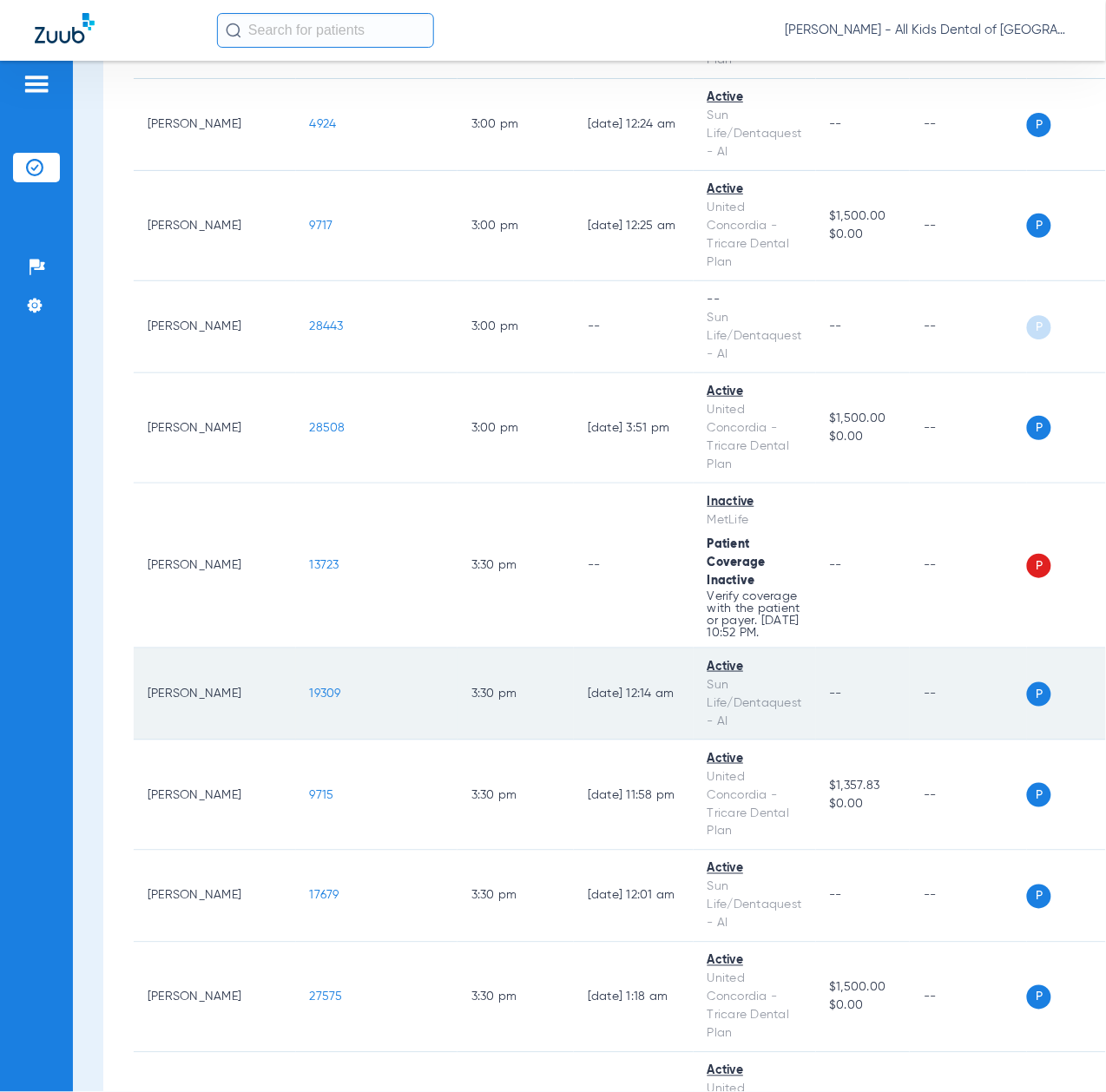
click at [310, 699] on span "19309" at bounding box center [325, 694] width 31 height 12
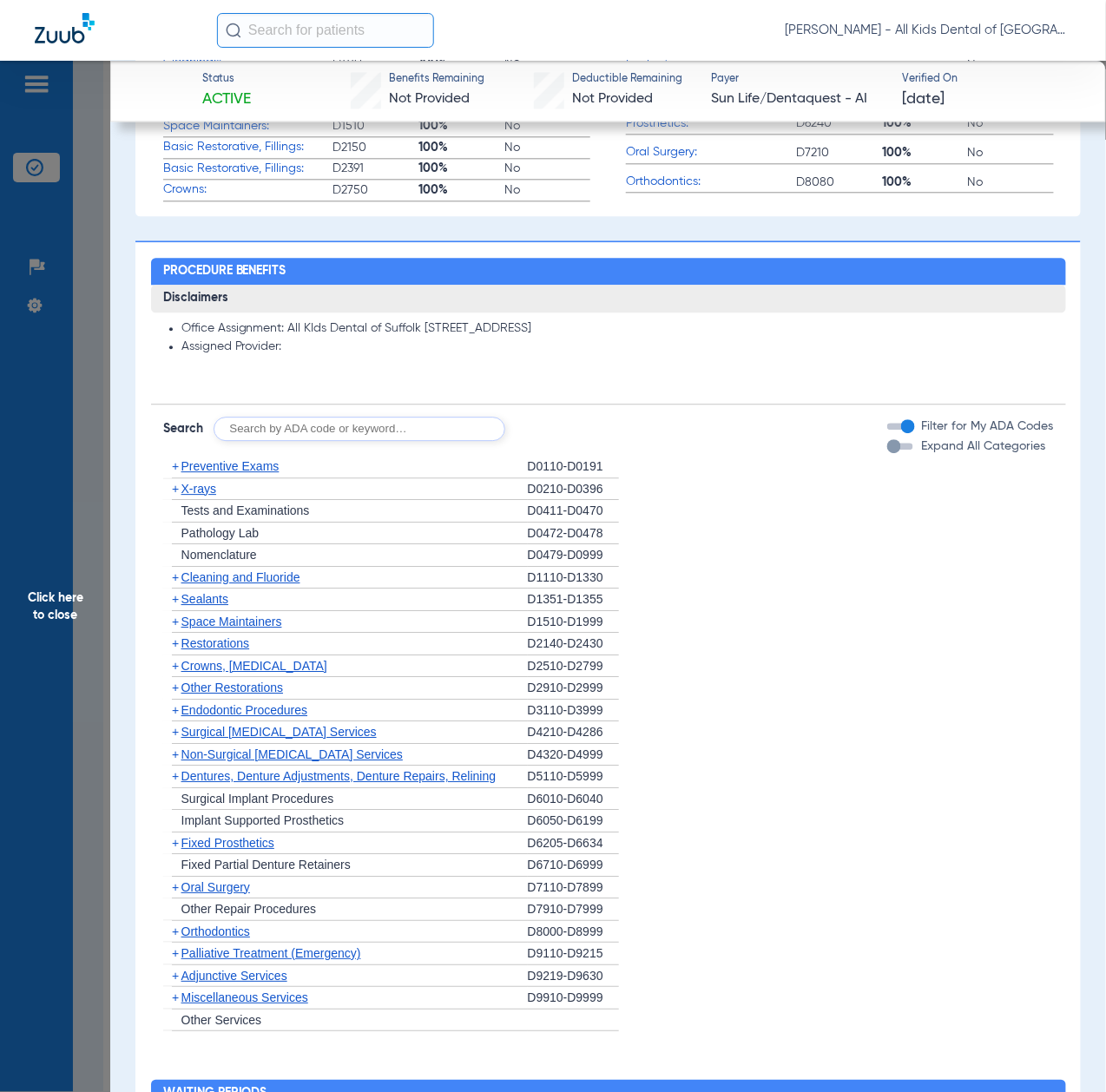
scroll to position [1041, 0]
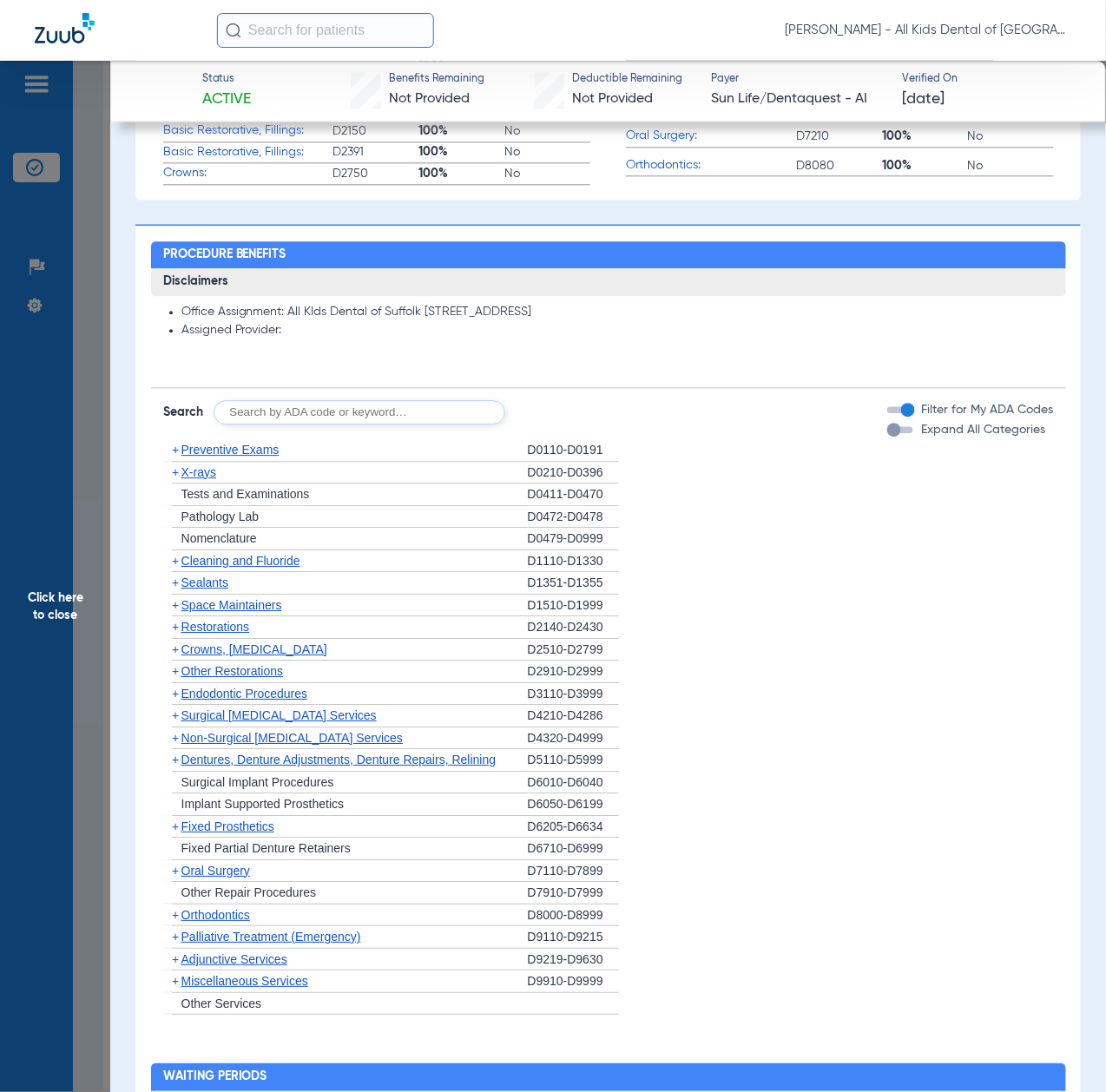
click at [428, 414] on input "text" at bounding box center [359, 413] width 292 height 25
paste input "D1206, D0330, D1351"
type input "D1206, D0330, D1351"
click button "Search" at bounding box center [570, 413] width 69 height 25
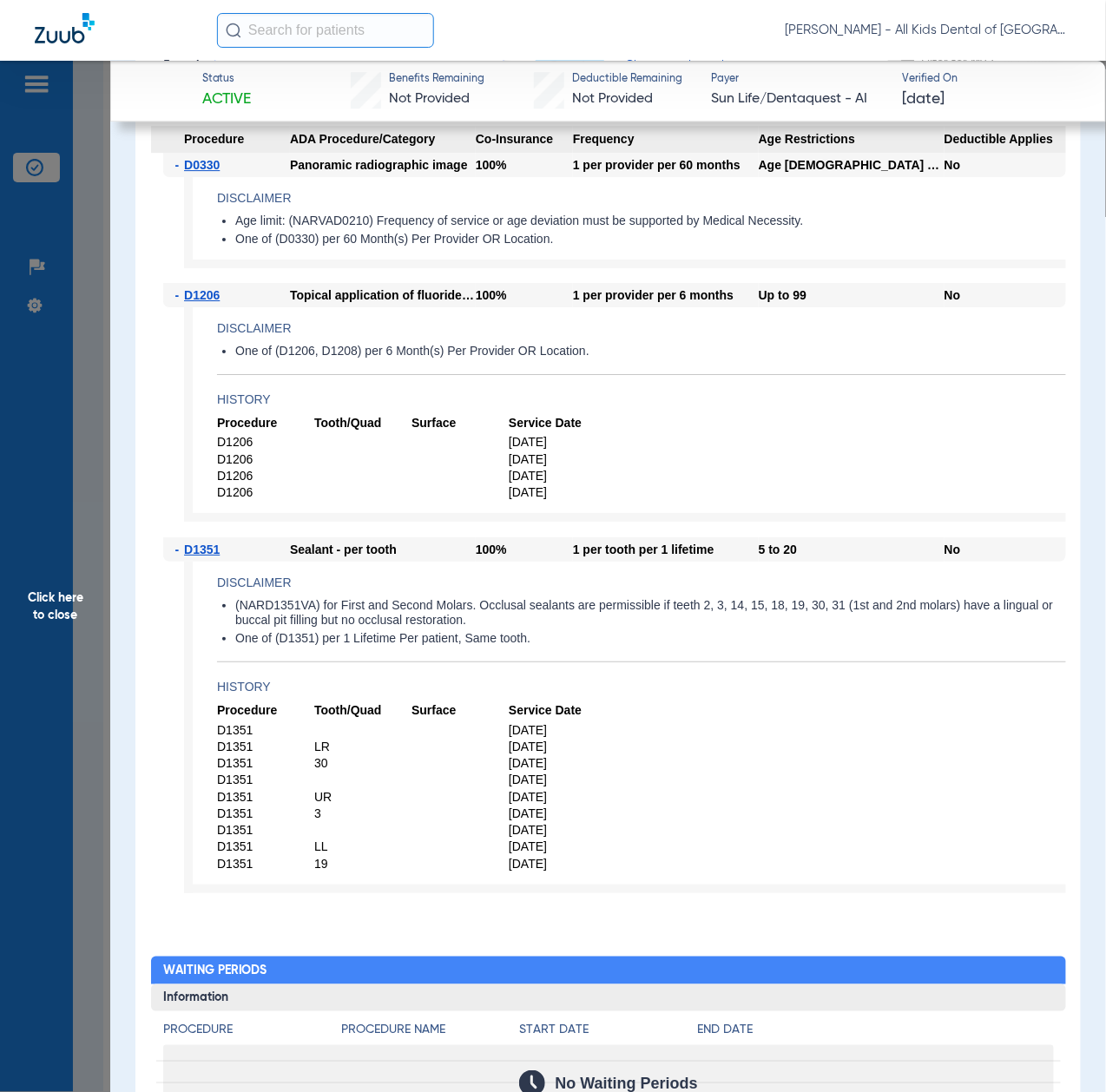
scroll to position [1385, 0]
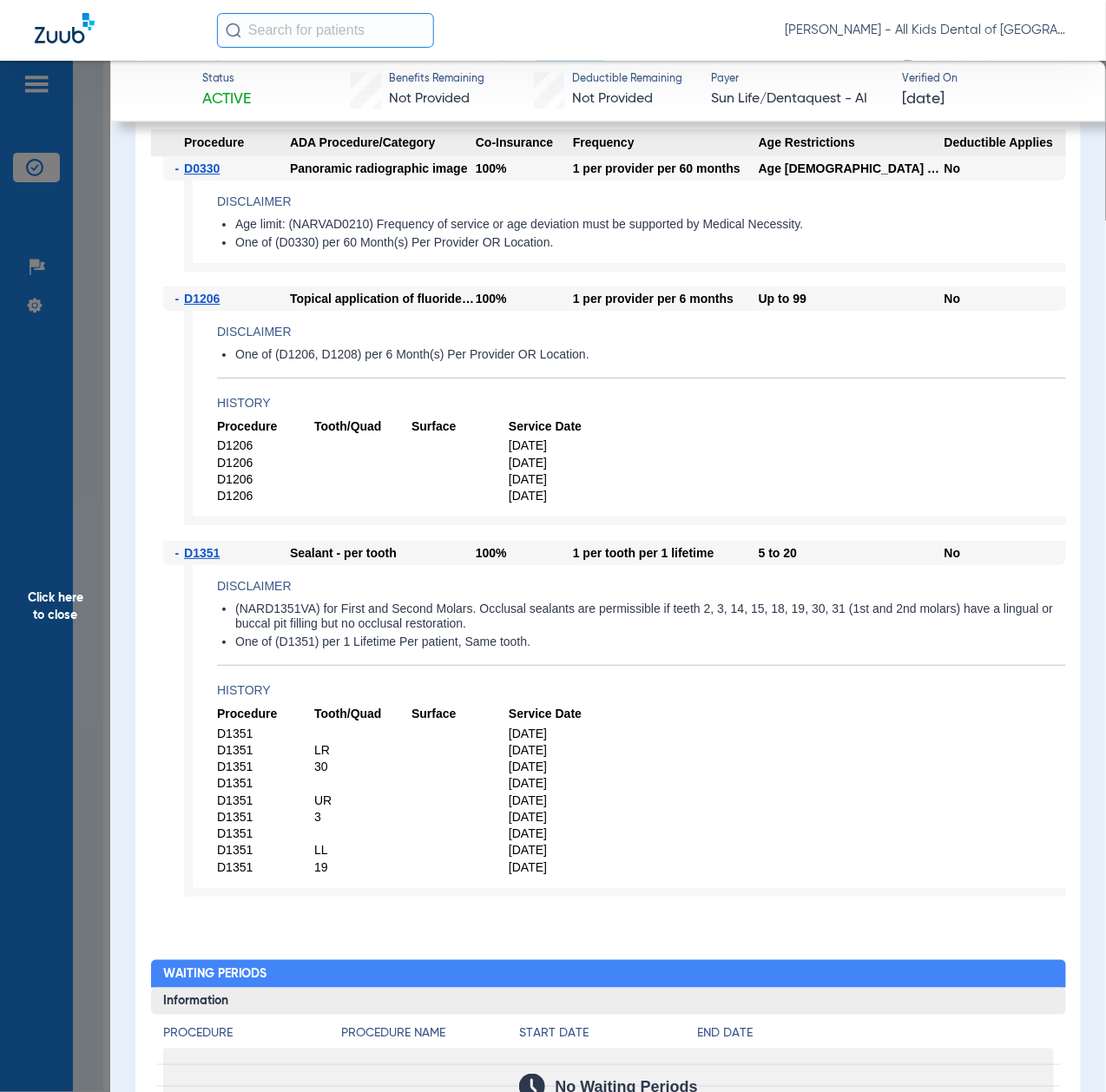
type input "naf o"
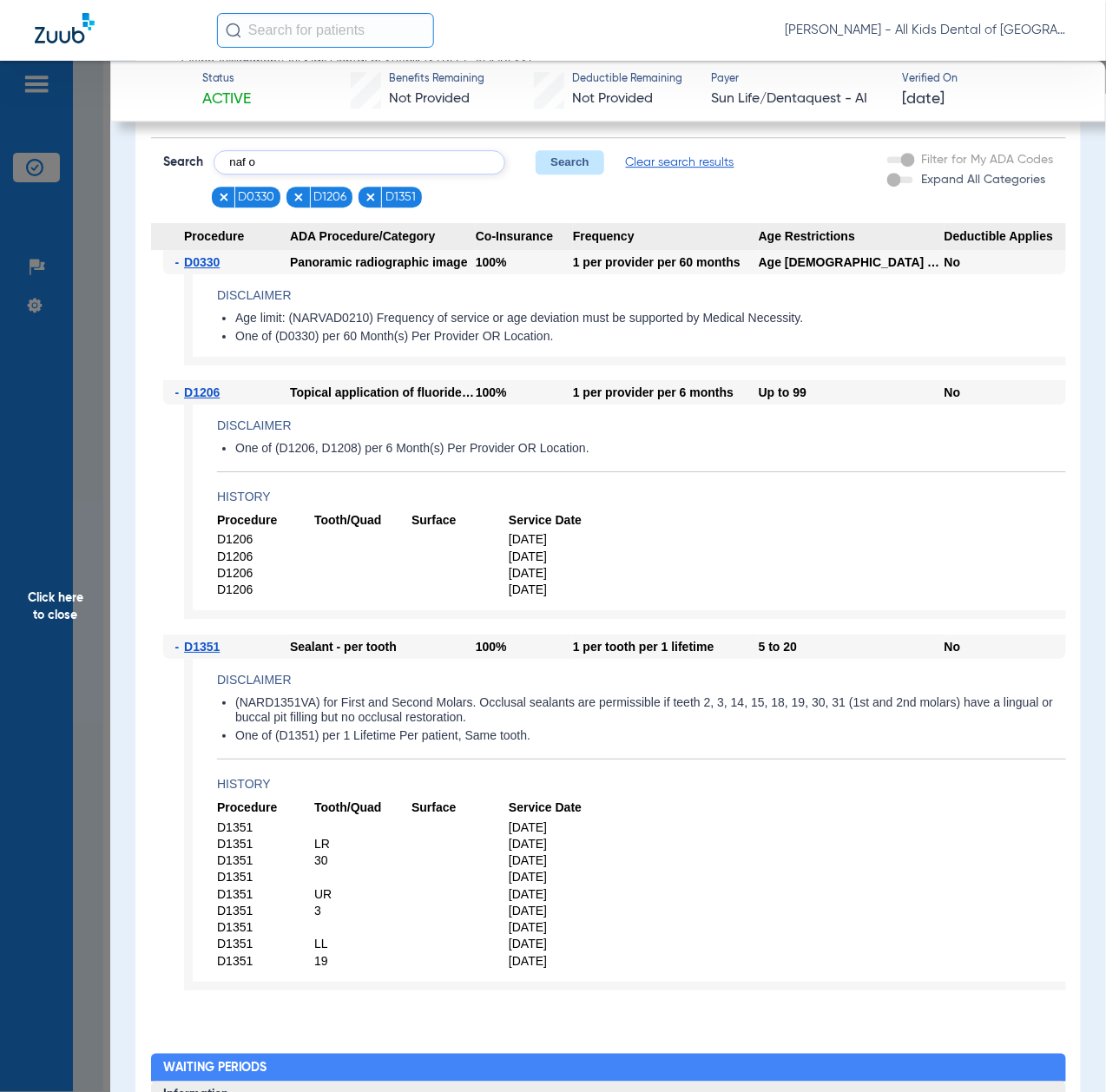
scroll to position [1269, 0]
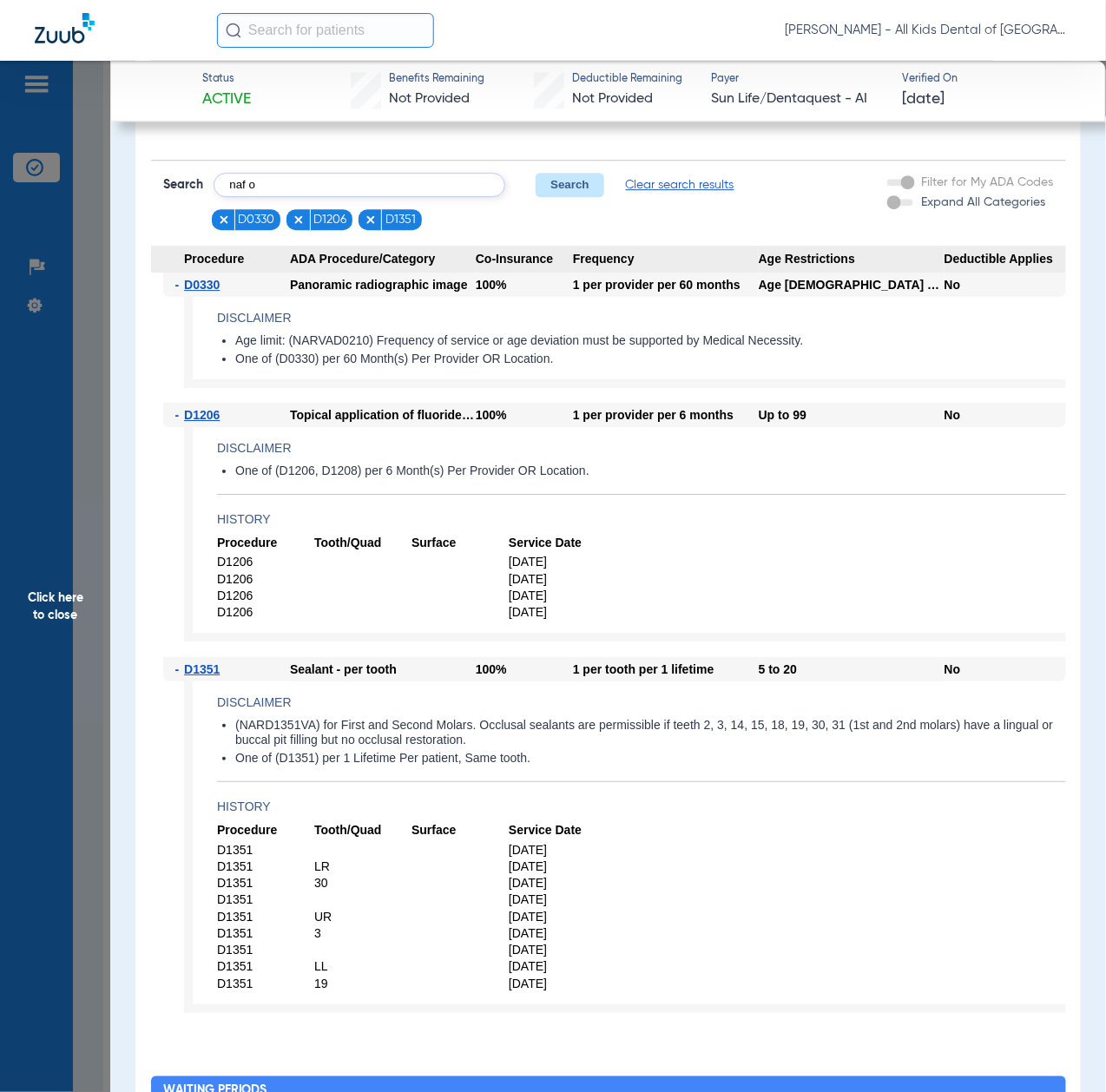
click at [82, 592] on span "Click here to close" at bounding box center [55, 607] width 111 height 1092
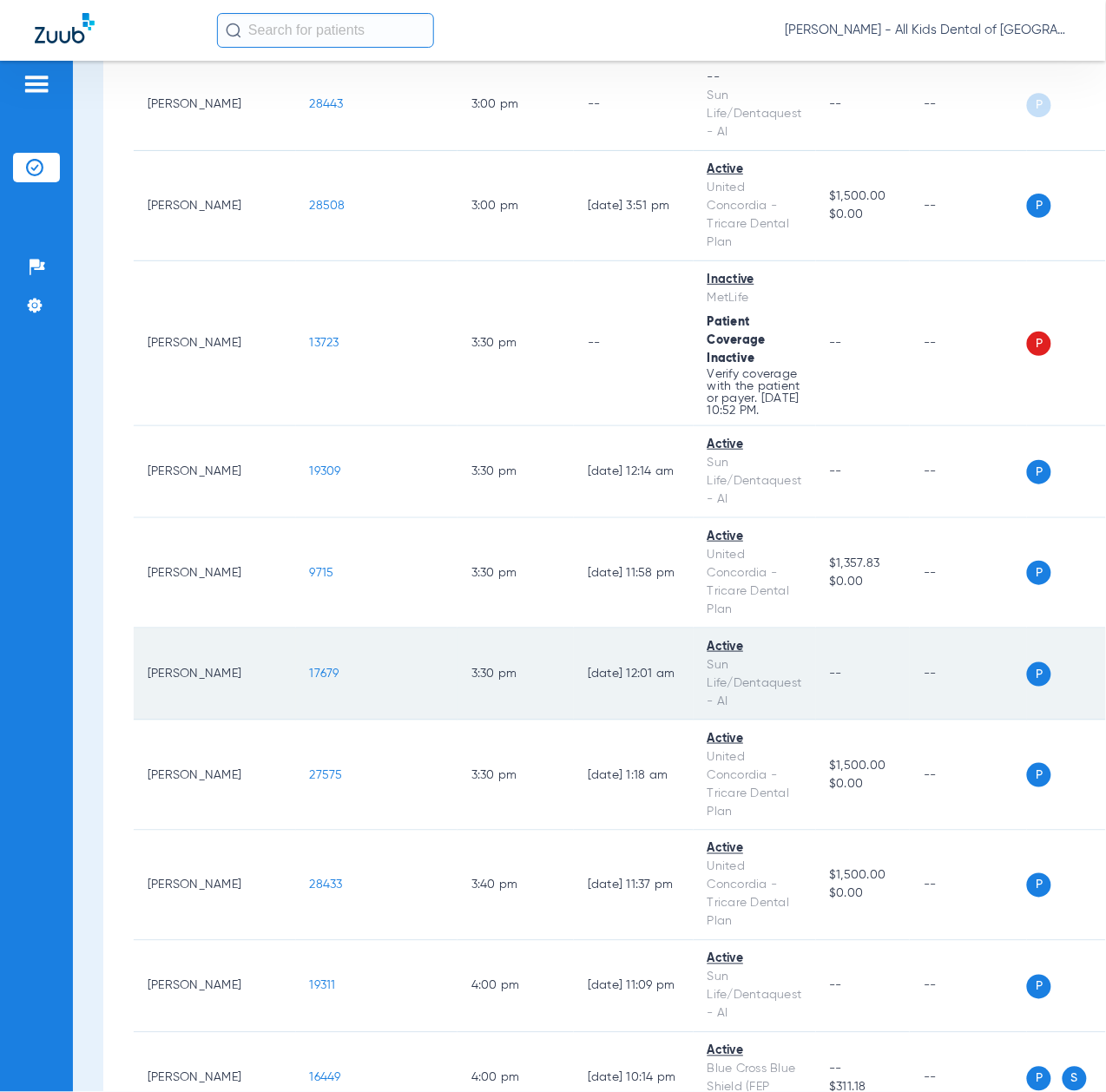
scroll to position [6251, 0]
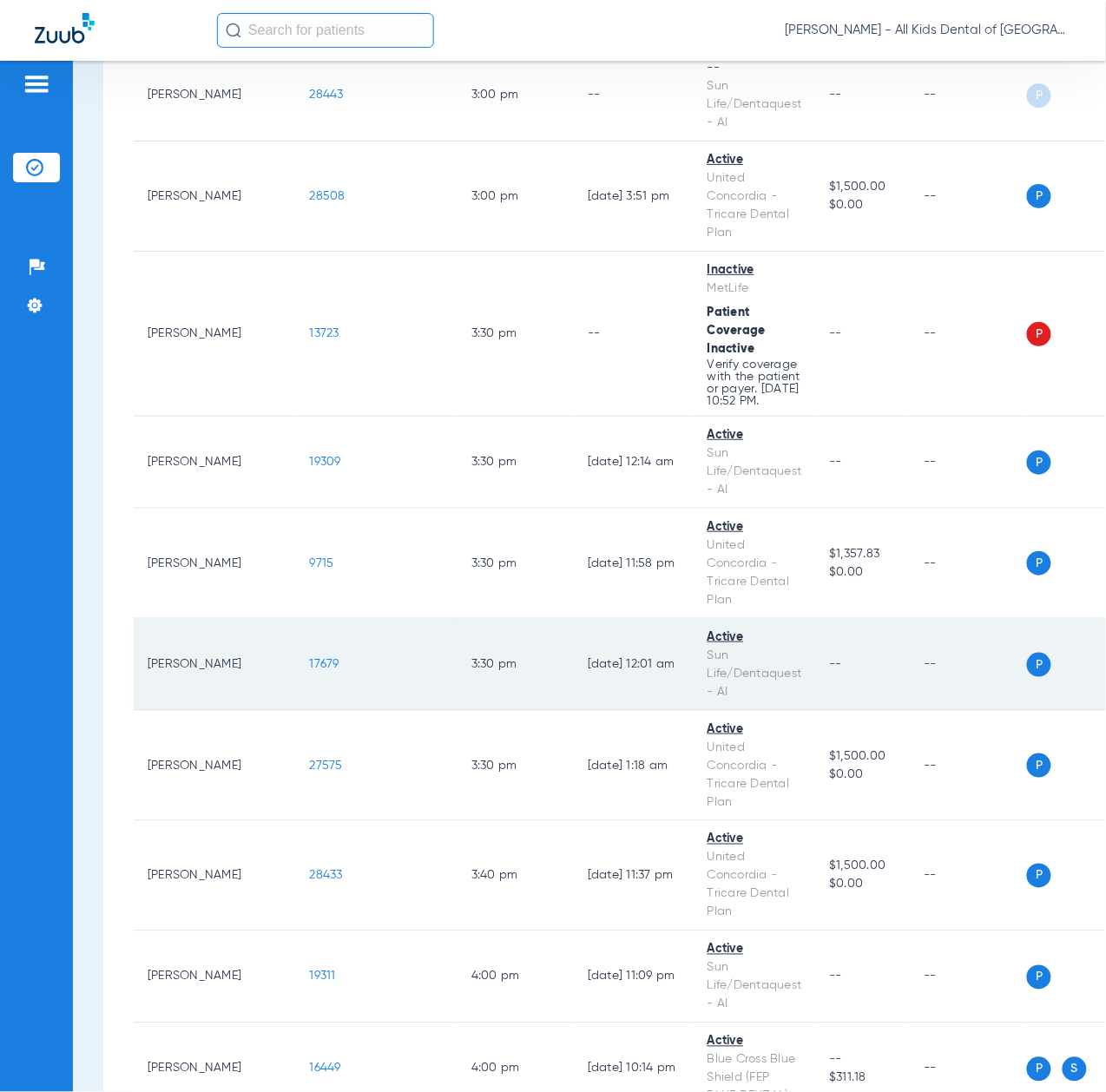
click at [296, 709] on td "17679" at bounding box center [377, 665] width 162 height 92
click at [310, 670] on span "17679" at bounding box center [324, 664] width 30 height 12
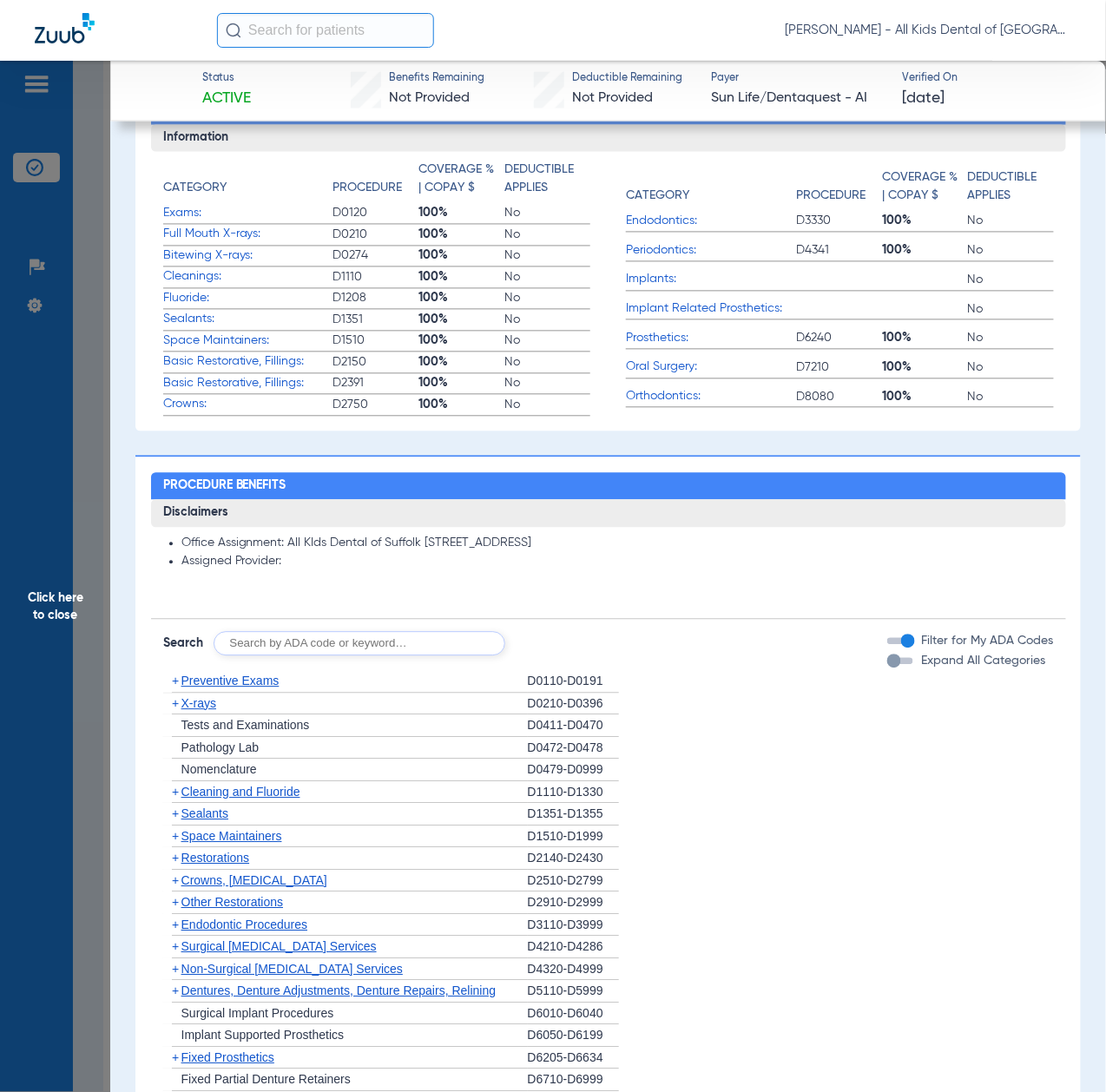
scroll to position [1273, 0]
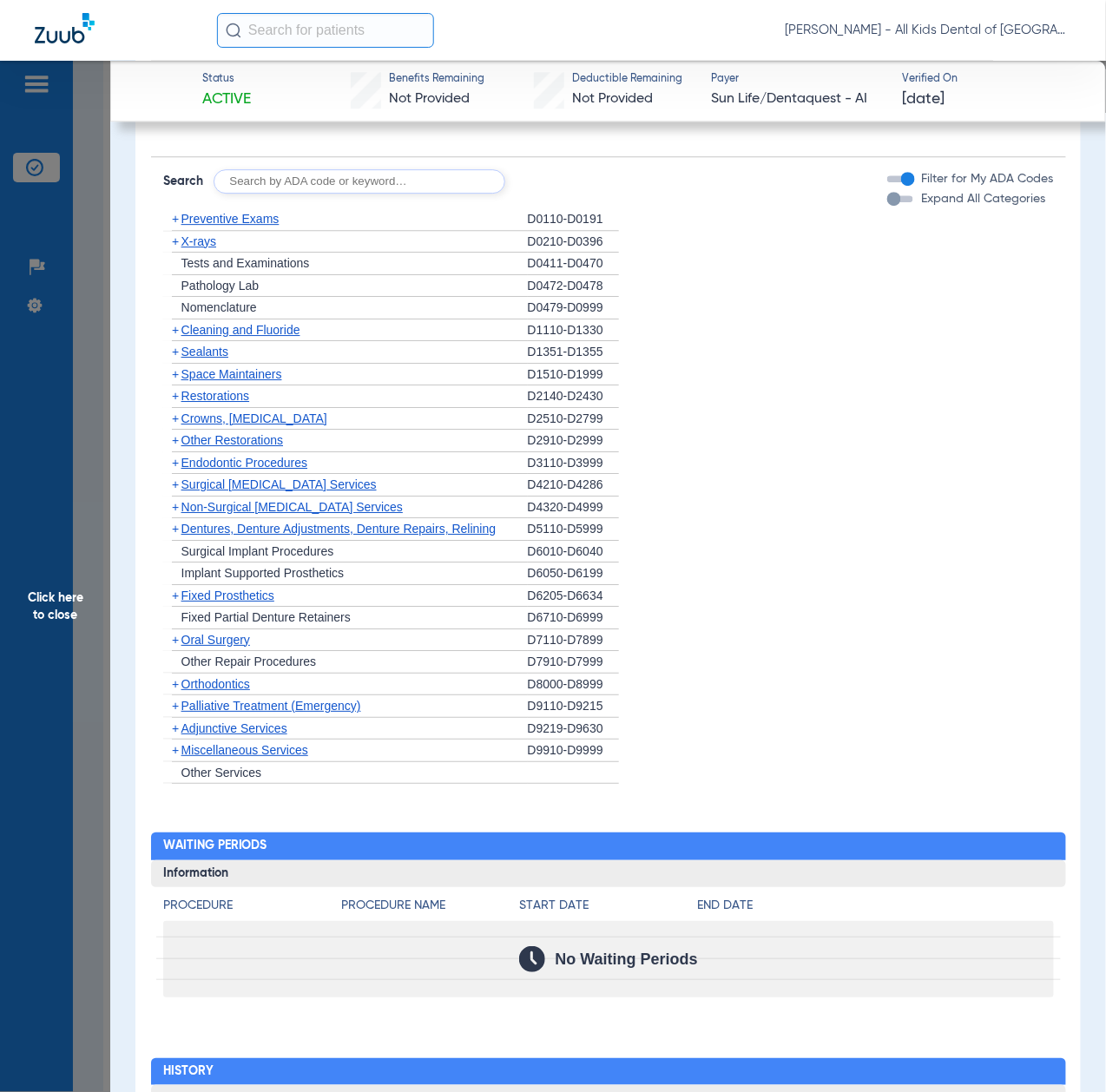
click at [351, 177] on input "text" at bounding box center [359, 182] width 292 height 25
paste input "D1206, D0330, D1351"
type input "D1206, D0330, D1351"
click button "Search" at bounding box center [570, 182] width 69 height 25
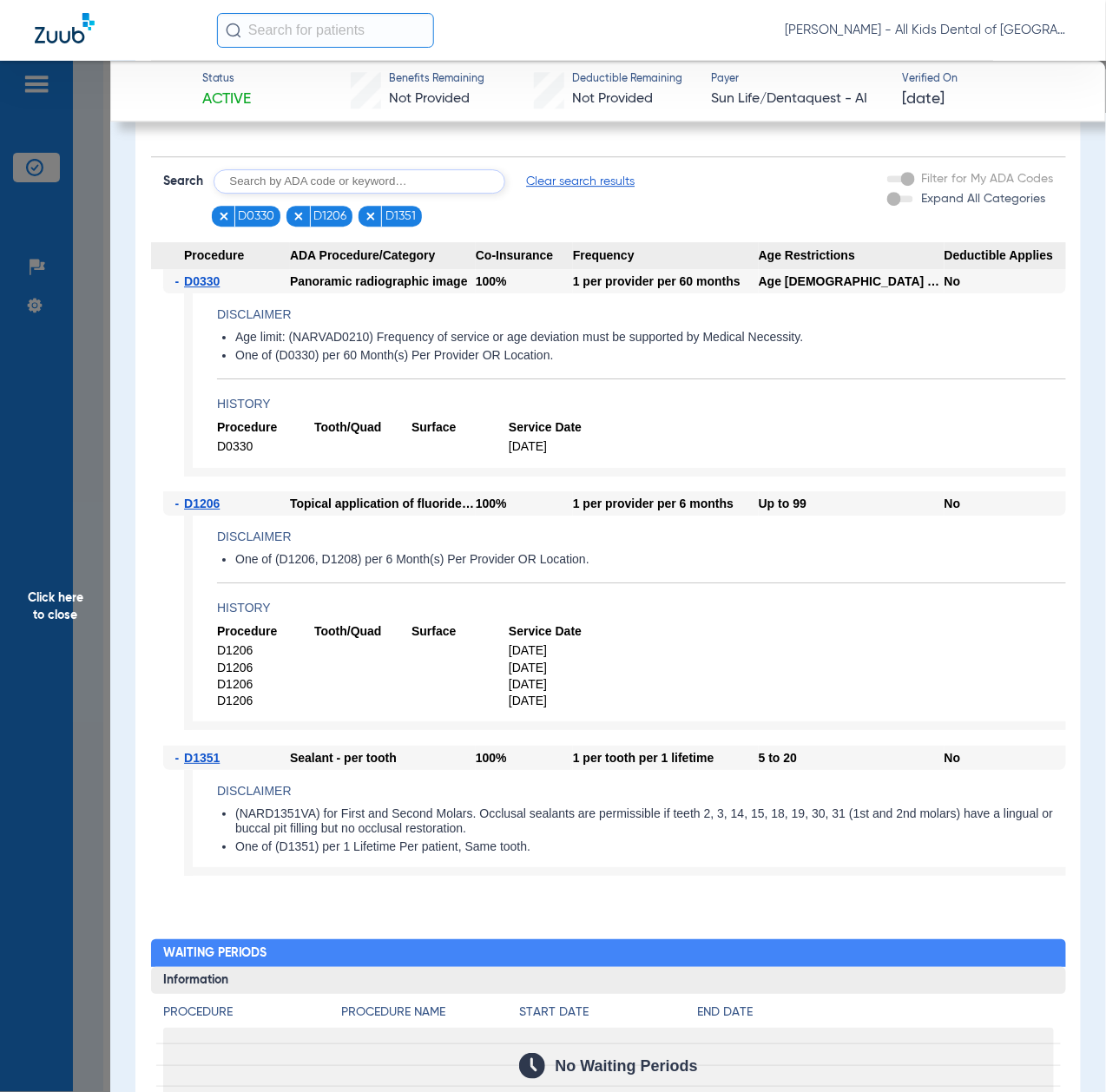
drag, startPoint x: 64, startPoint y: 674, endPoint x: 106, endPoint y: 697, distance: 47.9
click at [64, 674] on span "Click here to close" at bounding box center [55, 607] width 111 height 1092
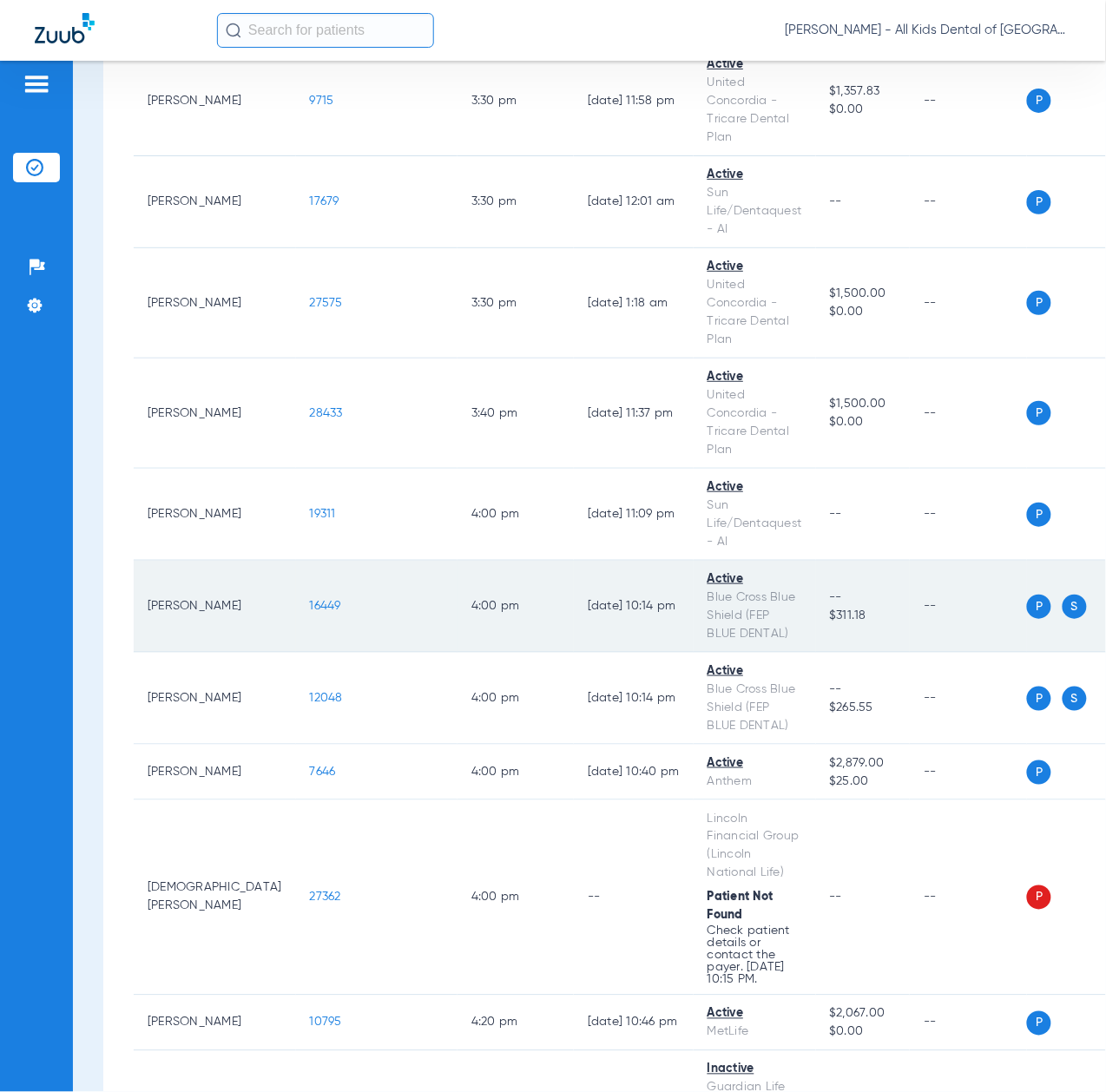
scroll to position [6599, 0]
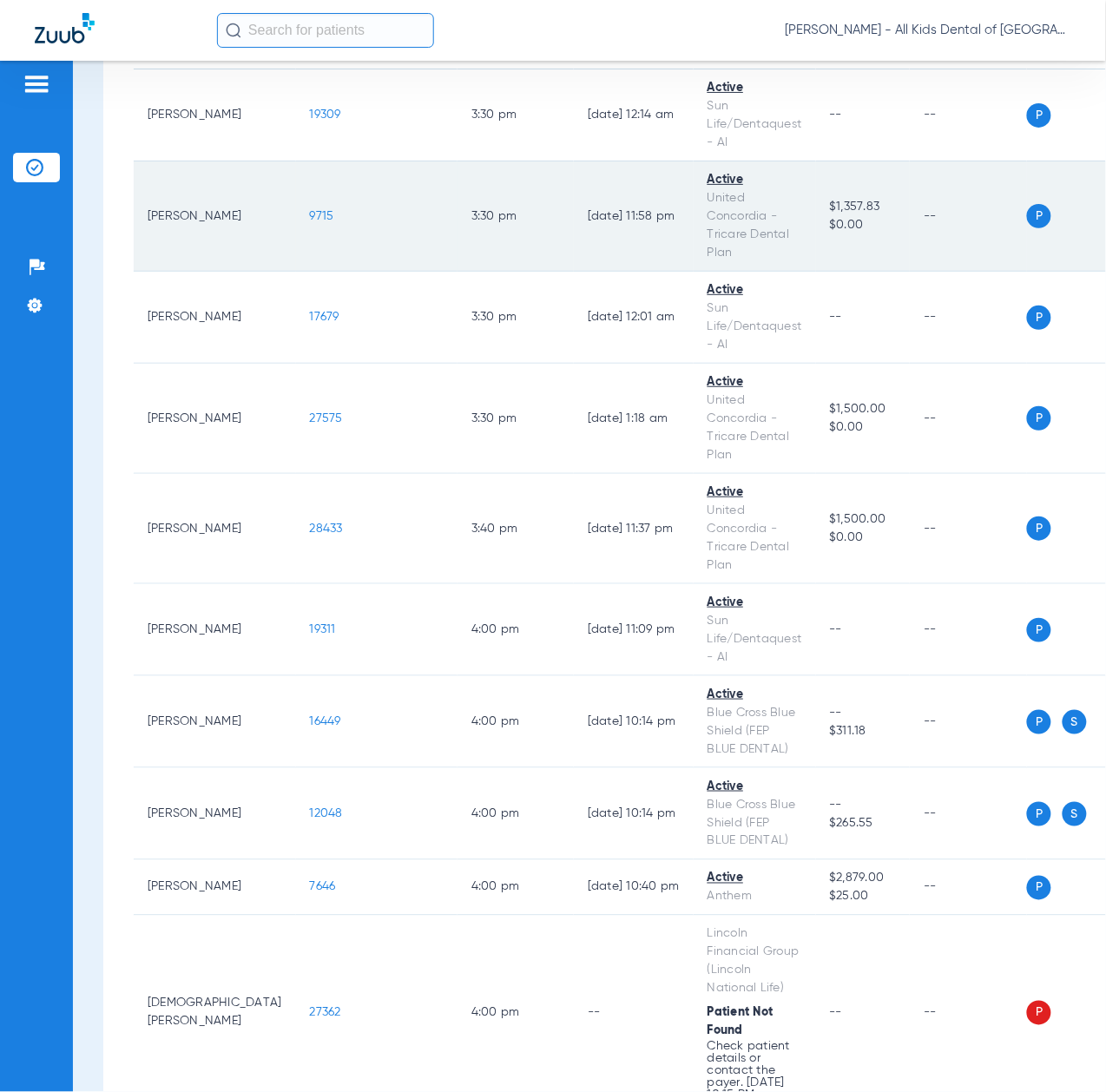
click at [310, 222] on span "9715" at bounding box center [322, 216] width 25 height 12
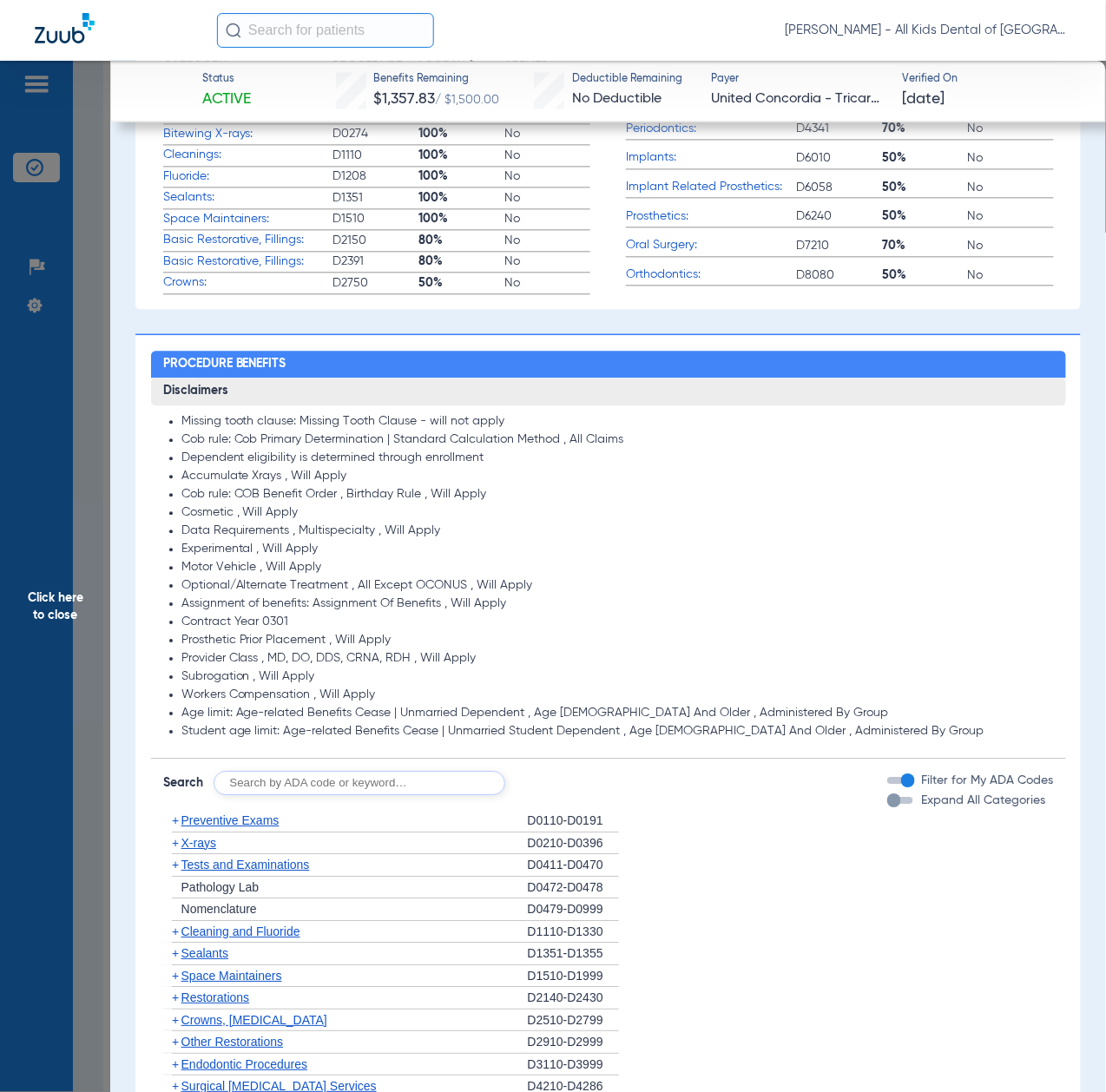
scroll to position [1273, 0]
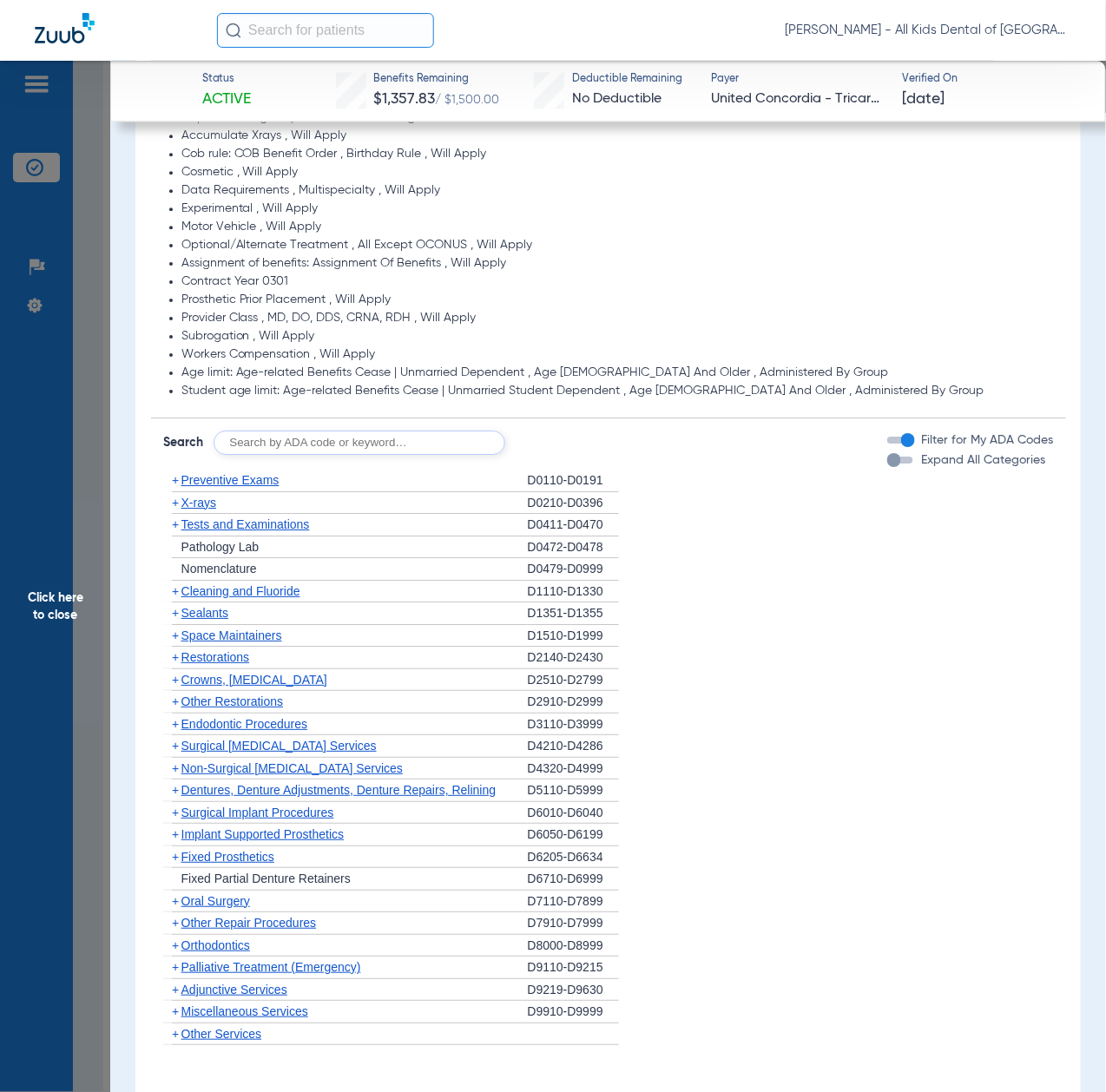
click at [335, 445] on input "text" at bounding box center [359, 443] width 292 height 25
paste input "D1206, D0330, D1351"
type input "D1206, D0330, D1351"
click button "Search" at bounding box center [570, 443] width 69 height 25
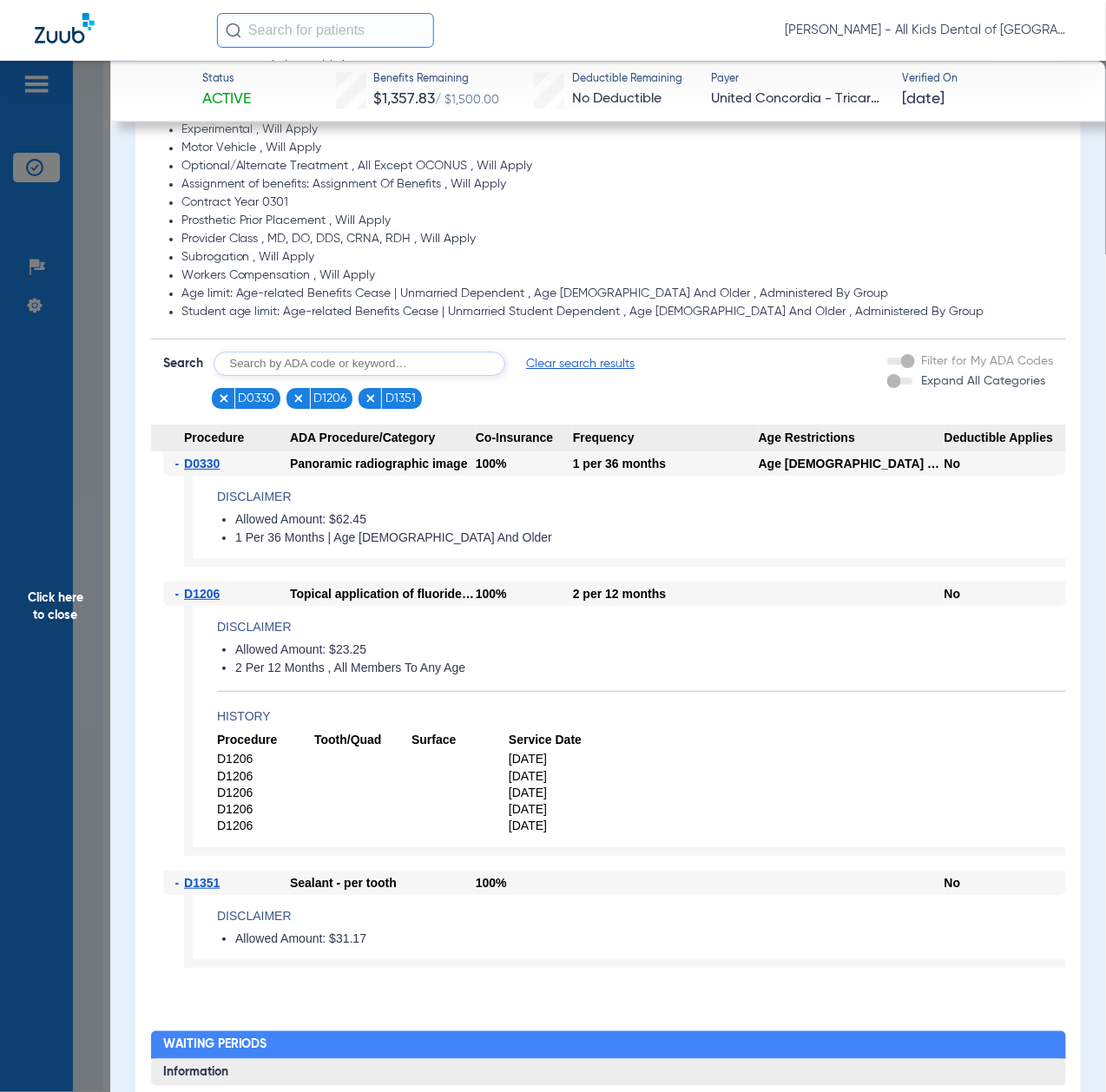
scroll to position [1389, 0]
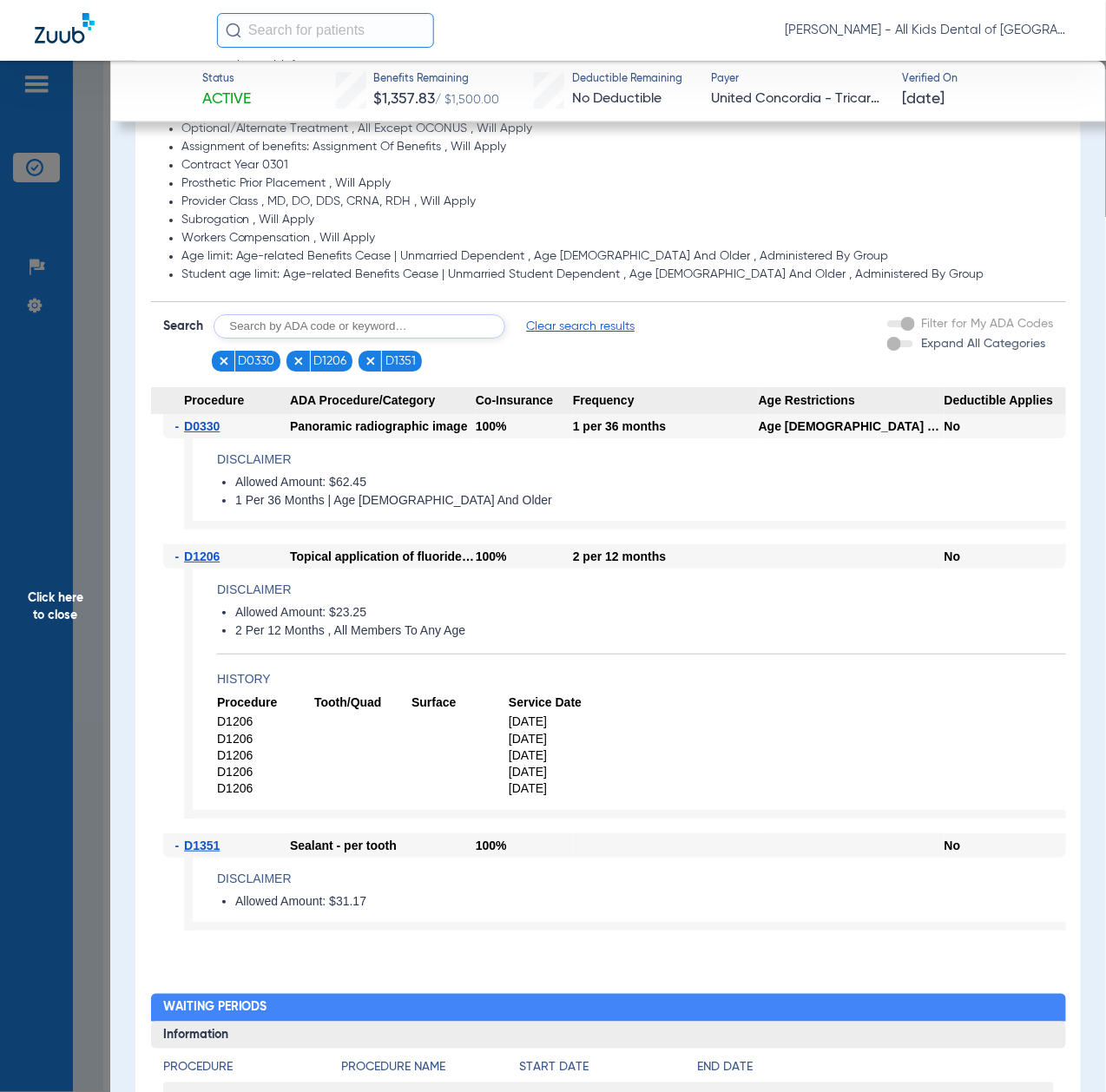
click at [71, 616] on span "Click here to close" at bounding box center [55, 607] width 111 height 1092
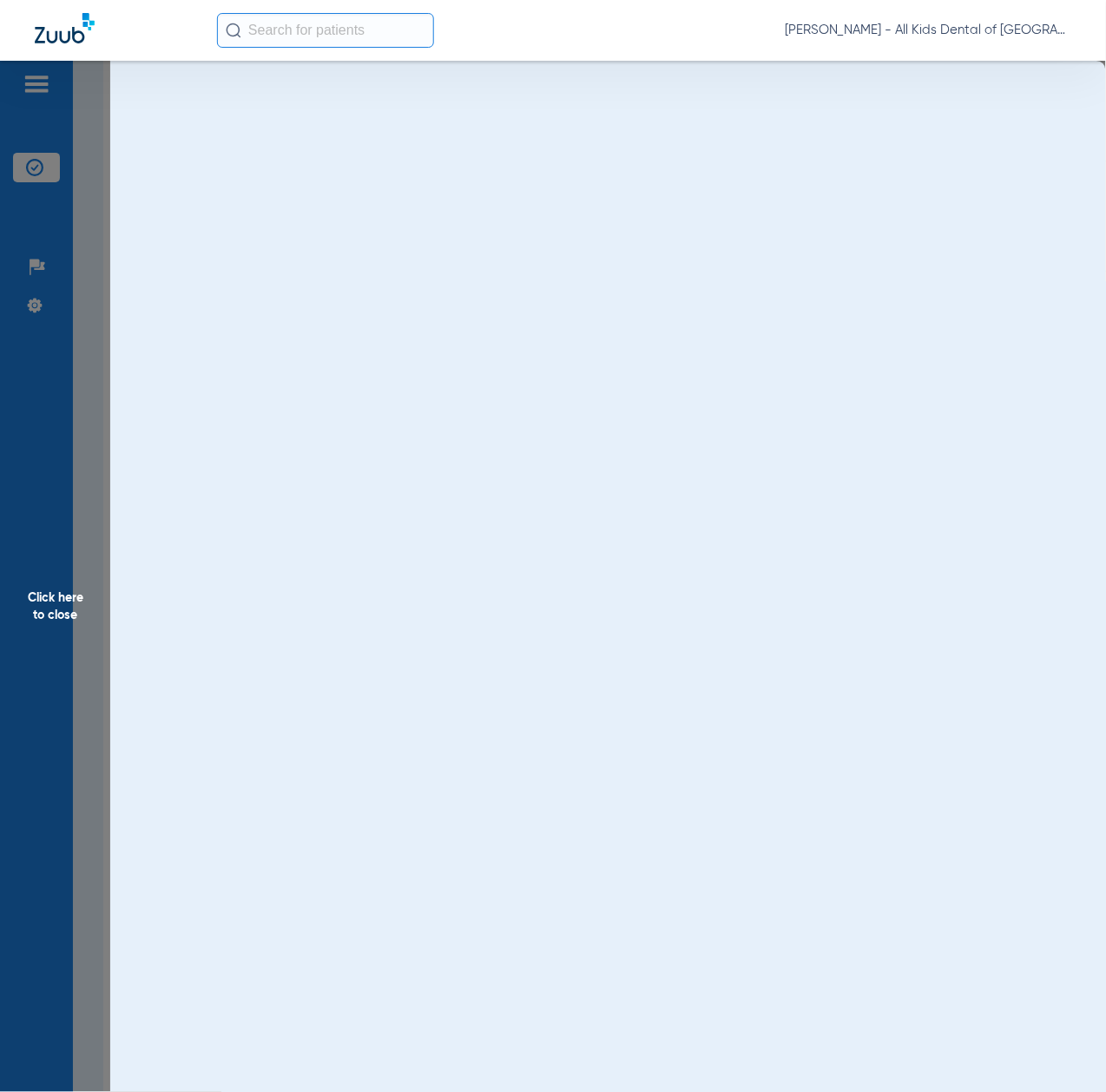
scroll to position [0, 0]
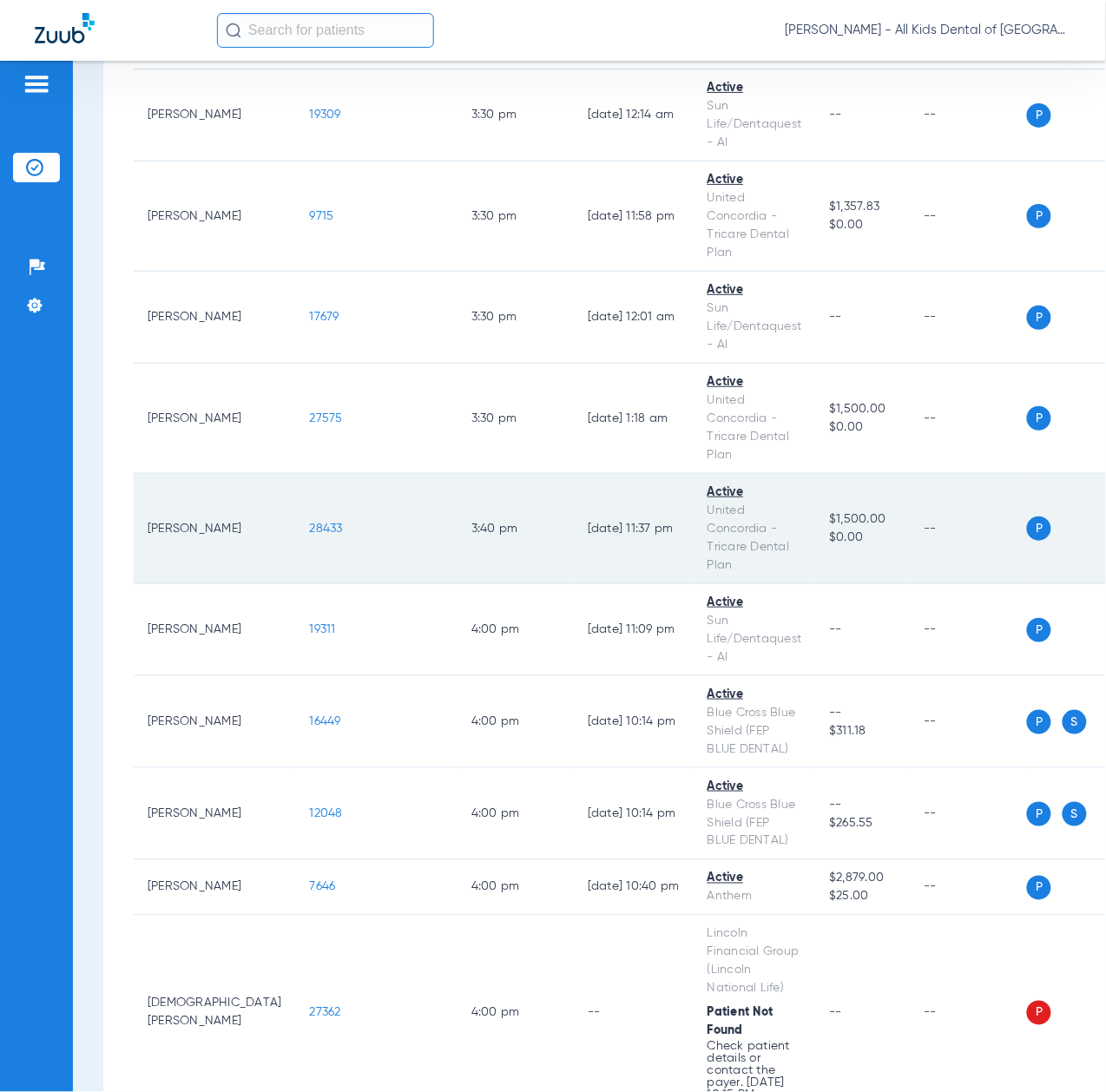
click at [310, 535] on span "28433" at bounding box center [326, 529] width 33 height 12
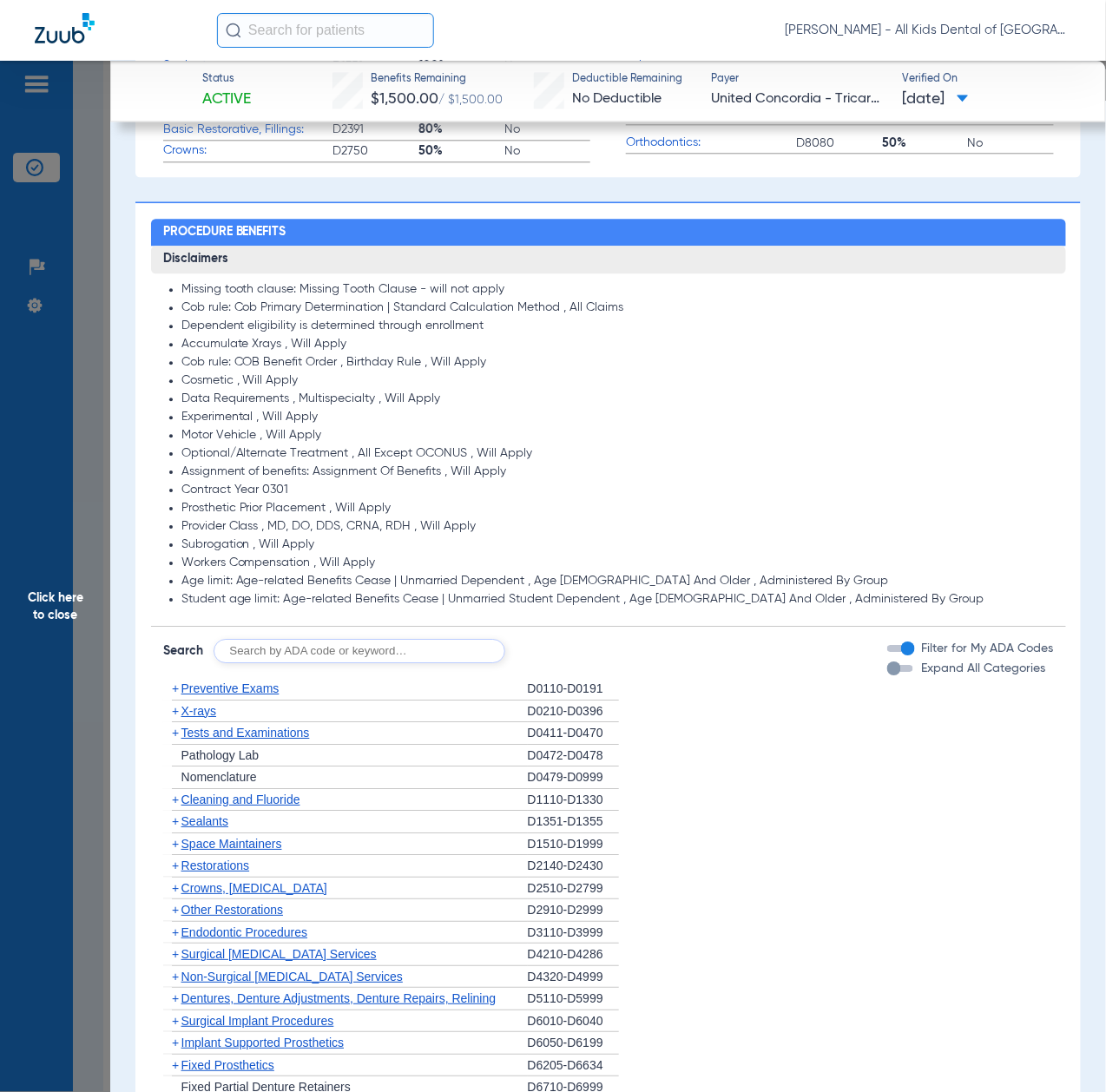
scroll to position [1158, 0]
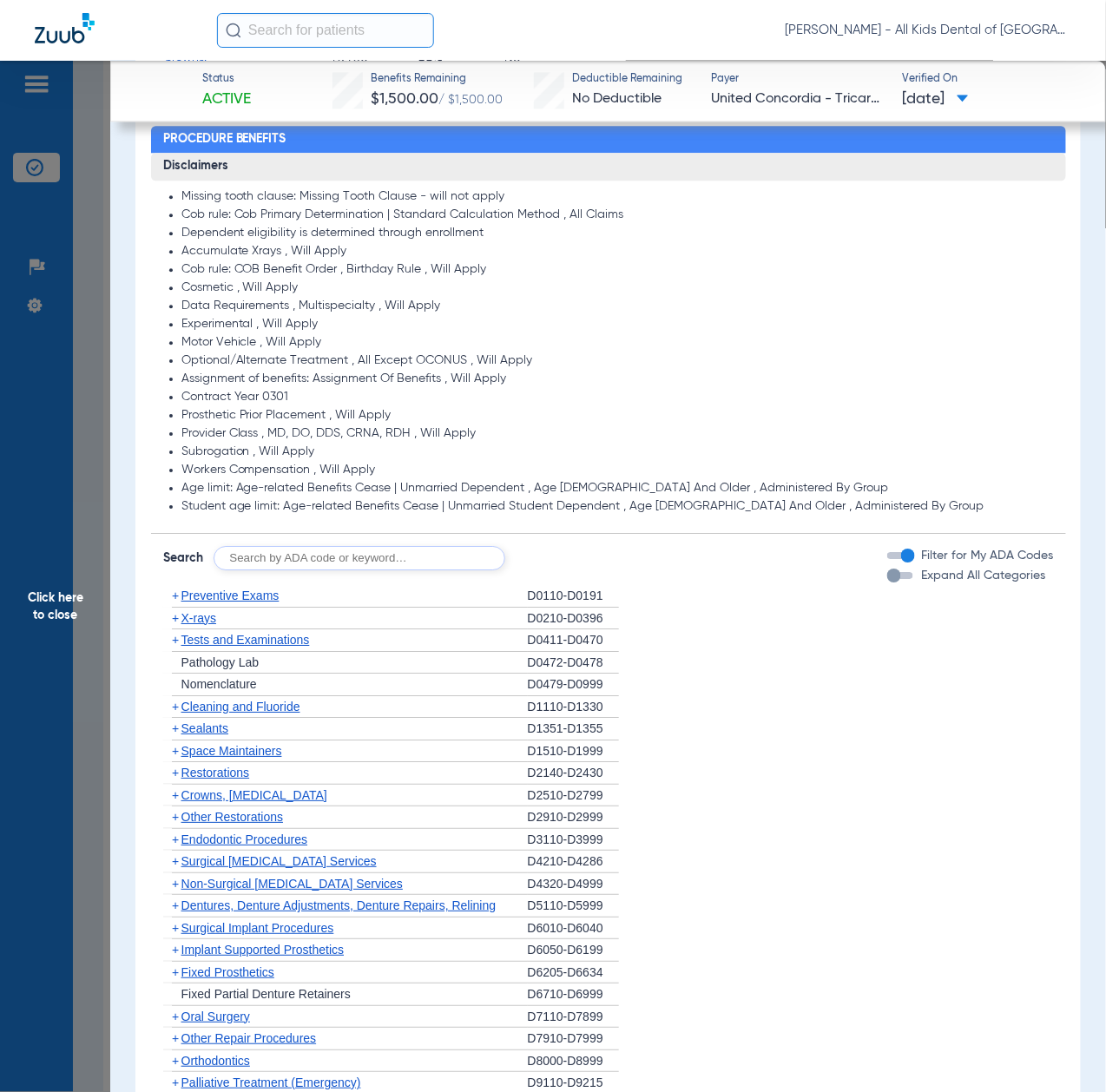
click at [425, 549] on input "text" at bounding box center [359, 558] width 292 height 25
paste input "D1206, D0330, D1351"
type input "D1206, D0330, D1351"
click button "Search" at bounding box center [570, 558] width 69 height 25
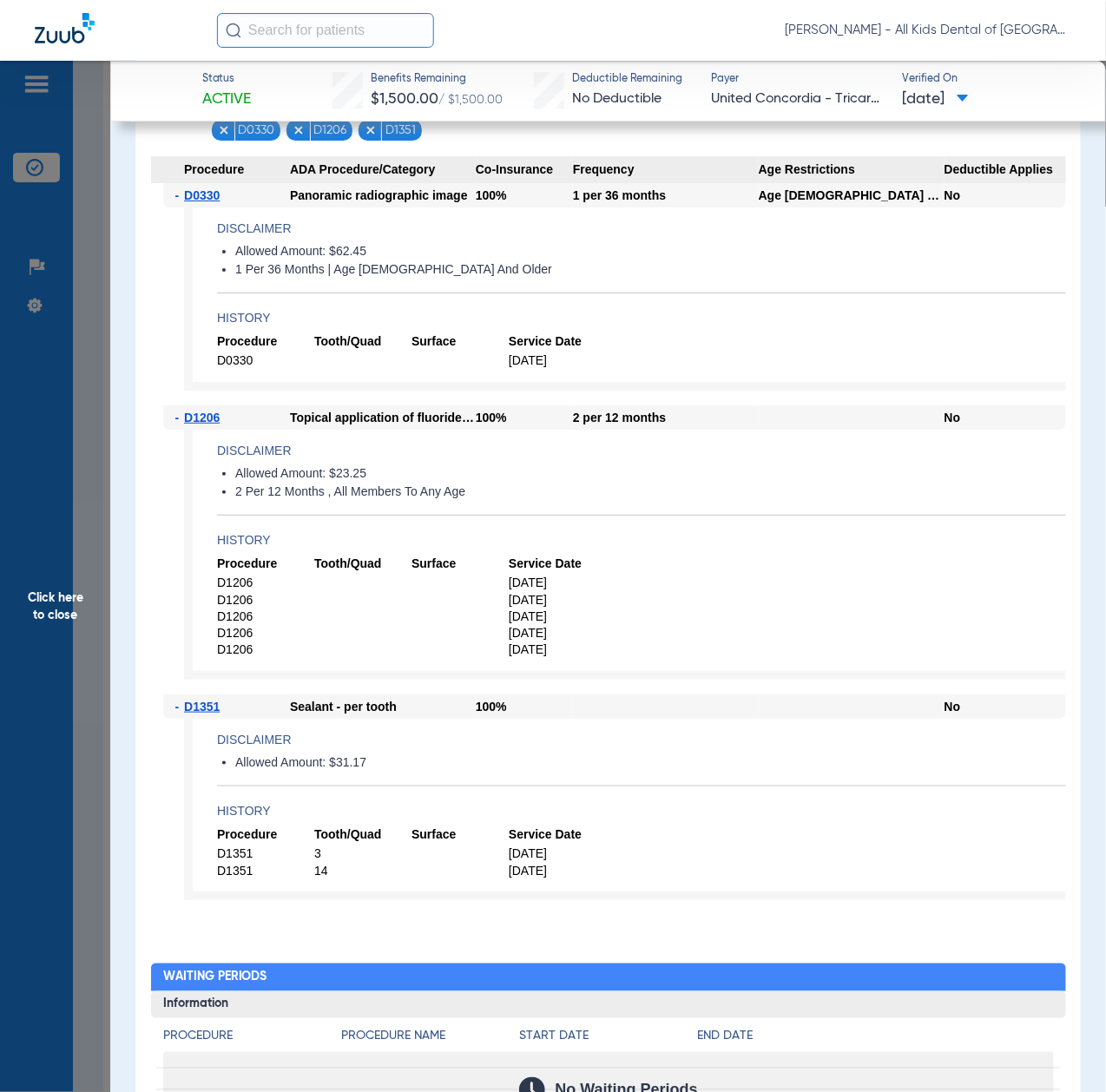
scroll to position [1505, 0]
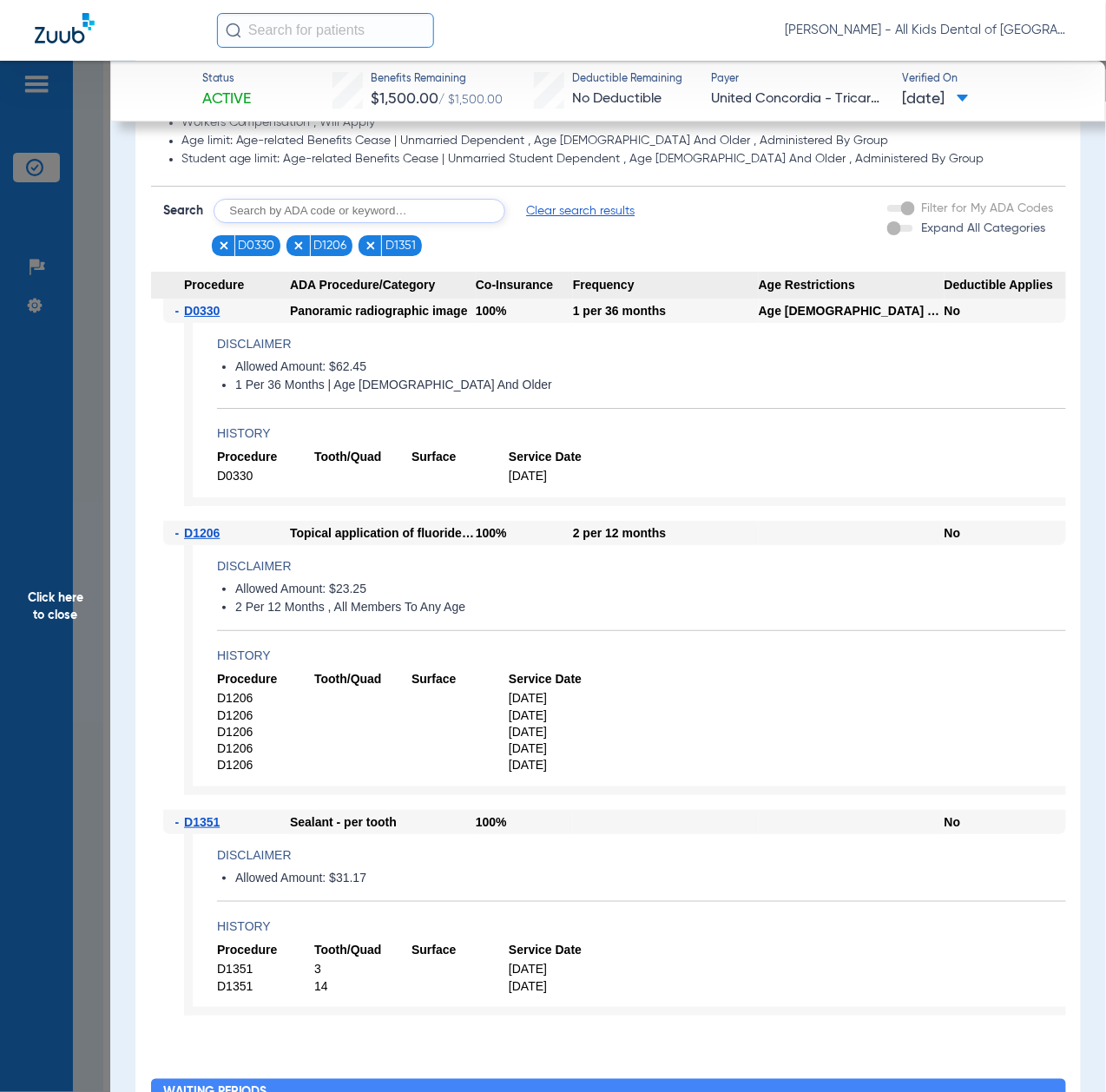
click at [76, 566] on span "Click here to close" at bounding box center [55, 607] width 111 height 1092
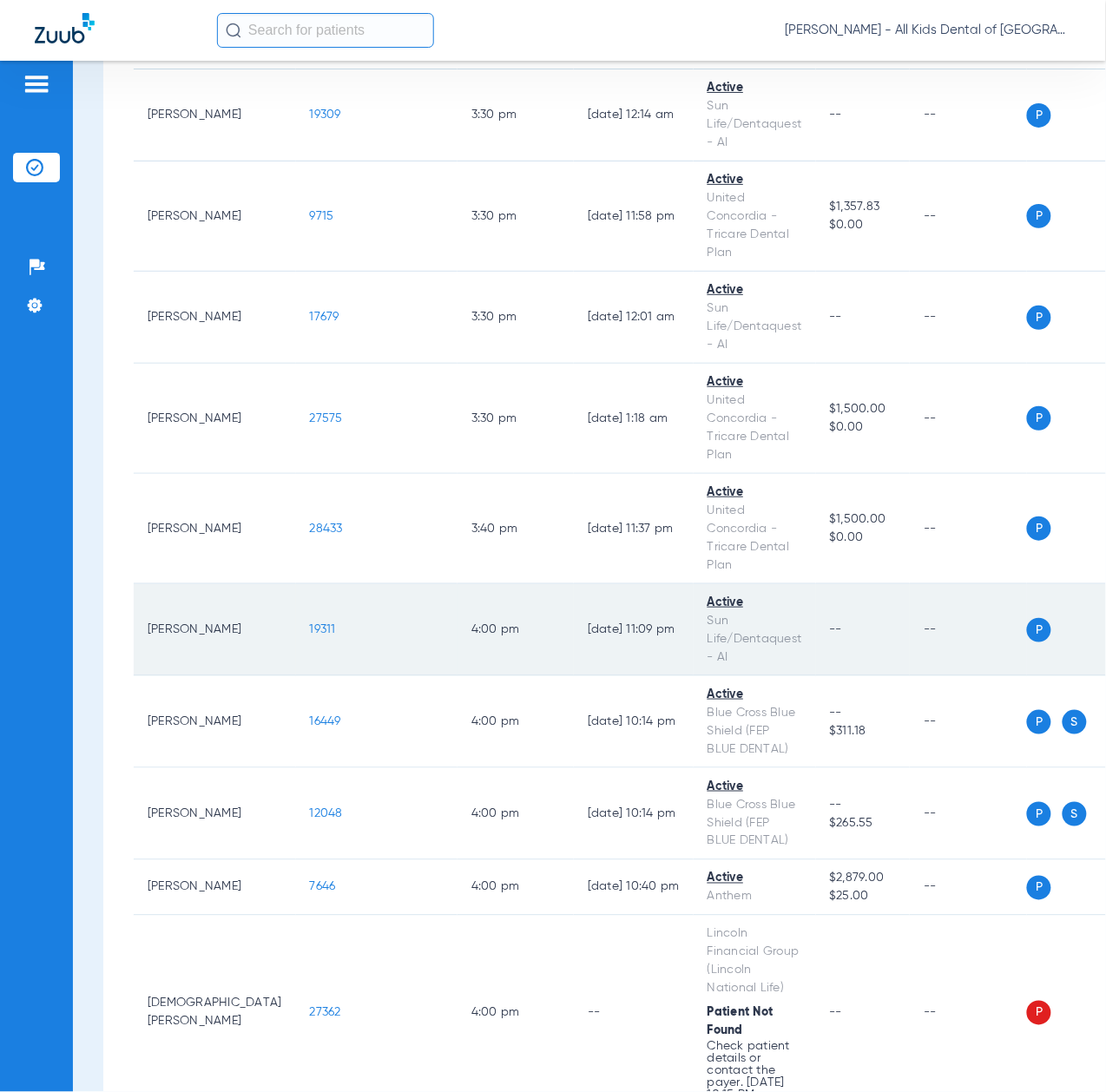
click at [310, 636] on span "19311" at bounding box center [322, 629] width 26 height 12
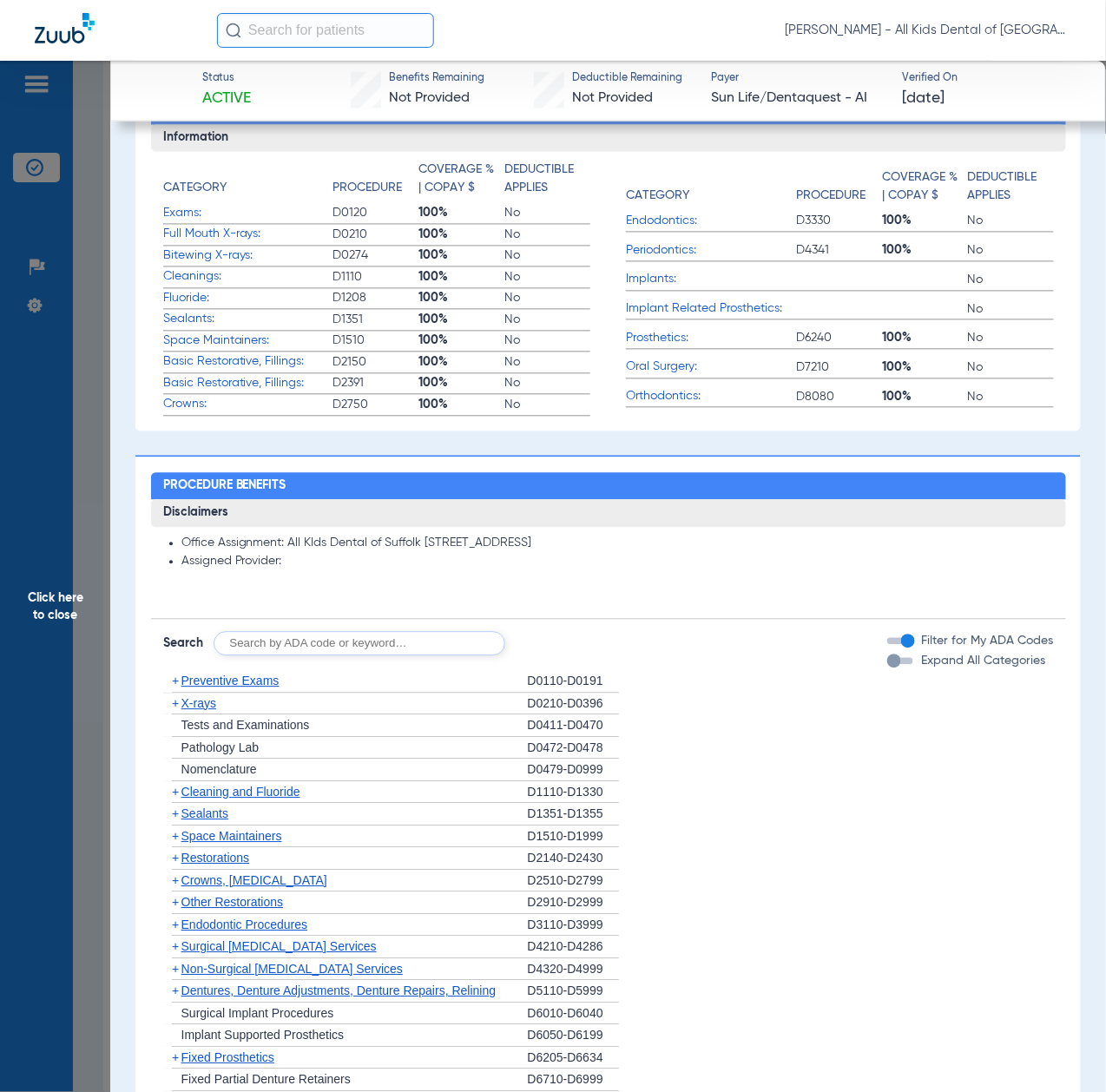
scroll to position [1041, 0]
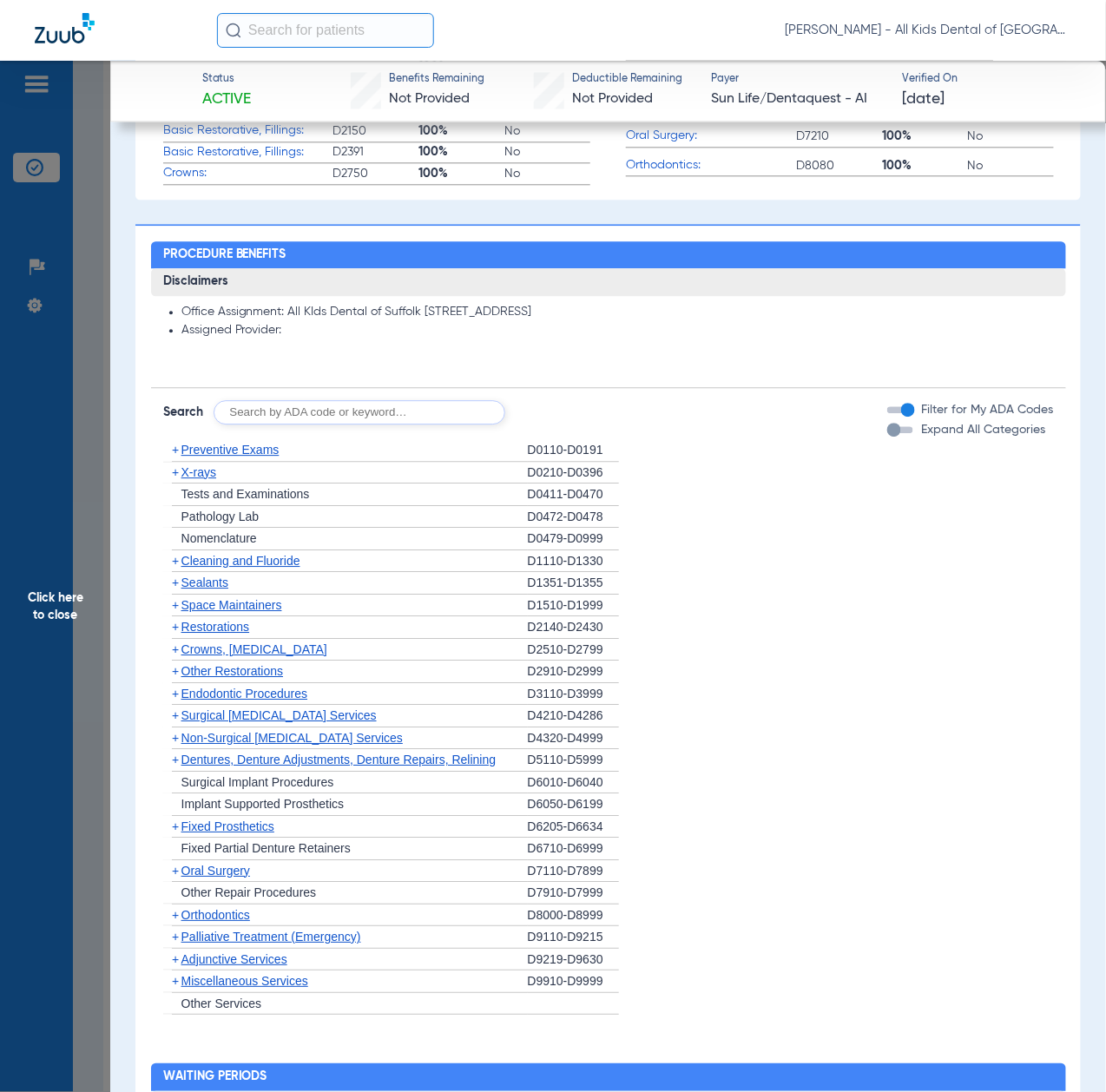
drag, startPoint x: 359, startPoint y: 424, endPoint x: 359, endPoint y: 414, distance: 10.0
click at [359, 424] on div "Disclaimers Office Assignment: All KIds Dental of Suffolk [STREET_ADDRESS] Assi…" at bounding box center [609, 642] width 915 height 747
click at [361, 405] on input "text" at bounding box center [359, 413] width 292 height 25
paste input "D1206, D0330, D1351"
type input "D1206, D0330, D1351"
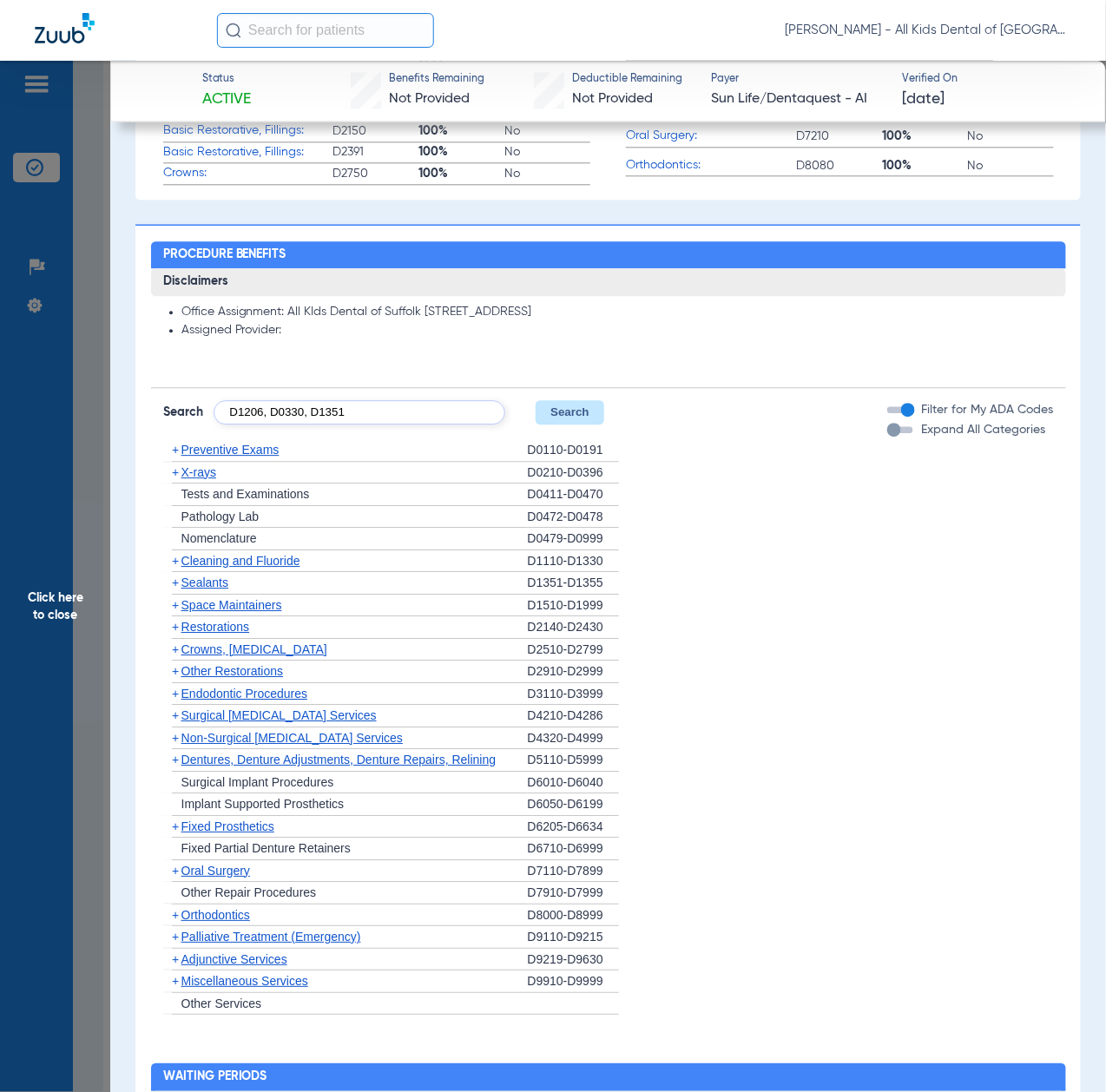
click at [580, 415] on button "Search" at bounding box center [570, 413] width 69 height 25
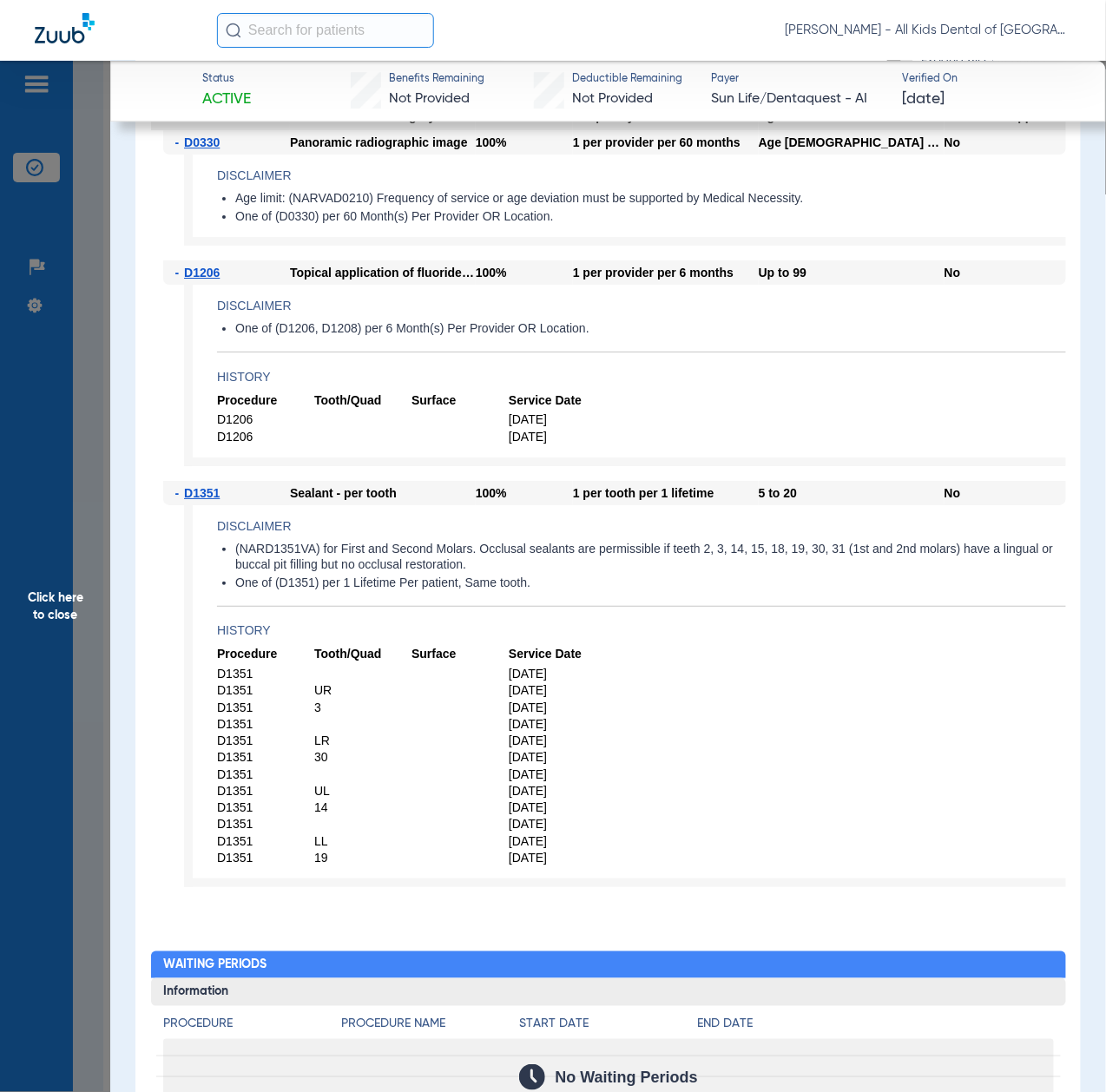
scroll to position [1389, 0]
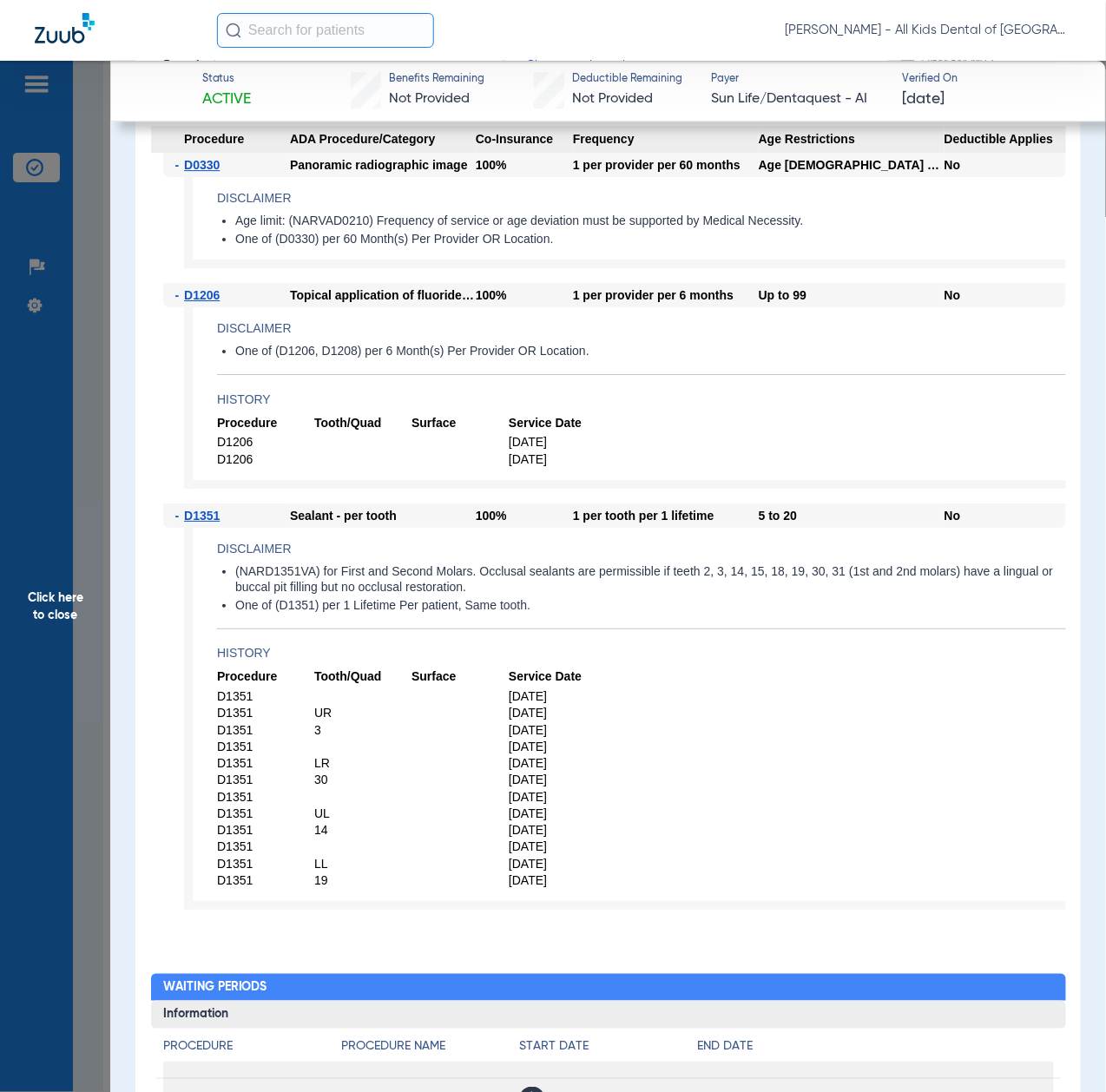
drag, startPoint x: 56, startPoint y: 640, endPoint x: 88, endPoint y: 672, distance: 45.3
click at [56, 640] on span "Click here to close" at bounding box center [55, 607] width 111 height 1092
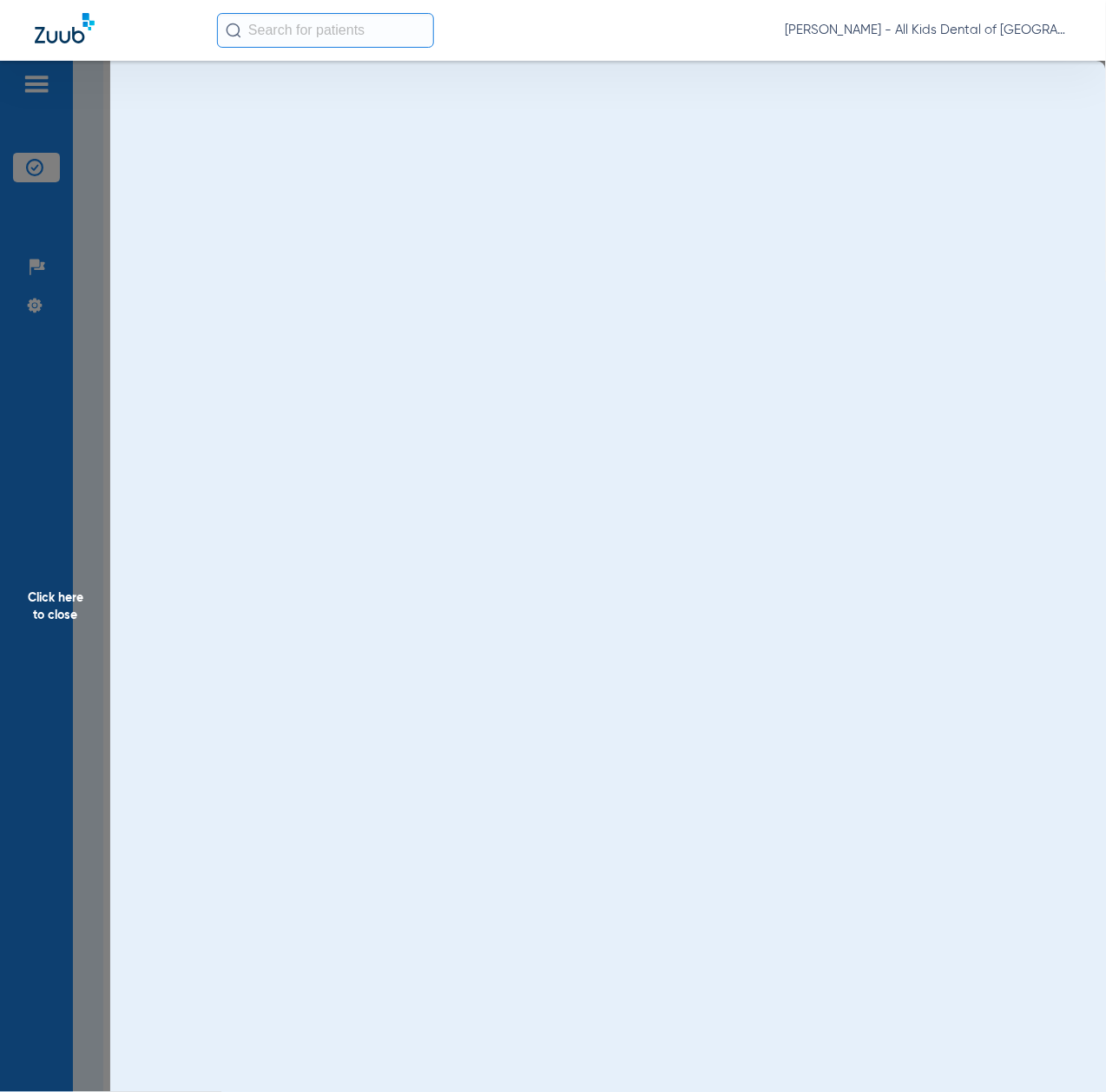
scroll to position [0, 0]
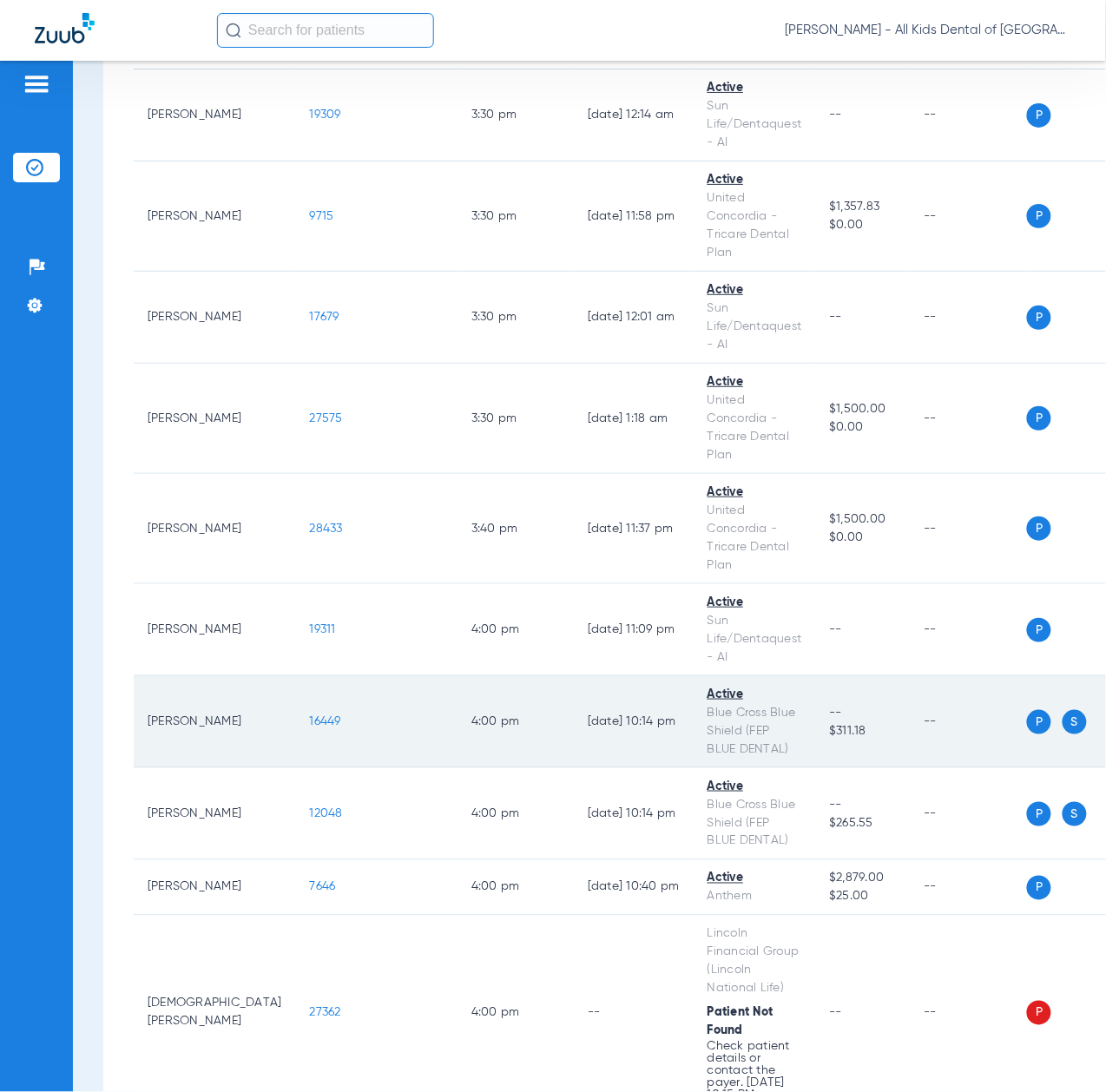
click at [310, 728] on span "16449" at bounding box center [325, 721] width 31 height 12
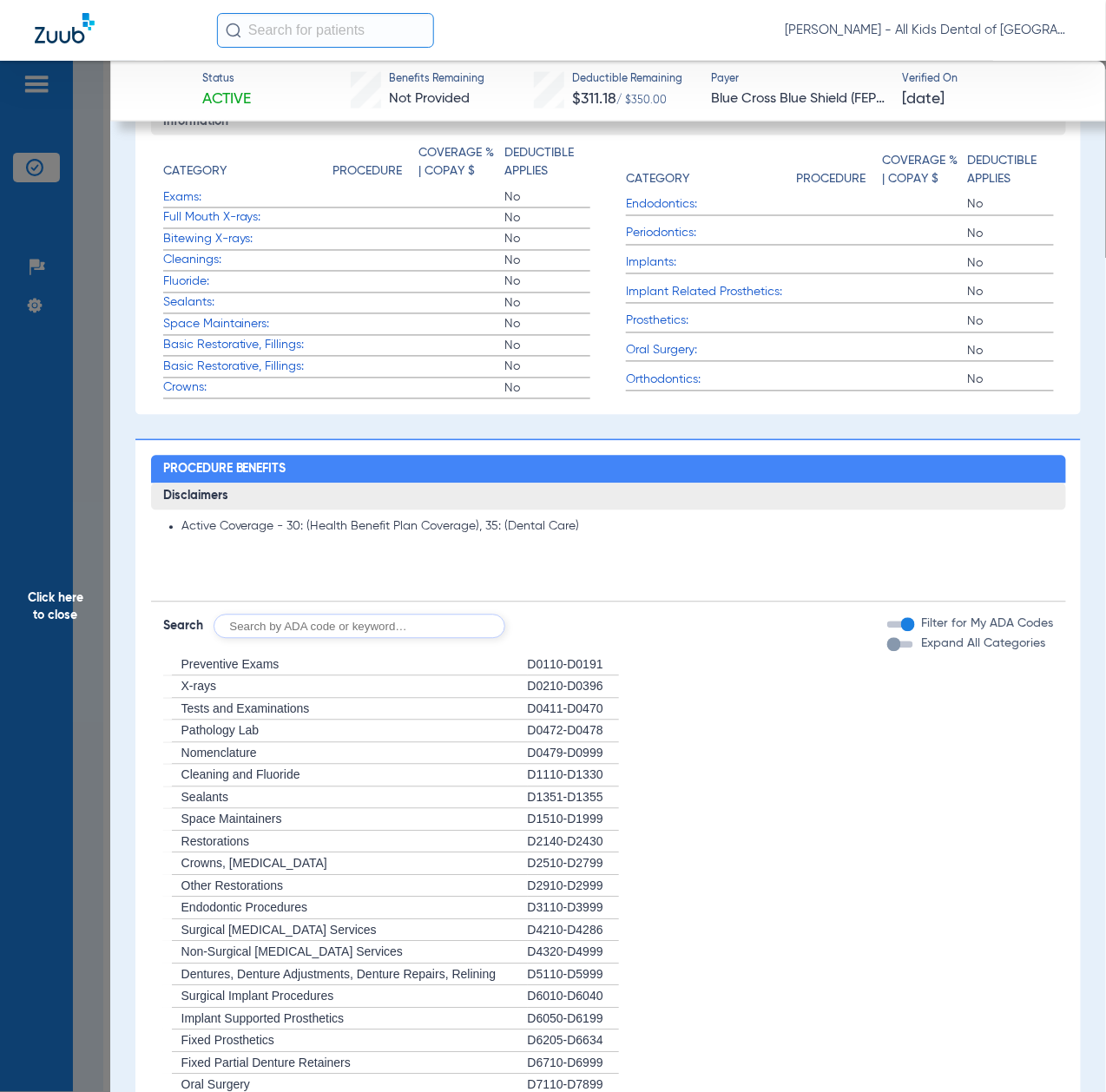
scroll to position [810, 0]
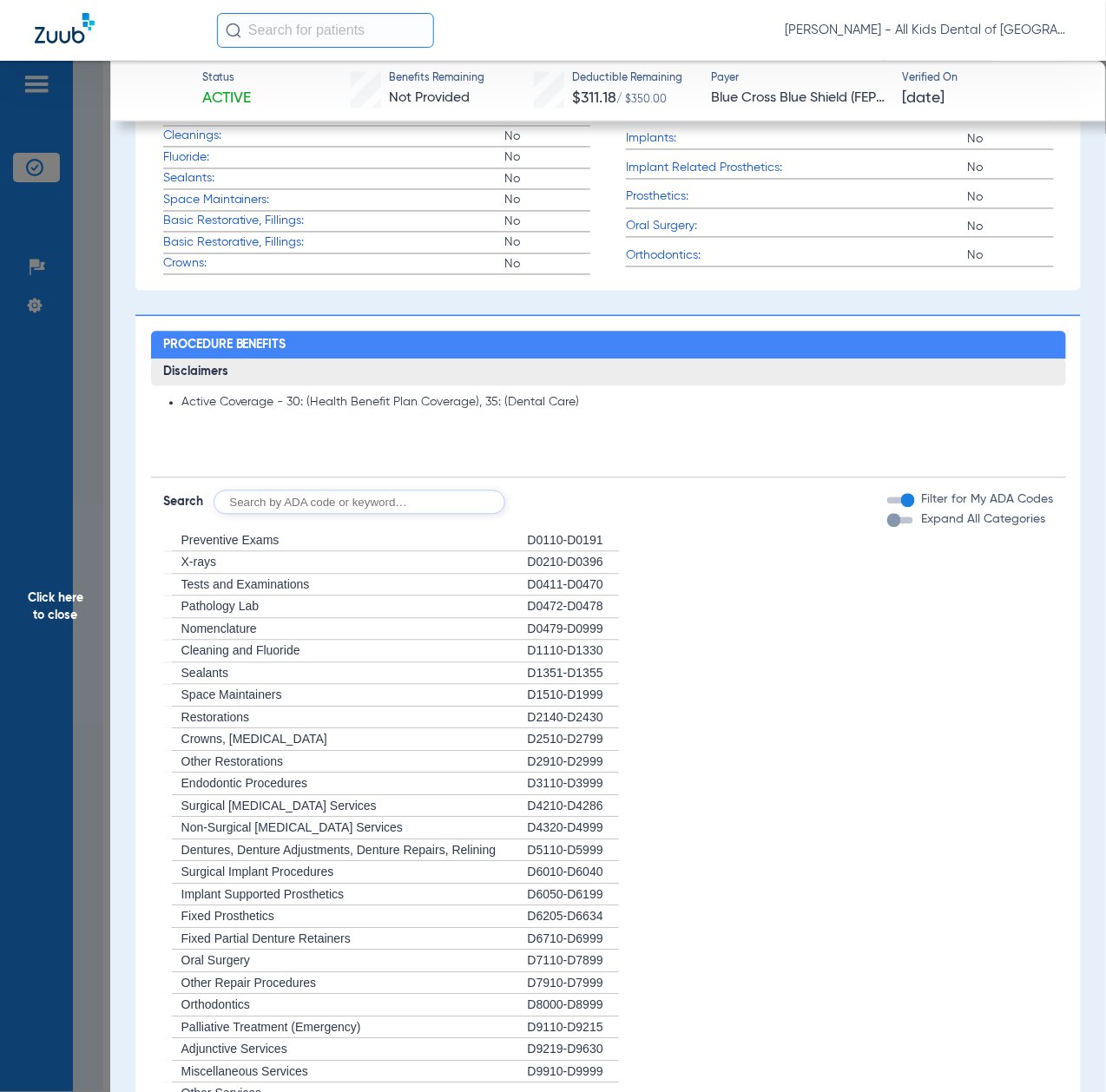
click at [344, 491] on input "text" at bounding box center [359, 503] width 292 height 25
paste input "D1206, D0330, D1351"
type input "D1206, D0330, D1351"
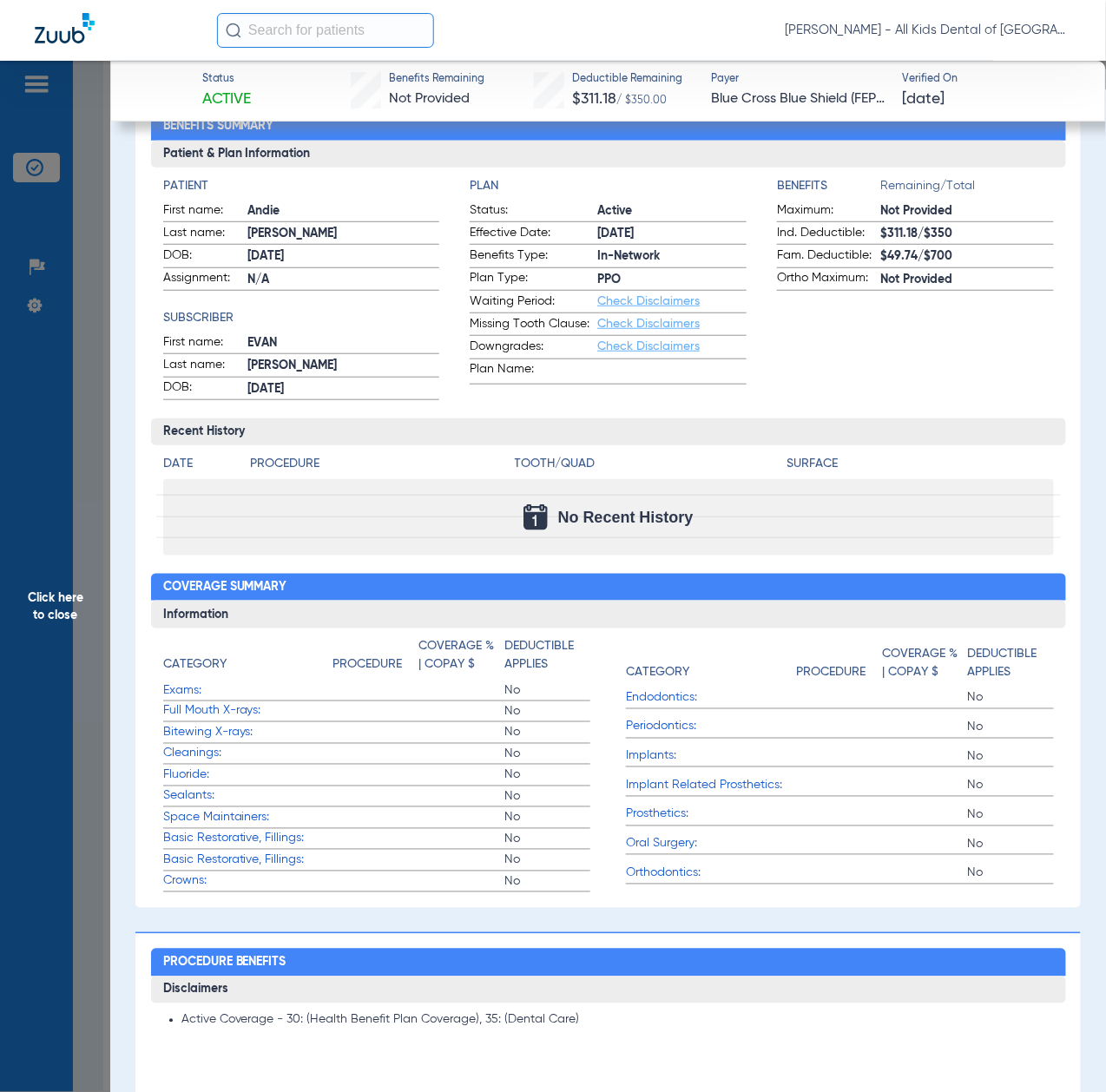
scroll to position [0, 0]
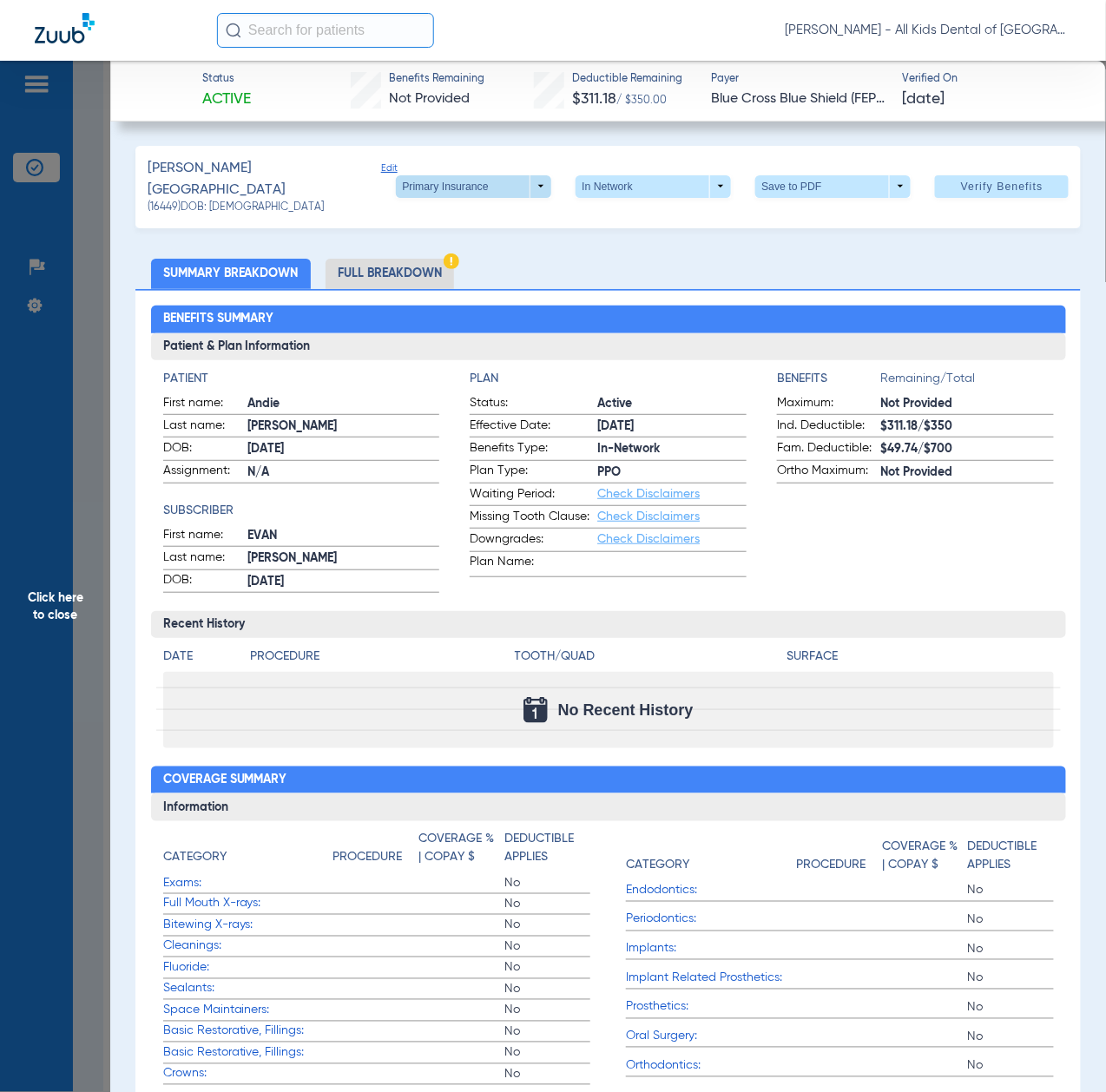
click at [431, 179] on span at bounding box center [473, 187] width 155 height 23
click at [443, 252] on span "Secondary Insurance" at bounding box center [452, 251] width 114 height 12
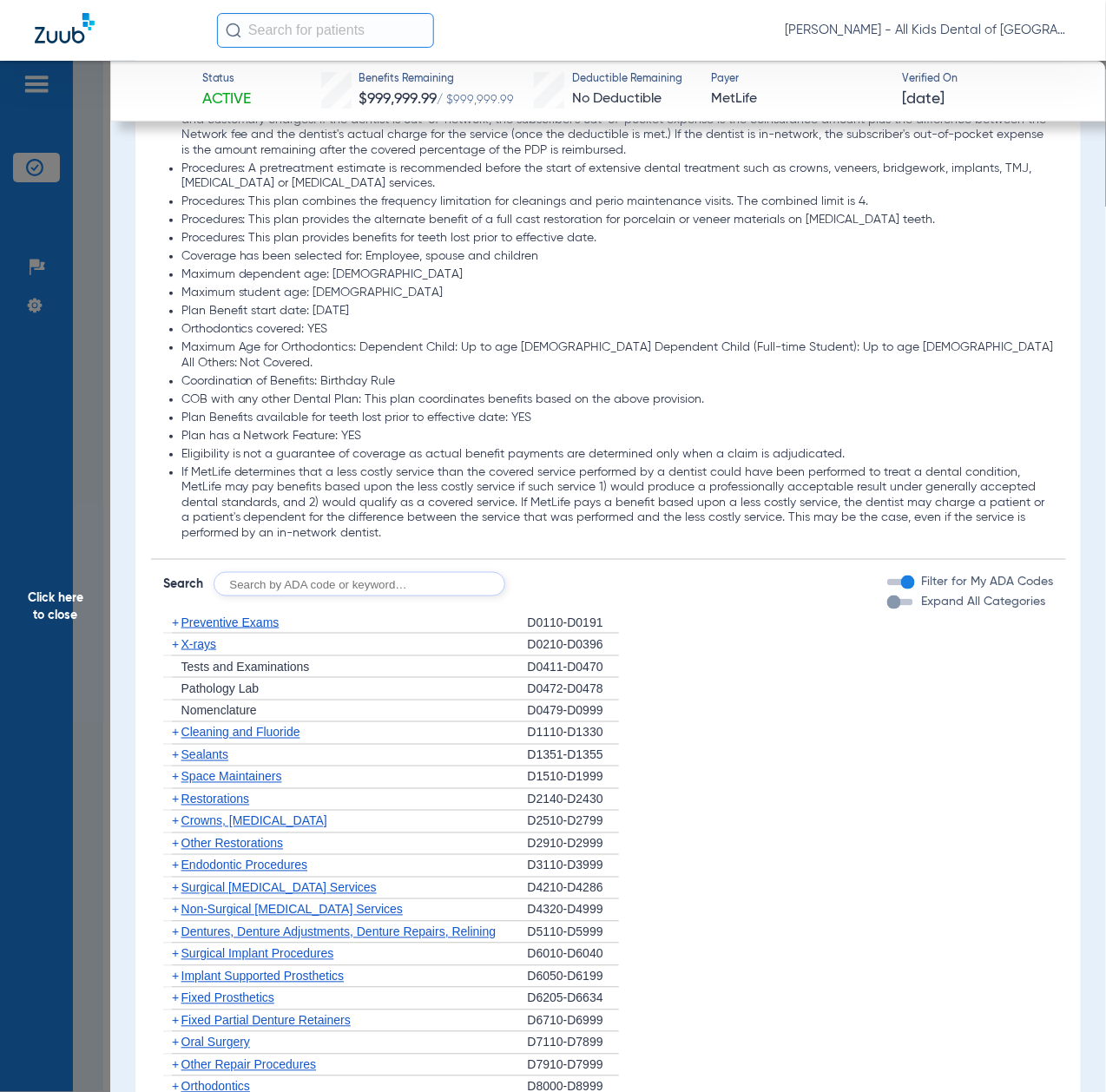
scroll to position [2188, 0]
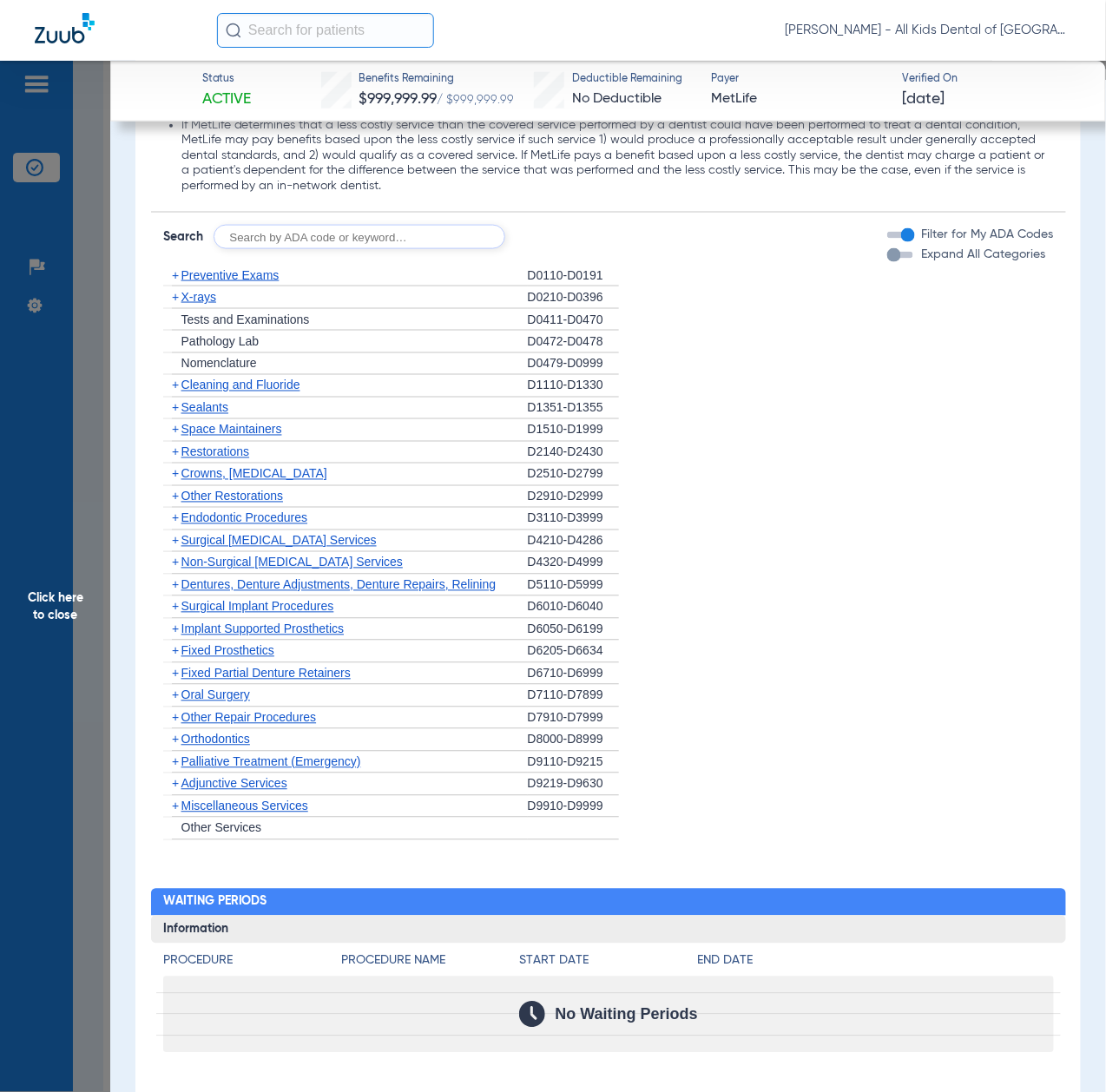
click at [345, 225] on input "text" at bounding box center [359, 237] width 292 height 25
paste input "D1206, D0330, D1351"
type input "D1206, D0330, D1351"
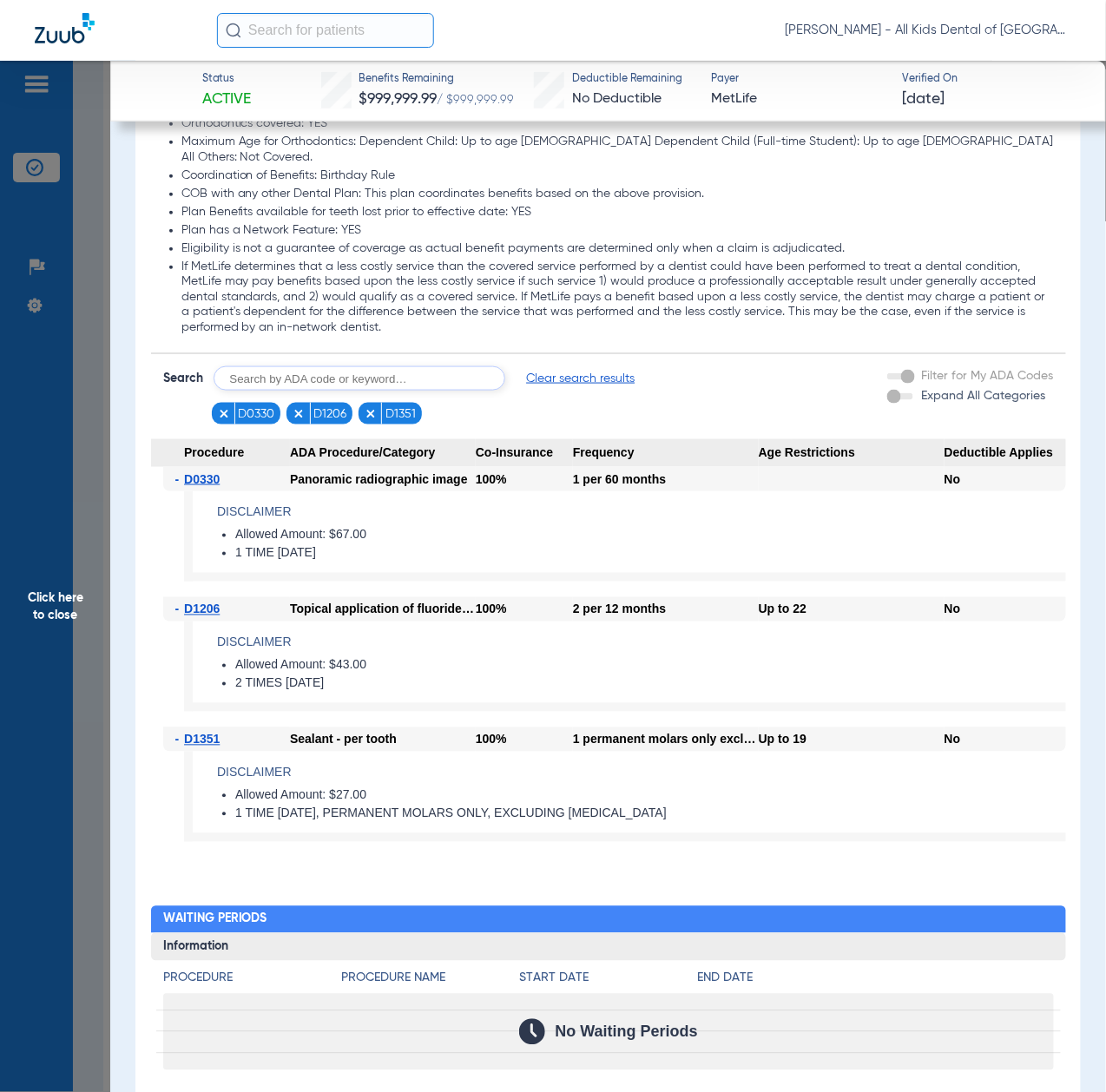
scroll to position [2199, 0]
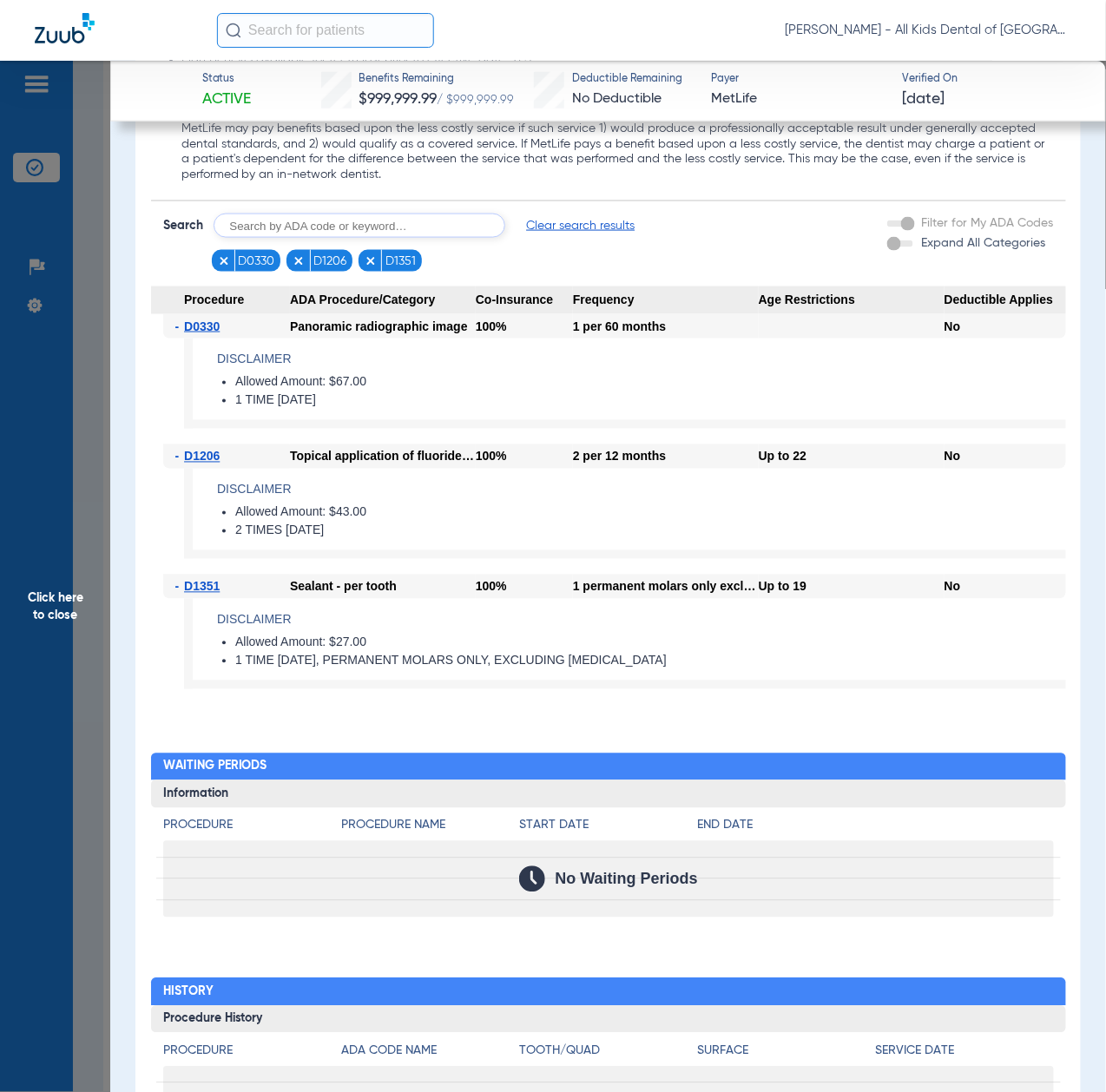
drag, startPoint x: 36, startPoint y: 587, endPoint x: 45, endPoint y: 589, distance: 9.2
click at [36, 587] on span "Click here to close" at bounding box center [55, 607] width 111 height 1092
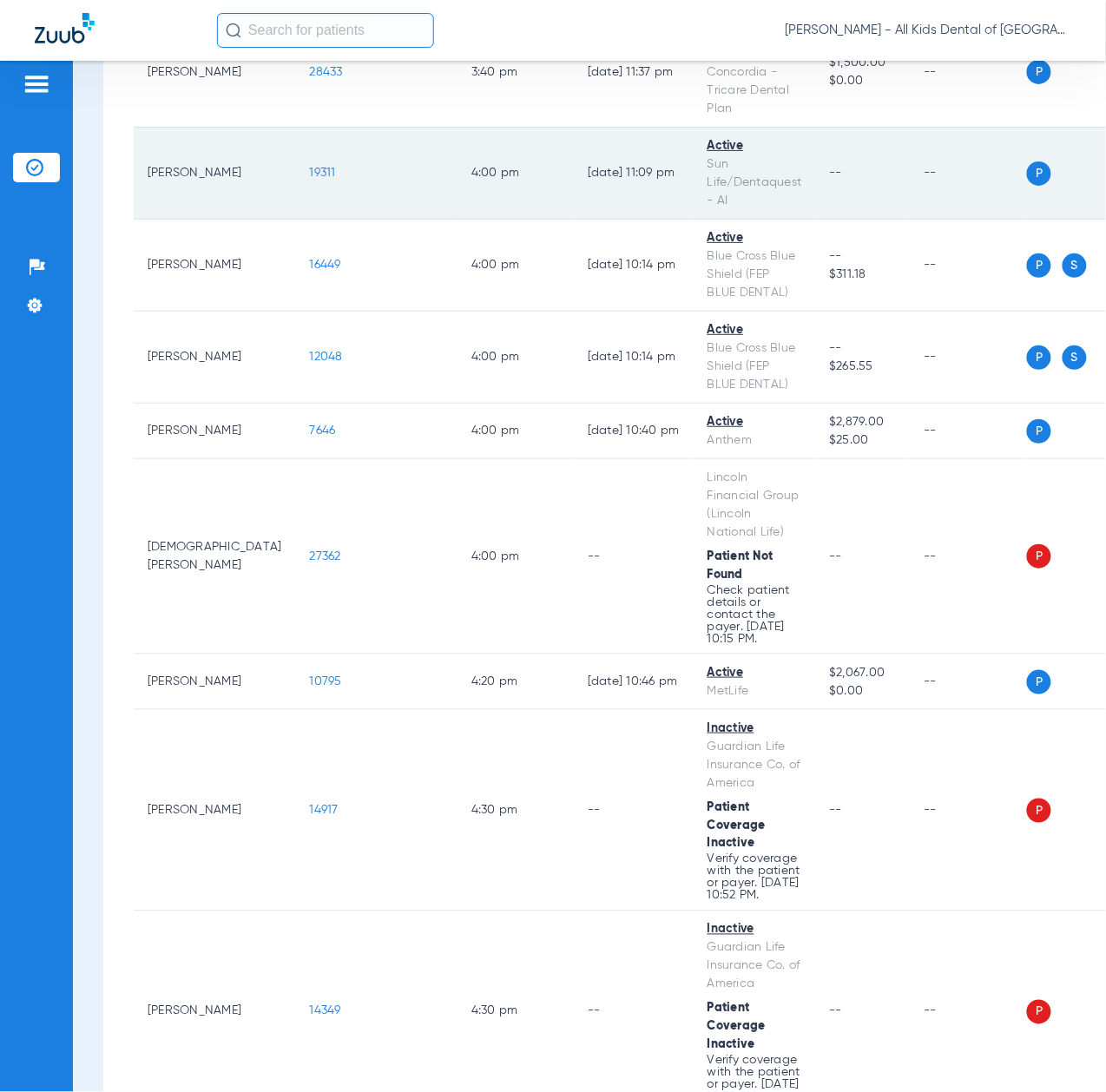
scroll to position [7062, 0]
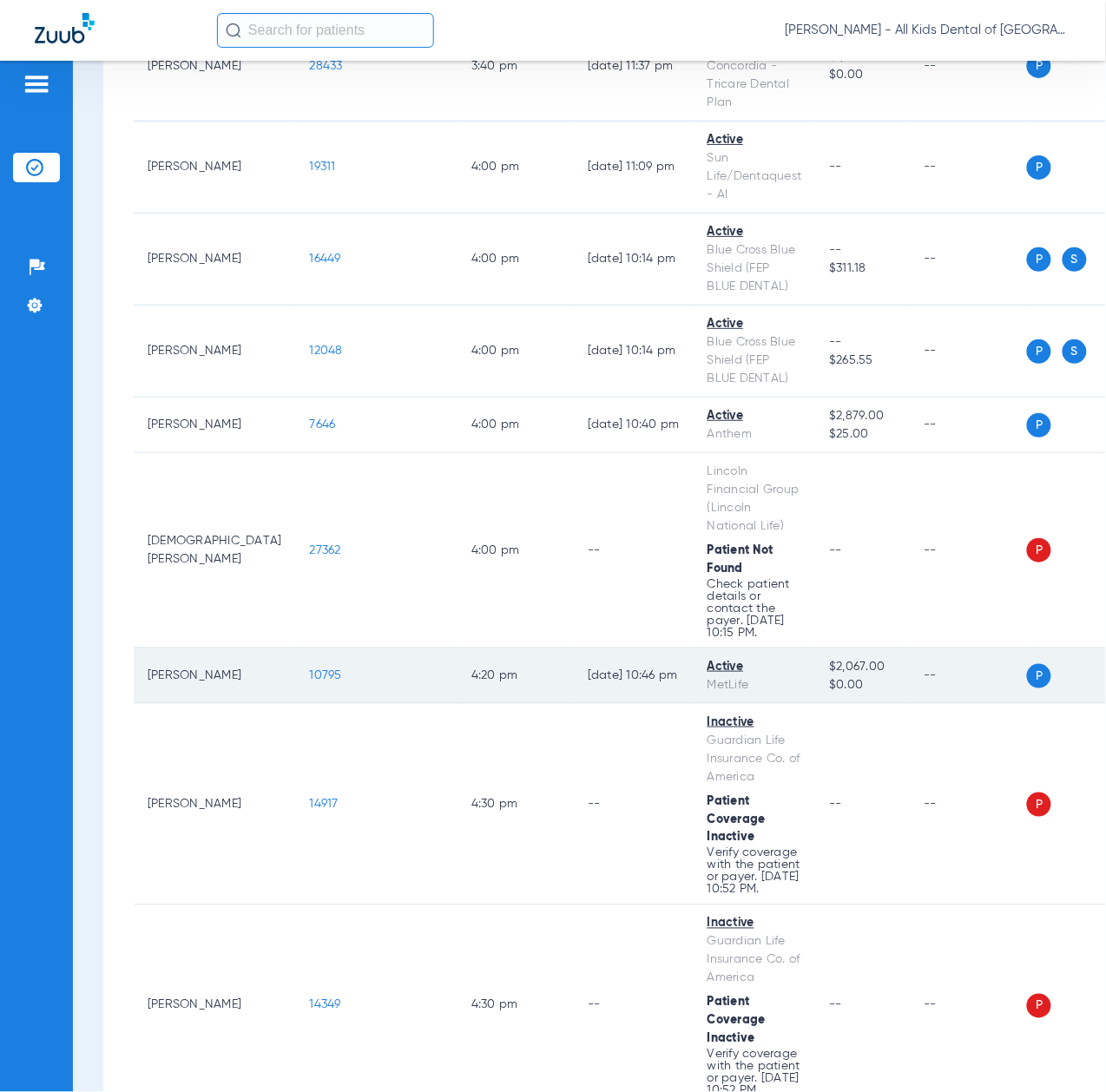
click at [310, 681] on span "10795" at bounding box center [326, 676] width 32 height 12
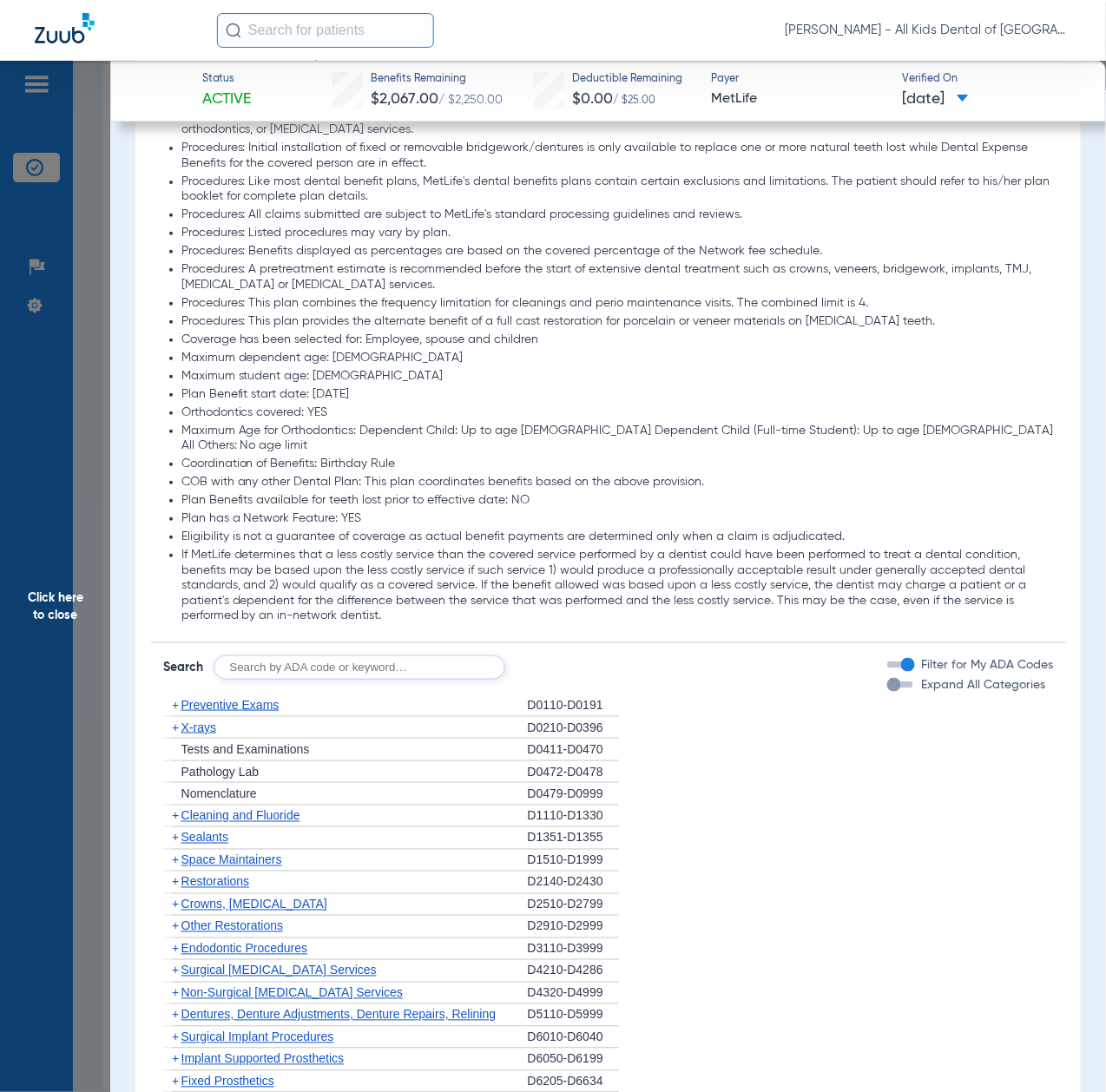
scroll to position [1852, 0]
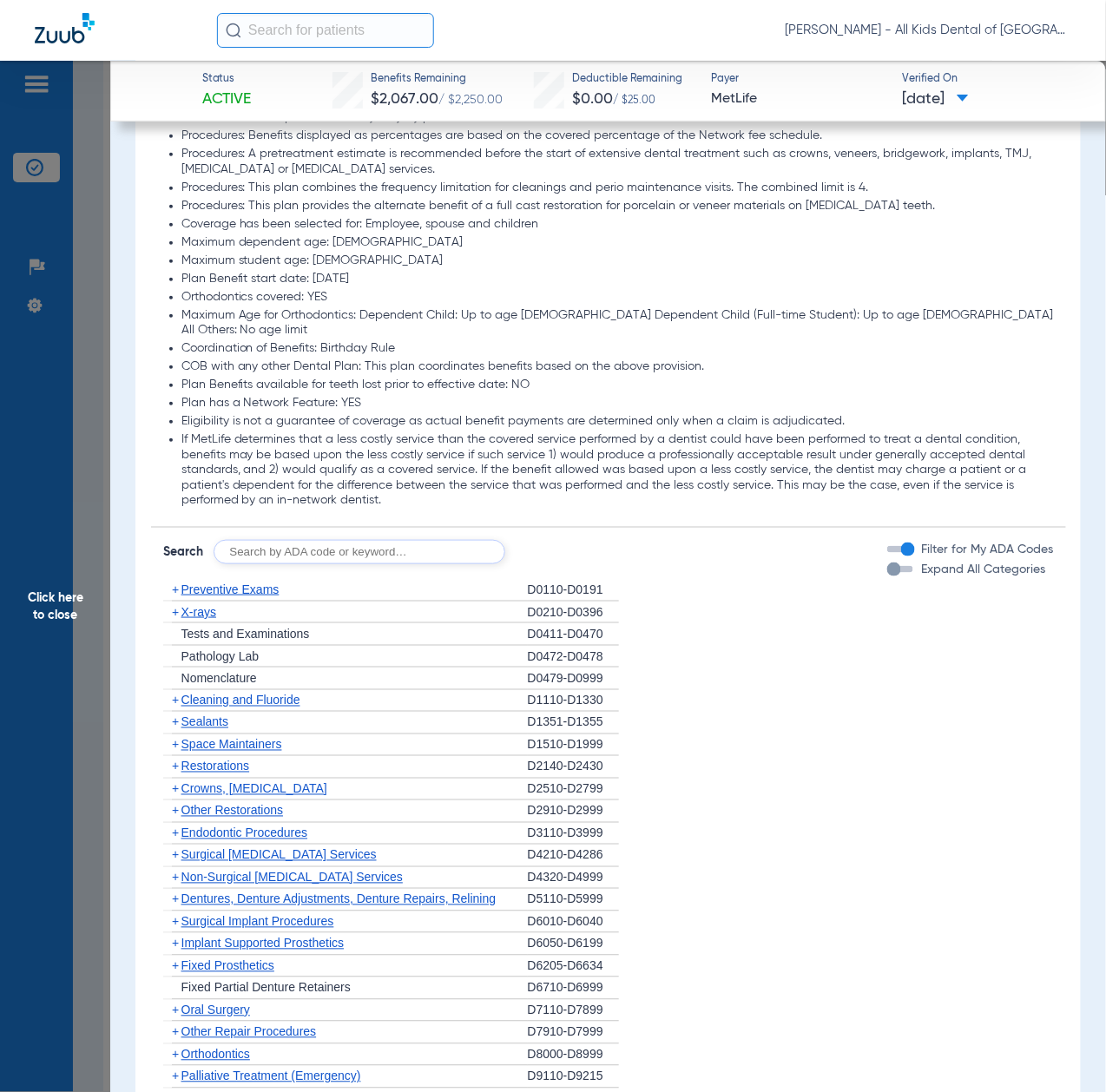
click at [324, 540] on input "text" at bounding box center [359, 553] width 292 height 25
paste input "D1206, D0330, D1351"
type input "D1206, D0330, D1351"
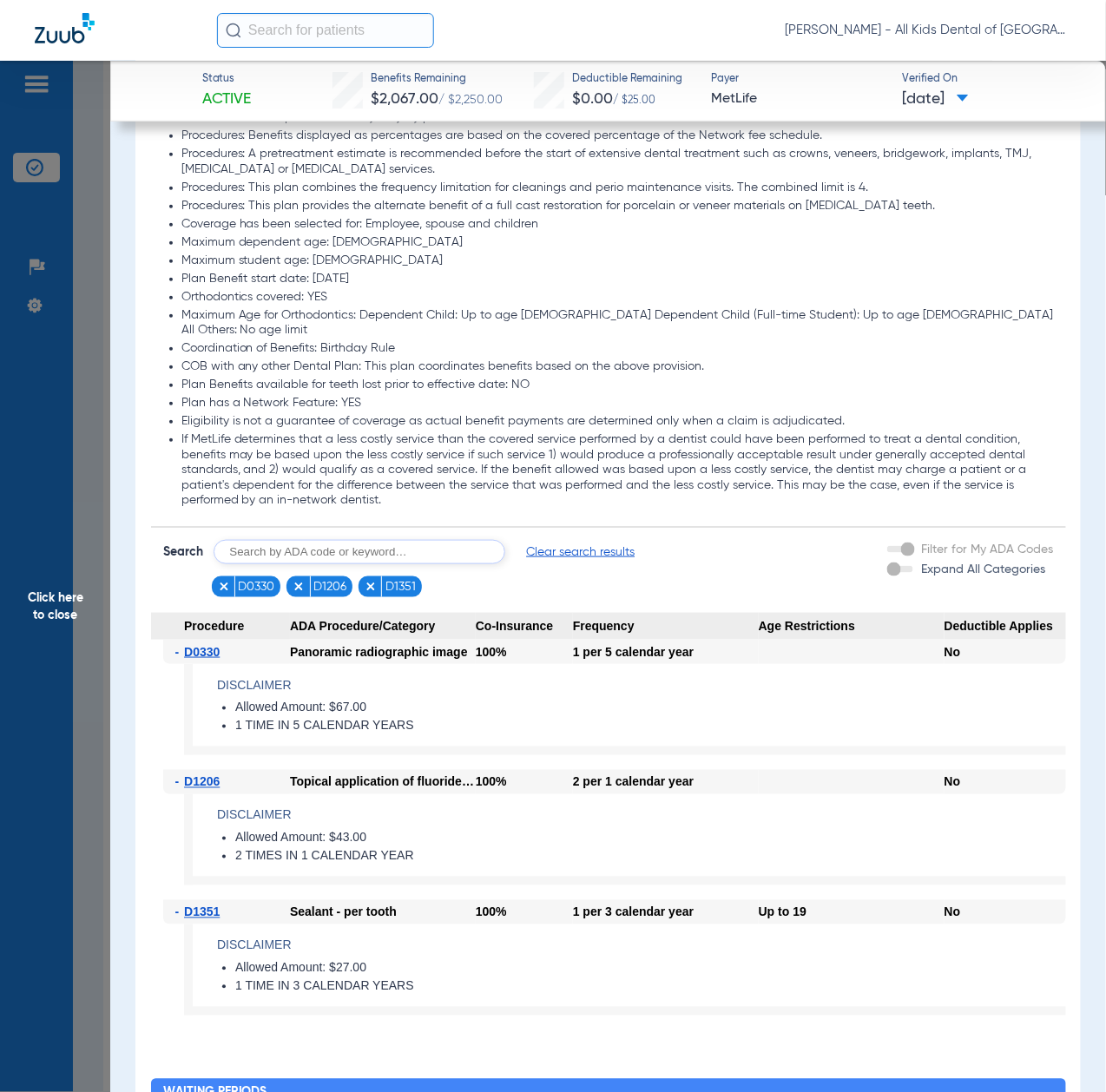
scroll to position [2084, 0]
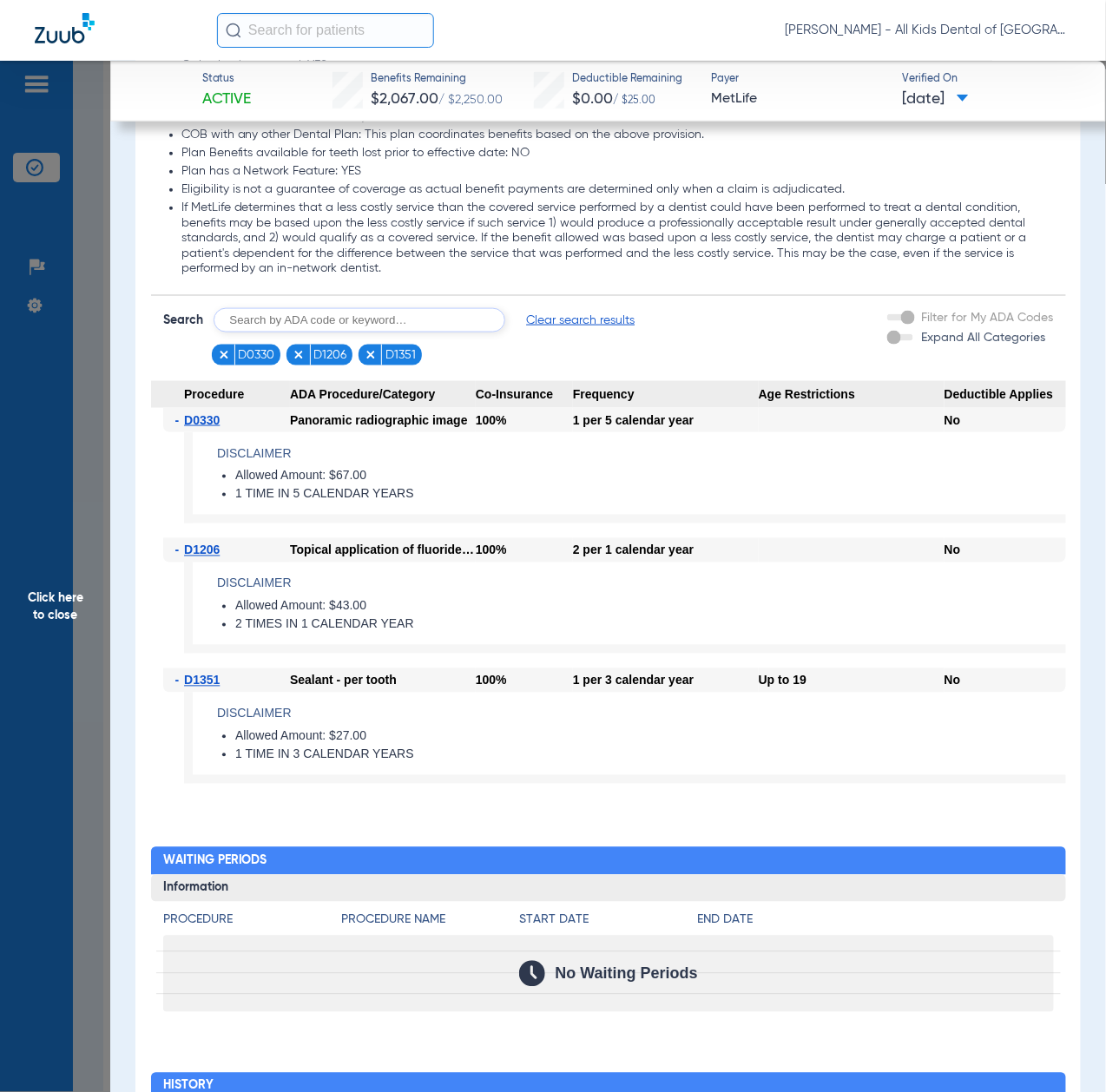
click at [76, 636] on span "Click here to close" at bounding box center [55, 607] width 111 height 1092
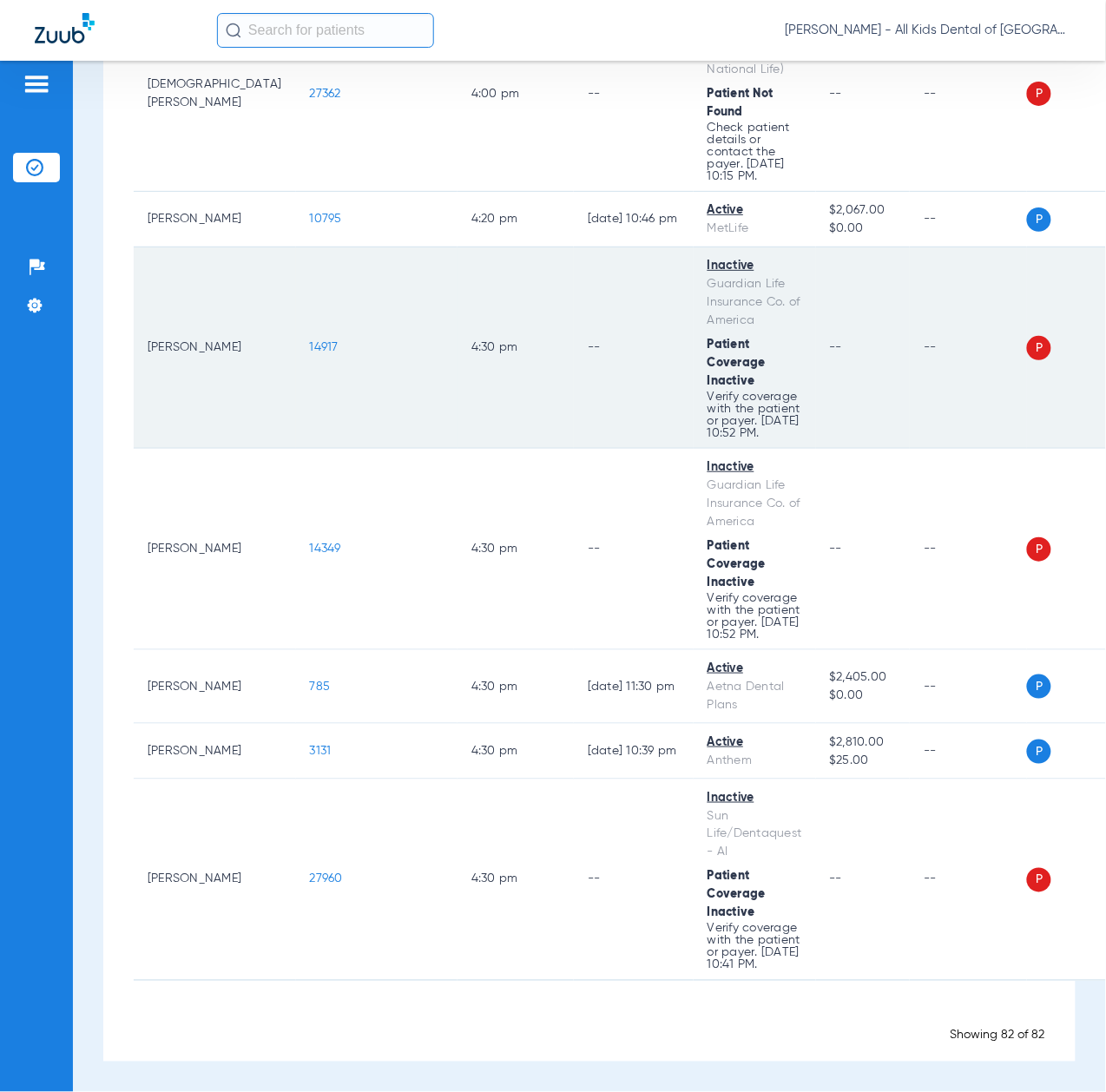
scroll to position [7593, 0]
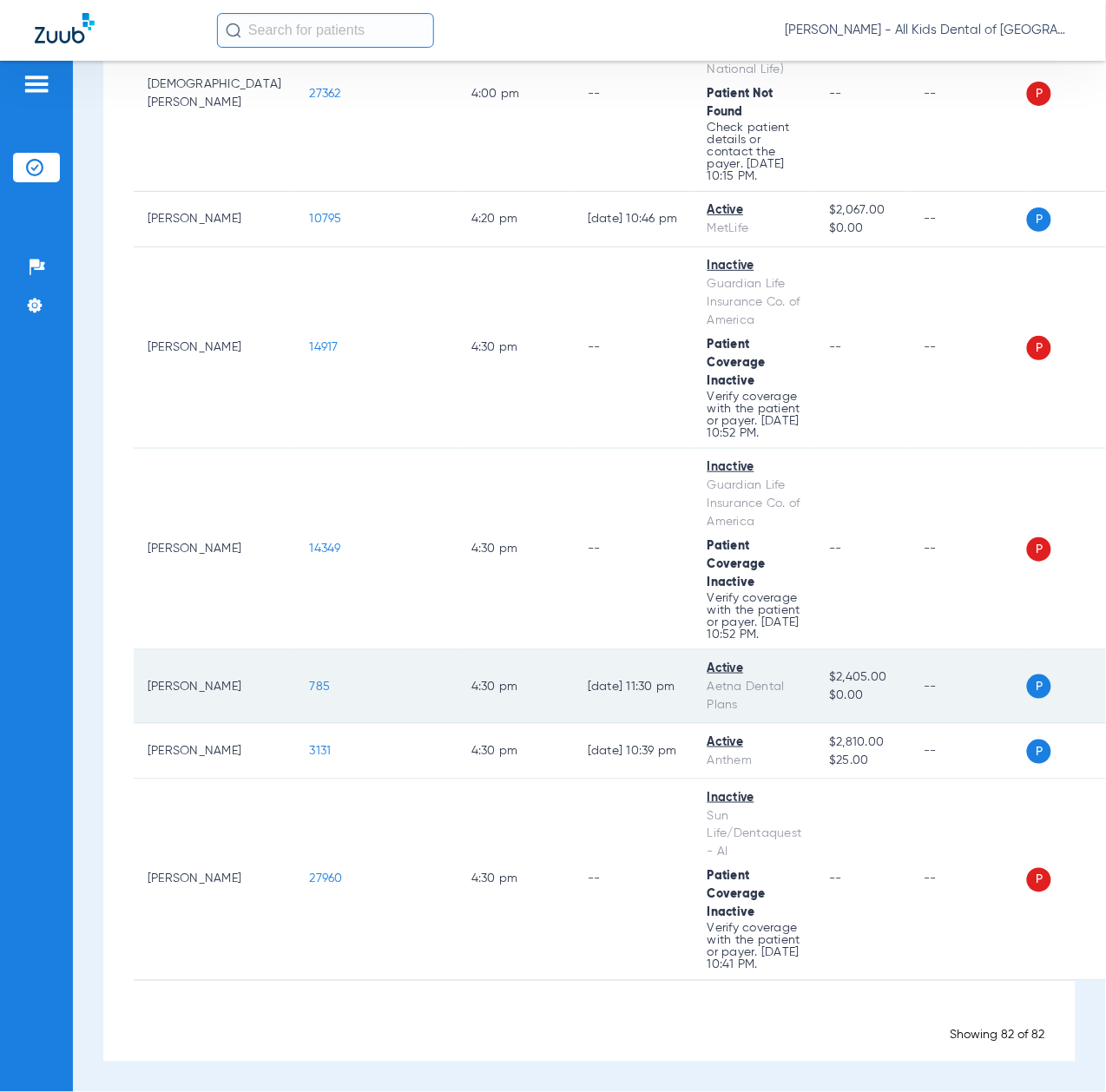
click at [310, 680] on span "785" at bounding box center [320, 686] width 21 height 12
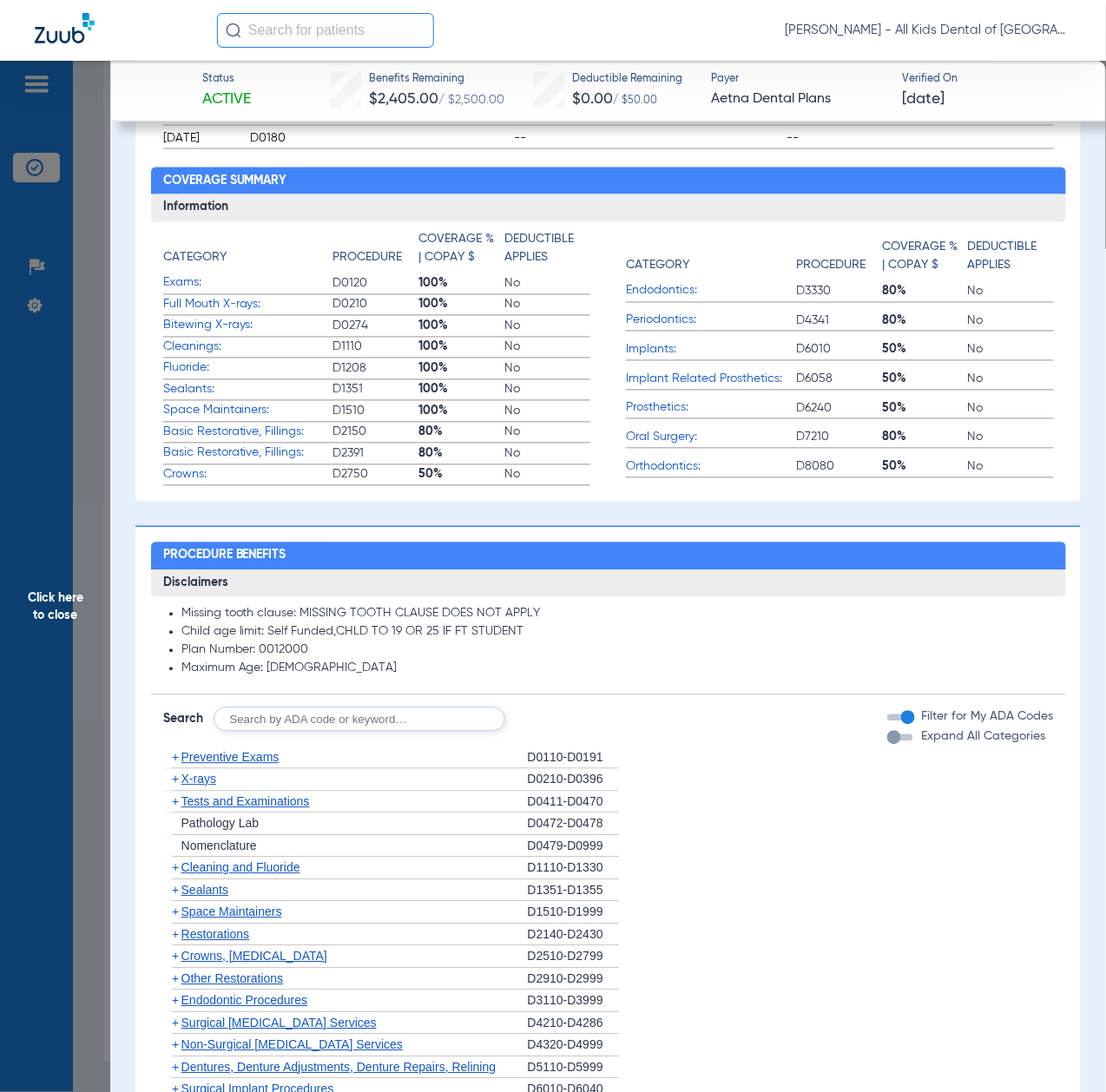
scroll to position [925, 0]
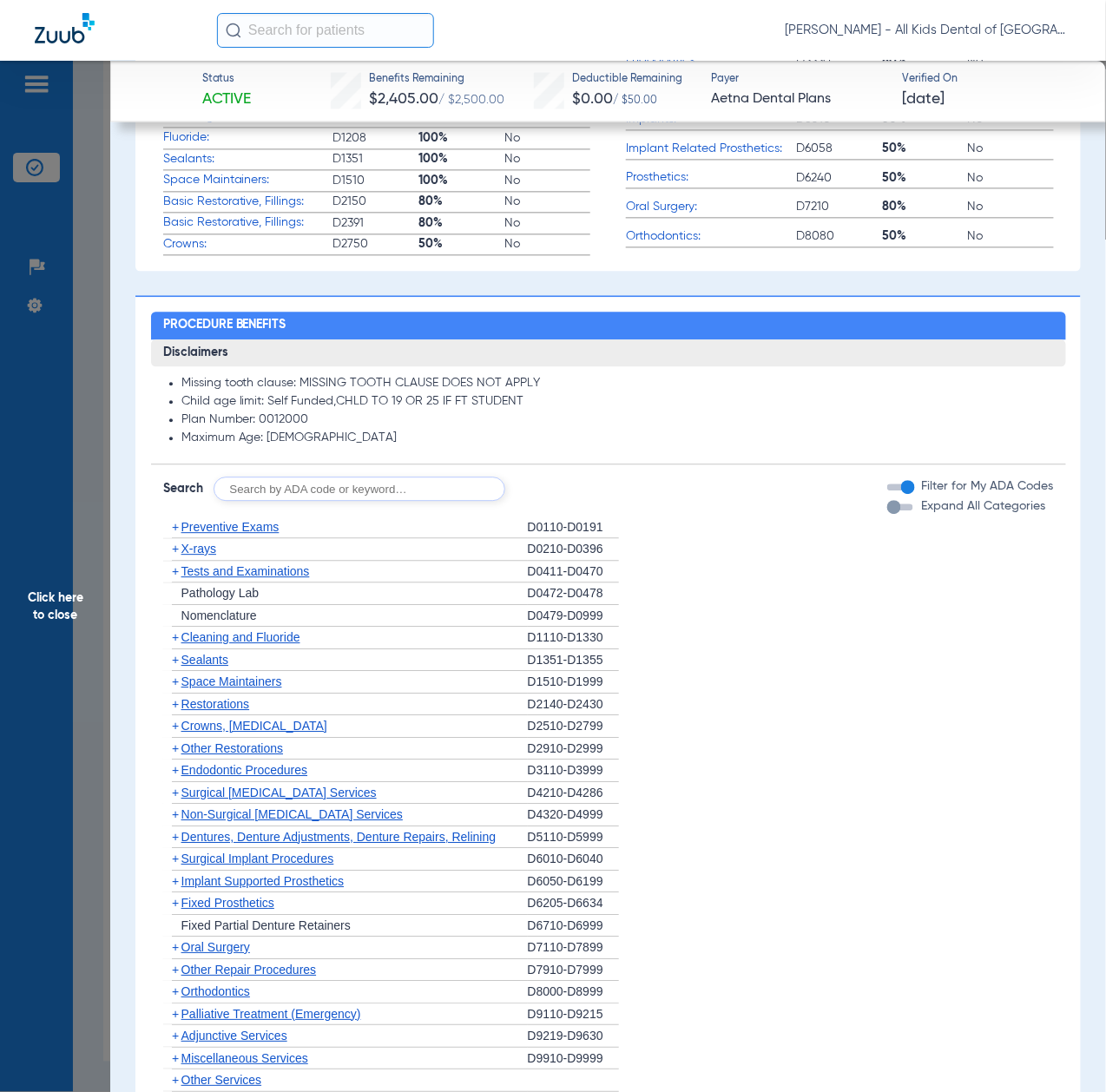
click at [373, 497] on input "text" at bounding box center [359, 489] width 292 height 25
paste input "D1206, D0330, D1351"
type input "D1206, D0330, D1351"
click button "Search" at bounding box center [570, 489] width 69 height 25
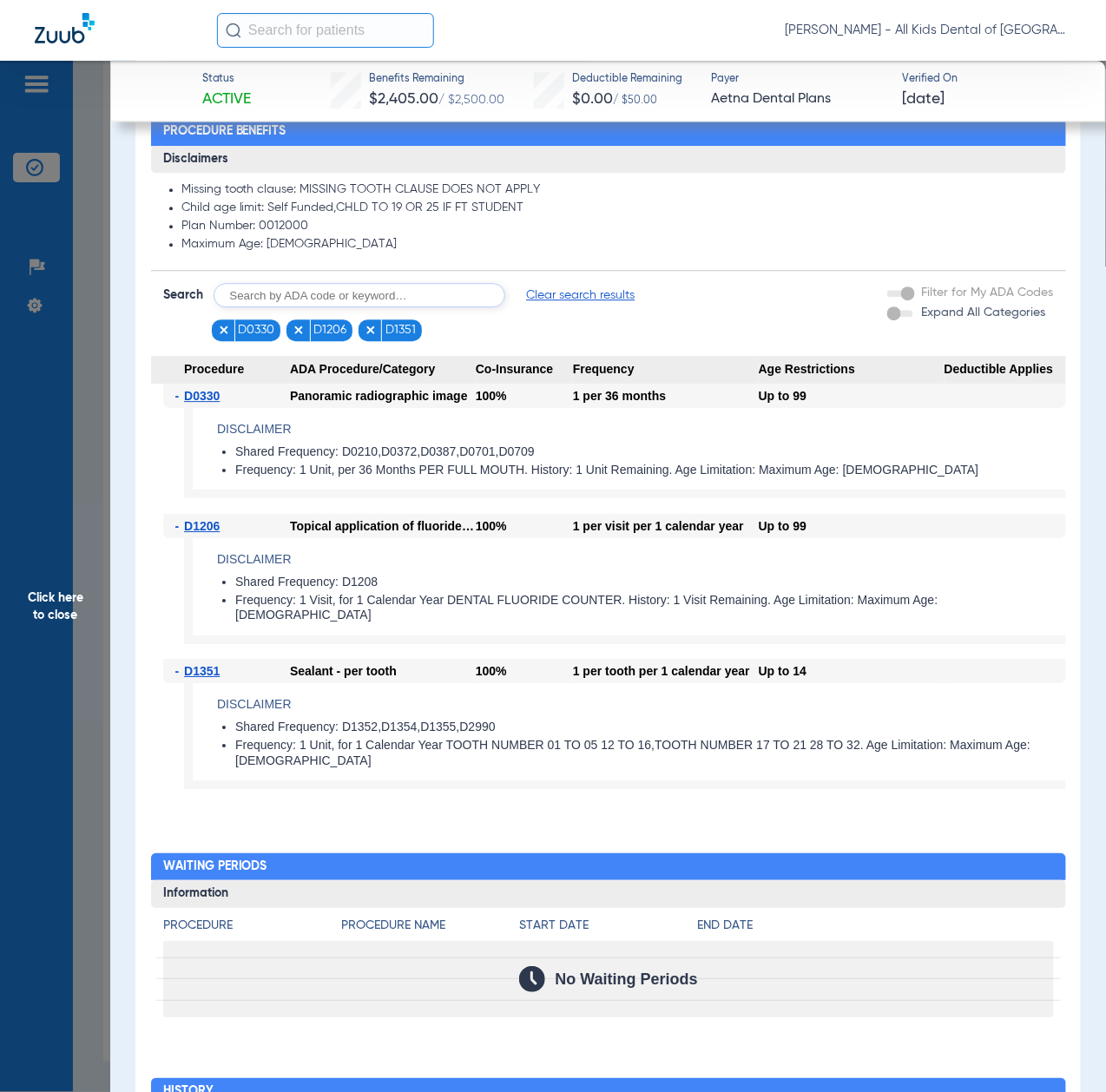
scroll to position [1041, 0]
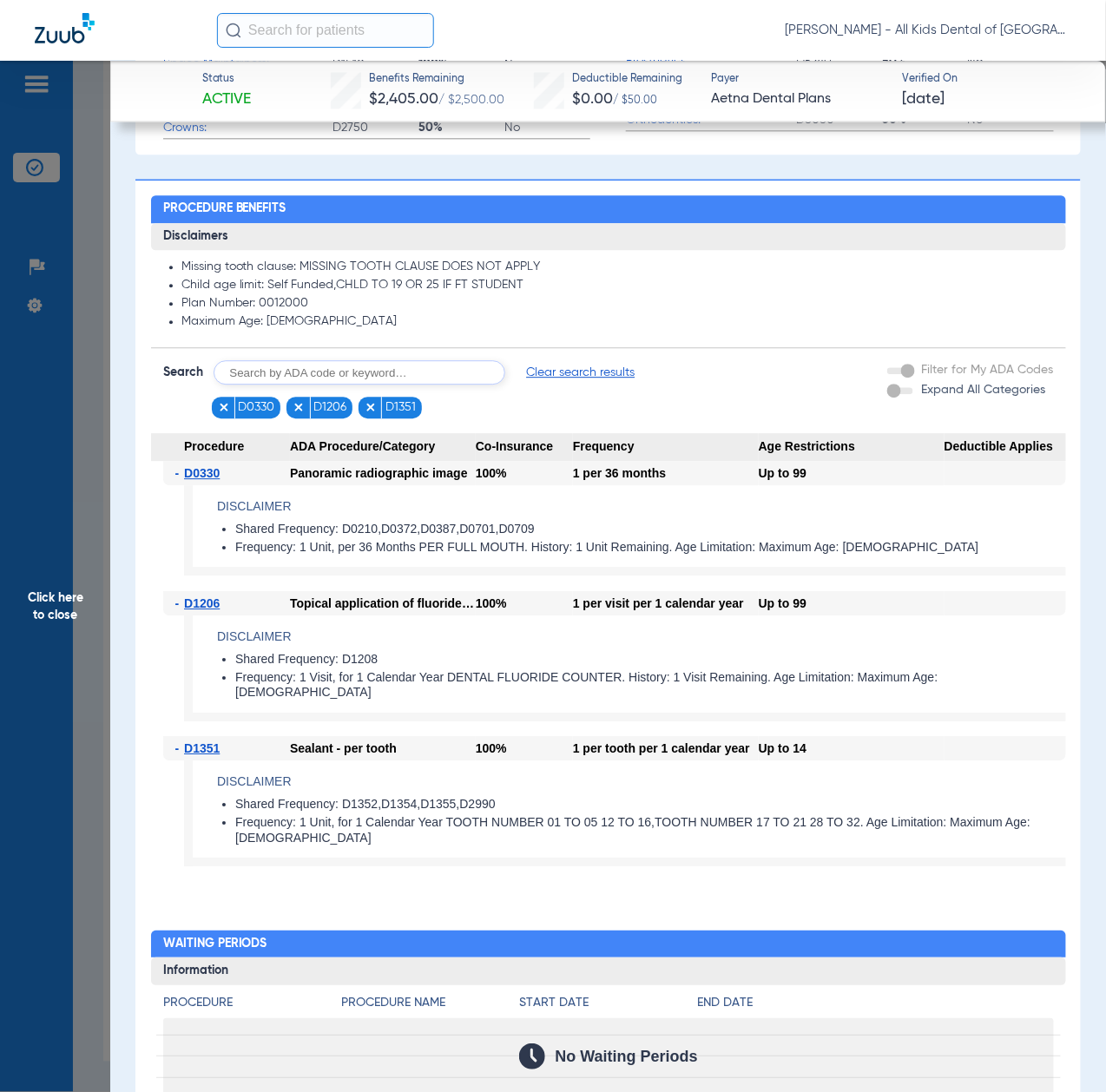
drag, startPoint x: 52, startPoint y: 530, endPoint x: 90, endPoint y: 416, distance: 120.2
click at [52, 530] on span "Click here to close" at bounding box center [55, 607] width 111 height 1092
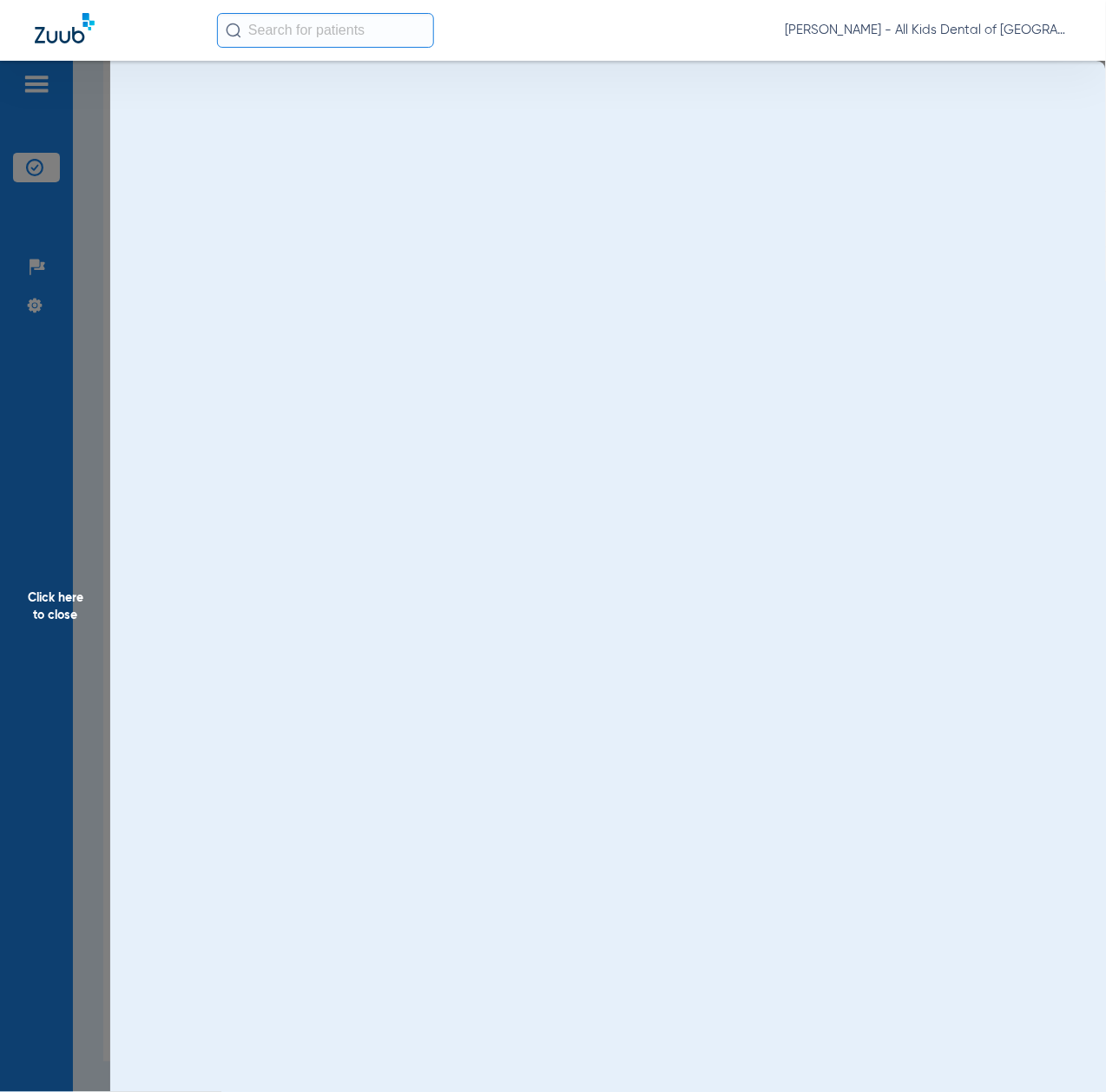
scroll to position [0, 0]
